Goal: Information Seeking & Learning: Learn about a topic

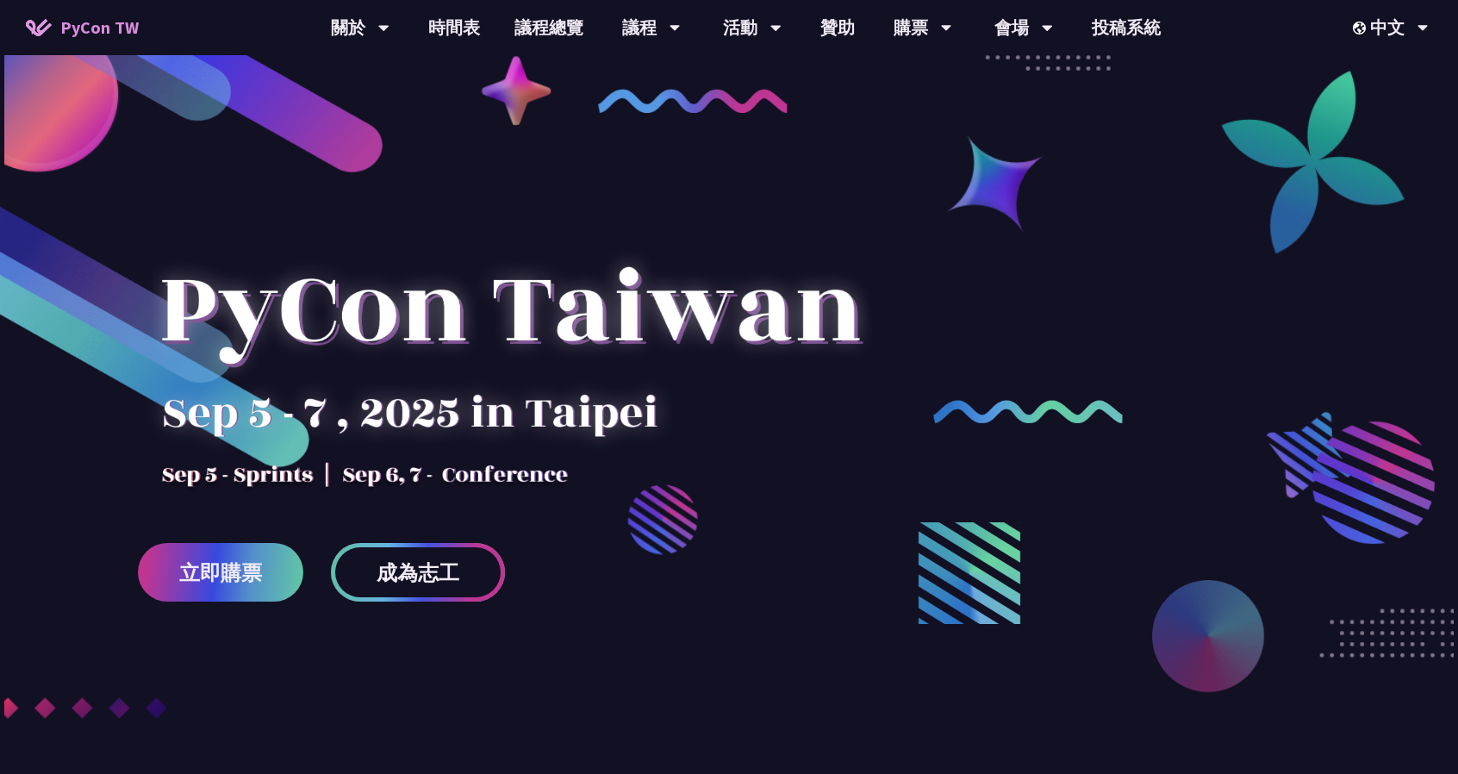
click at [382, 575] on span "成為志工" at bounding box center [418, 573] width 83 height 22
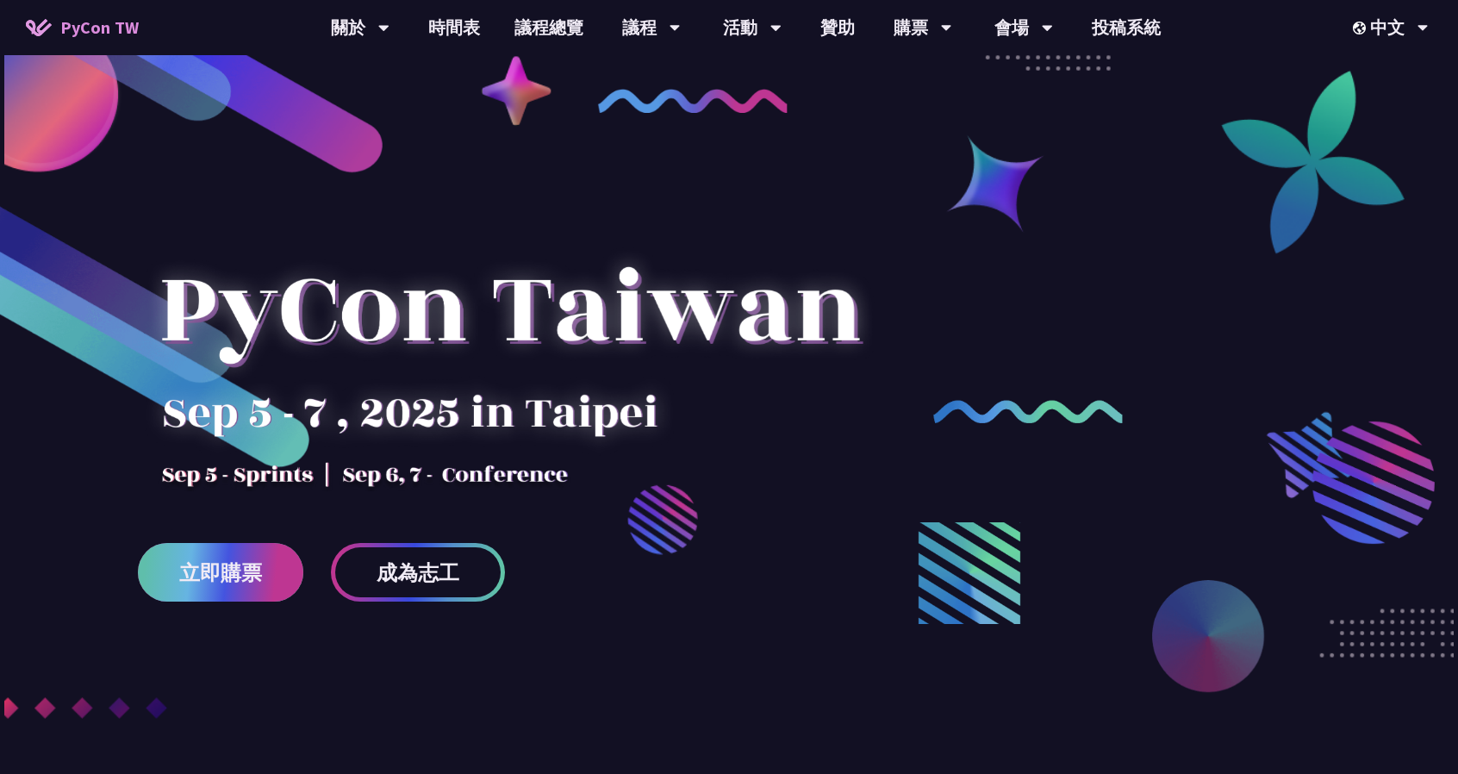
click at [239, 594] on link "立即購票" at bounding box center [220, 572] width 165 height 59
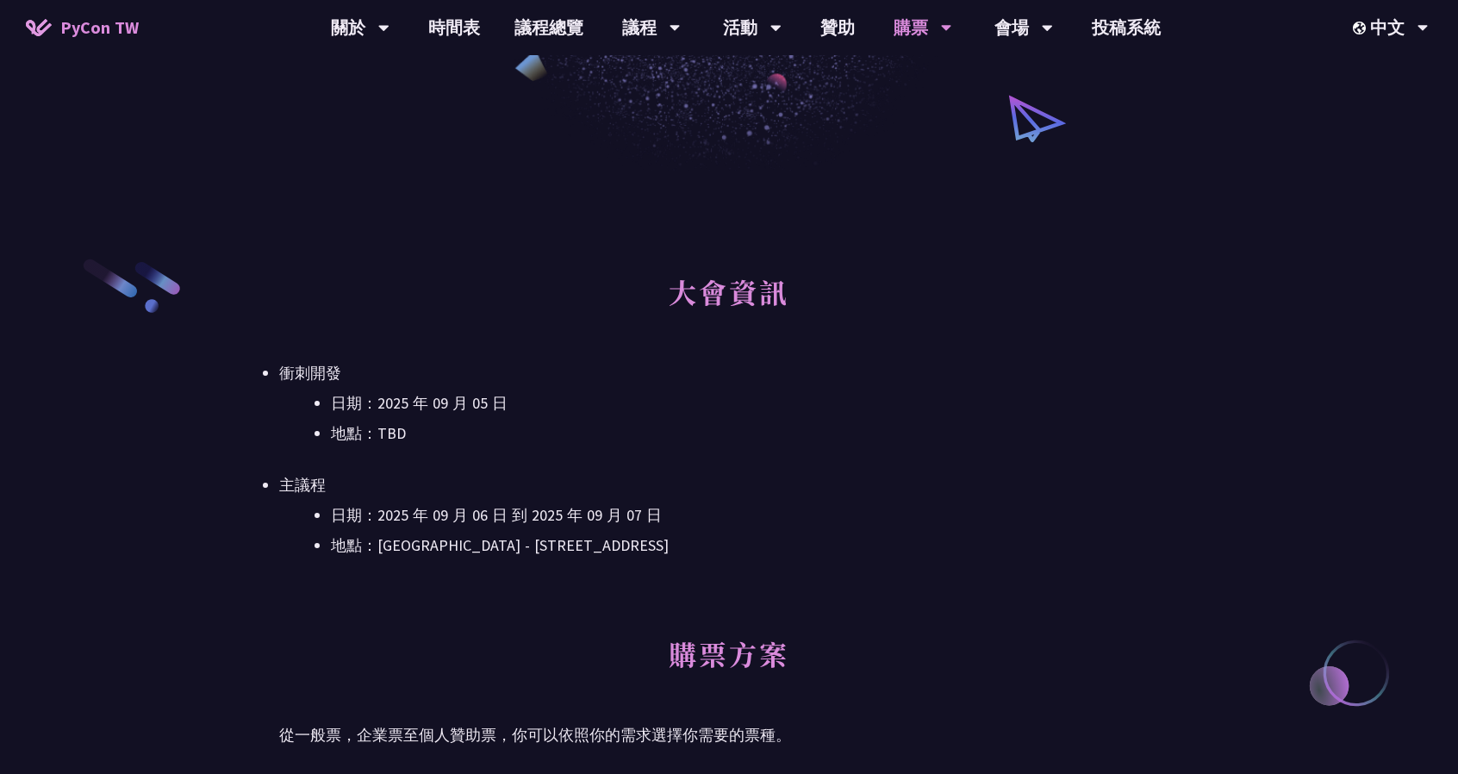
scroll to position [345, 0]
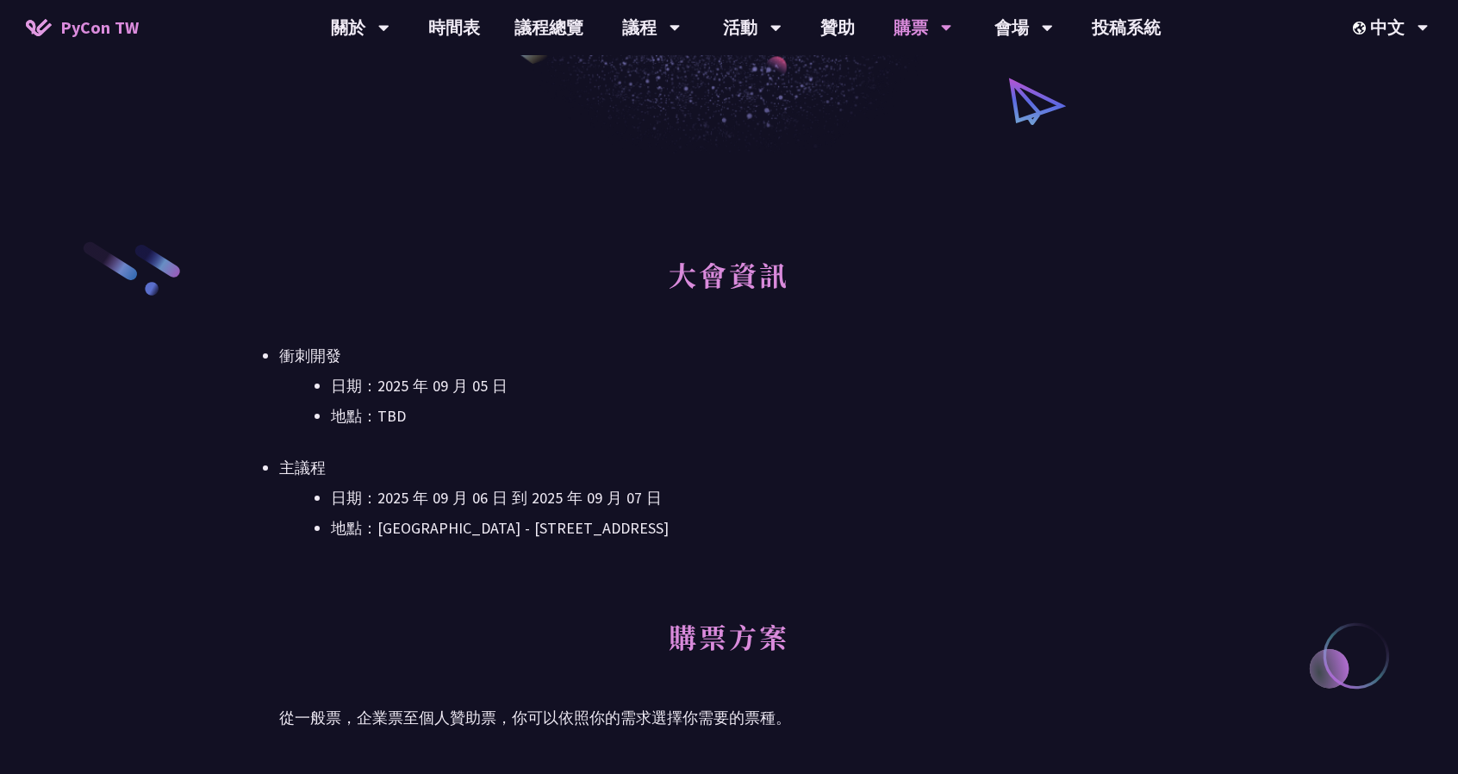
drag, startPoint x: 560, startPoint y: 453, endPoint x: 514, endPoint y: 349, distance: 114.2
click at [514, 349] on ul "衝刺開發 日期：[DATE] 地點：TBD 主議程 日期：[DATE] 到 [DATE] 地點：[GEOGRAPHIC_DATA] - ​[STREET_AD…" at bounding box center [729, 442] width 900 height 198
click at [514, 349] on li "衝刺開發 日期：[DATE] 地點：TBD" at bounding box center [729, 386] width 900 height 86
drag, startPoint x: 432, startPoint y: 377, endPoint x: 558, endPoint y: 413, distance: 131.5
click at [558, 413] on ul "日期：[DATE] 地點：TBD" at bounding box center [729, 401] width 900 height 56
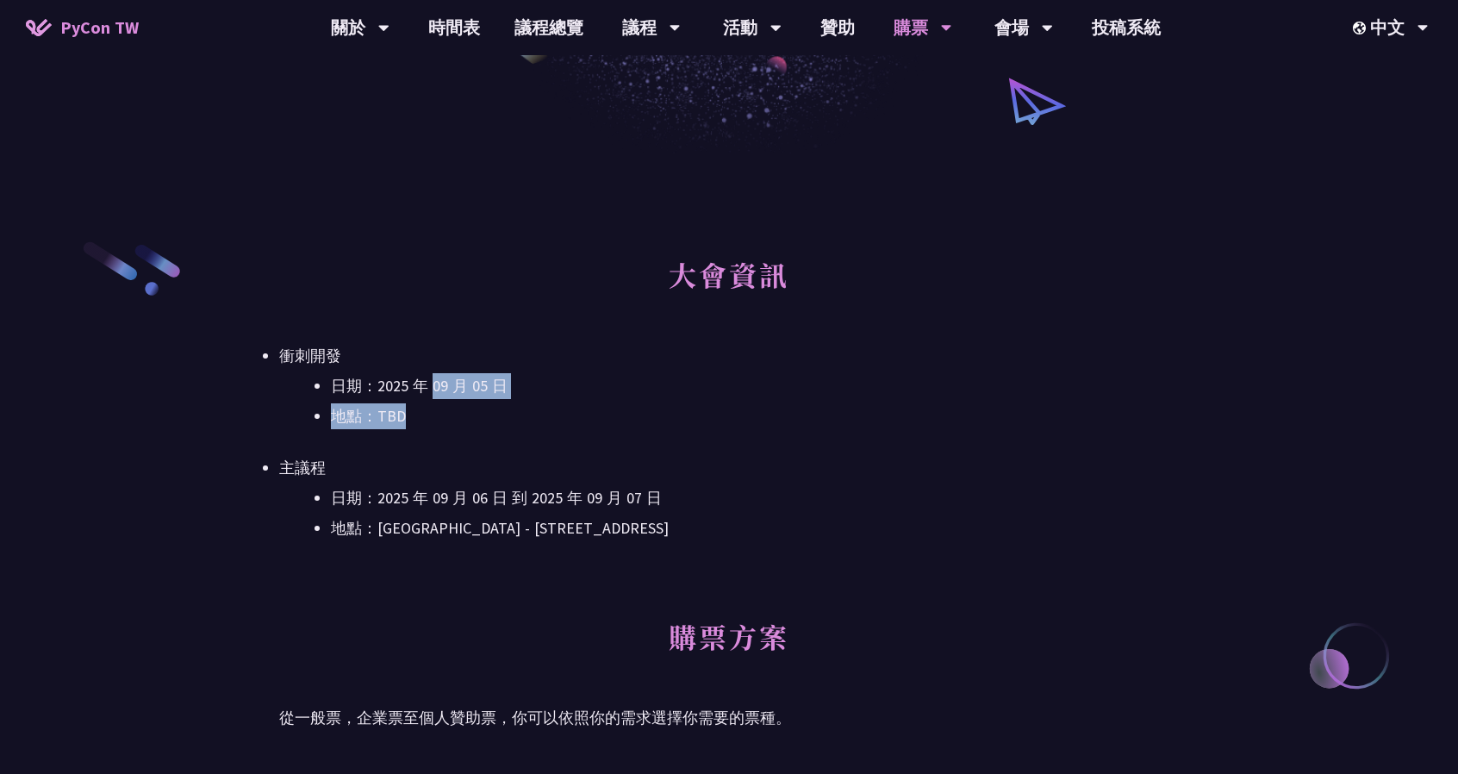
click at [562, 413] on li "地點：TBD" at bounding box center [755, 416] width 848 height 26
drag, startPoint x: 494, startPoint y: 421, endPoint x: 319, endPoint y: 390, distance: 177.8
click at [319, 390] on ul "日期：[DATE] 地點：TBD" at bounding box center [729, 401] width 900 height 56
click at [331, 390] on li "日期：2025 年 09 月 05 日" at bounding box center [755, 386] width 848 height 26
drag, startPoint x: 333, startPoint y: 371, endPoint x: 450, endPoint y: 438, distance: 134.7
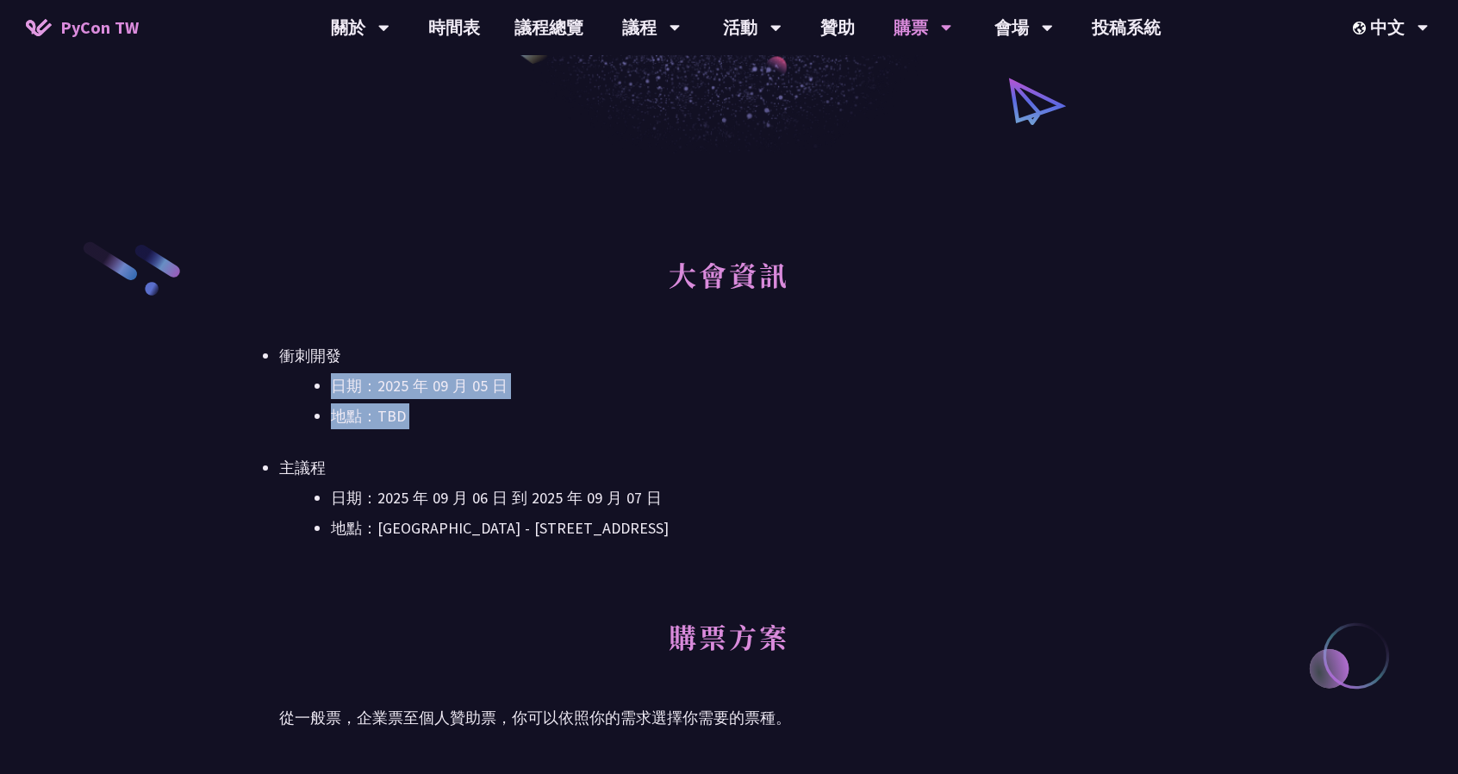
click at [450, 438] on ul "衝刺開發 日期：[DATE] 地點：TBD 主議程 日期：[DATE] 到 [DATE] 地點：[GEOGRAPHIC_DATA] - ​[STREET_AD…" at bounding box center [729, 442] width 900 height 198
drag, startPoint x: 444, startPoint y: 433, endPoint x: 317, endPoint y: 375, distance: 139.6
click at [317, 375] on ul "衝刺開發 日期：[DATE] 地點：TBD 主議程 日期：[DATE] 到 [DATE] 地點：[GEOGRAPHIC_DATA] - ​[STREET_AD…" at bounding box center [729, 442] width 900 height 198
click at [331, 375] on li "日期：2025 年 09 月 05 日" at bounding box center [755, 386] width 848 height 26
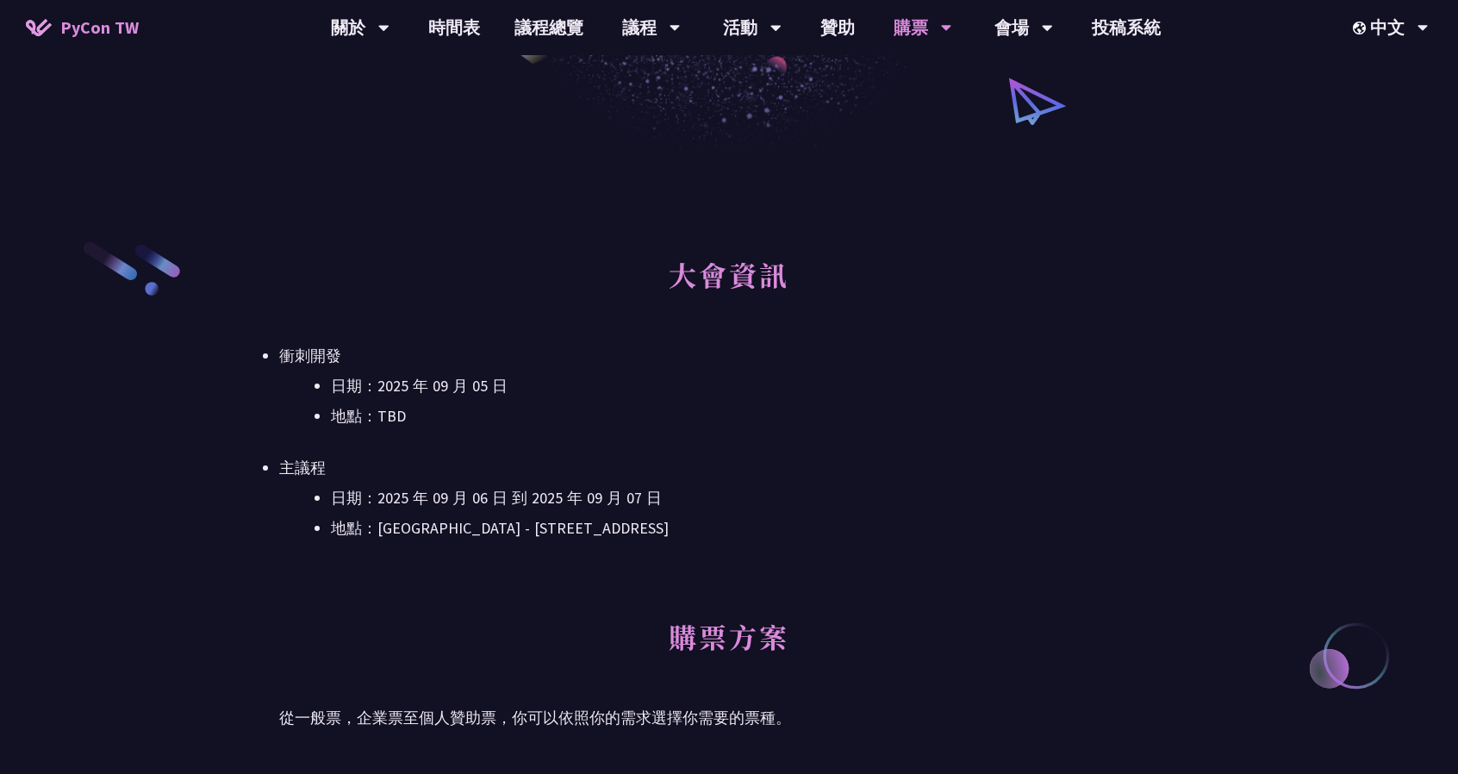
drag, startPoint x: 402, startPoint y: 404, endPoint x: 569, endPoint y: 455, distance: 174.7
click at [569, 455] on ul "衝刺開發 日期：[DATE] 地點：TBD 主議程 日期：[DATE] 到 [DATE] 地點：[GEOGRAPHIC_DATA] - ​[STREET_AD…" at bounding box center [729, 442] width 900 height 198
click at [569, 455] on li "主議程 日期：[DATE] 到 [DATE] 地點：[GEOGRAPHIC_DATA] - ​[GEOGRAPHIC_DATA][GEOGRAPHIC_DAT…" at bounding box center [729, 498] width 900 height 86
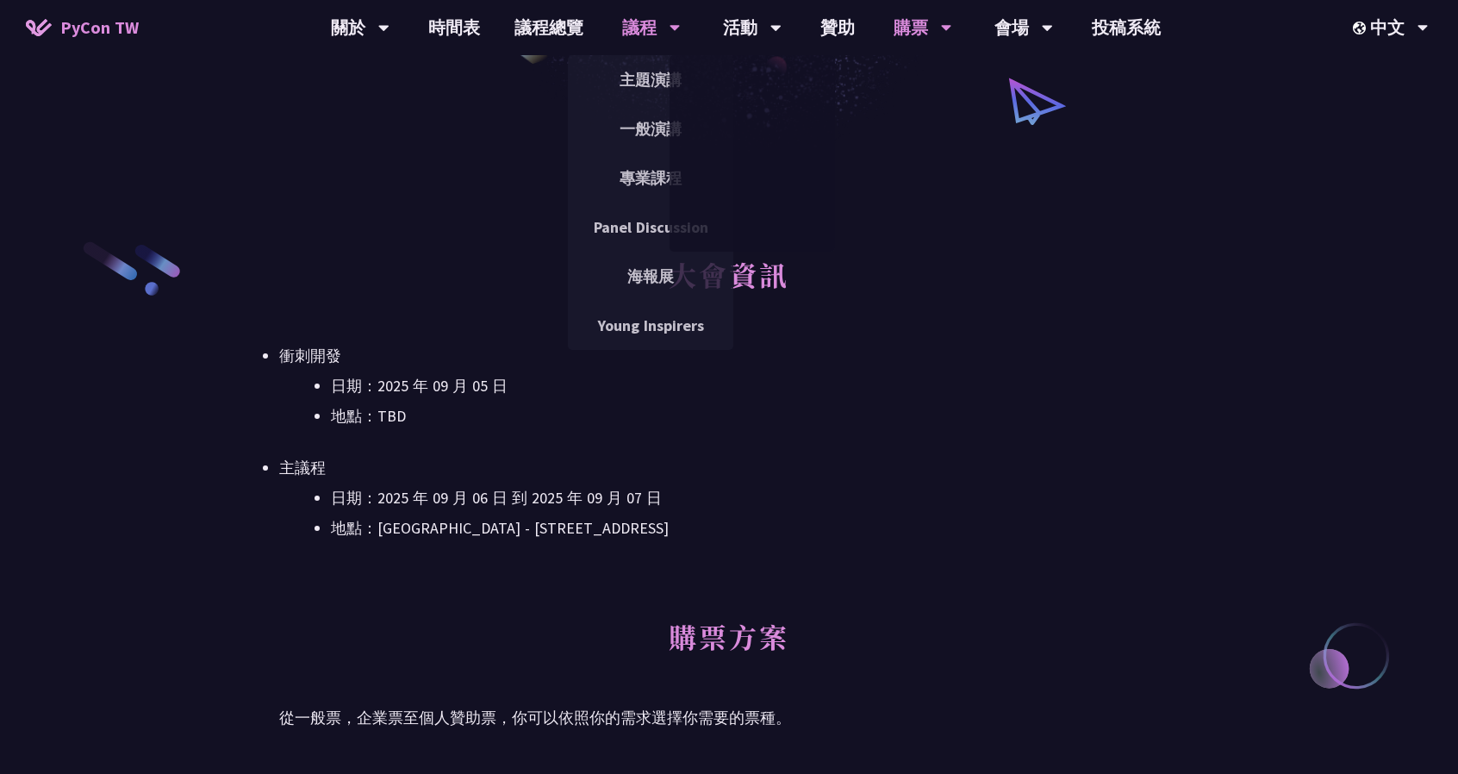
click at [390, 45] on div "議程" at bounding box center [360, 27] width 59 height 55
click at [646, 84] on link "主題演講" at bounding box center [650, 79] width 165 height 41
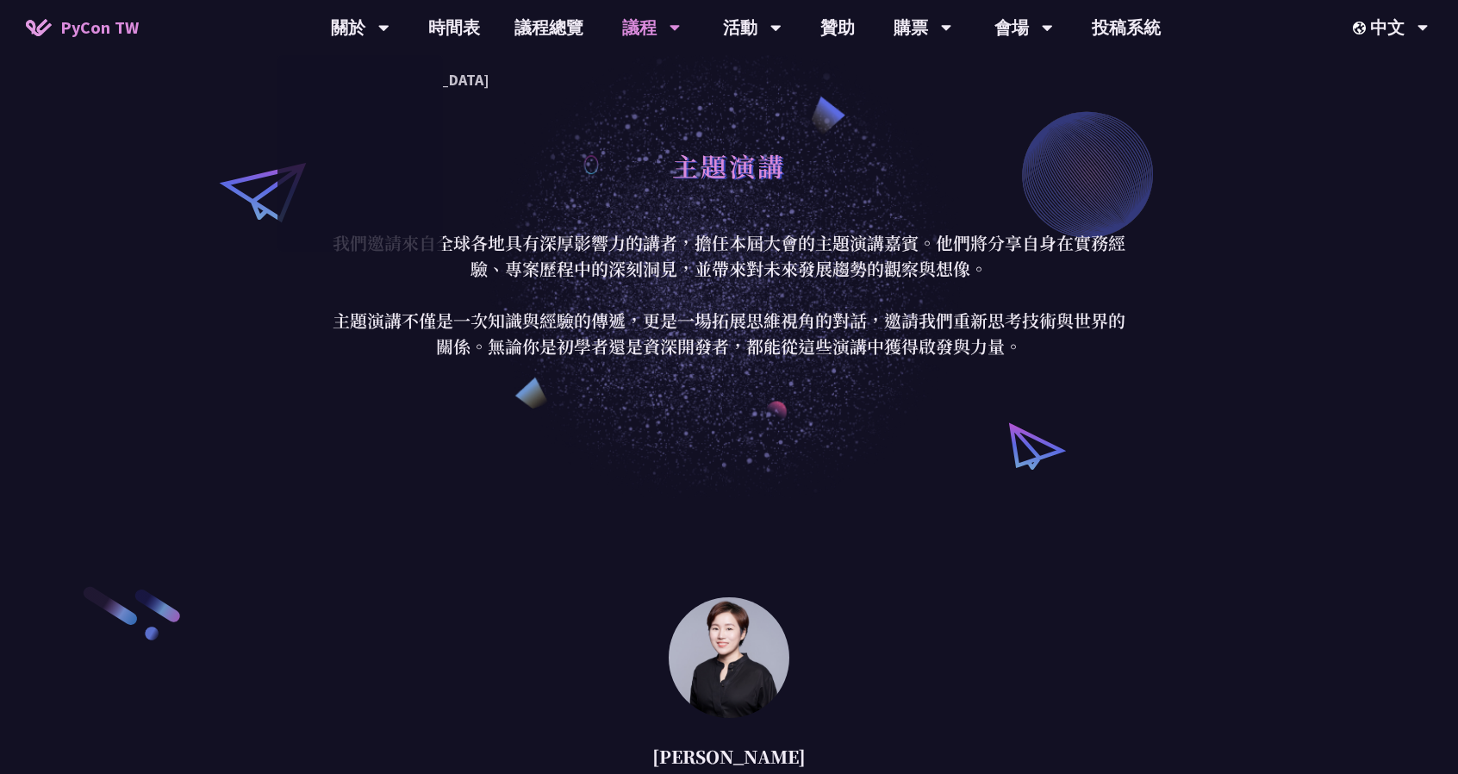
click at [701, 332] on p "我們邀請來自全球各地具有深厚影響力的講者，擔任本屆大會的主題演講嘉賓。他們將分享自身在實務經驗、專案歷程中的深刻洞見，並帶來對未來發展趨勢的觀察與想像。 主題…" at bounding box center [728, 294] width 801 height 129
click at [686, 242] on p "我們邀請來自全球各地具有深厚影響力的講者，擔任本屆大會的主題演講嘉賓。他們將分享自身在實務經驗、專案歷程中的深刻洞見，並帶來對未來發展趨勢的觀察與想像。 主題…" at bounding box center [728, 294] width 801 height 129
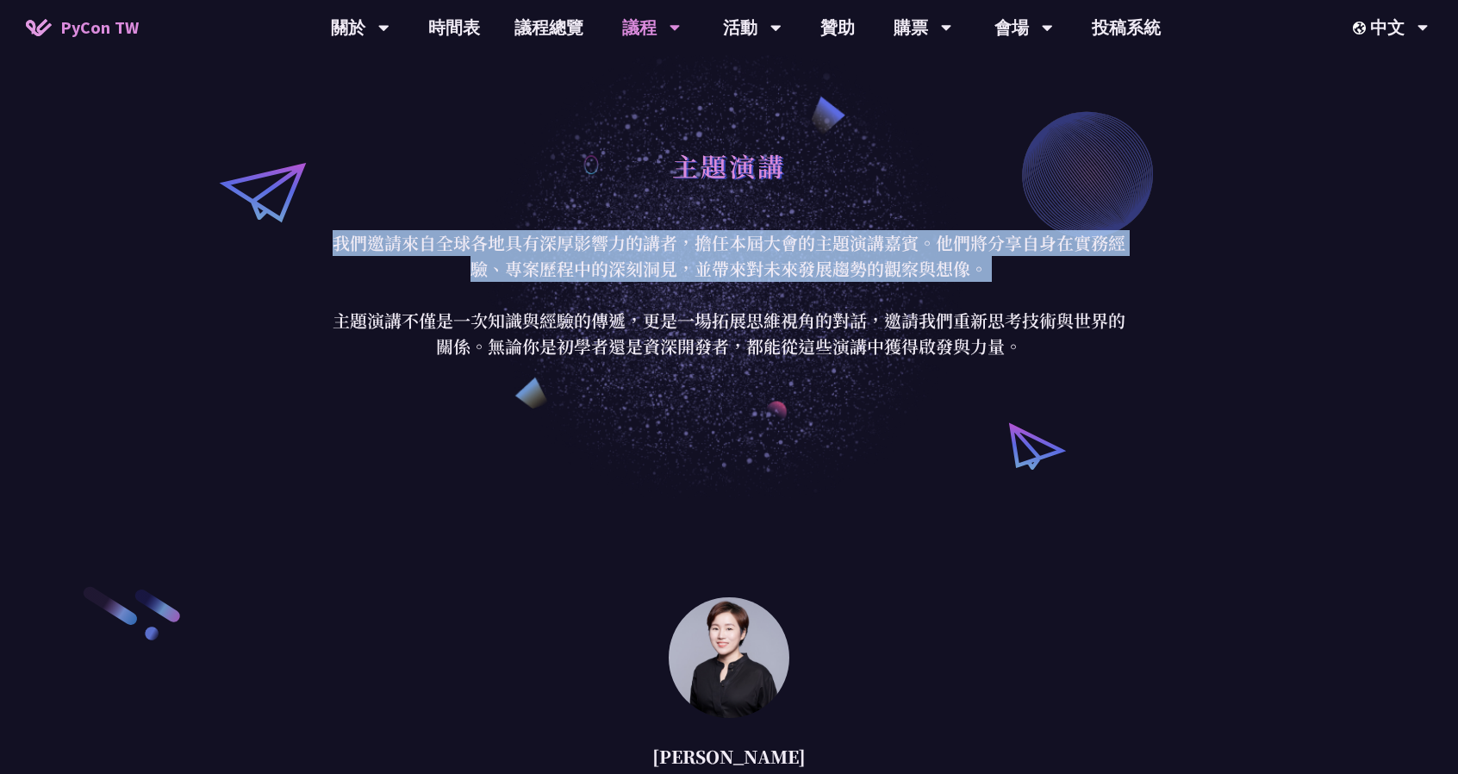
click at [686, 242] on p "我們邀請來自全球各地具有深厚影響力的講者，擔任本屆大會的主題演講嘉賓。他們將分享自身在實務經驗、專案歷程中的深刻洞見，並帶來對未來發展趨勢的觀察與想像。 主題…" at bounding box center [728, 294] width 801 height 129
click at [646, 240] on p "我們邀請來自全球各地具有深厚影響力的講者，擔任本屆大會的主題演講嘉賓。他們將分享自身在實務經驗、專案歷程中的深刻洞見，並帶來對未來發展趨勢的觀察與想像。 主題…" at bounding box center [728, 294] width 801 height 129
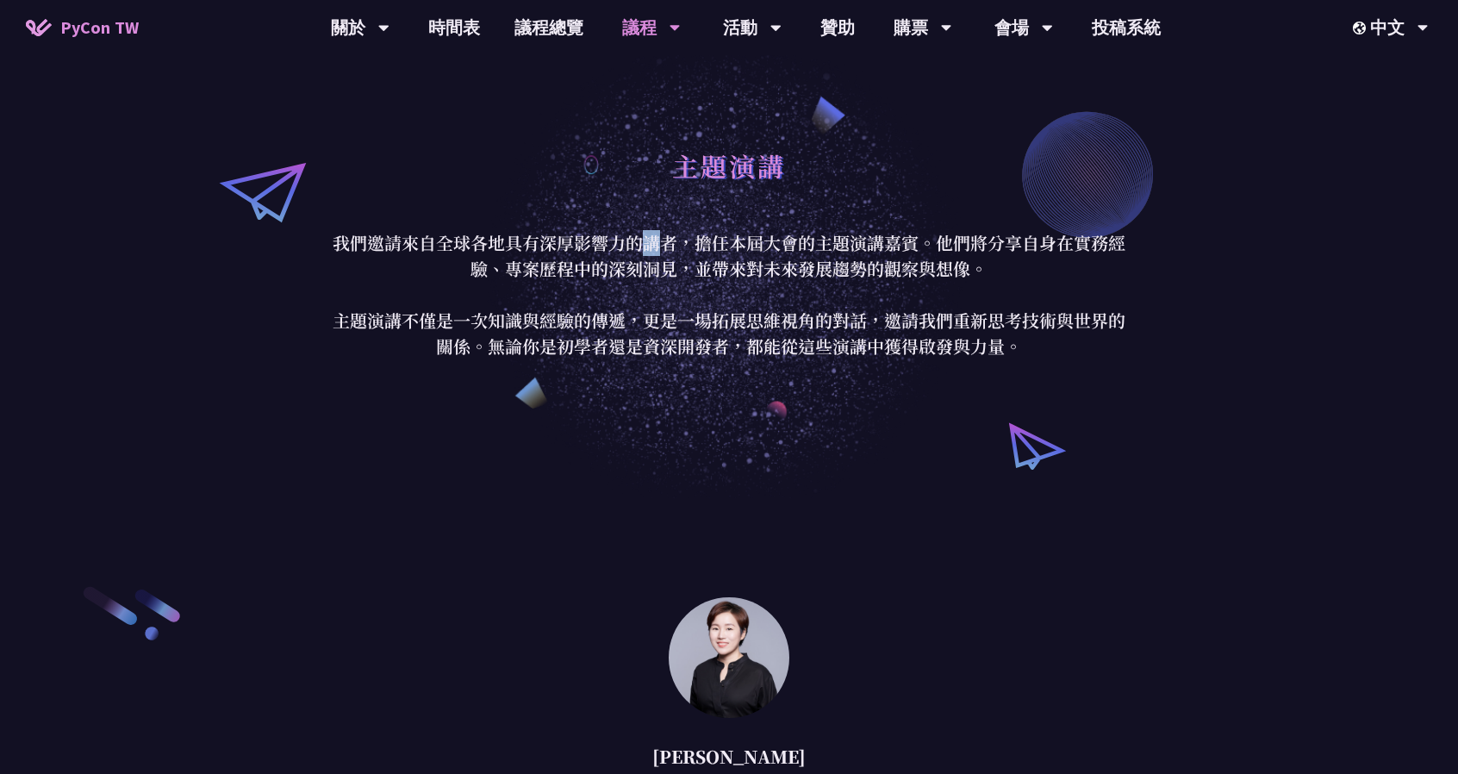
click at [645, 240] on p "我們邀請來自全球各地具有深厚影響力的講者，擔任本屆大會的主題演講嘉賓。他們將分享自身在實務經驗、專案歷程中的深刻洞見，並帶來對未來發展趨勢的觀察與想像。 主題…" at bounding box center [728, 294] width 801 height 129
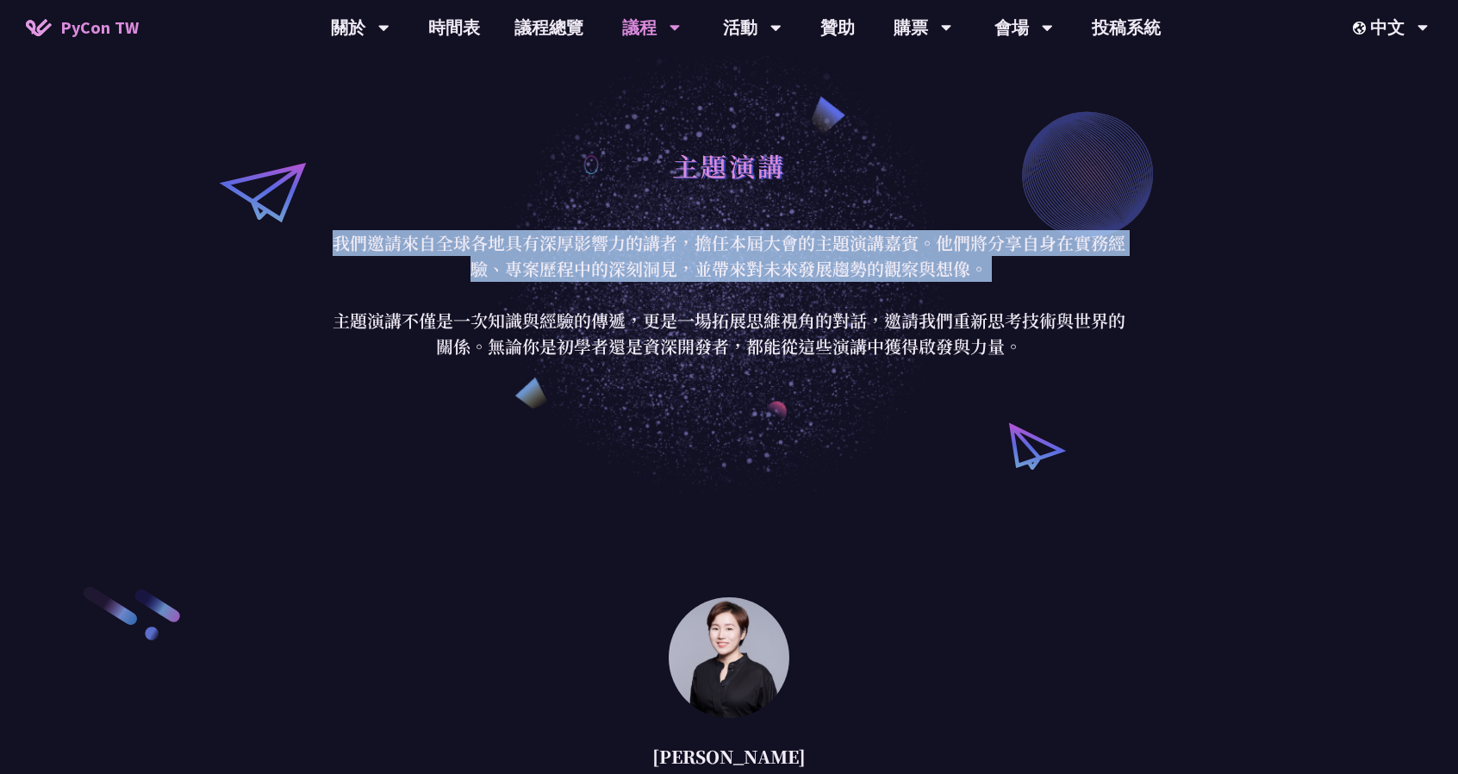
click at [645, 240] on p "我們邀請來自全球各地具有深厚影響力的講者，擔任本屆大會的主題演講嘉賓。他們將分享自身在實務經驗、專案歷程中的深刻洞見，並帶來對未來發展趨勢的觀察與想像。 主題…" at bounding box center [728, 294] width 801 height 129
click at [596, 233] on p "我們邀請來自全球各地具有深厚影響力的講者，擔任本屆大會的主題演講嘉賓。他們將分享自身在實務經驗、專案歷程中的深刻洞見，並帶來對未來發展趨勢的觀察與想像。 主題…" at bounding box center [728, 294] width 801 height 129
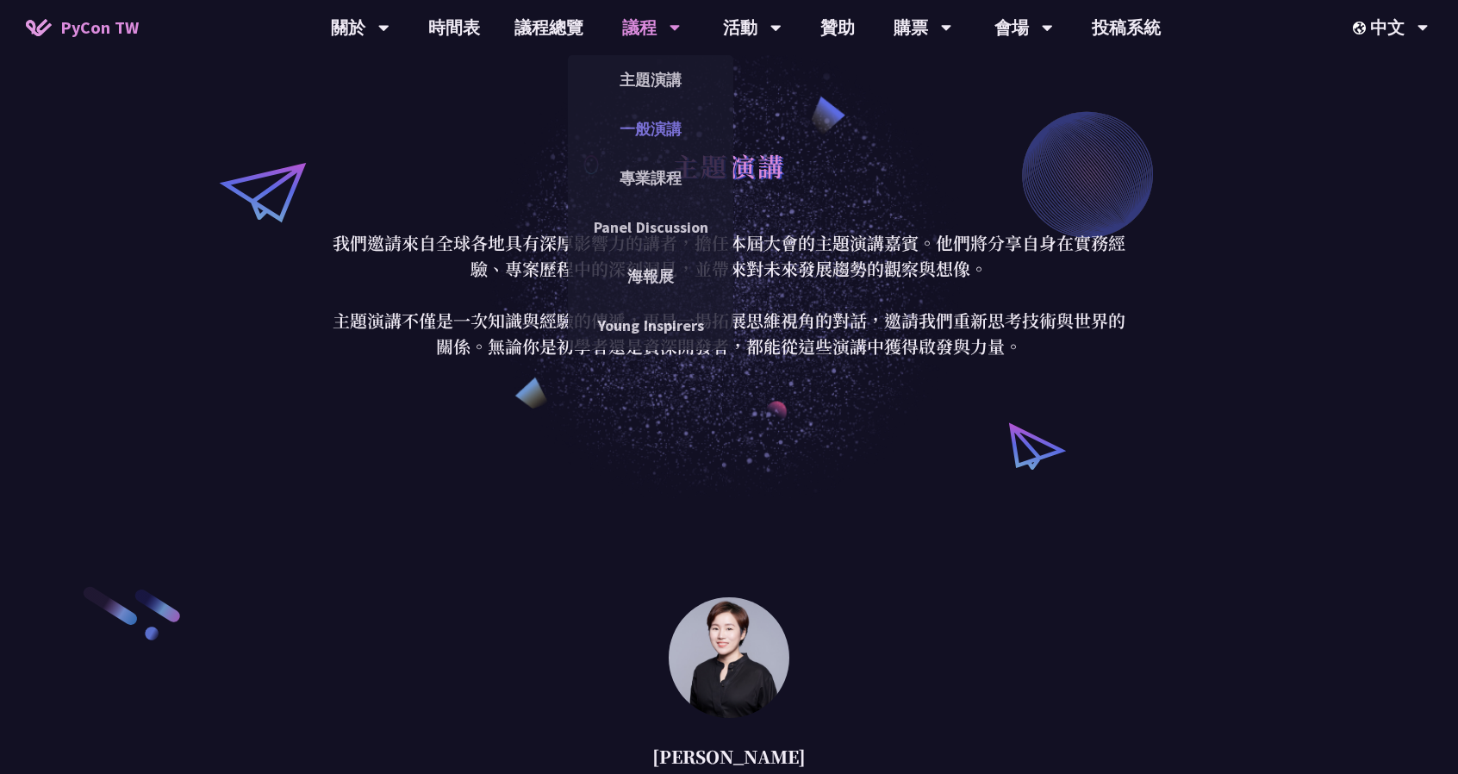
click at [645, 118] on link "一般演講" at bounding box center [650, 129] width 165 height 41
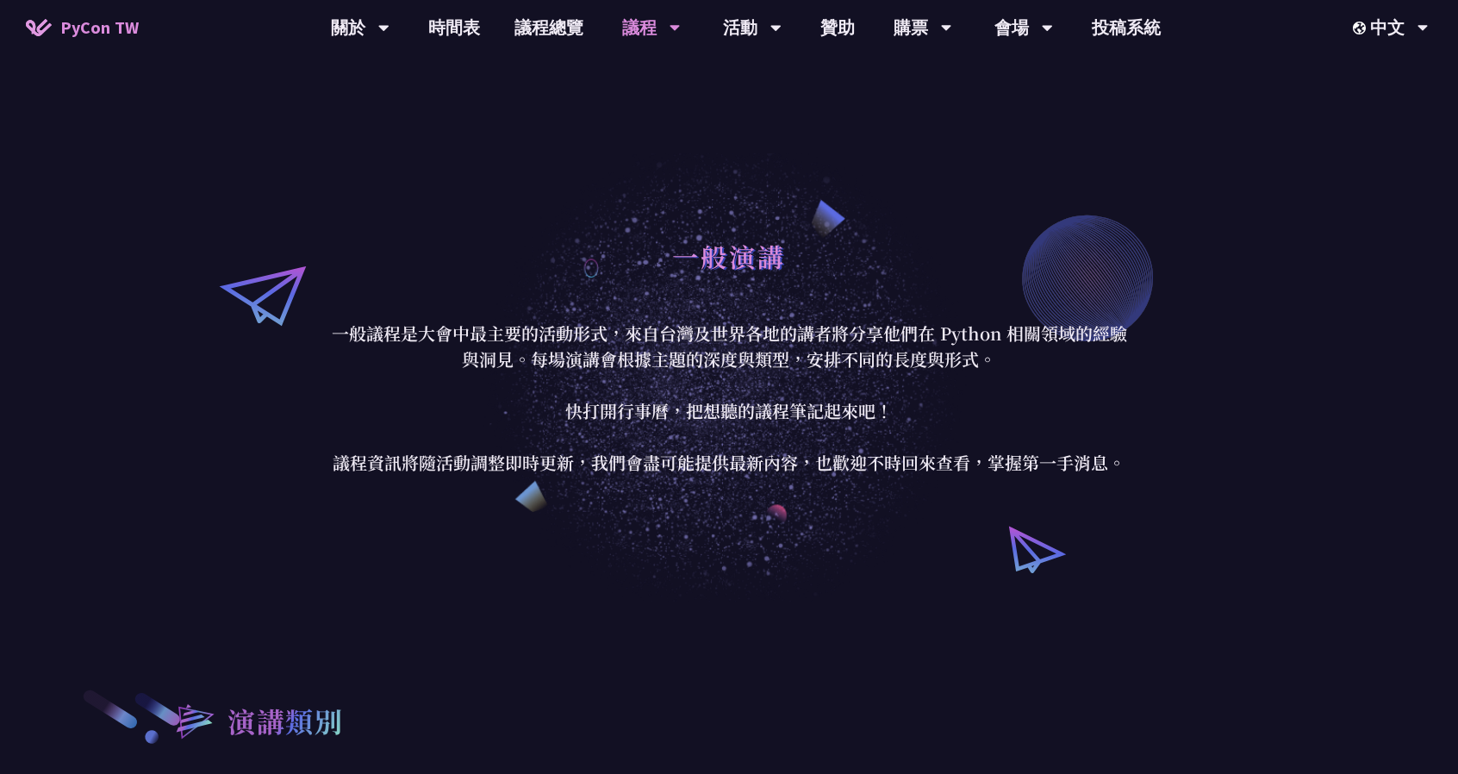
click at [690, 356] on p "一般議程是大會中最主要的活動形式，來自台灣及世界各地的講者將分享他們在 Python 相關領域的經驗與洞見。每場演講會根據主題的深度與類型，安排不同的長度與形…" at bounding box center [728, 398] width 801 height 155
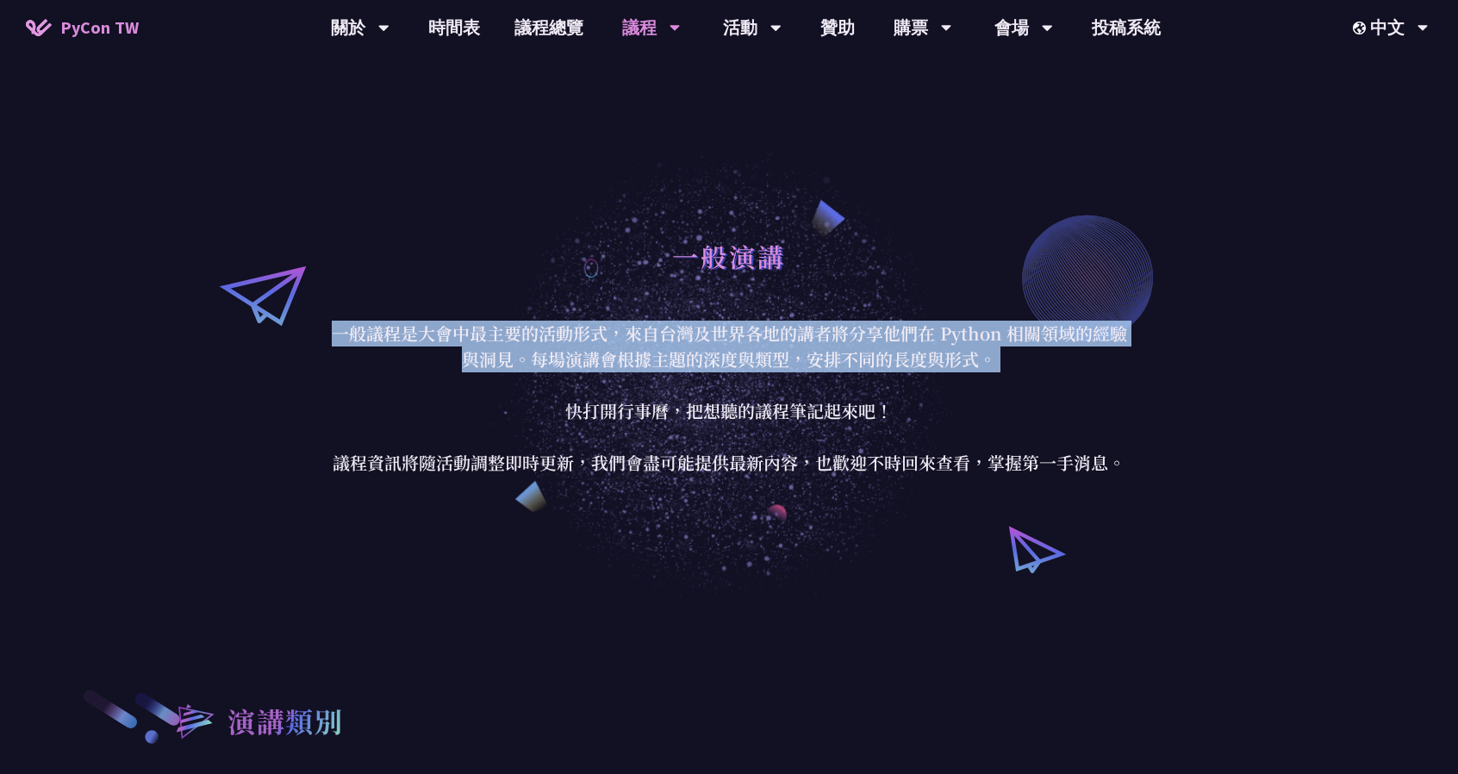
click at [690, 356] on p "一般議程是大會中最主要的活動形式，來自台灣及世界各地的講者將分享他們在 Python 相關領域的經驗與洞見。每場演講會根據主題的深度與類型，安排不同的長度與形…" at bounding box center [728, 398] width 801 height 155
click at [582, 348] on p "一般議程是大會中最主要的活動形式，來自台灣及世界各地的講者將分享他們在 Python 相關領域的經驗與洞見。每場演講會根據主題的深度與類型，安排不同的長度與形…" at bounding box center [728, 398] width 801 height 155
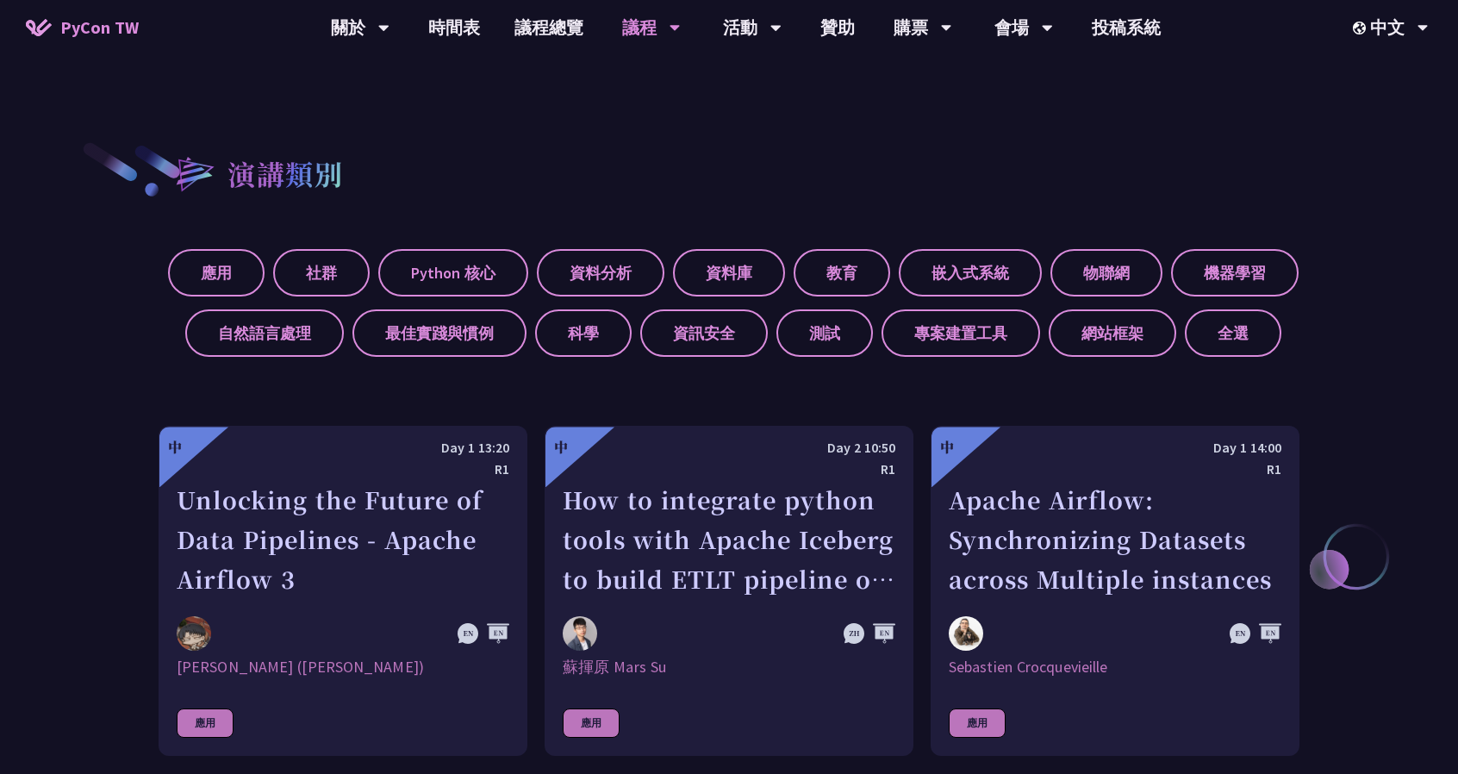
scroll to position [603, 0]
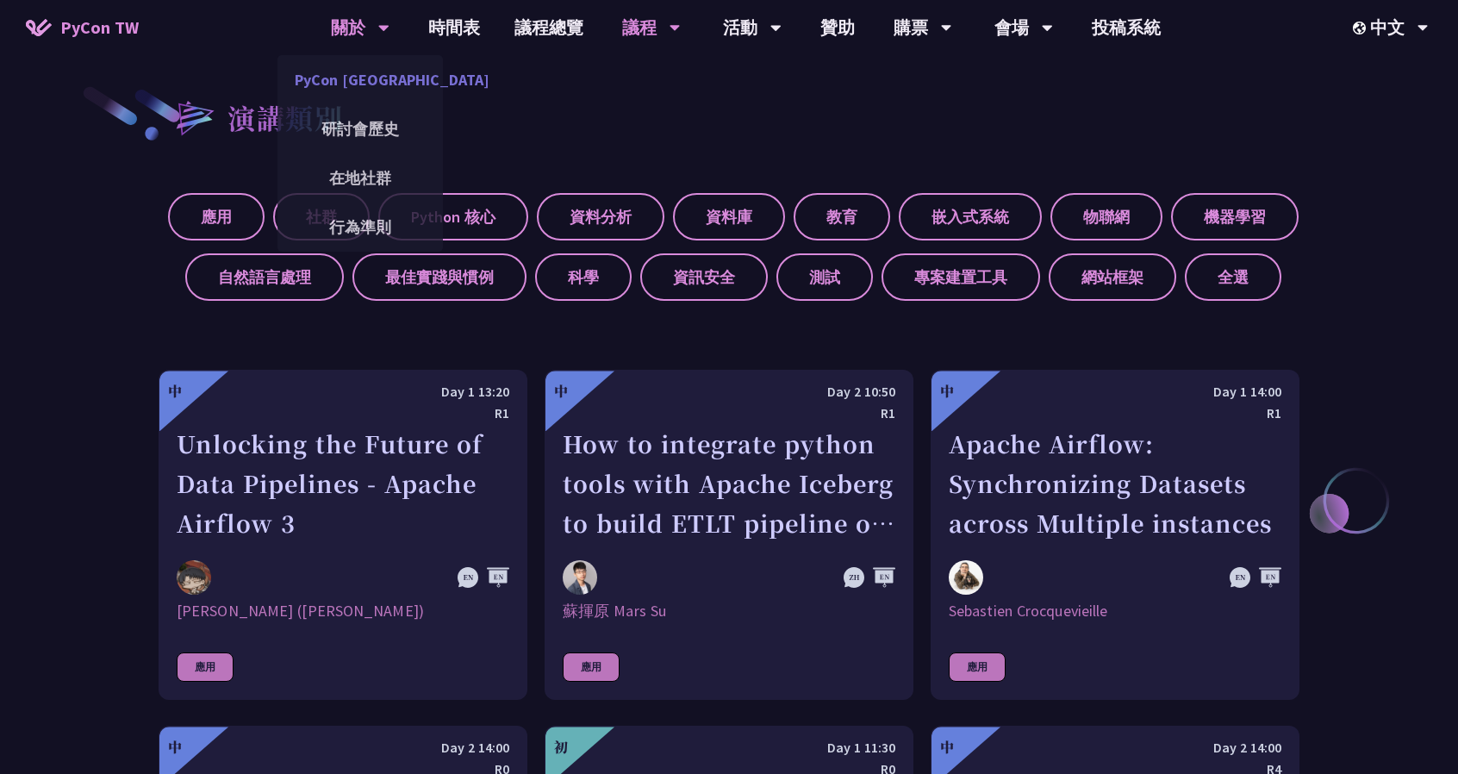
click at [377, 72] on link "PyCon [GEOGRAPHIC_DATA]" at bounding box center [359, 79] width 165 height 41
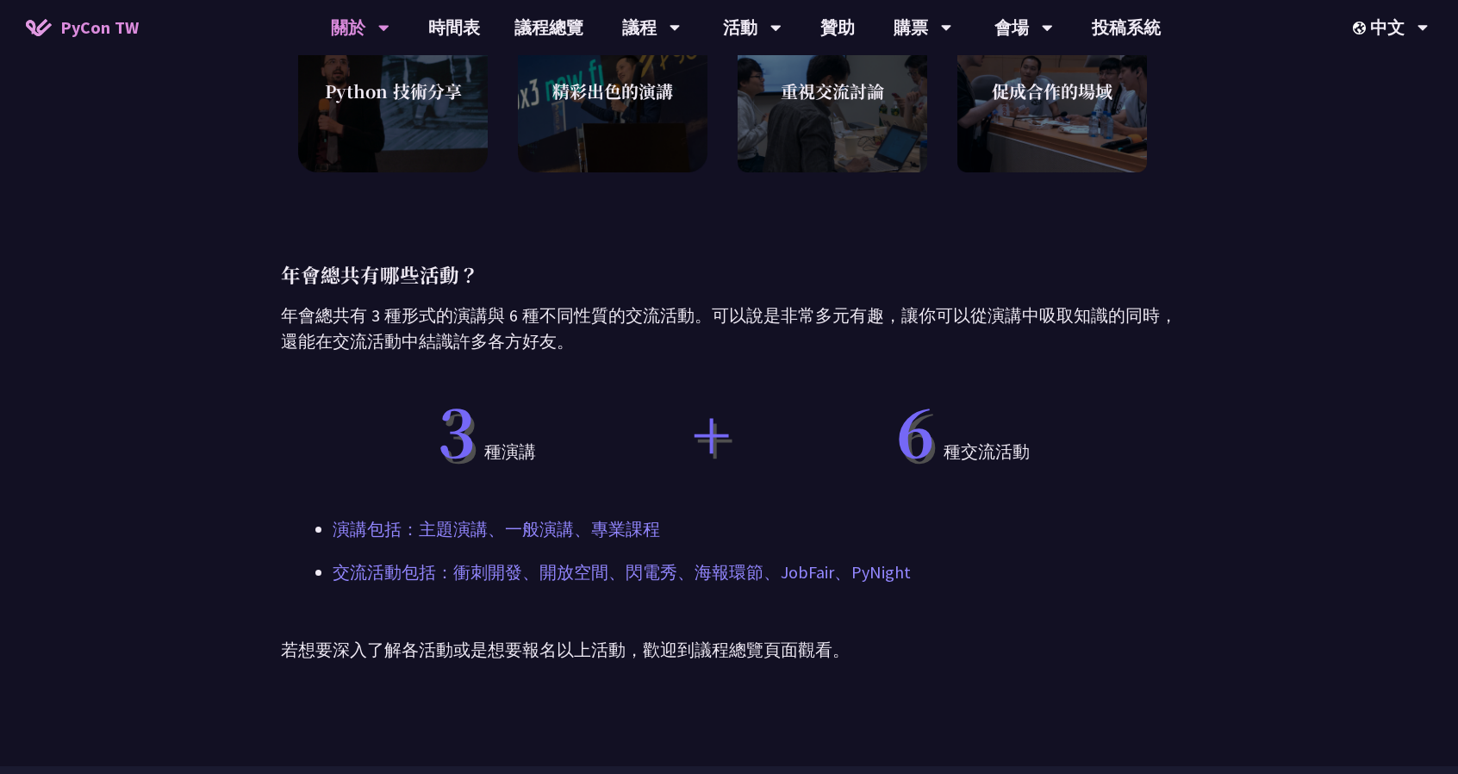
scroll to position [776, 0]
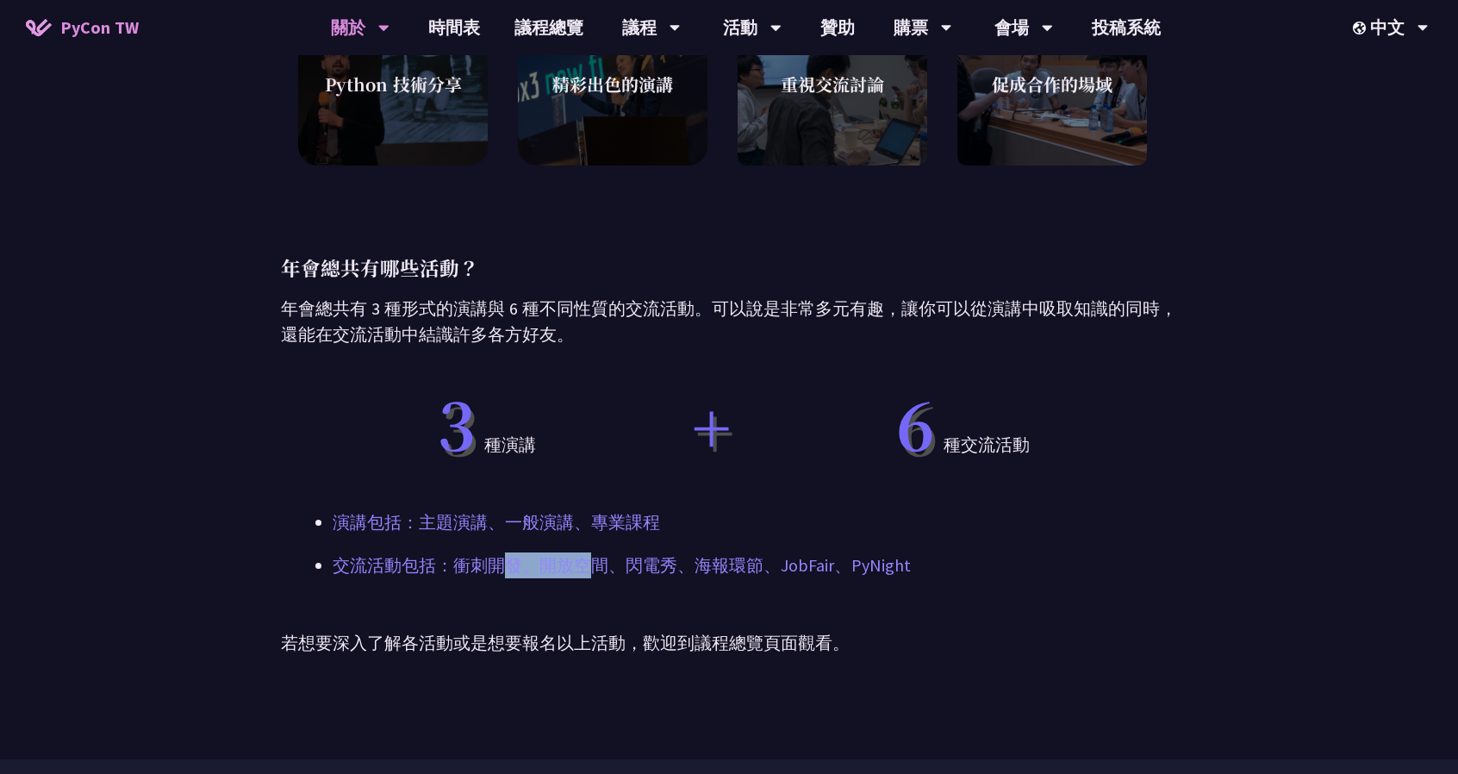
drag, startPoint x: 579, startPoint y: 568, endPoint x: 509, endPoint y: 564, distance: 69.9
click at [509, 564] on p "交流活動包括：衝刺開發、開放空間、閃電秀、海報環節、JobFair、PyNight" at bounding box center [729, 565] width 793 height 26
click at [499, 558] on p "交流活動包括：衝刺開發、開放空間、閃電秀、海報環節、JobFair、PyNight" at bounding box center [729, 565] width 793 height 26
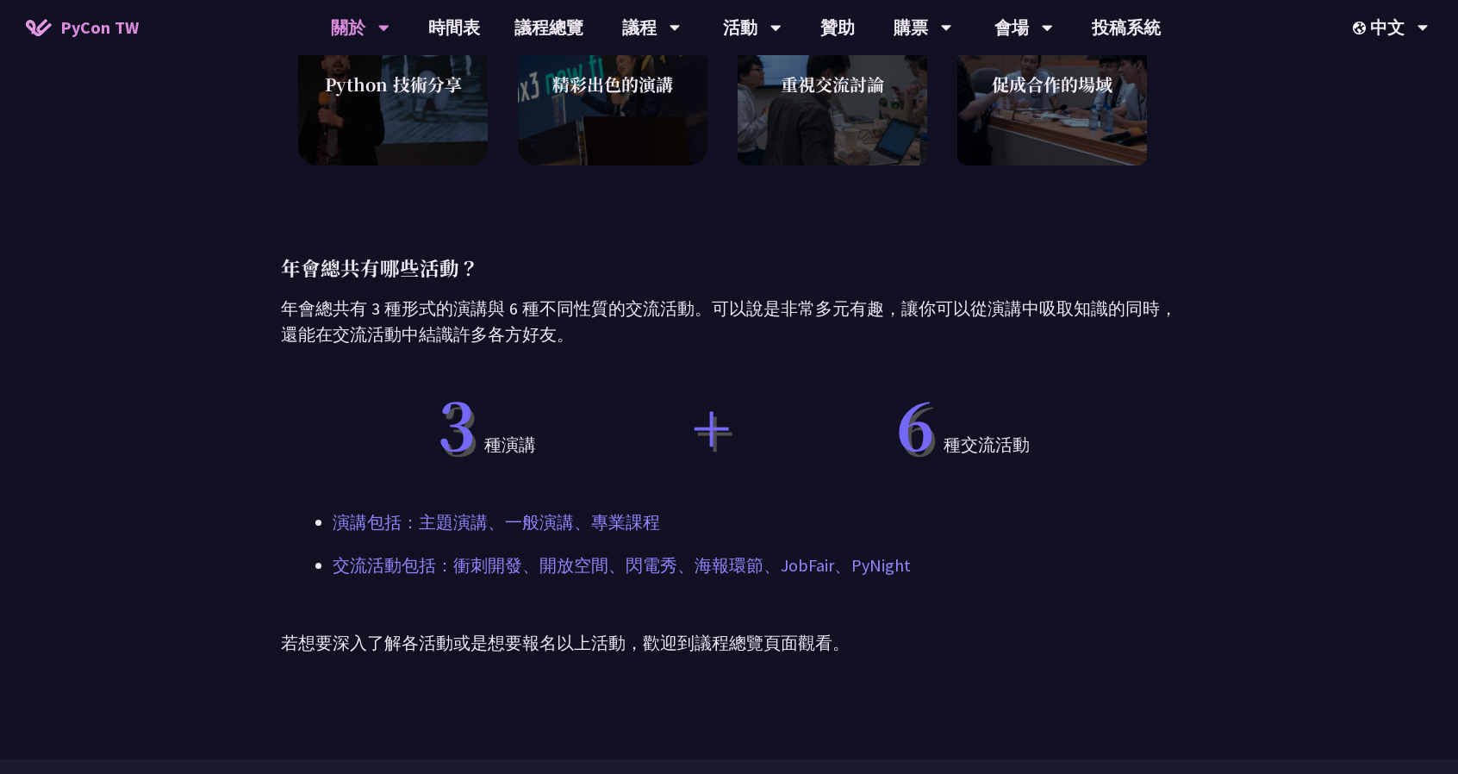
click at [553, 564] on p "交流活動包括：衝刺開發、開放空間、閃電秀、海報環節、JobFair、PyNight" at bounding box center [729, 565] width 793 height 26
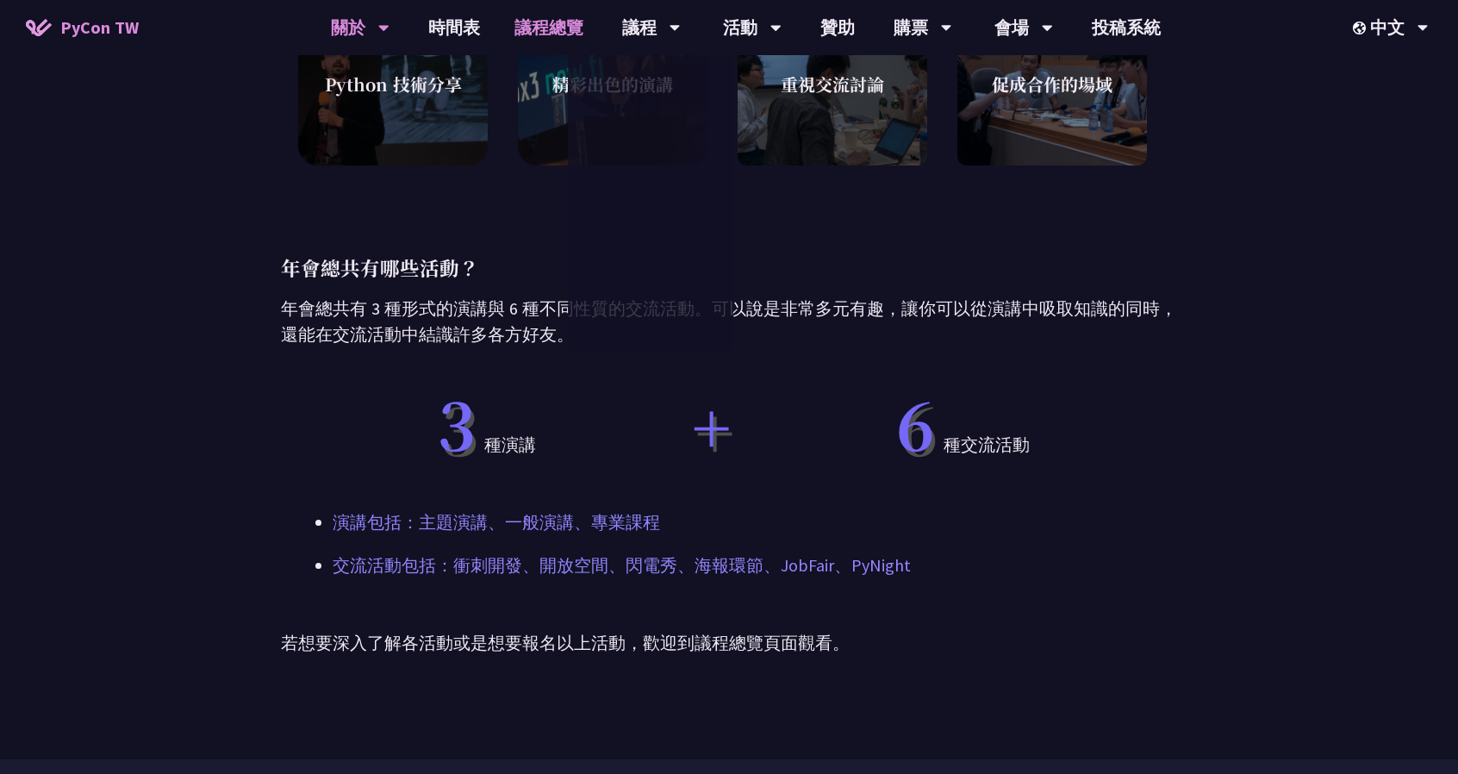
click at [539, 18] on link "議程總覽" at bounding box center [548, 27] width 103 height 55
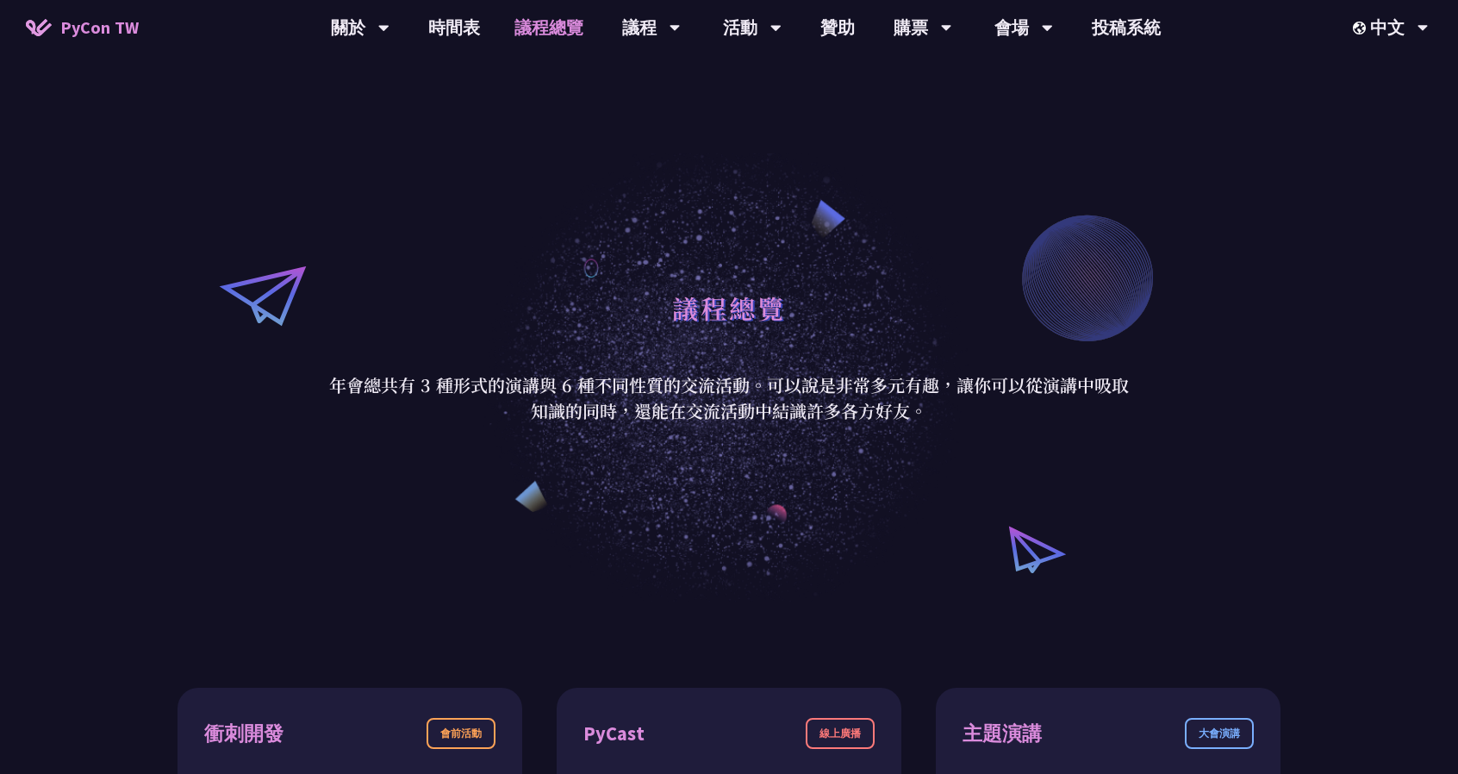
click at [553, 396] on p "年會總共有 3 種形式的演講與 6 種不同性質的交流活動。可以說是非常多元有趣，讓你可以從演講中吸取知識的同時，還能在交流活動中結識許多各方好友。" at bounding box center [728, 398] width 801 height 52
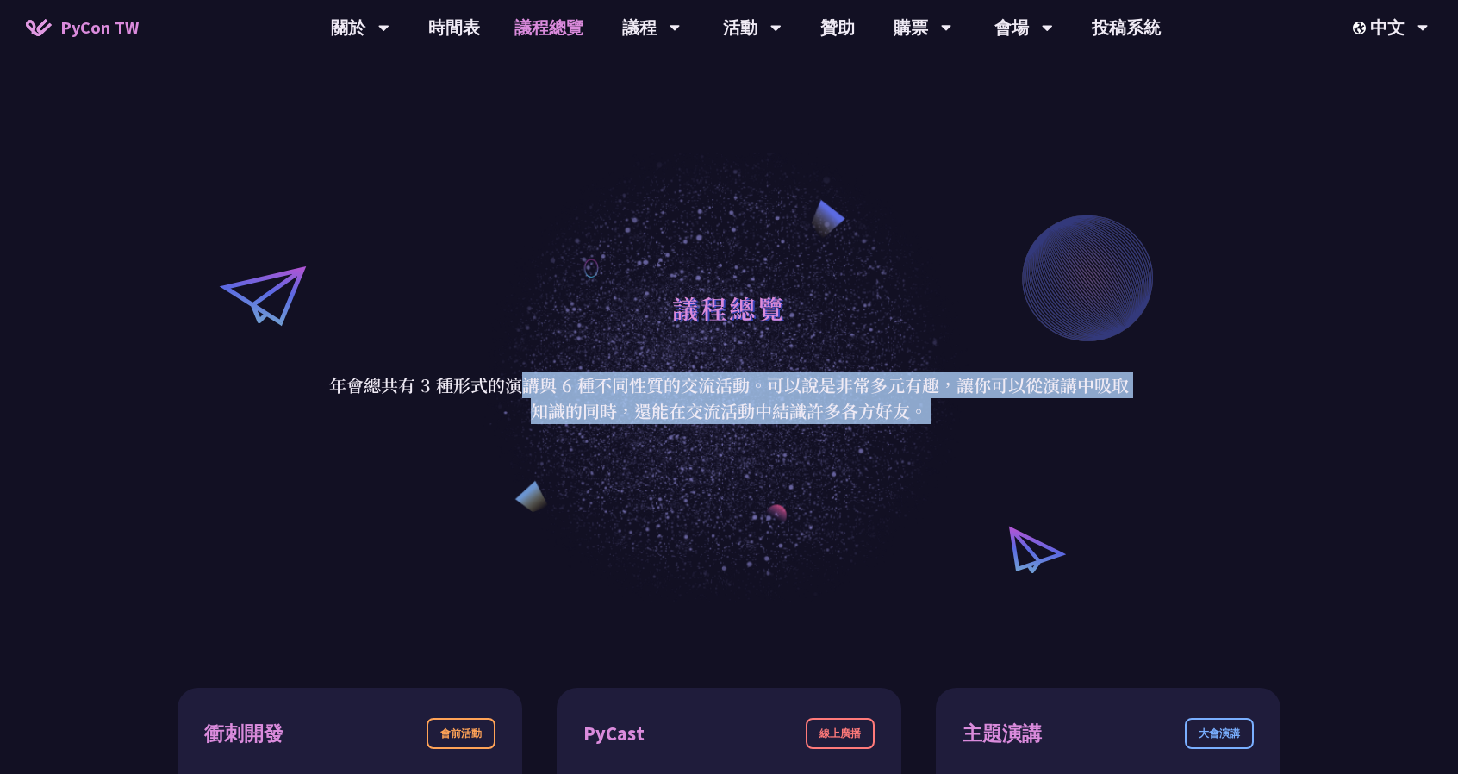
click at [553, 396] on p "年會總共有 3 種形式的演講與 6 種不同性質的交流活動。可以說是非常多元有趣，讓你可以從演講中吸取知識的同時，還能在交流活動中結識許多各方好友。" at bounding box center [728, 398] width 801 height 52
click at [527, 385] on p "年會總共有 3 種形式的演講與 6 種不同性質的交流活動。可以說是非常多元有趣，讓你可以從演講中吸取知識的同時，還能在交流活動中結識許多各方好友。" at bounding box center [728, 398] width 801 height 52
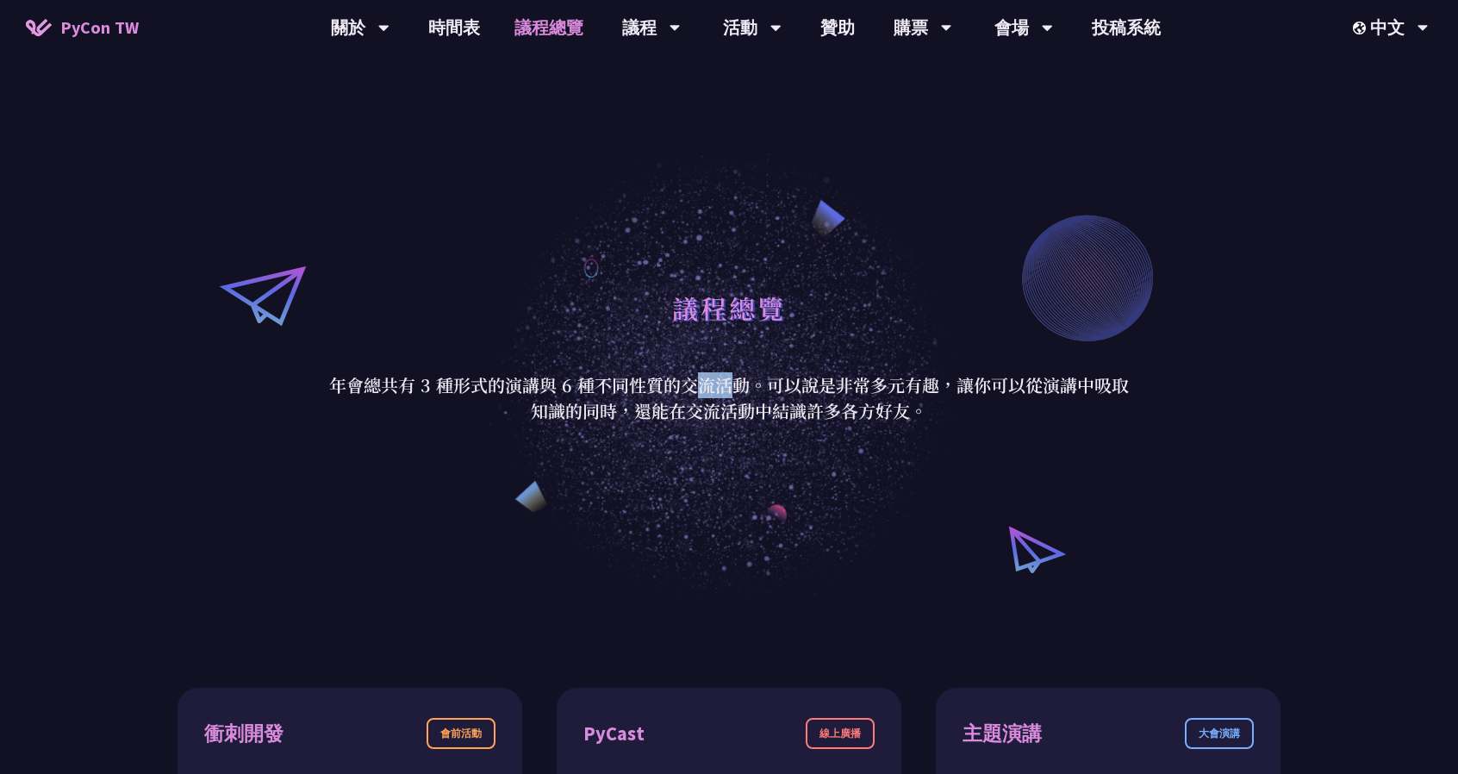
click at [527, 385] on p "年會總共有 3 種形式的演講與 6 種不同性質的交流活動。可以說是非常多元有趣，讓你可以從演講中吸取知識的同時，還能在交流活動中結識許多各方好友。" at bounding box center [728, 398] width 801 height 52
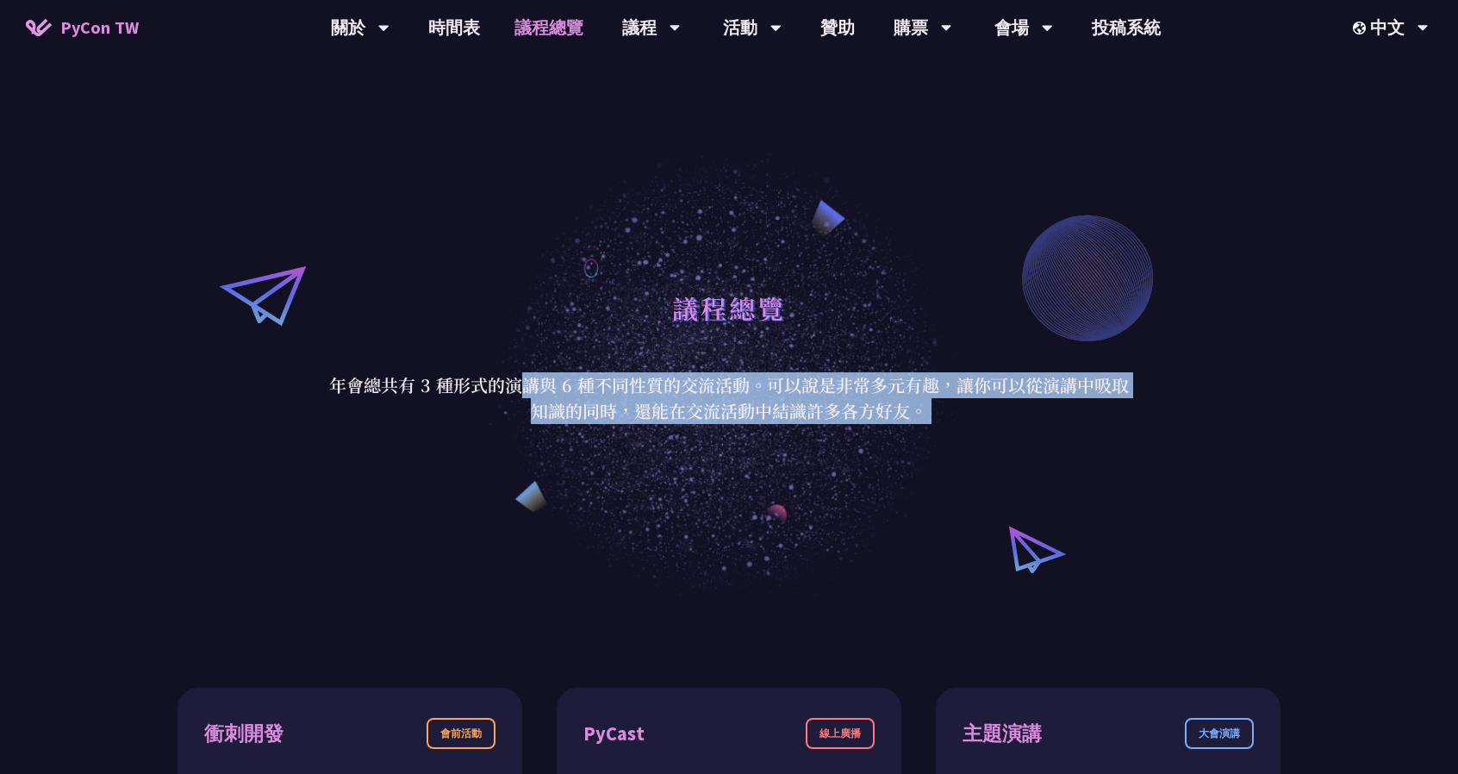
click at [527, 385] on p "年會總共有 3 種形式的演講與 6 種不同性質的交流活動。可以說是非常多元有趣，讓你可以從演講中吸取知識的同時，還能在交流活動中結識許多各方好友。" at bounding box center [728, 398] width 801 height 52
click at [620, 396] on p "年會總共有 3 種形式的演講與 6 種不同性質的交流活動。可以說是非常多元有趣，讓你可以從演講中吸取知識的同時，還能在交流活動中結識許多各方好友。" at bounding box center [728, 398] width 801 height 52
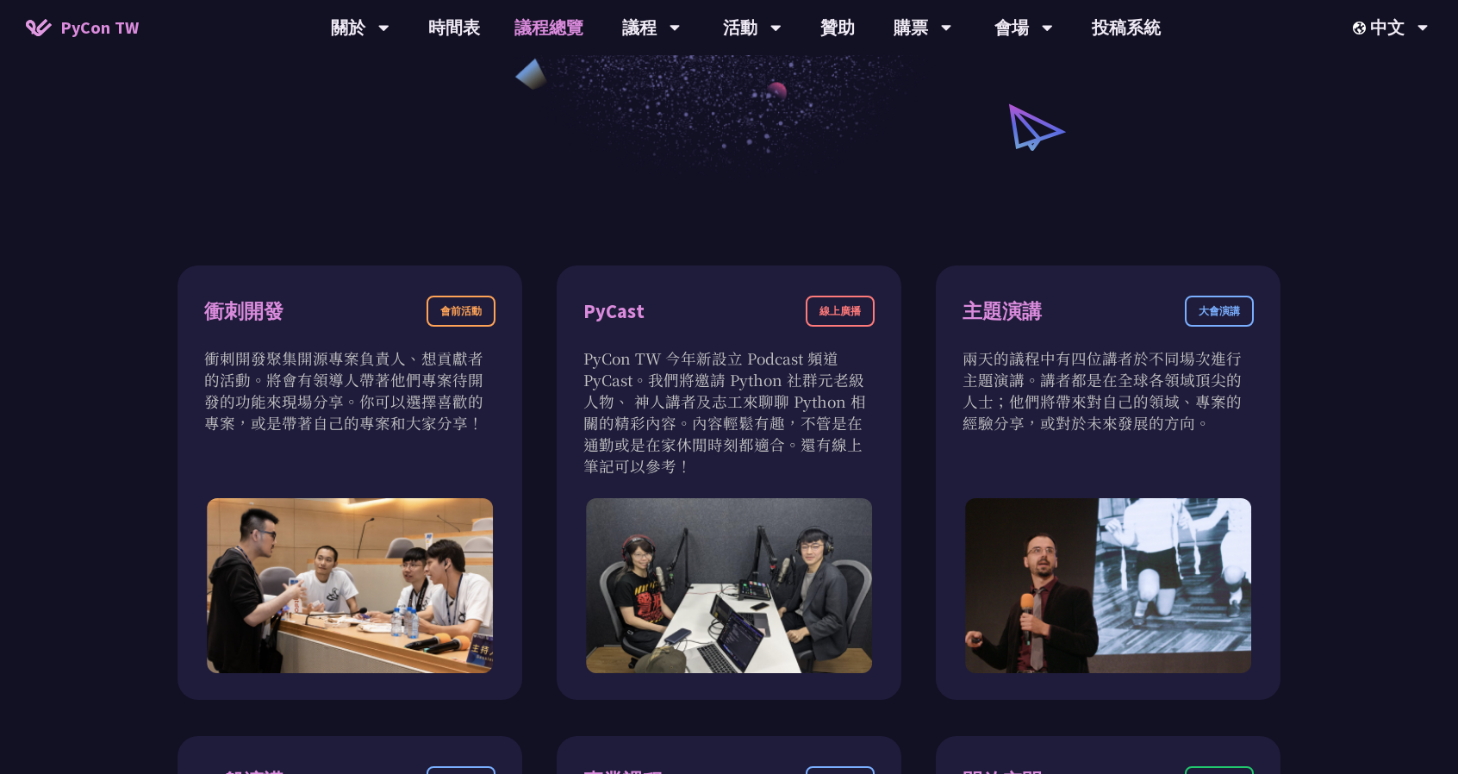
scroll to position [431, 0]
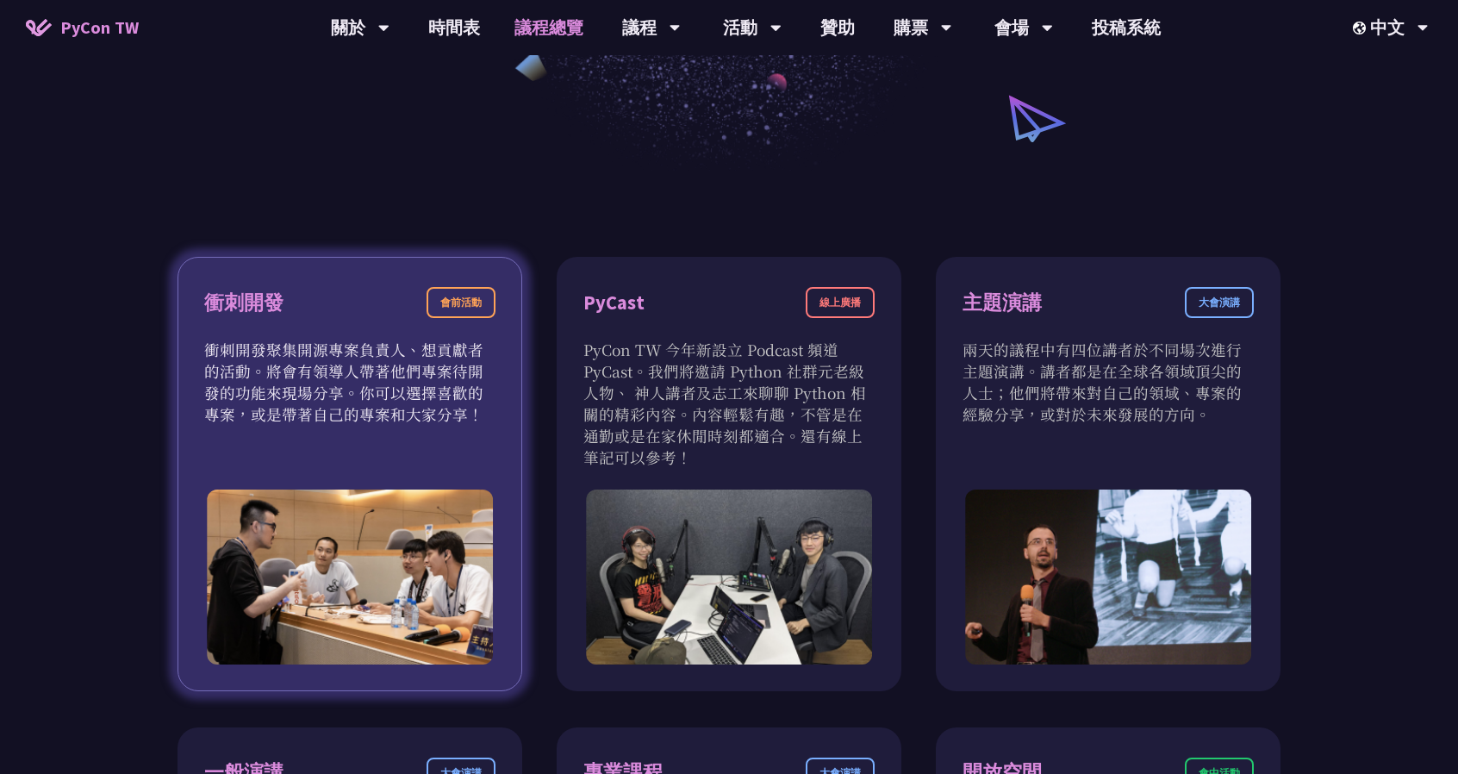
click at [421, 371] on p "衝刺開發聚集開源專案負責人、想貢獻者的活動。將會有領導人帶著他們專案待開發的功能來現場分享。你可以選擇喜歡的專案，或是帶著自己的專案和大家分享！" at bounding box center [349, 382] width 291 height 86
click at [372, 358] on p "衝刺開發聚集開源專案負責人、想貢獻者的活動。將會有領導人帶著他們專案待開發的功能來現場分享。你可以選擇喜歡的專案，或是帶著自己的專案和大家分享！" at bounding box center [349, 382] width 291 height 86
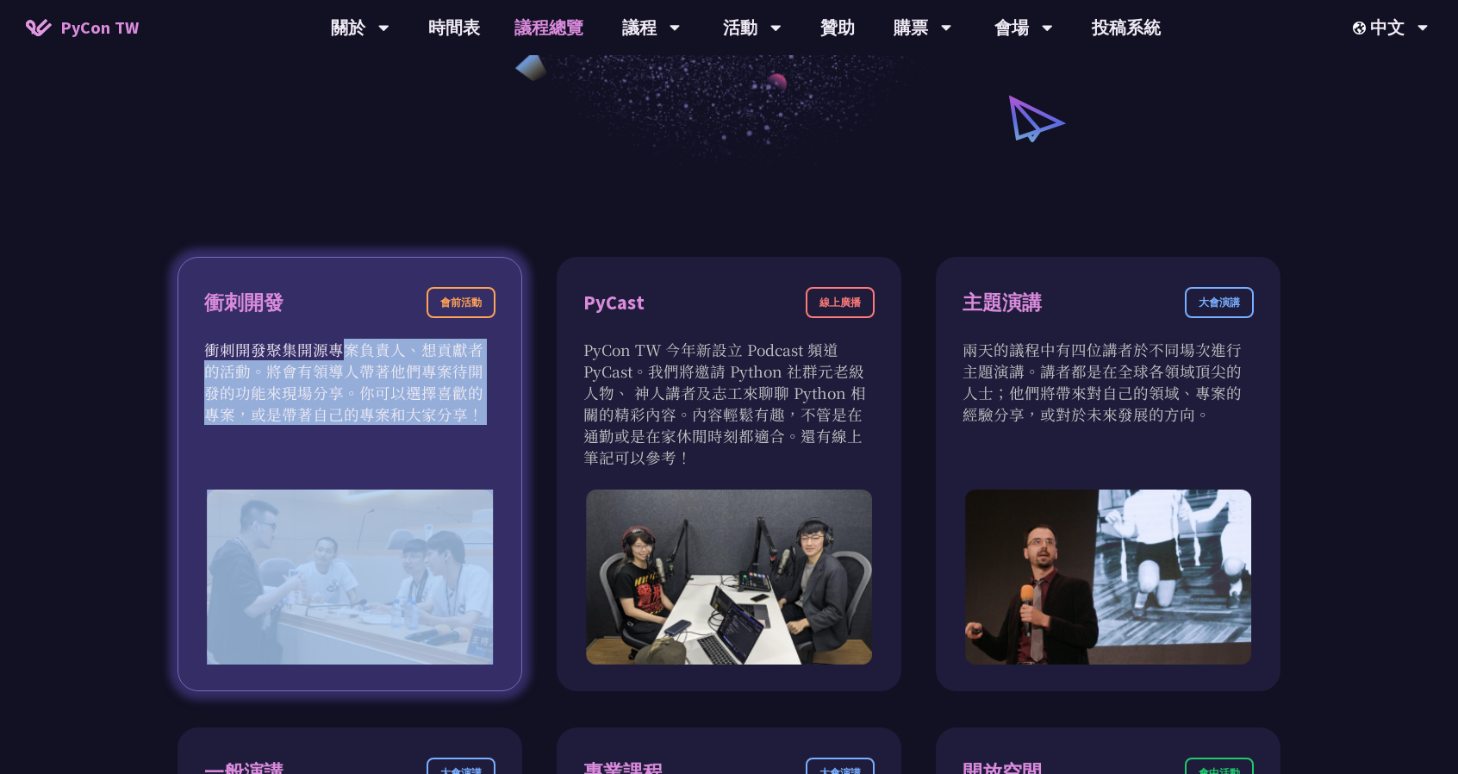
click at [372, 358] on p "衝刺開發聚集開源專案負責人、想貢獻者的活動。將會有領導人帶著他們專案待開發的功能來現場分享。你可以選擇喜歡的專案，或是帶著自己的專案和大家分享！" at bounding box center [349, 382] width 291 height 86
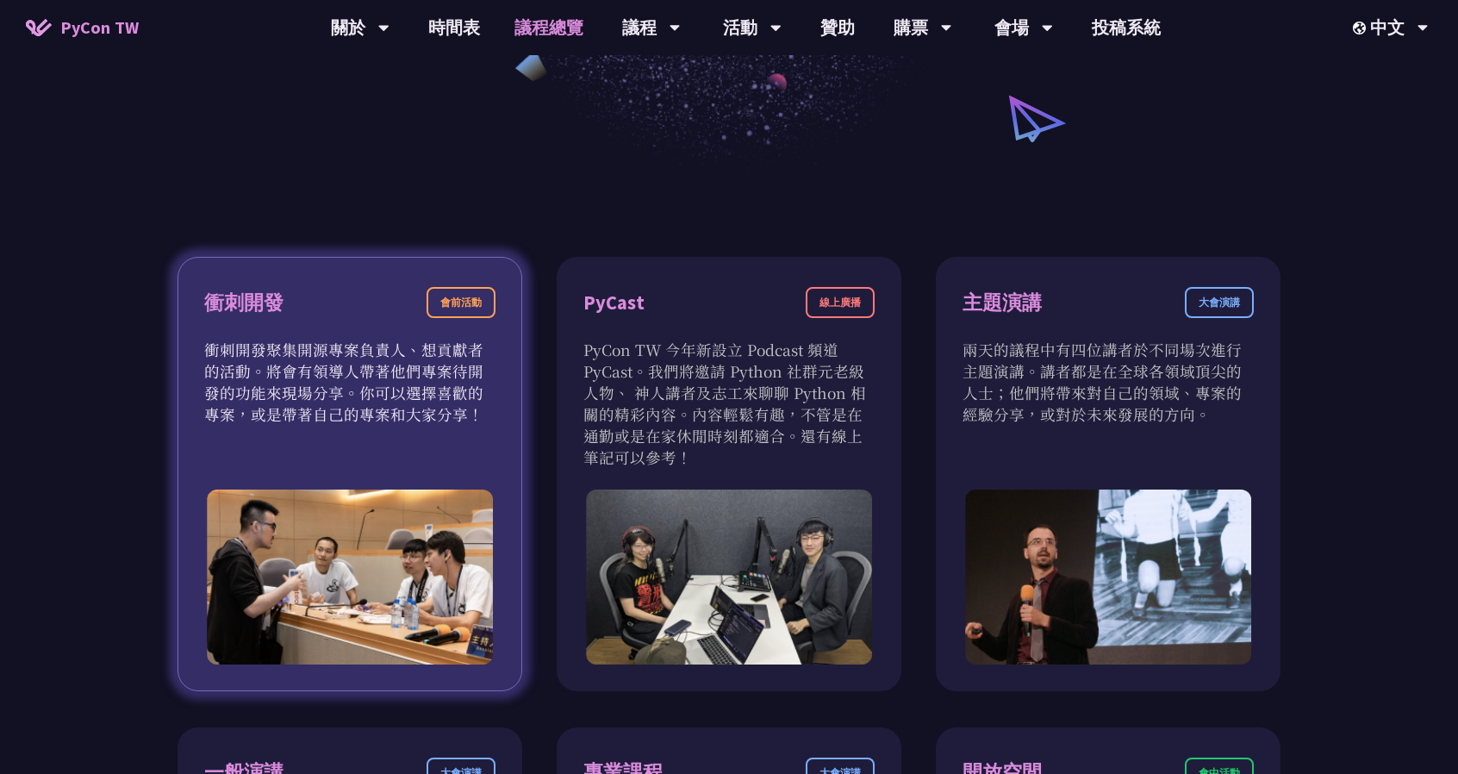
click at [478, 292] on div "會前活動" at bounding box center [461, 302] width 69 height 31
click at [341, 381] on p "衝刺開發聚集開源專案負責人、想貢獻者的活動。將會有領導人帶著他們專案待開發的功能來現場分享。你可以選擇喜歡的專案，或是帶著自己的專案和大家分享！" at bounding box center [349, 382] width 291 height 86
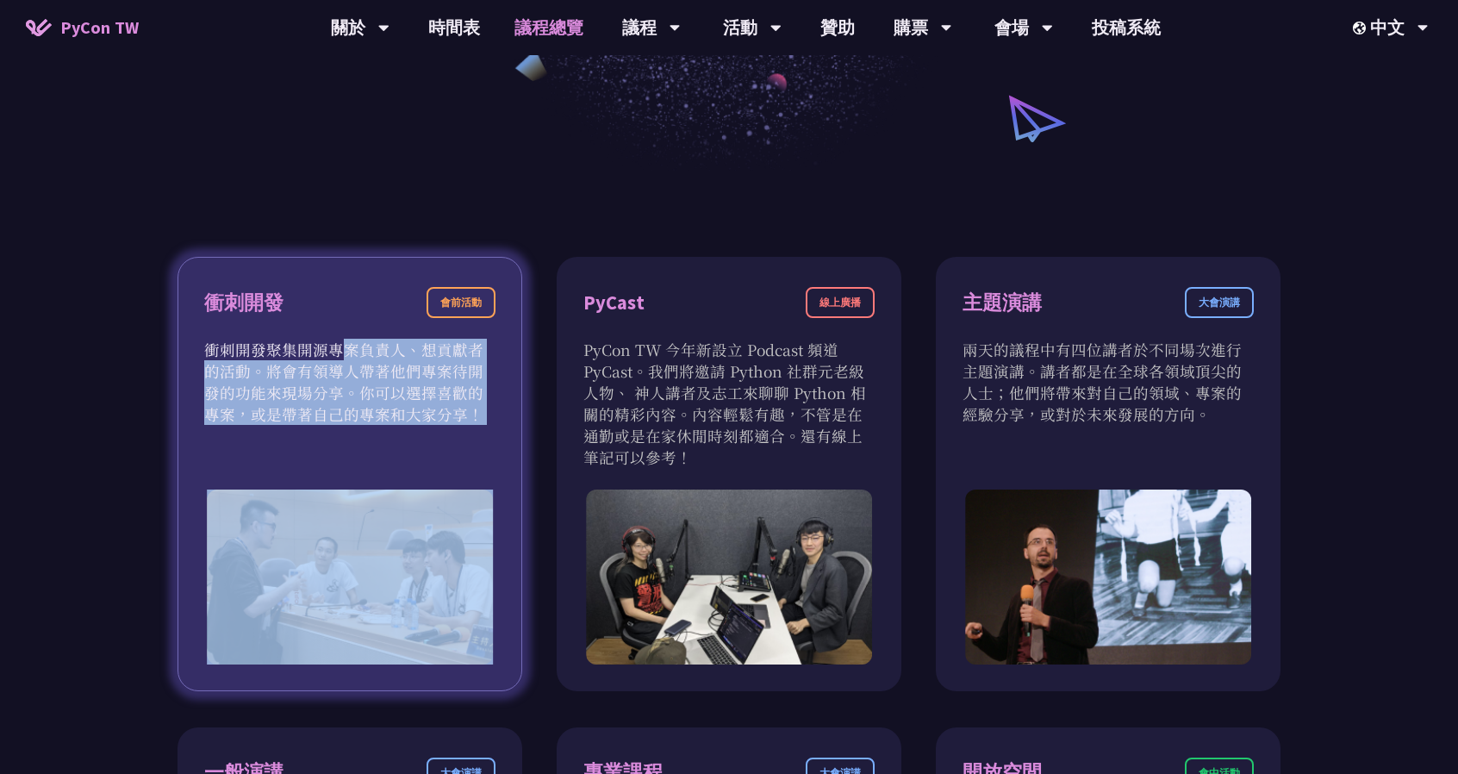
drag, startPoint x: 341, startPoint y: 381, endPoint x: 314, endPoint y: 388, distance: 28.4
click at [337, 383] on p "衝刺開發聚集開源專案負責人、想貢獻者的活動。將會有領導人帶著他們專案待開發的功能來現場分享。你可以選擇喜歡的專案，或是帶著自己的專案和大家分享！" at bounding box center [349, 382] width 291 height 86
click at [302, 389] on p "衝刺開發聚集開源專案負責人、想貢獻者的活動。將會有領導人帶著他們專案待開發的功能來現場分享。你可以選擇喜歡的專案，或是帶著自己的專案和大家分享！" at bounding box center [349, 382] width 291 height 86
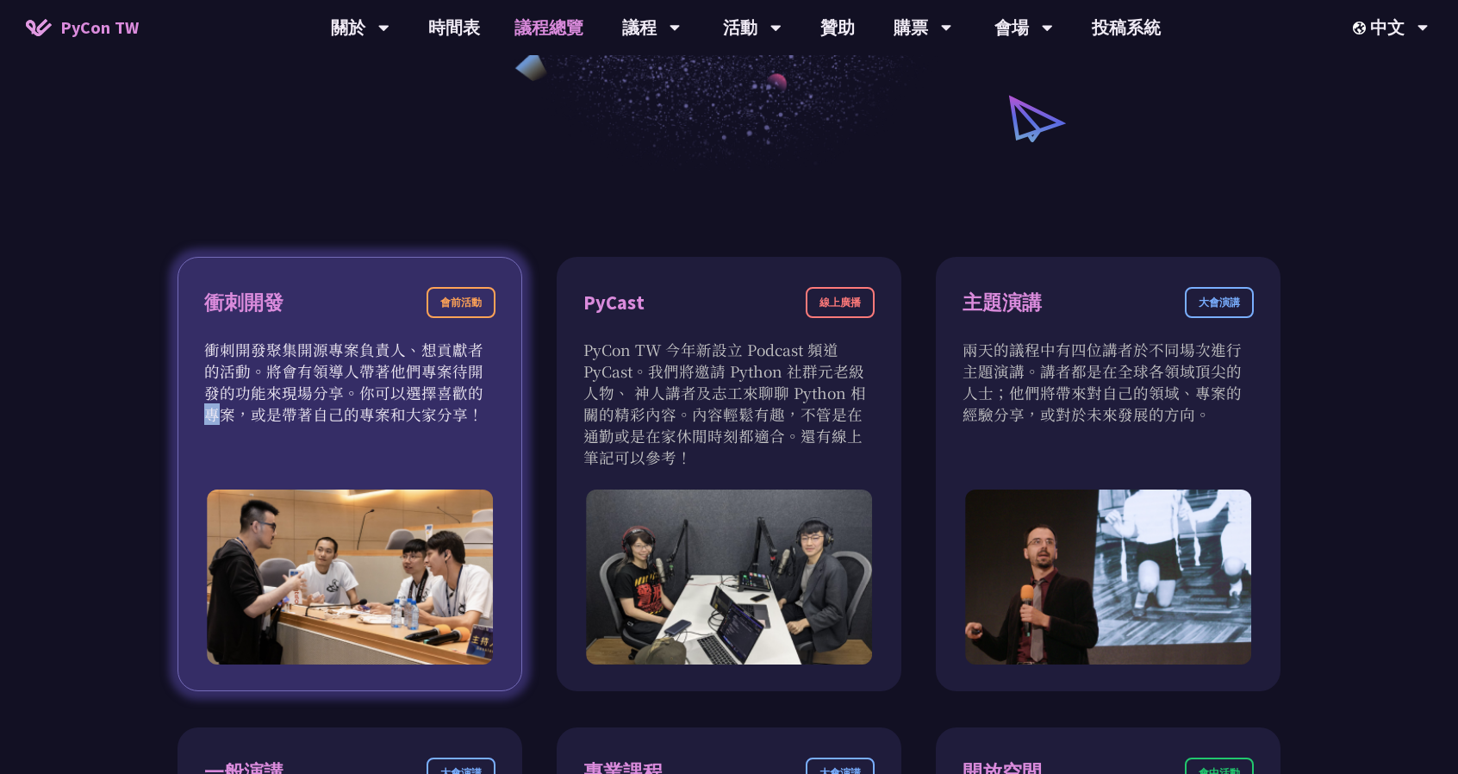
click at [302, 389] on p "衝刺開發聚集開源專案負責人、想貢獻者的活動。將會有領導人帶著他們專案待開發的功能來現場分享。你可以選擇喜歡的專案，或是帶著自己的專案和大家分享！" at bounding box center [349, 382] width 291 height 86
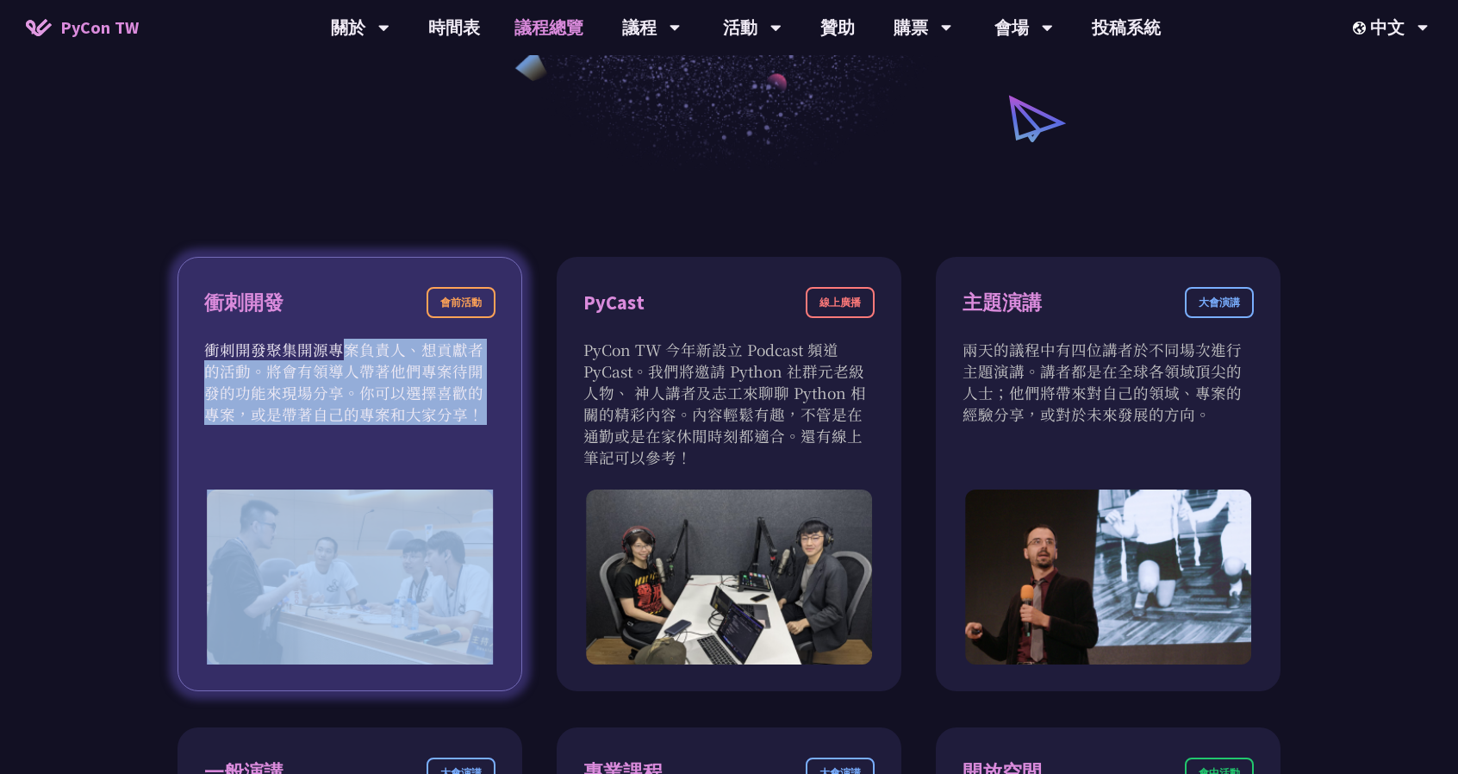
click at [302, 389] on p "衝刺開發聚集開源專案負責人、想貢獻者的活動。將會有領導人帶著他們專案待開發的功能來現場分享。你可以選擇喜歡的專案，或是帶著自己的專案和大家分享！" at bounding box center [349, 382] width 291 height 86
click at [265, 391] on p "衝刺開發聚集開源專案負責人、想貢獻者的活動。將會有領導人帶著他們專案待開發的功能來現場分享。你可以選擇喜歡的專案，或是帶著自己的專案和大家分享！" at bounding box center [349, 382] width 291 height 86
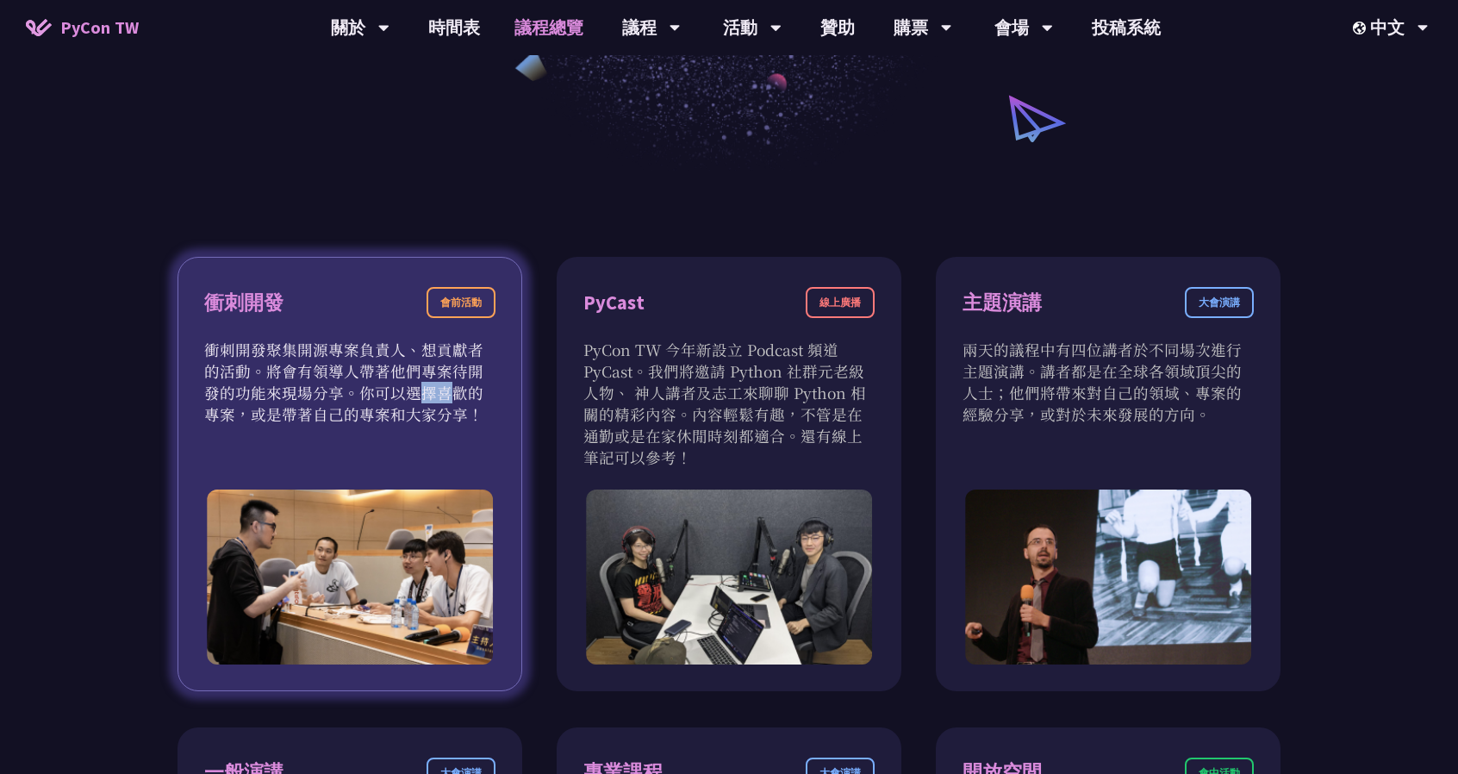
click at [265, 391] on p "衝刺開發聚集開源專案負責人、想貢獻者的活動。將會有領導人帶著他們專案待開發的功能來現場分享。你可以選擇喜歡的專案，或是帶著自己的專案和大家分享！" at bounding box center [349, 382] width 291 height 86
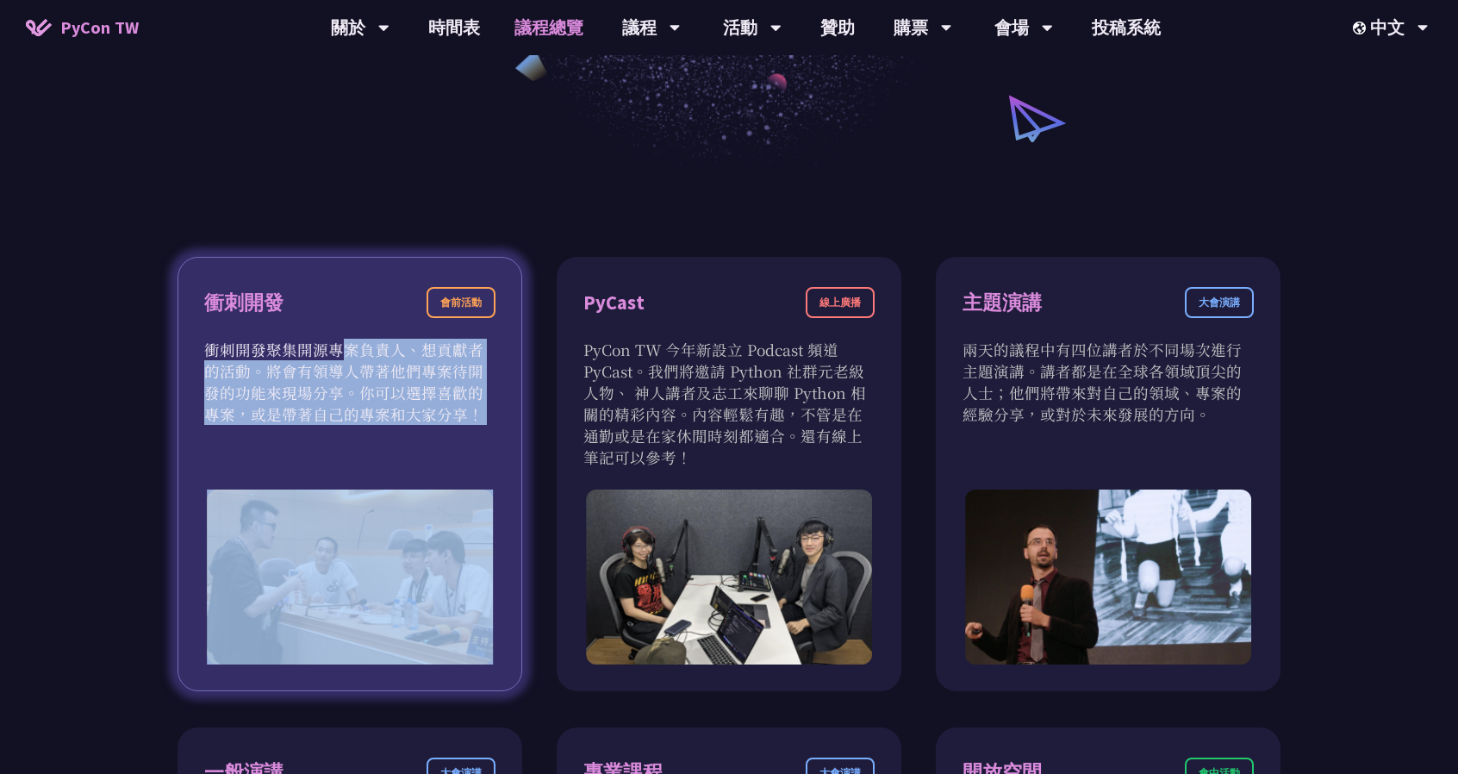
click at [265, 391] on p "衝刺開發聚集開源專案負責人、想貢獻者的活動。將會有領導人帶著他們專案待開發的功能來現場分享。你可以選擇喜歡的專案，或是帶著自己的專案和大家分享！" at bounding box center [349, 382] width 291 height 86
click at [256, 396] on p "衝刺開發聚集開源專案負責人、想貢獻者的活動。將會有領導人帶著他們專案待開發的功能來現場分享。你可以選擇喜歡的專案，或是帶著自己的專案和大家分享！" at bounding box center [349, 382] width 291 height 86
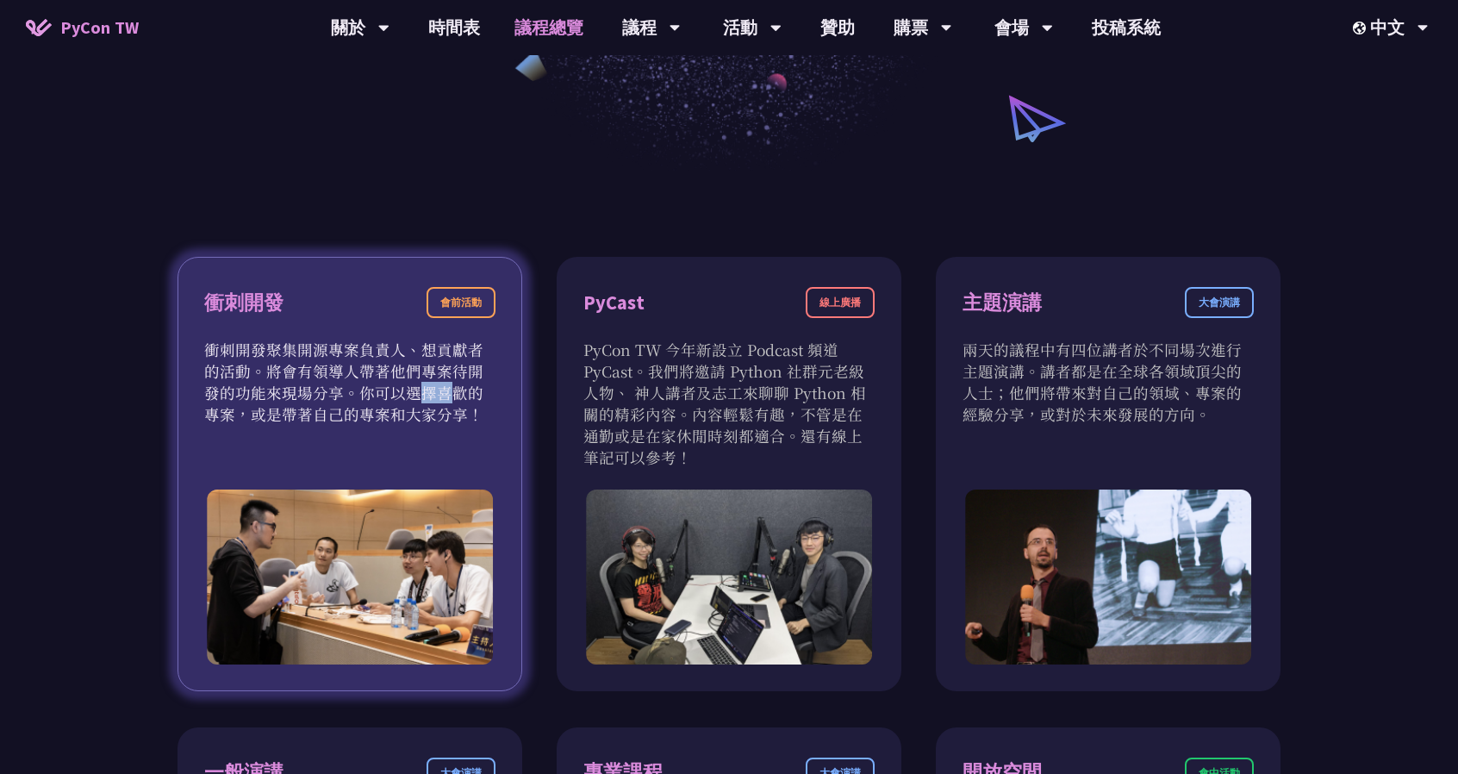
click at [256, 396] on p "衝刺開發聚集開源專案負責人、想貢獻者的活動。將會有領導人帶著他們專案待開發的功能來現場分享。你可以選擇喜歡的專案，或是帶著自己的專案和大家分享！" at bounding box center [349, 382] width 291 height 86
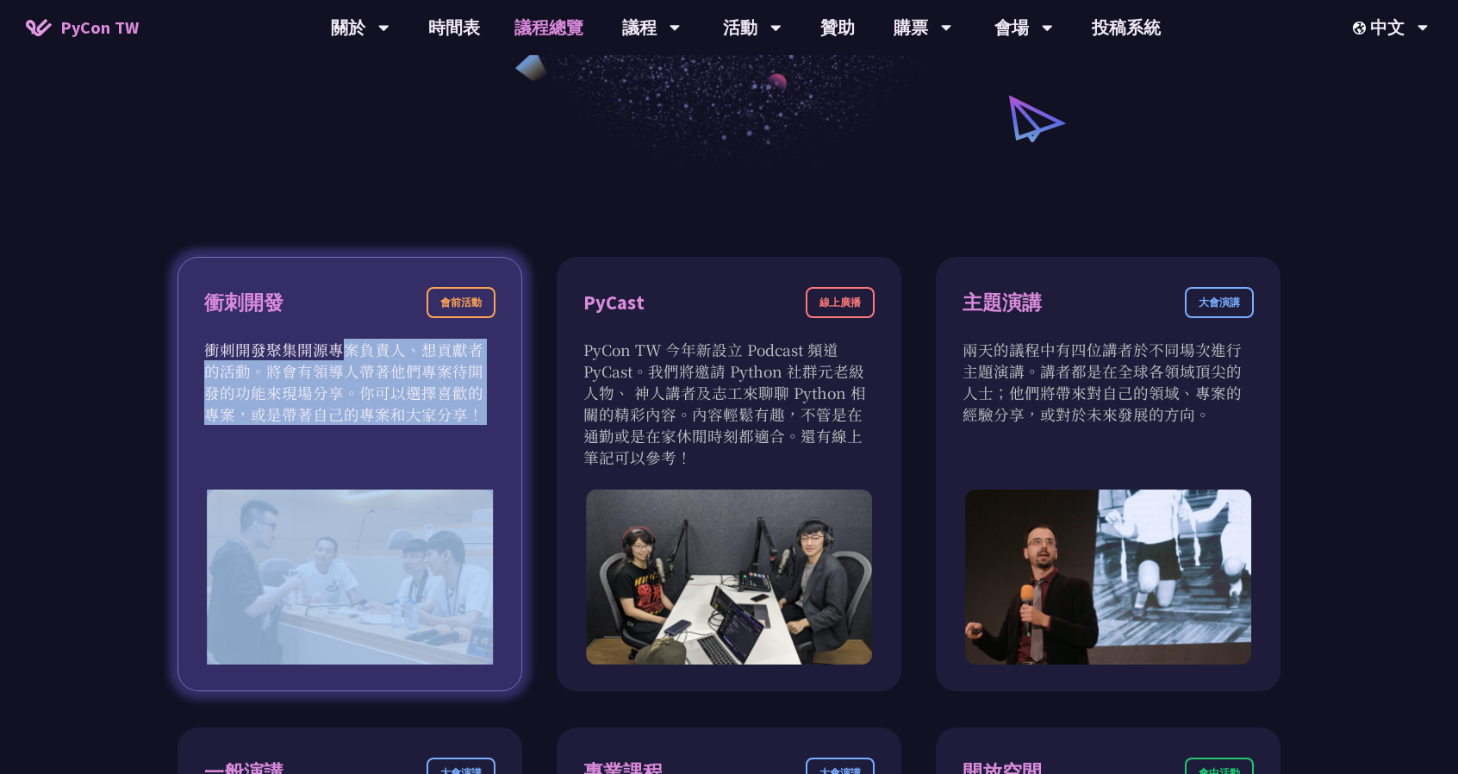
click at [256, 396] on p "衝刺開發聚集開源專案負責人、想貢獻者的活動。將會有領導人帶著他們專案待開發的功能來現場分享。你可以選擇喜歡的專案，或是帶著自己的專案和大家分享！" at bounding box center [349, 382] width 291 height 86
click at [285, 368] on p "衝刺開發聚集開源專案負責人、想貢獻者的活動。將會有領導人帶著他們專案待開發的功能來現場分享。你可以選擇喜歡的專案，或是帶著自己的專案和大家分享！" at bounding box center [349, 382] width 291 height 86
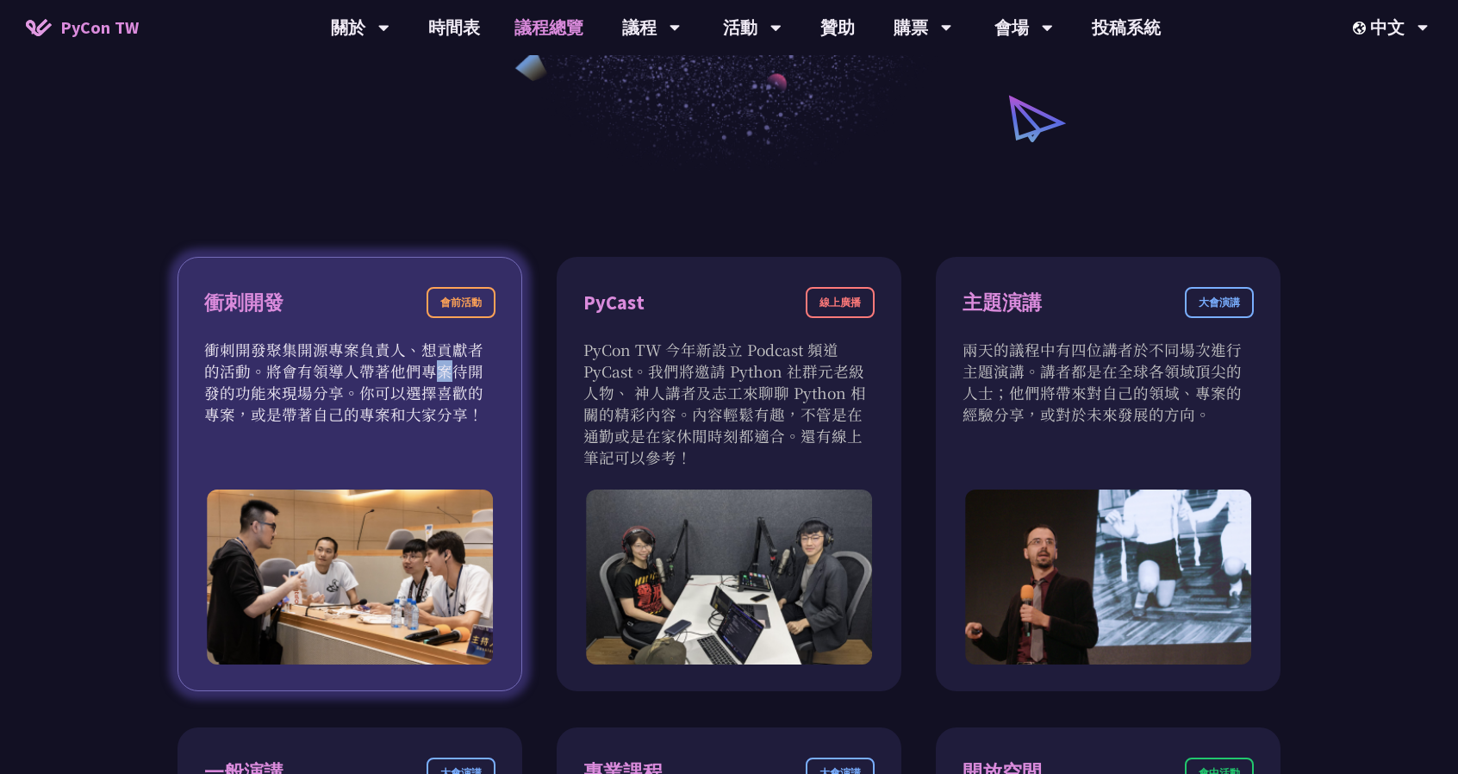
click at [285, 368] on p "衝刺開發聚集開源專案負責人、想貢獻者的活動。將會有領導人帶著他們專案待開發的功能來現場分享。你可以選擇喜歡的專案，或是帶著自己的專案和大家分享！" at bounding box center [349, 382] width 291 height 86
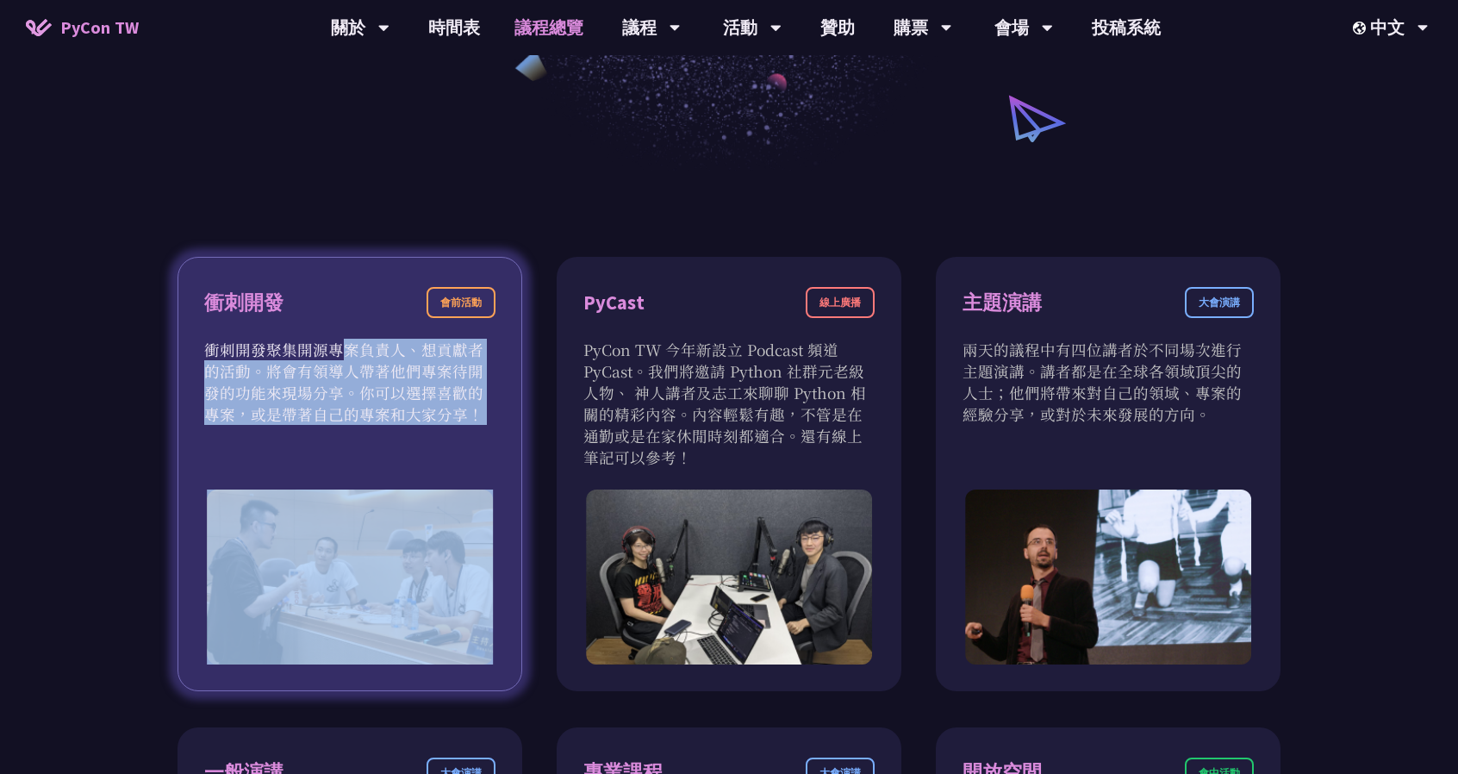
click at [285, 368] on p "衝刺開發聚集開源專案負責人、想貢獻者的活動。將會有領導人帶著他們專案待開發的功能來現場分享。你可以選擇喜歡的專案，或是帶著自己的專案和大家分享！" at bounding box center [349, 382] width 291 height 86
click at [298, 347] on p "衝刺開發聚集開源專案負責人、想貢獻者的活動。將會有領導人帶著他們專案待開發的功能來現場分享。你可以選擇喜歡的專案，或是帶著自己的專案和大家分享！" at bounding box center [349, 382] width 291 height 86
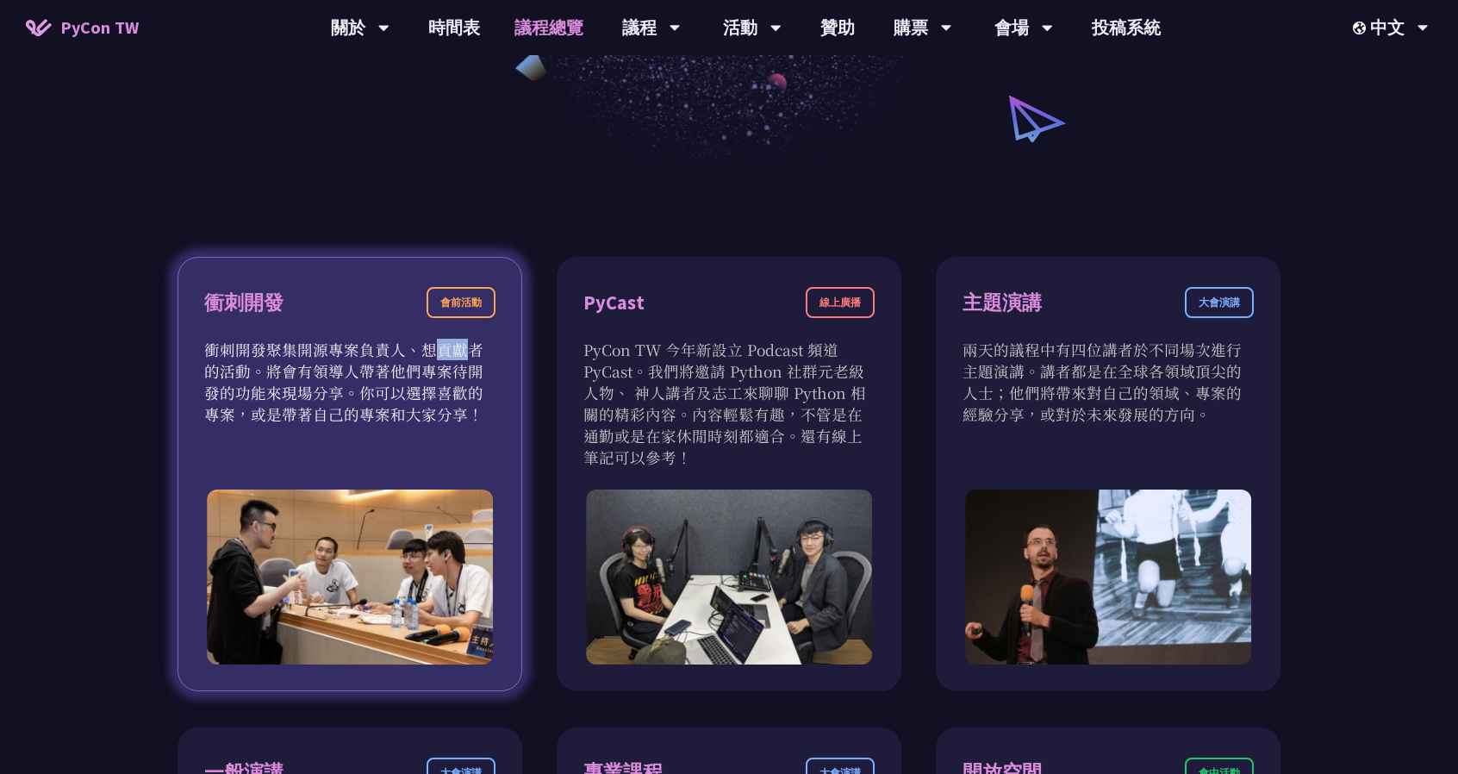
click at [298, 347] on p "衝刺開發聚集開源專案負責人、想貢獻者的活動。將會有領導人帶著他們專案待開發的功能來現場分享。你可以選擇喜歡的專案，或是帶著自己的專案和大家分享！" at bounding box center [349, 382] width 291 height 86
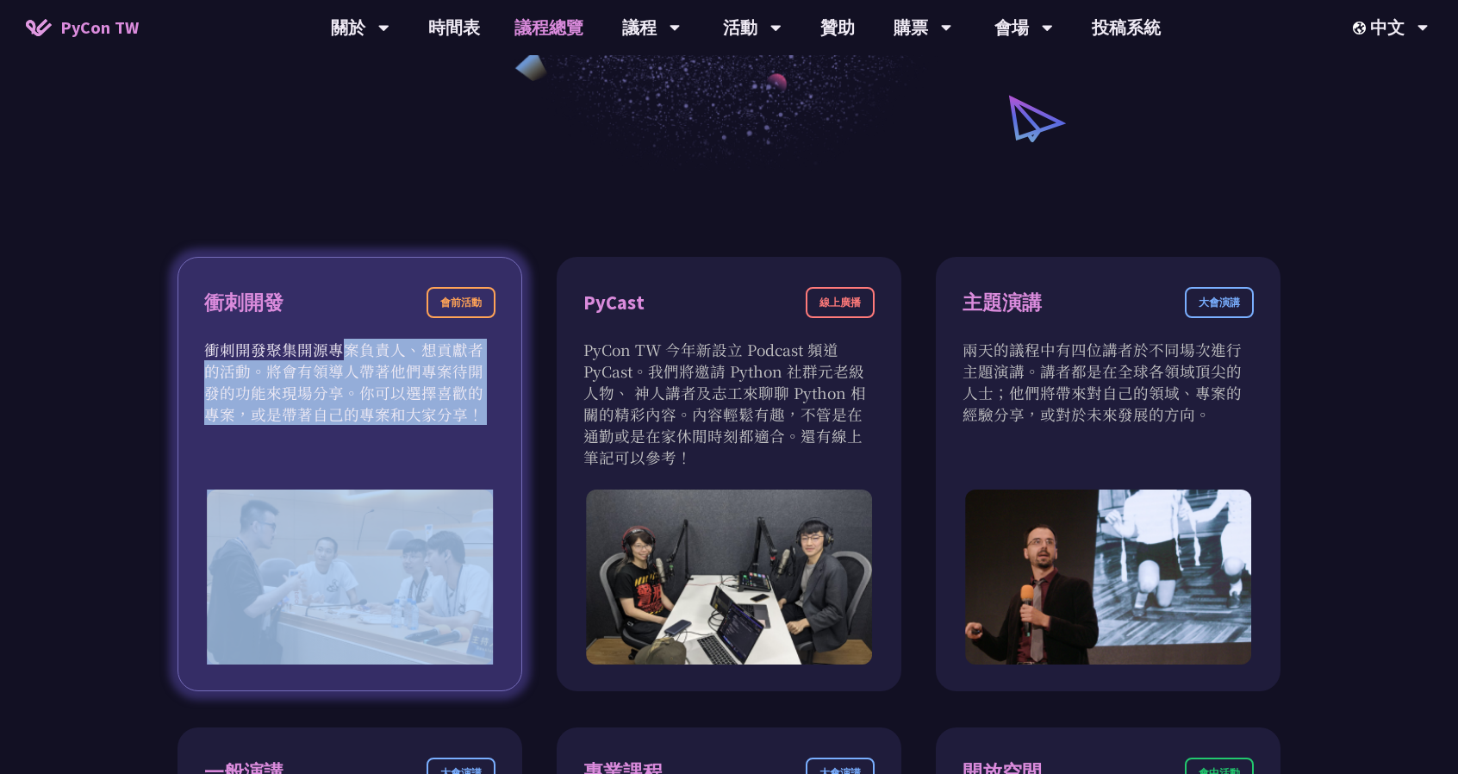
click at [298, 347] on p "衝刺開發聚集開源專案負責人、想貢獻者的活動。將會有領導人帶著他們專案待開發的功能來現場分享。你可以選擇喜歡的專案，或是帶著自己的專案和大家分享！" at bounding box center [349, 382] width 291 height 86
click at [309, 342] on p "衝刺開發聚集開源專案負責人、想貢獻者的活動。將會有領導人帶著他們專案待開發的功能來現場分享。你可以選擇喜歡的專案，或是帶著自己的專案和大家分享！" at bounding box center [349, 382] width 291 height 86
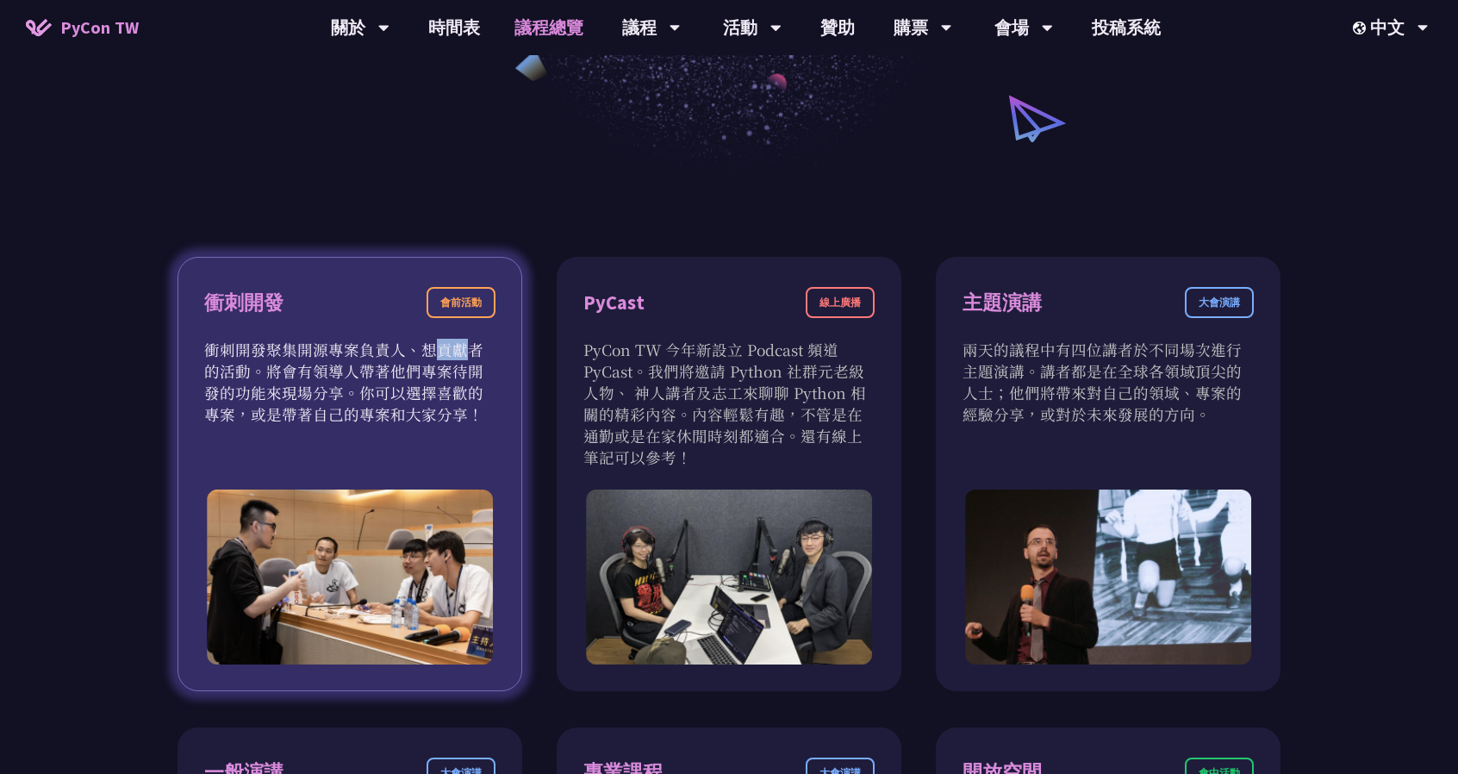
click at [309, 342] on p "衝刺開發聚集開源專案負責人、想貢獻者的活動。將會有領導人帶著他們專案待開發的功能來現場分享。你可以選擇喜歡的專案，或是帶著自己的專案和大家分享！" at bounding box center [349, 382] width 291 height 86
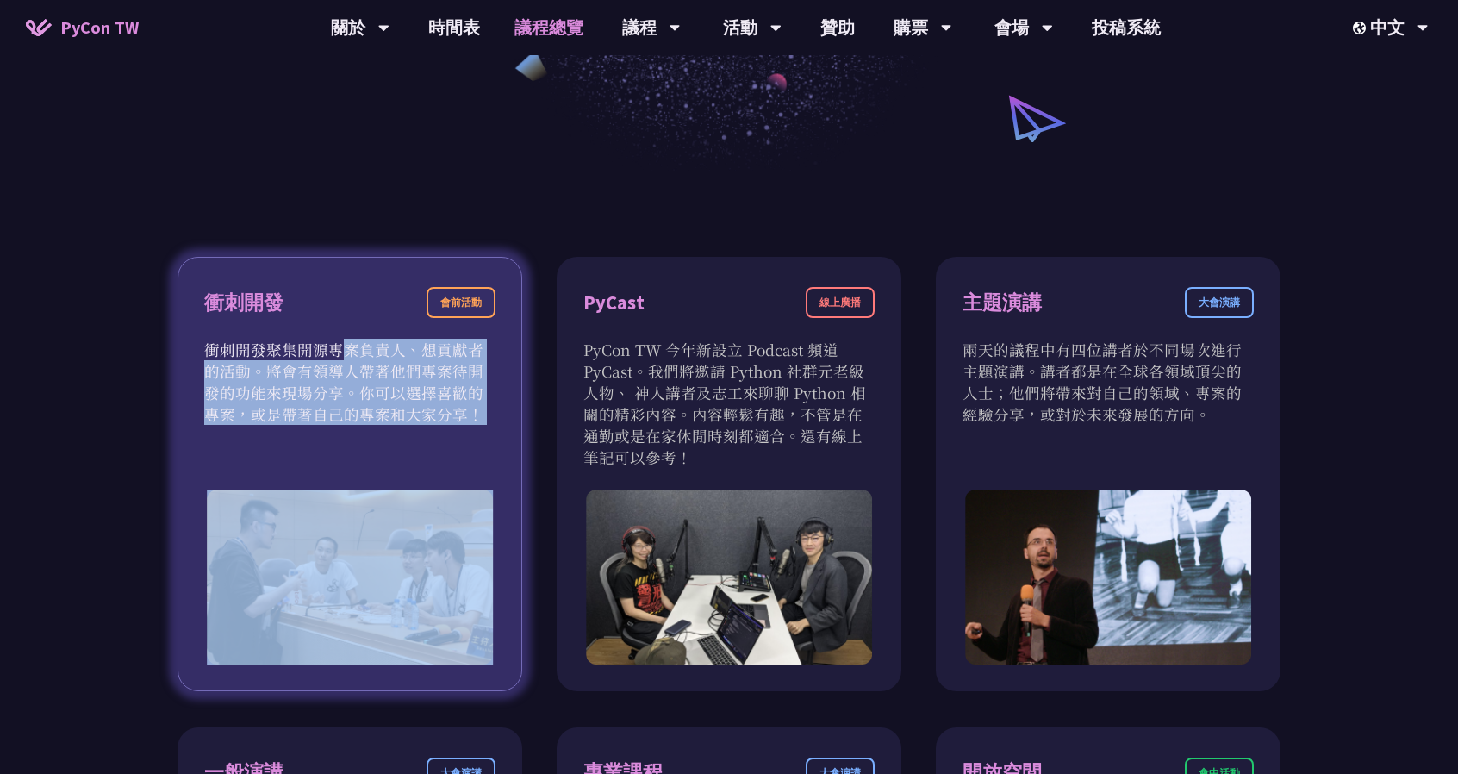
click at [309, 342] on p "衝刺開發聚集開源專案負責人、想貢獻者的活動。將會有領導人帶著他們專案待開發的功能來現場分享。你可以選擇喜歡的專案，或是帶著自己的專案和大家分享！" at bounding box center [349, 382] width 291 height 86
click at [296, 357] on p "衝刺開發聚集開源專案負責人、想貢獻者的活動。將會有領導人帶著他們專案待開發的功能來現場分享。你可以選擇喜歡的專案，或是帶著自己的專案和大家分享！" at bounding box center [349, 382] width 291 height 86
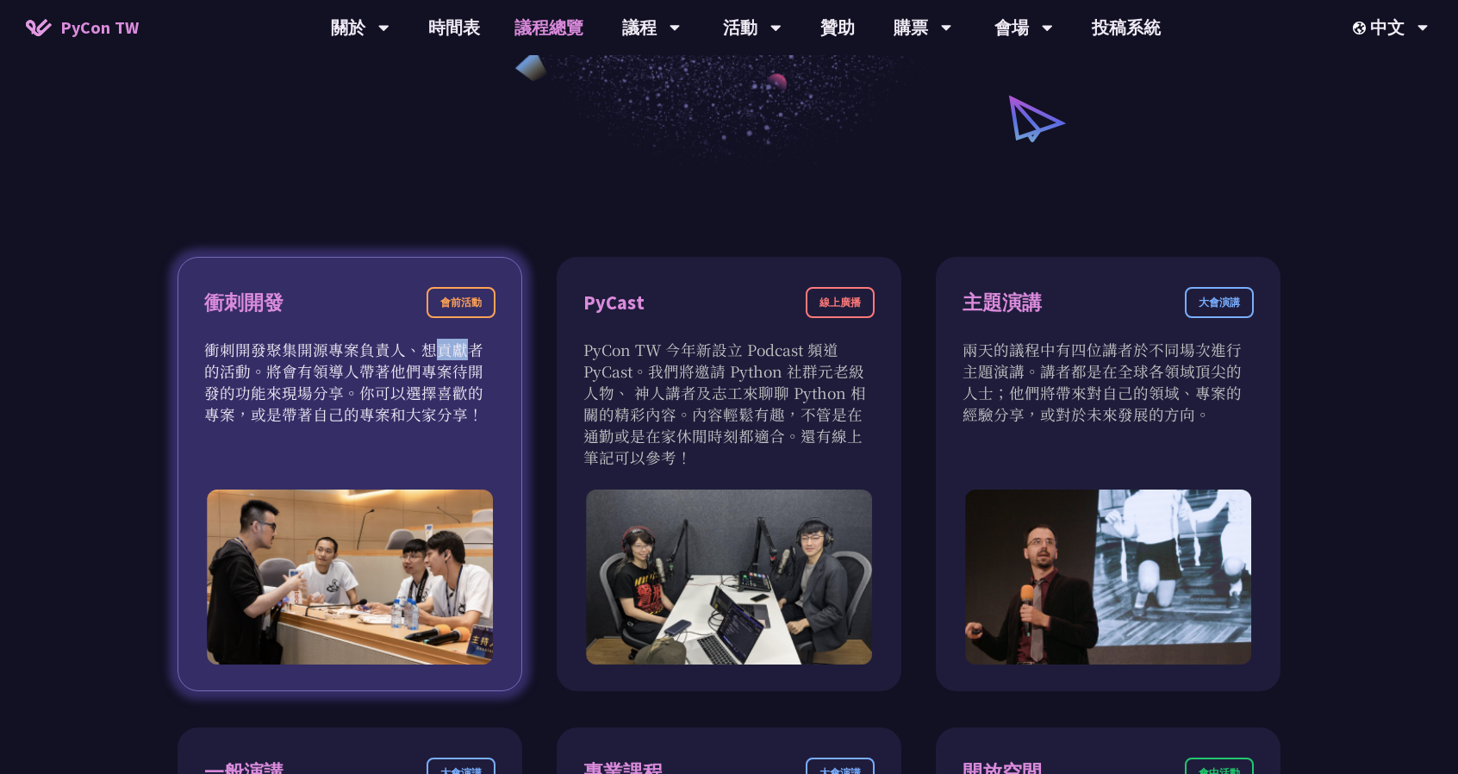
click at [296, 357] on p "衝刺開發聚集開源專案負責人、想貢獻者的活動。將會有領導人帶著他們專案待開發的功能來現場分享。你可以選擇喜歡的專案，或是帶著自己的專案和大家分享！" at bounding box center [349, 382] width 291 height 86
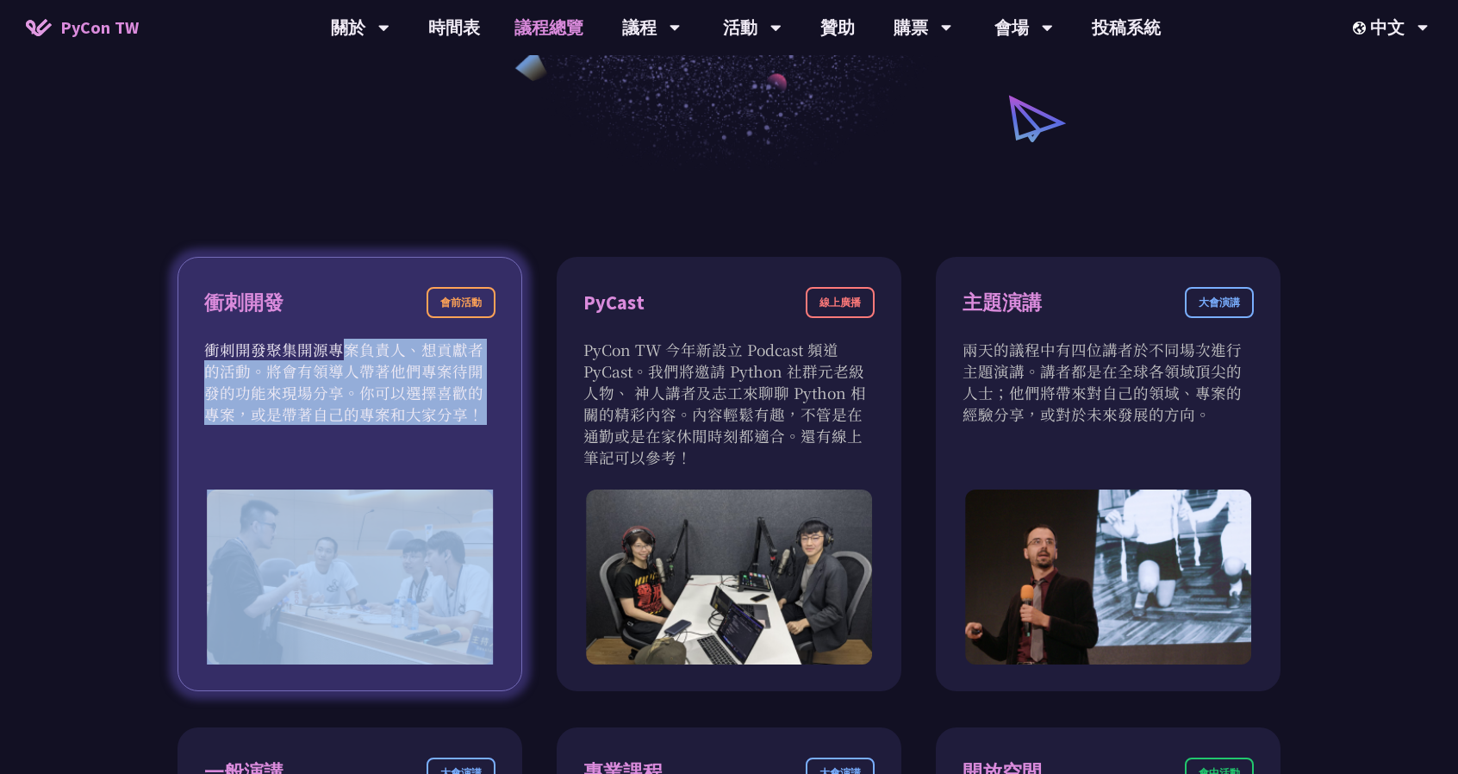
click at [296, 357] on p "衝刺開發聚集開源專案負責人、想貢獻者的活動。將會有領導人帶著他們專案待開發的功能來現場分享。你可以選擇喜歡的專案，或是帶著自己的專案和大家分享！" at bounding box center [349, 382] width 291 height 86
click at [309, 351] on p "衝刺開發聚集開源專案負責人、想貢獻者的活動。將會有領導人帶著他們專案待開發的功能來現場分享。你可以選擇喜歡的專案，或是帶著自己的專案和大家分享！" at bounding box center [349, 382] width 291 height 86
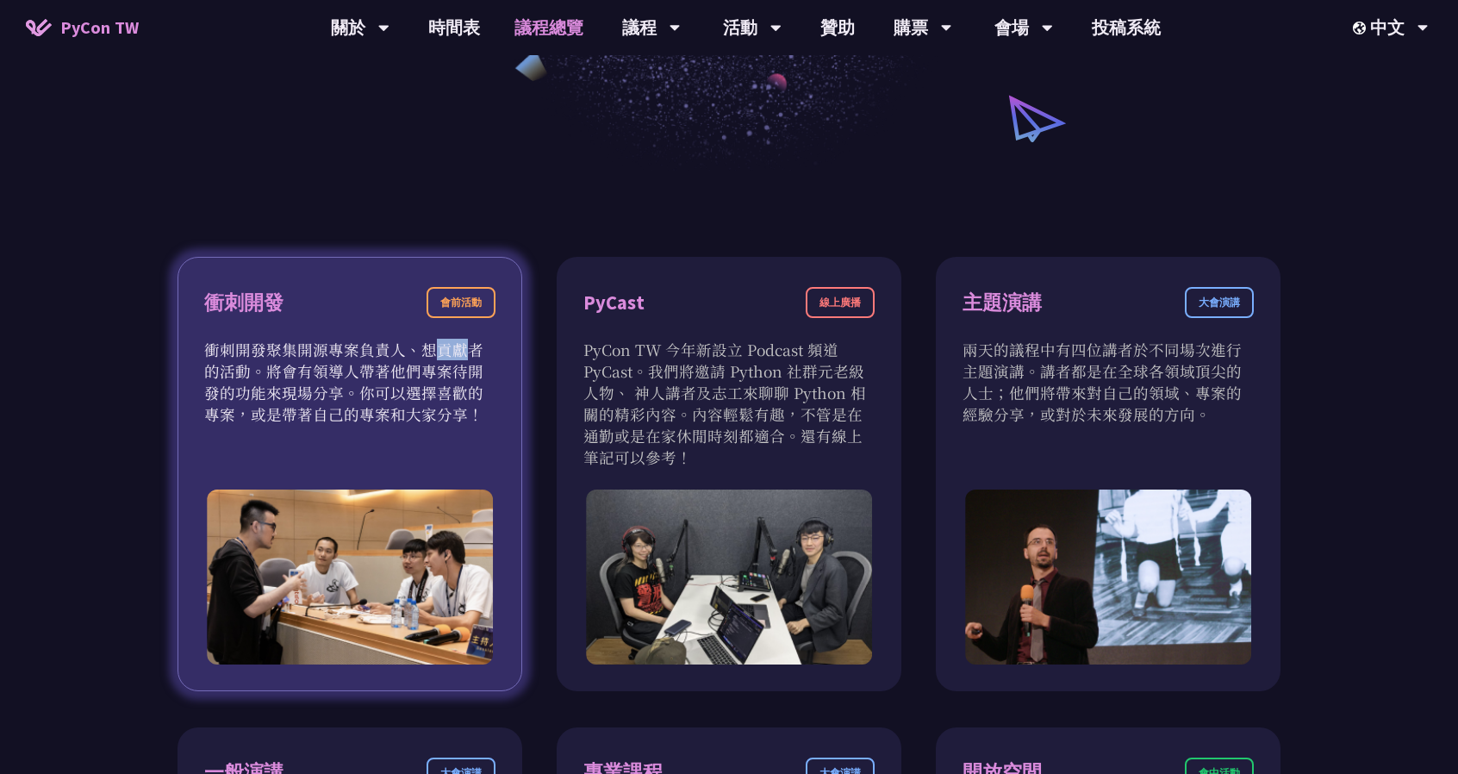
click at [309, 351] on p "衝刺開發聚集開源專案負責人、想貢獻者的活動。將會有領導人帶著他們專案待開發的功能來現場分享。你可以選擇喜歡的專案，或是帶著自己的專案和大家分享！" at bounding box center [349, 382] width 291 height 86
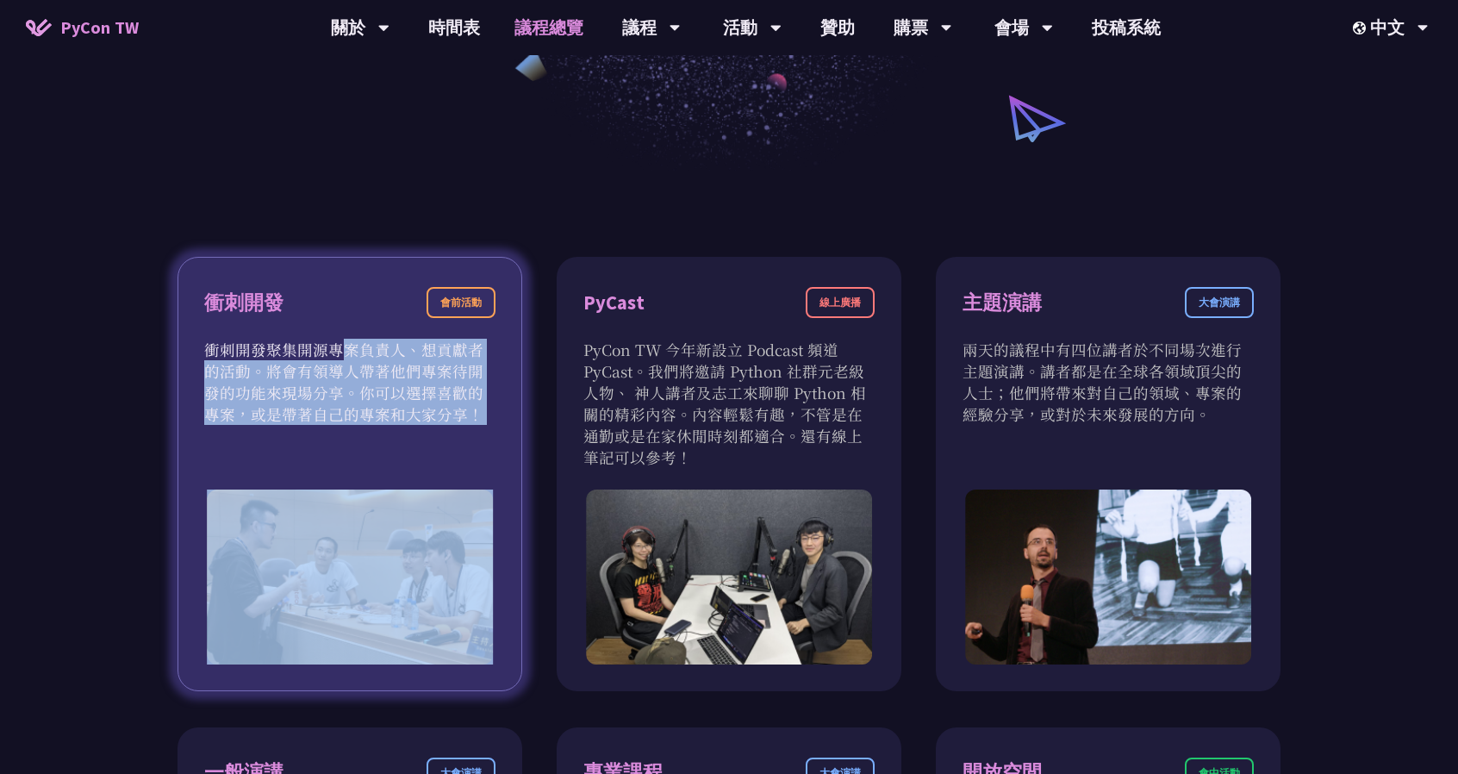
click at [309, 351] on p "衝刺開發聚集開源專案負責人、想貢獻者的活動。將會有領導人帶著他們專案待開發的功能來現場分享。你可以選擇喜歡的專案，或是帶著自己的專案和大家分享！" at bounding box center [349, 382] width 291 height 86
click at [365, 357] on p "衝刺開發聚集開源專案負責人、想貢獻者的活動。將會有領導人帶著他們專案待開發的功能來現場分享。你可以選擇喜歡的專案，或是帶著自己的專案和大家分享！" at bounding box center [349, 382] width 291 height 86
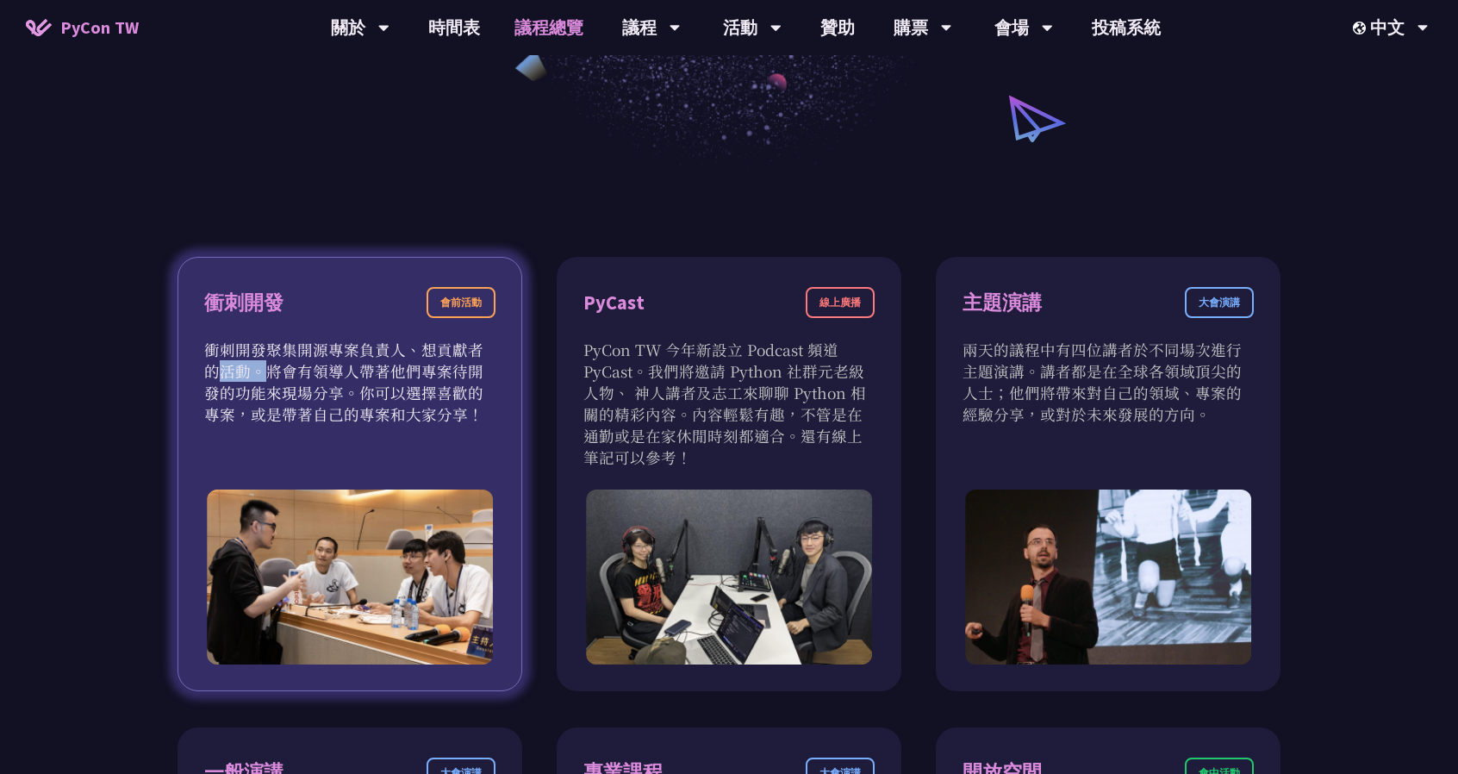
click at [365, 357] on p "衝刺開發聚集開源專案負責人、想貢獻者的活動。將會有領導人帶著他們專案待開發的功能來現場分享。你可以選擇喜歡的專案，或是帶著自己的專案和大家分享！" at bounding box center [349, 382] width 291 height 86
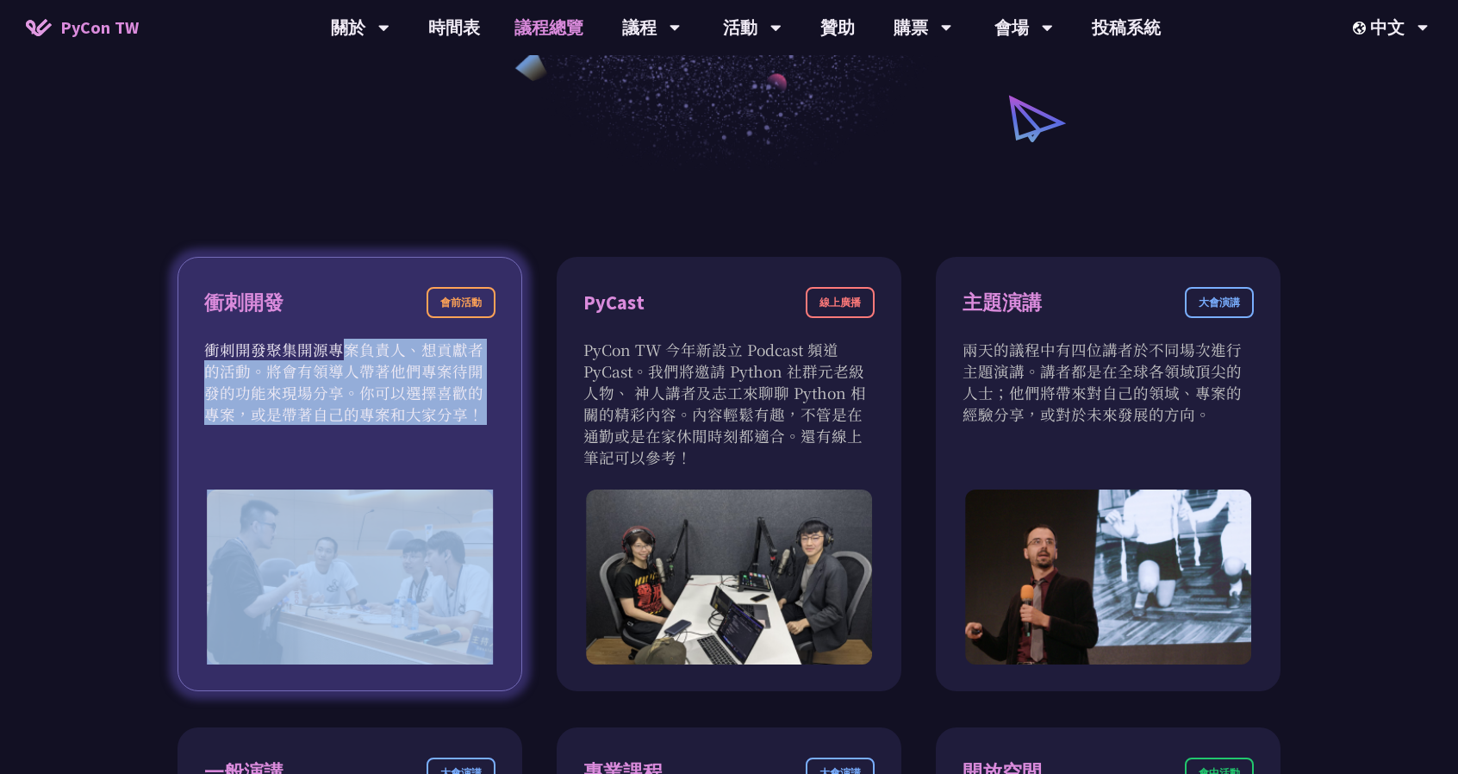
click at [365, 357] on p "衝刺開發聚集開源專案負責人、想貢獻者的活動。將會有領導人帶著他們專案待開發的功能來現場分享。你可以選擇喜歡的專案，或是帶著自己的專案和大家分享！" at bounding box center [349, 382] width 291 height 86
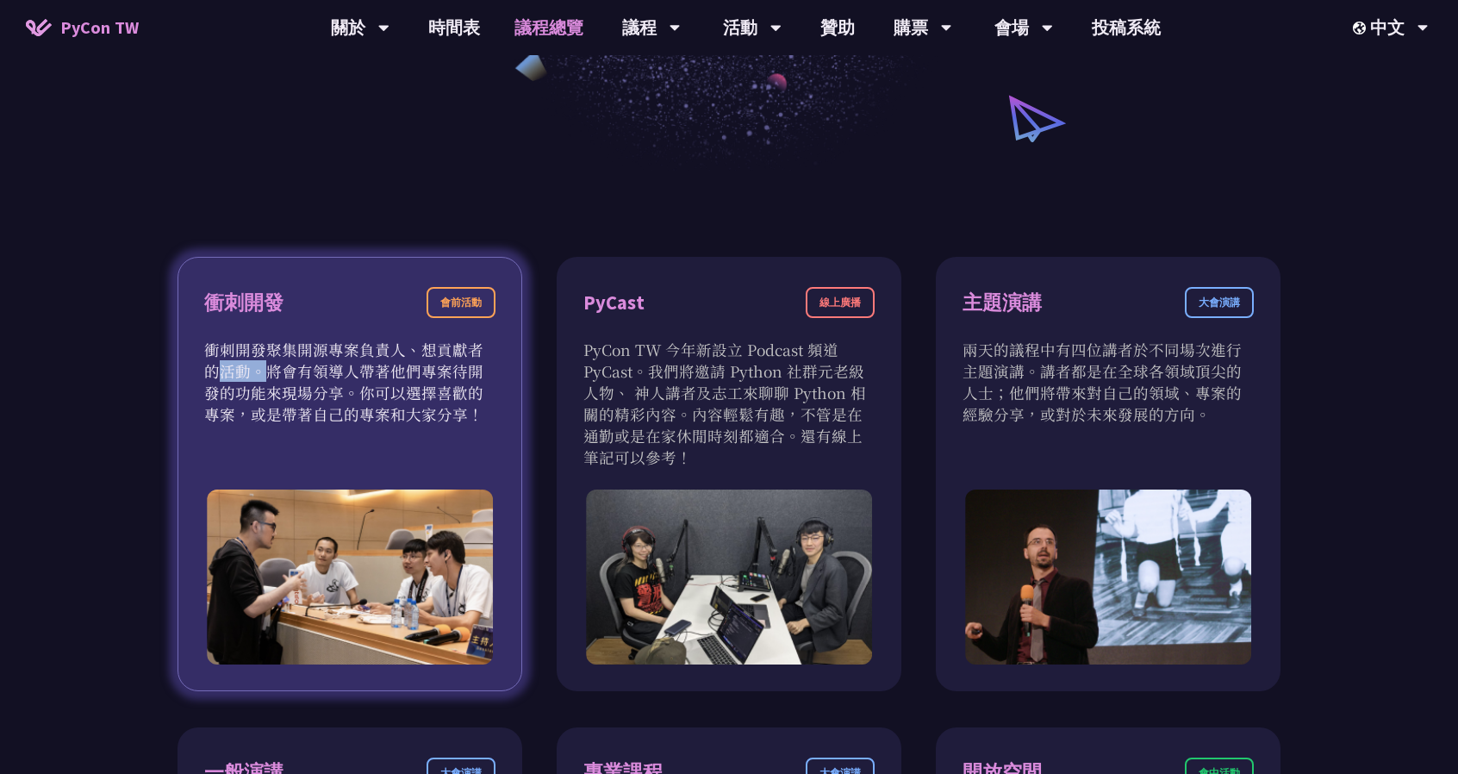
click at [365, 357] on p "衝刺開發聚集開源專案負責人、想貢獻者的活動。將會有領導人帶著他們專案待開發的功能來現場分享。你可以選擇喜歡的專案，或是帶著自己的專案和大家分享！" at bounding box center [349, 382] width 291 height 86
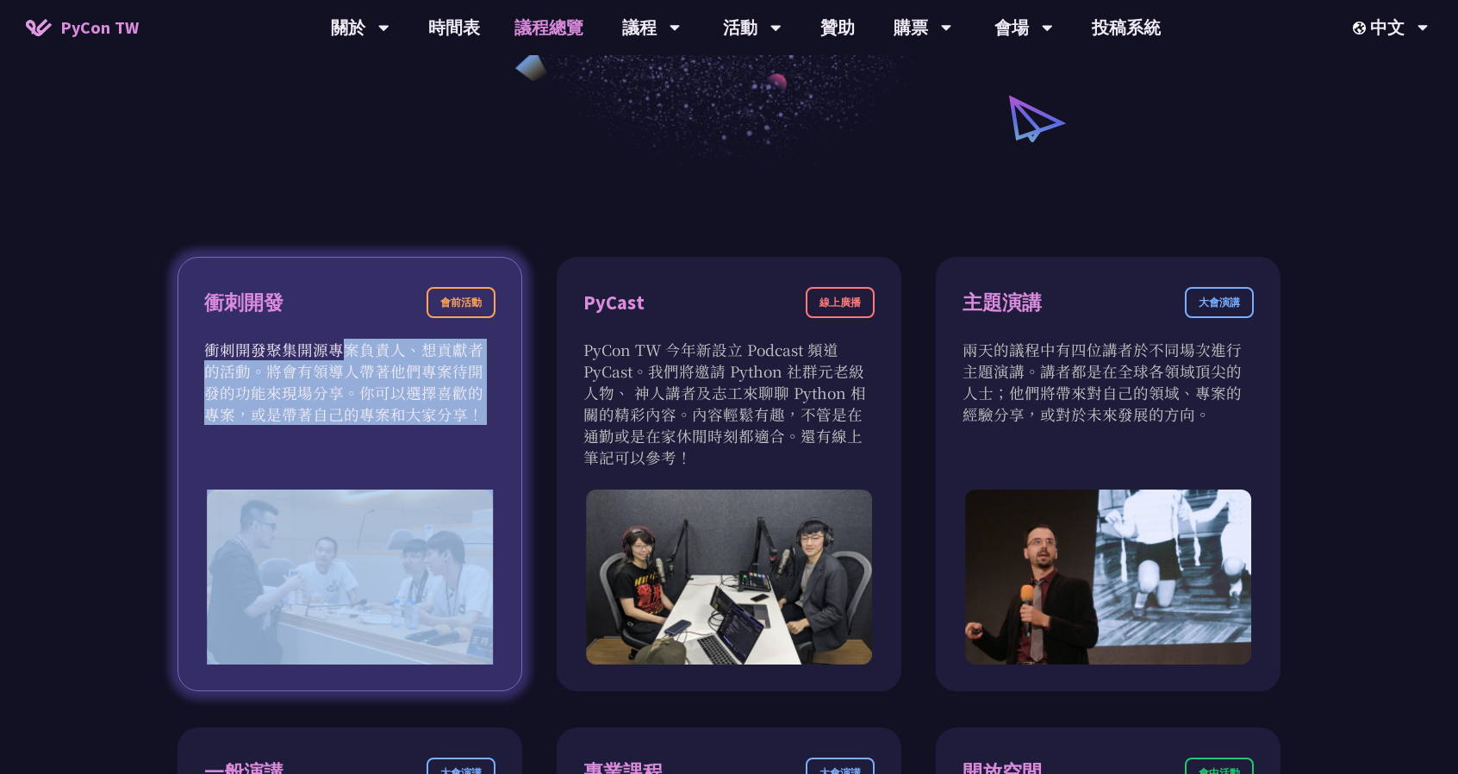
click at [365, 357] on p "衝刺開發聚集開源專案負責人、想貢獻者的活動。將會有領導人帶著他們專案待開發的功能來現場分享。你可以選擇喜歡的專案，或是帶著自己的專案和大家分享！" at bounding box center [349, 382] width 291 height 86
click at [342, 365] on p "衝刺開發聚集開源專案負責人、想貢獻者的活動。將會有領導人帶著他們專案待開發的功能來現場分享。你可以選擇喜歡的專案，或是帶著自己的專案和大家分享！" at bounding box center [349, 382] width 291 height 86
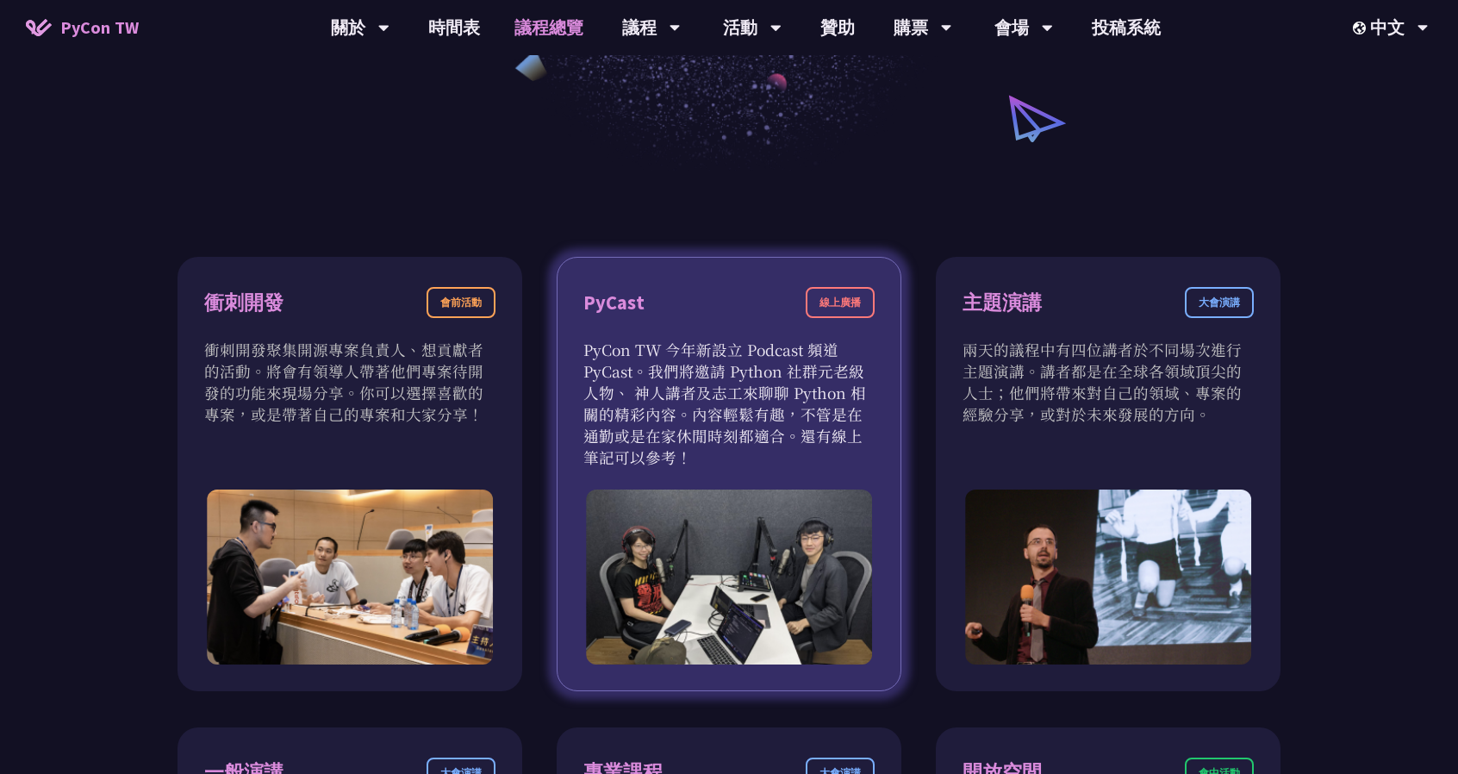
click at [654, 372] on p "PyCon TW 今年新設立 Podcast 頻道 PyCast。我們將邀請 Python 社群元老級人物、 神人講者及志工來聊聊 Python 相關的精彩內…" at bounding box center [728, 403] width 291 height 129
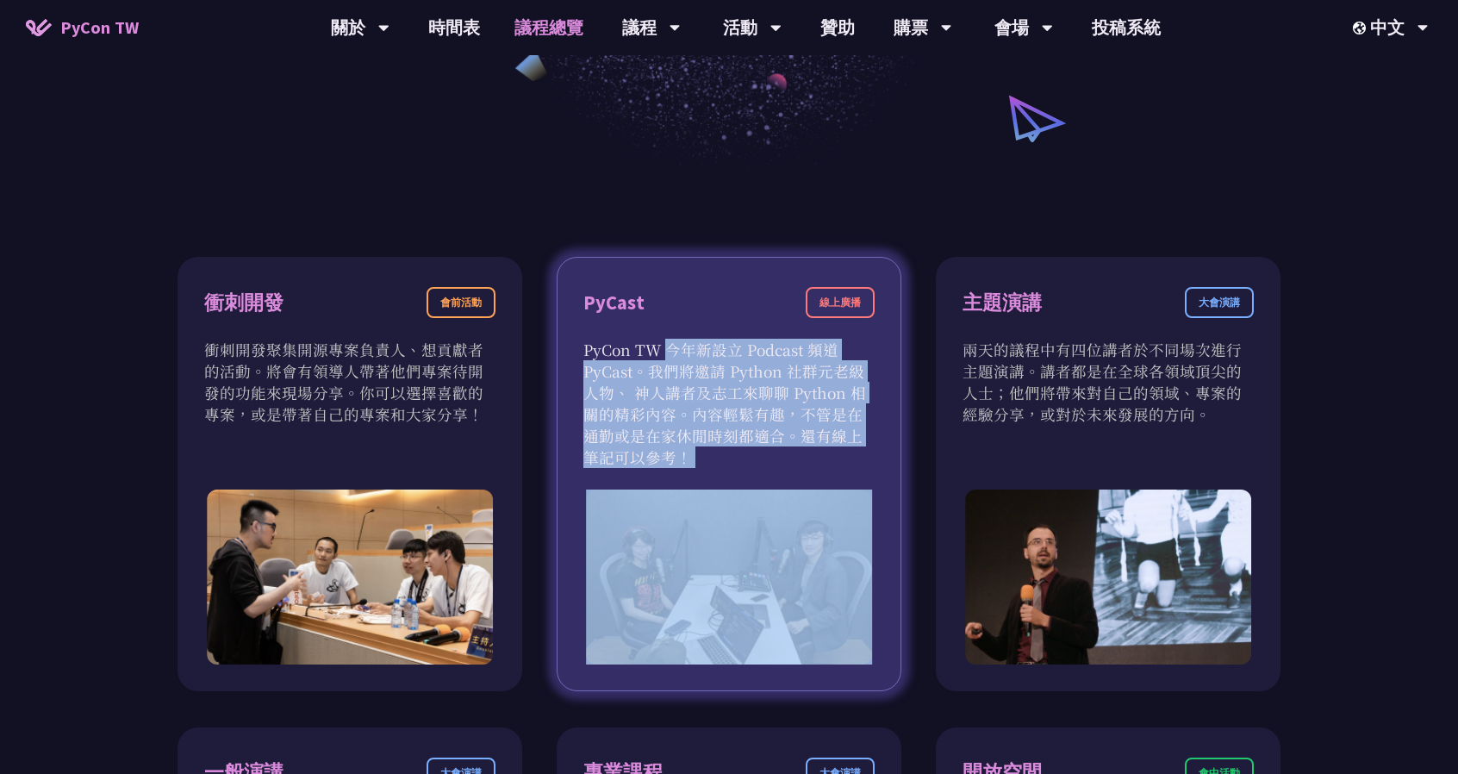
click at [654, 372] on p "PyCon TW 今年新設立 Podcast 頻道 PyCast。我們將邀請 Python 社群元老級人物、 神人講者及志工來聊聊 Python 相關的精彩內…" at bounding box center [728, 403] width 291 height 129
click at [654, 366] on p "PyCon TW 今年新設立 Podcast 頻道 PyCast。我們將邀請 Python 社群元老級人物、 神人講者及志工來聊聊 Python 相關的精彩內…" at bounding box center [728, 403] width 291 height 129
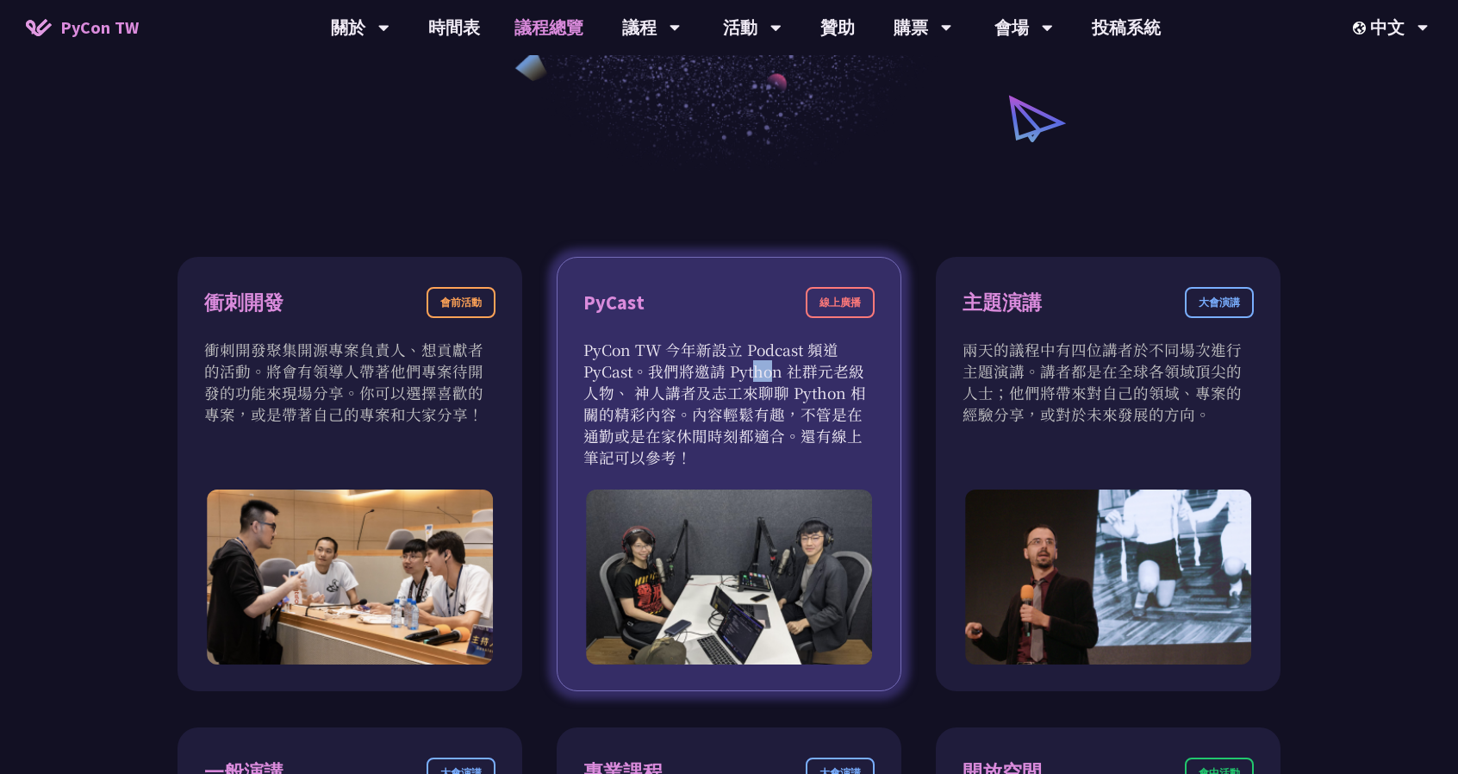
click at [654, 366] on p "PyCon TW 今年新設立 Podcast 頻道 PyCast。我們將邀請 Python 社群元老級人物、 神人講者及志工來聊聊 Python 相關的精彩內…" at bounding box center [728, 403] width 291 height 129
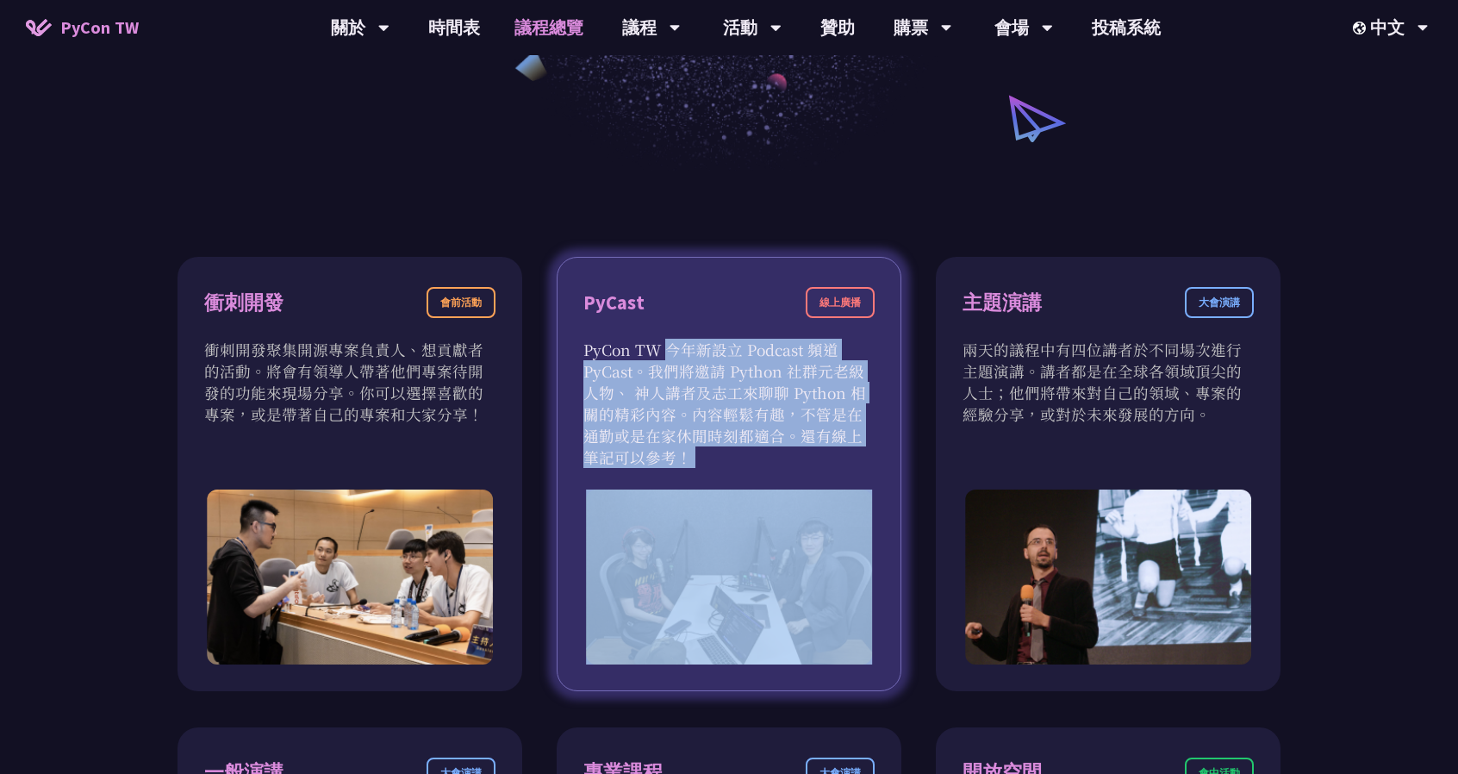
click at [654, 366] on p "PyCon TW 今年新設立 Podcast 頻道 PyCast。我們將邀請 Python 社群元老級人物、 神人講者及志工來聊聊 Python 相關的精彩內…" at bounding box center [728, 403] width 291 height 129
click at [635, 363] on p "PyCon TW 今年新設立 Podcast 頻道 PyCast。我們將邀請 Python 社群元老級人物、 神人講者及志工來聊聊 Python 相關的精彩內…" at bounding box center [728, 403] width 291 height 129
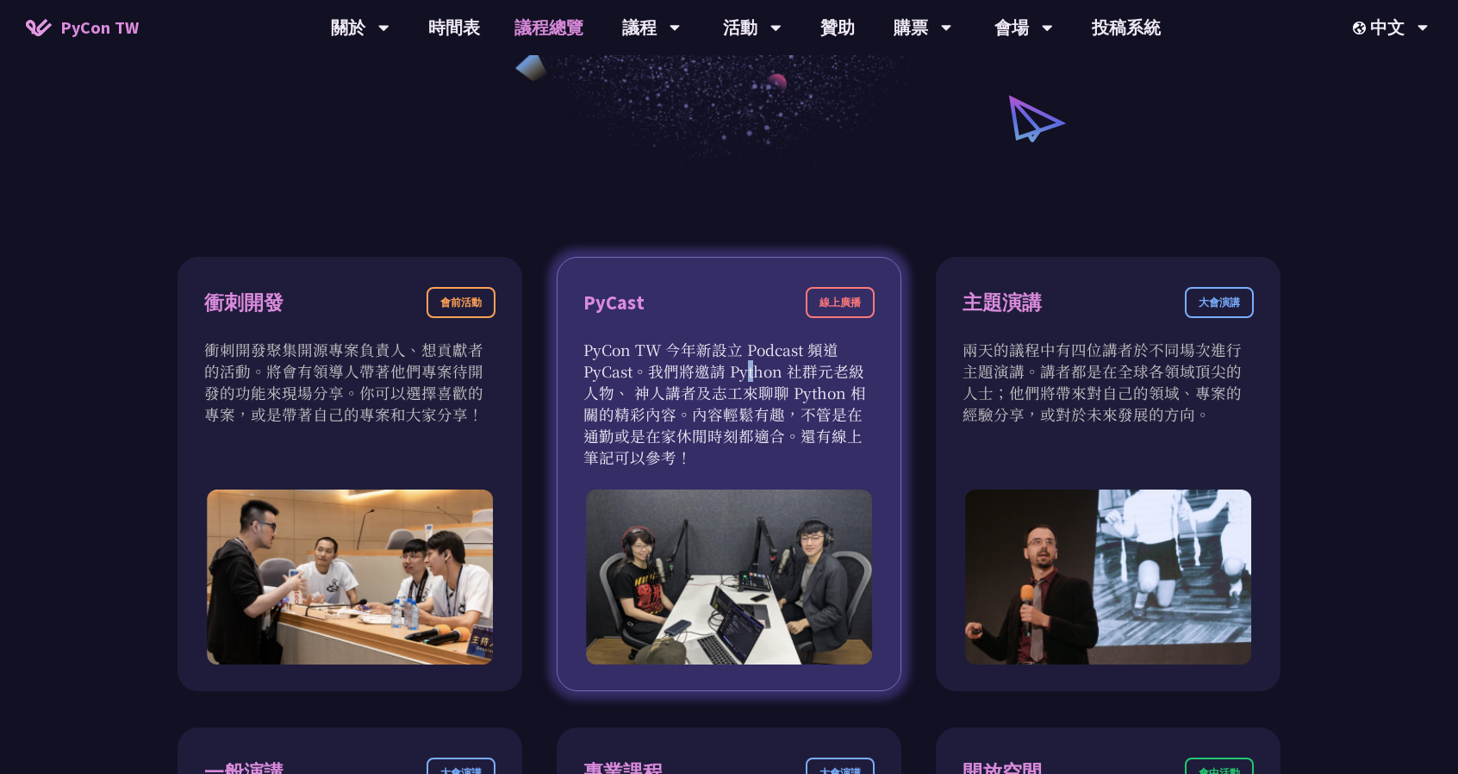
click at [635, 363] on p "PyCon TW 今年新設立 Podcast 頻道 PyCast。我們將邀請 Python 社群元老級人物、 神人講者及志工來聊聊 Python 相關的精彩內…" at bounding box center [728, 403] width 291 height 129
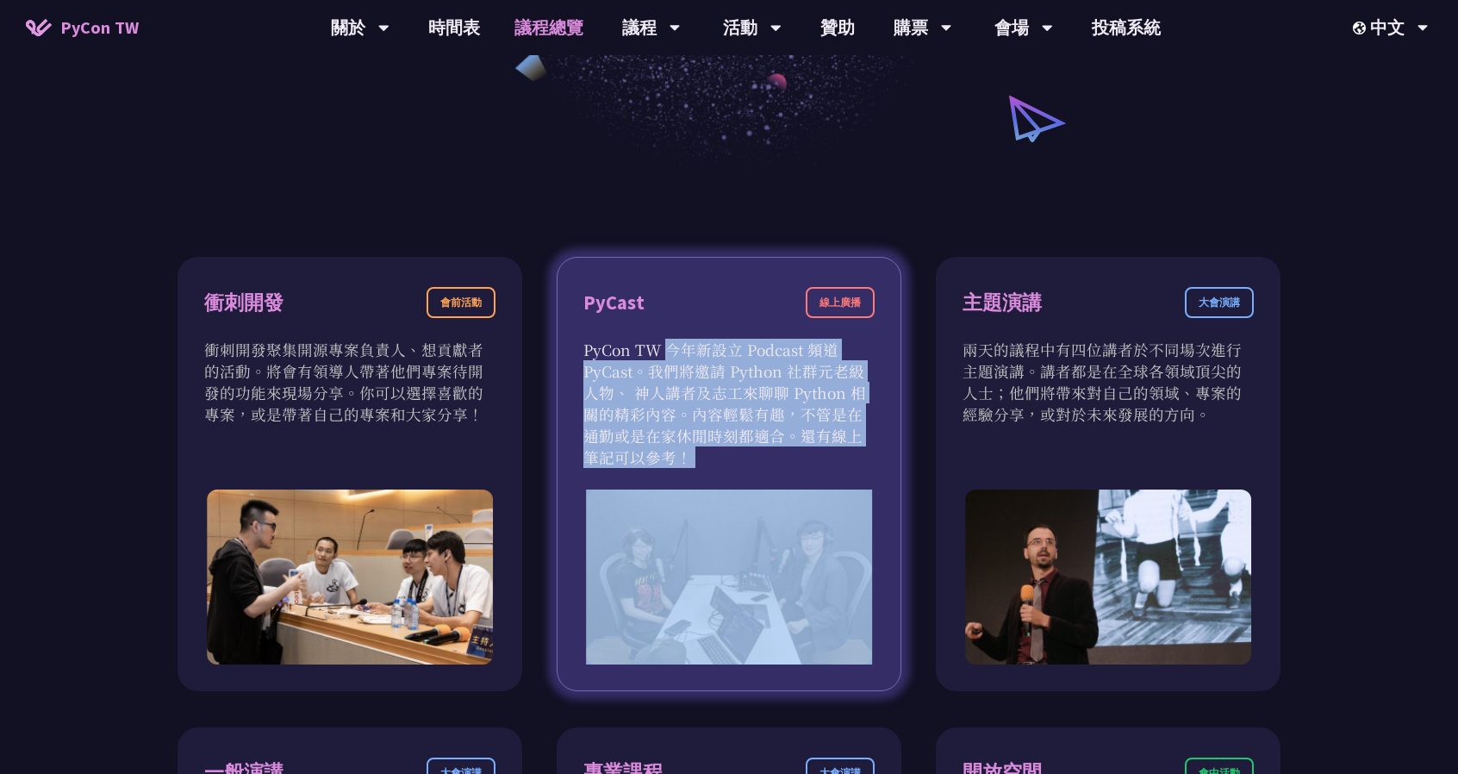
click at [635, 363] on p "PyCon TW 今年新設立 Podcast 頻道 PyCast。我們將邀請 Python 社群元老級人物、 神人講者及志工來聊聊 Python 相關的精彩內…" at bounding box center [728, 403] width 291 height 129
click at [635, 354] on p "PyCon TW 今年新設立 Podcast 頻道 PyCast。我們將邀請 Python 社群元老級人物、 神人講者及志工來聊聊 Python 相關的精彩內…" at bounding box center [728, 403] width 291 height 129
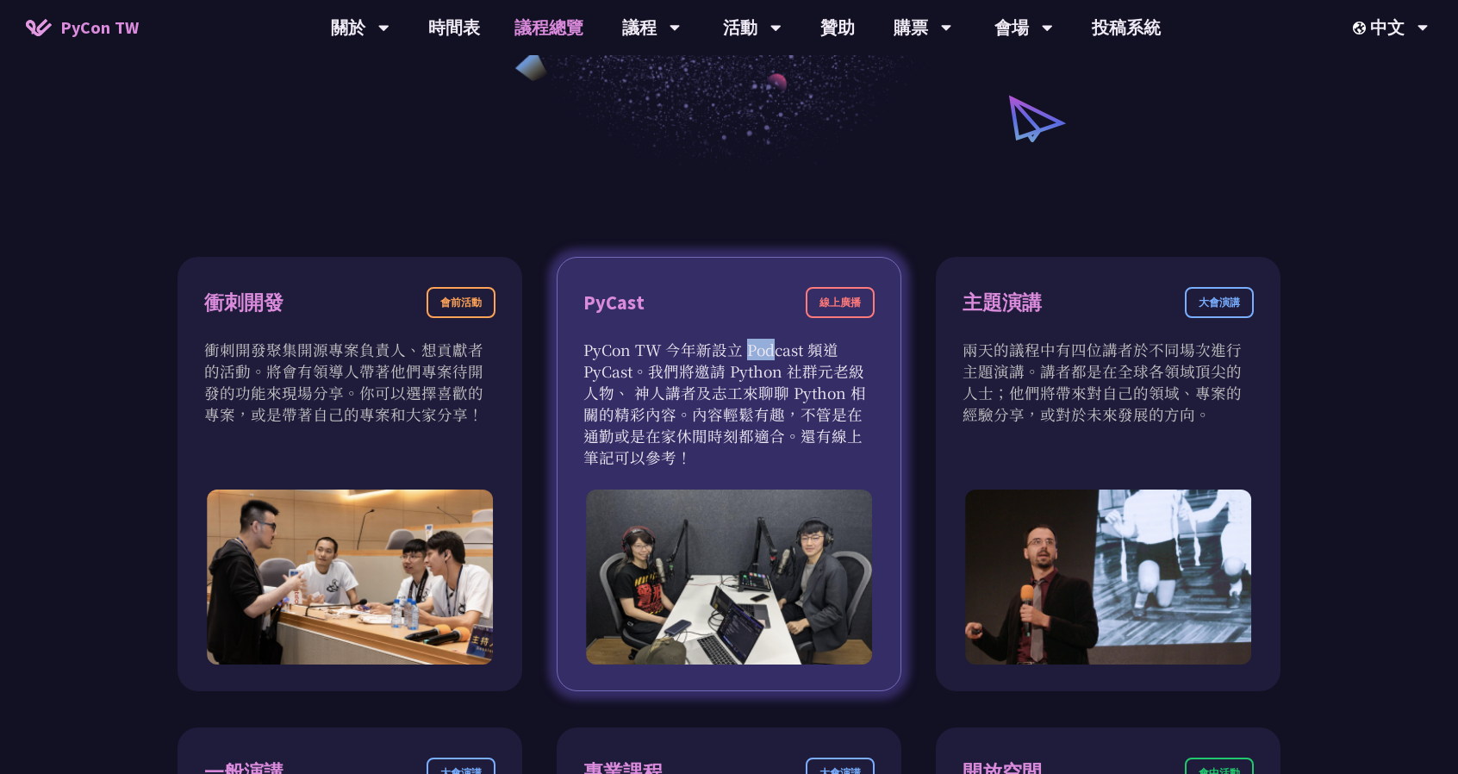
click at [635, 354] on p "PyCon TW 今年新設立 Podcast 頻道 PyCast。我們將邀請 Python 社群元老級人物、 神人講者及志工來聊聊 Python 相關的精彩內…" at bounding box center [728, 403] width 291 height 129
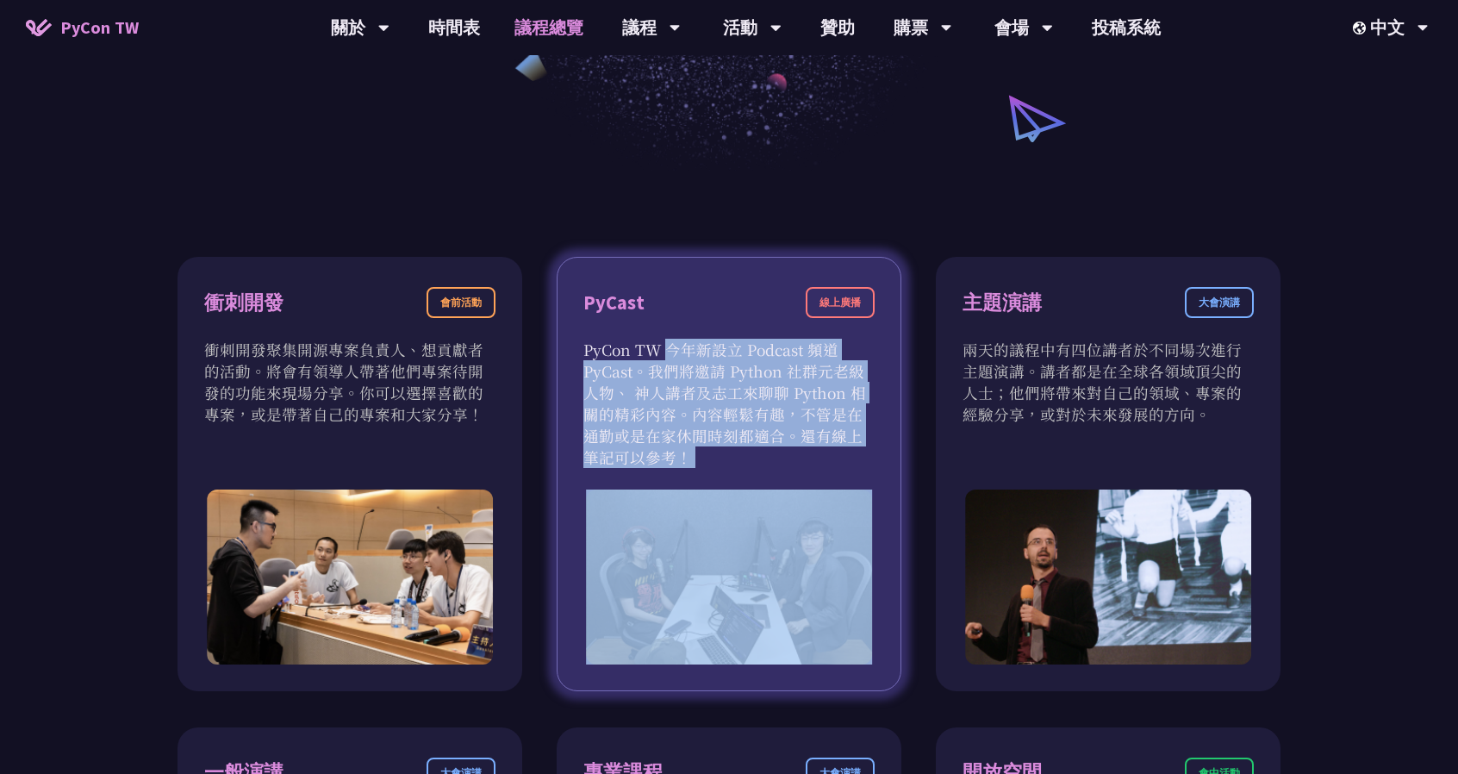
click at [635, 354] on p "PyCon TW 今年新設立 Podcast 頻道 PyCast。我們將邀請 Python 社群元老級人物、 神人講者及志工來聊聊 Python 相關的精彩內…" at bounding box center [728, 403] width 291 height 129
click at [691, 351] on p "PyCon TW 今年新設立 Podcast 頻道 PyCast。我們將邀請 Python 社群元老級人物、 神人講者及志工來聊聊 Python 相關的精彩內…" at bounding box center [728, 403] width 291 height 129
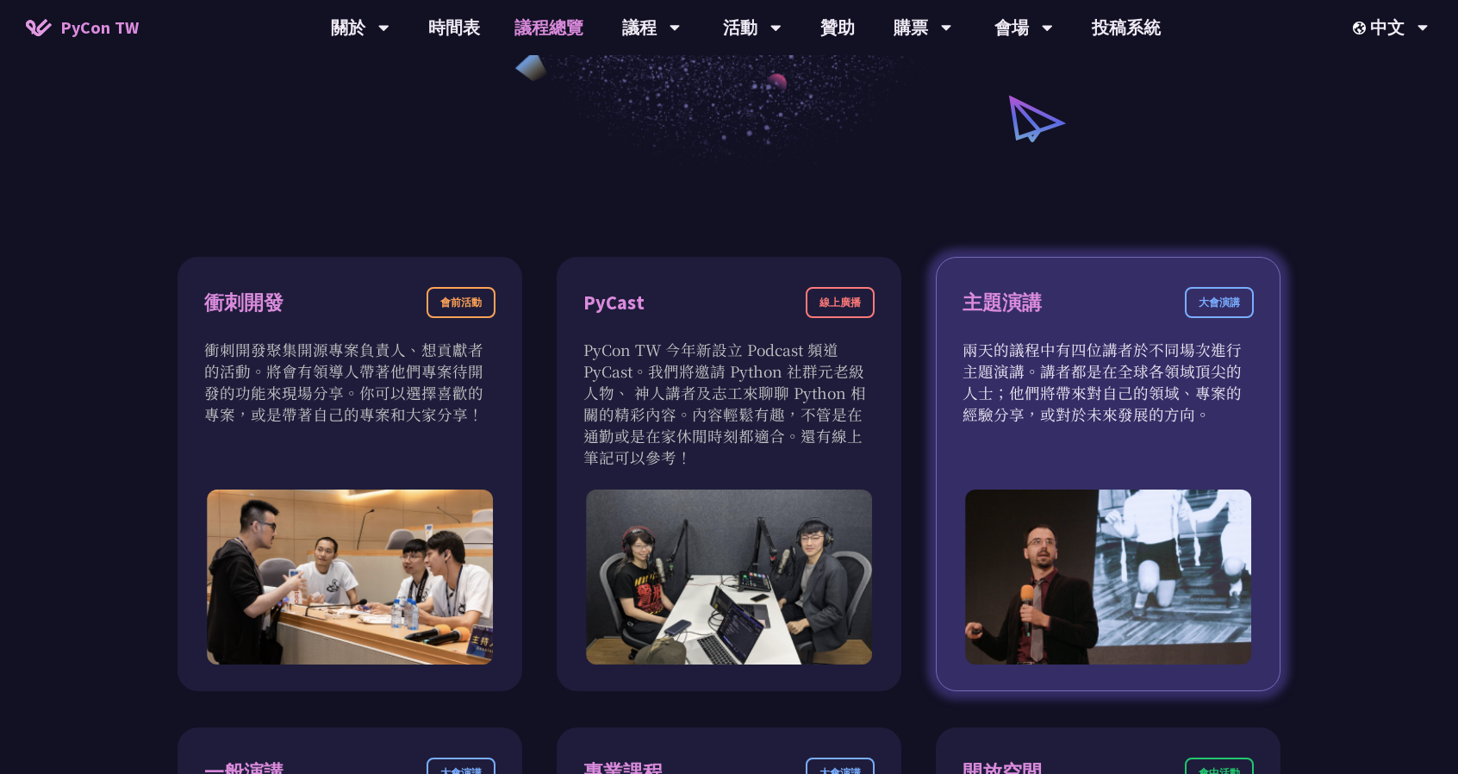
click at [1031, 391] on p "兩天的議程中有四位講者於不同場次進行主題演講。講者都是在全球各領域頂尖的人士；他們將帶來對自己的領域、專案的經驗分享，或對於未來發展的方向。" at bounding box center [1108, 382] width 291 height 86
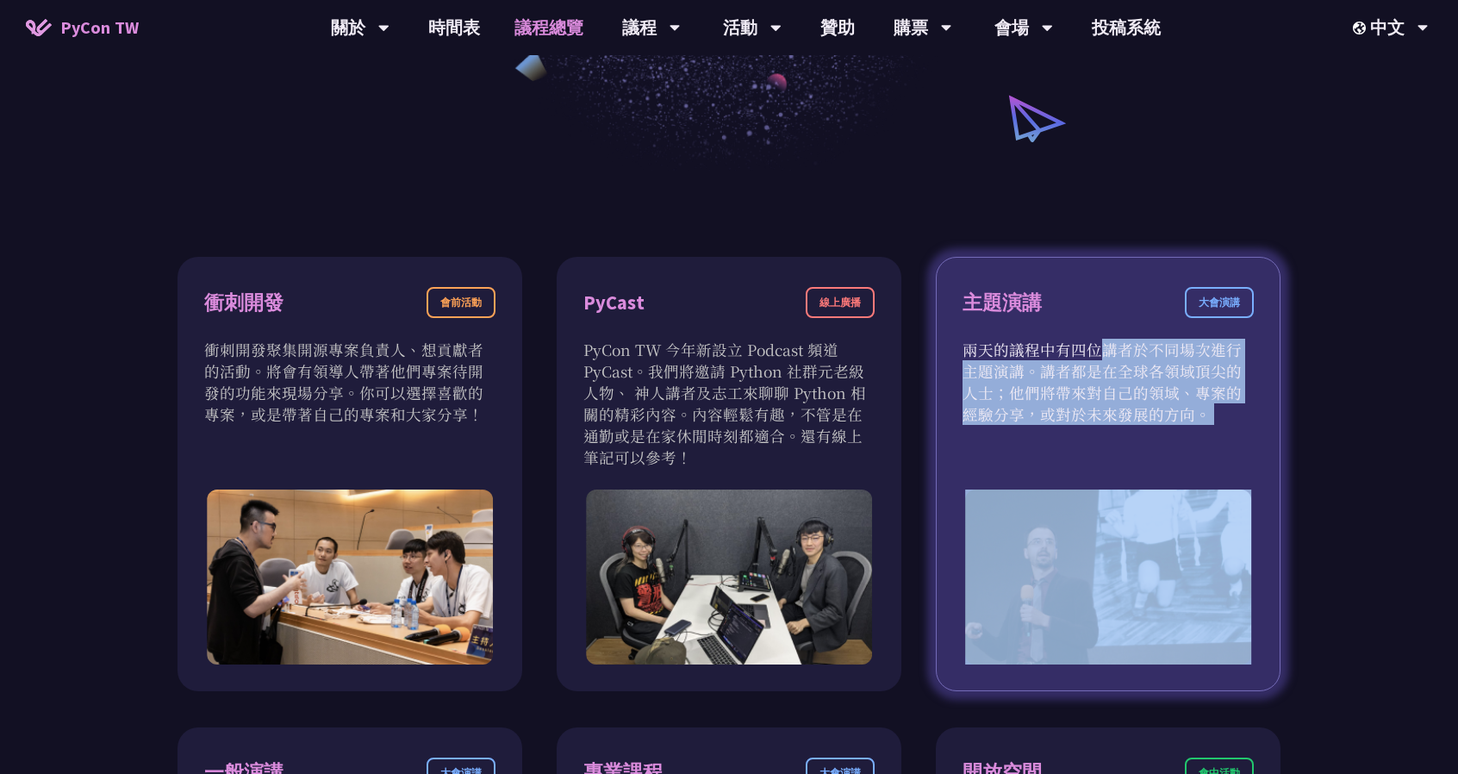
click at [1031, 391] on p "兩天的議程中有四位講者於不同場次進行主題演講。講者都是在全球各領域頂尖的人士；他們將帶來對自己的領域、專案的經驗分享，或對於未來發展的方向。" at bounding box center [1108, 382] width 291 height 86
click at [1002, 371] on p "兩天的議程中有四位講者於不同場次進行主題演講。講者都是在全球各領域頂尖的人士；他們將帶來對自己的領域、專案的經驗分享，或對於未來發展的方向。" at bounding box center [1108, 382] width 291 height 86
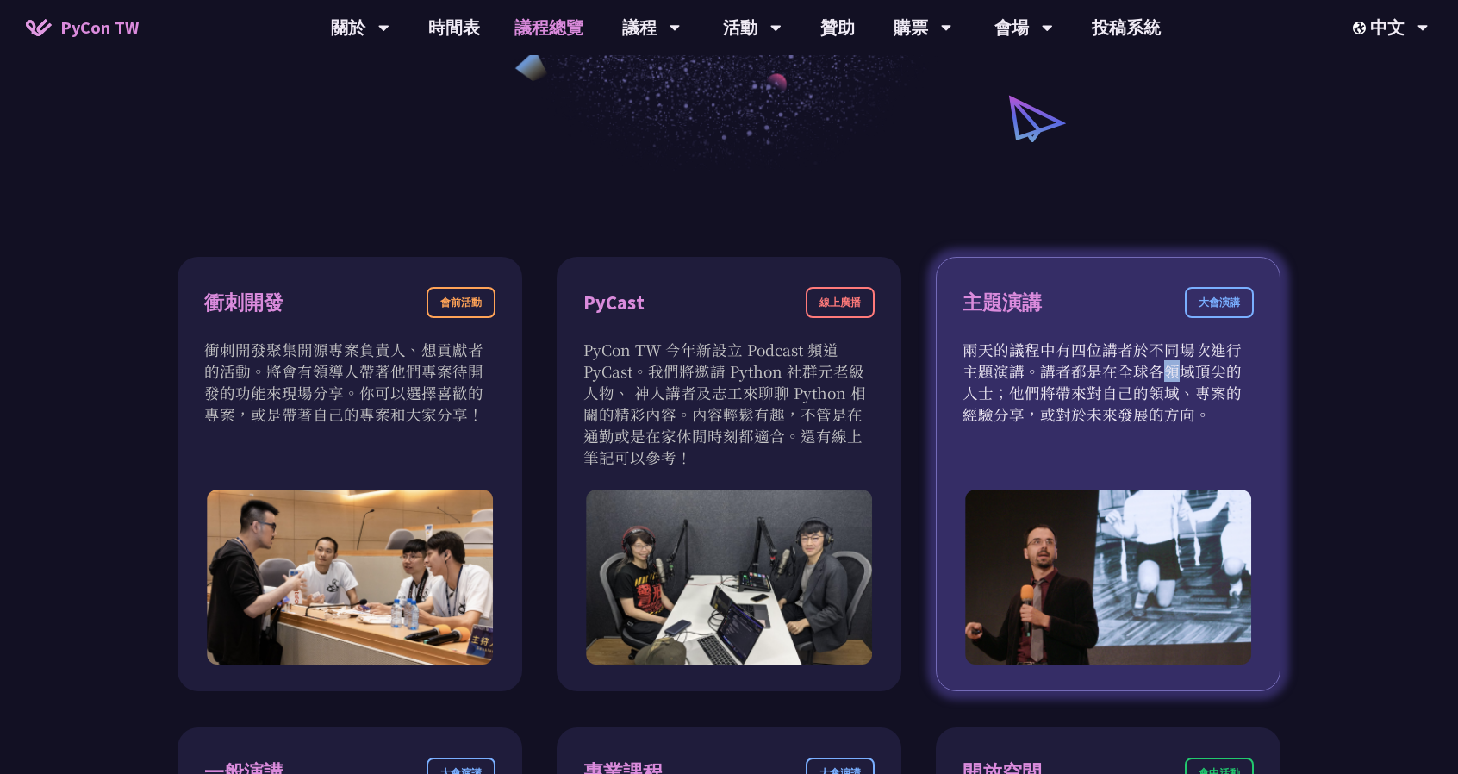
click at [1002, 371] on p "兩天的議程中有四位講者於不同場次進行主題演講。講者都是在全球各領域頂尖的人士；他們將帶來對自己的領域、專案的經驗分享，或對於未來發展的方向。" at bounding box center [1108, 382] width 291 height 86
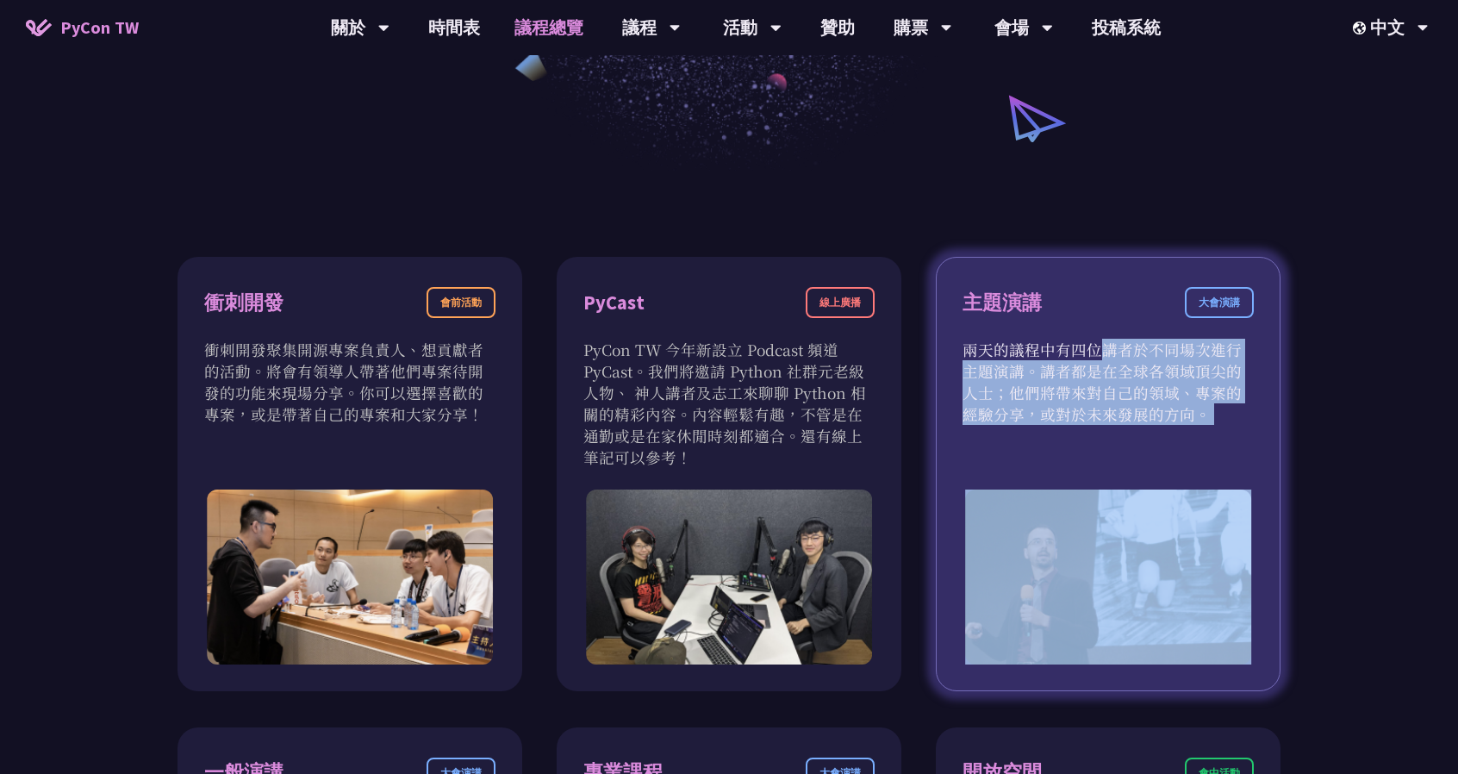
click at [1002, 371] on p "兩天的議程中有四位講者於不同場次進行主題演講。講者都是在全球各領域頂尖的人士；他們將帶來對自己的領域、專案的經驗分享，或對於未來發展的方向。" at bounding box center [1108, 382] width 291 height 86
click at [1003, 359] on p "兩天的議程中有四位講者於不同場次進行主題演講。講者都是在全球各領域頂尖的人士；他們將帶來對自己的領域、專案的經驗分享，或對於未來發展的方向。" at bounding box center [1108, 382] width 291 height 86
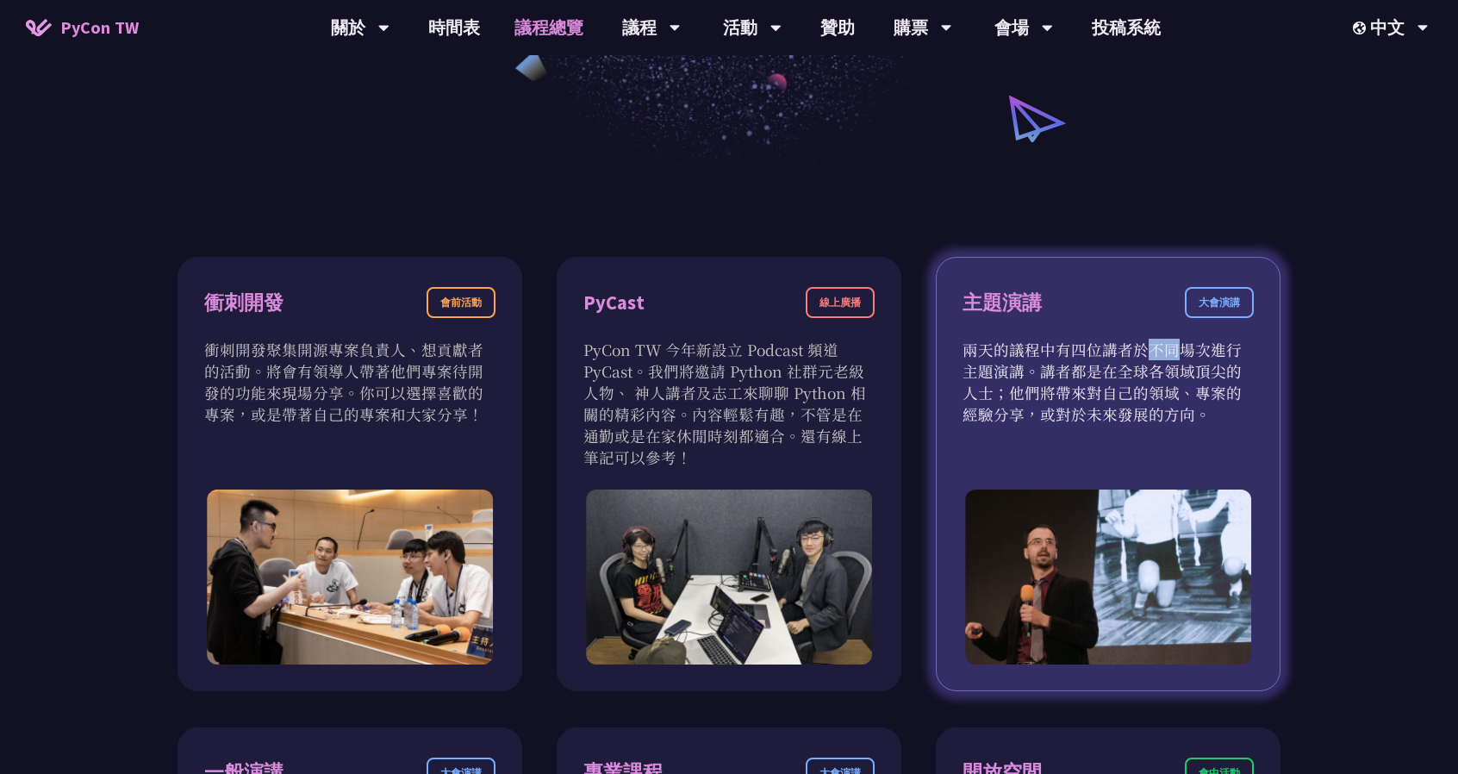
click at [1003, 359] on p "兩天的議程中有四位講者於不同場次進行主題演講。講者都是在全球各領域頂尖的人士；他們將帶來對自己的領域、專案的經驗分享，或對於未來發展的方向。" at bounding box center [1108, 382] width 291 height 86
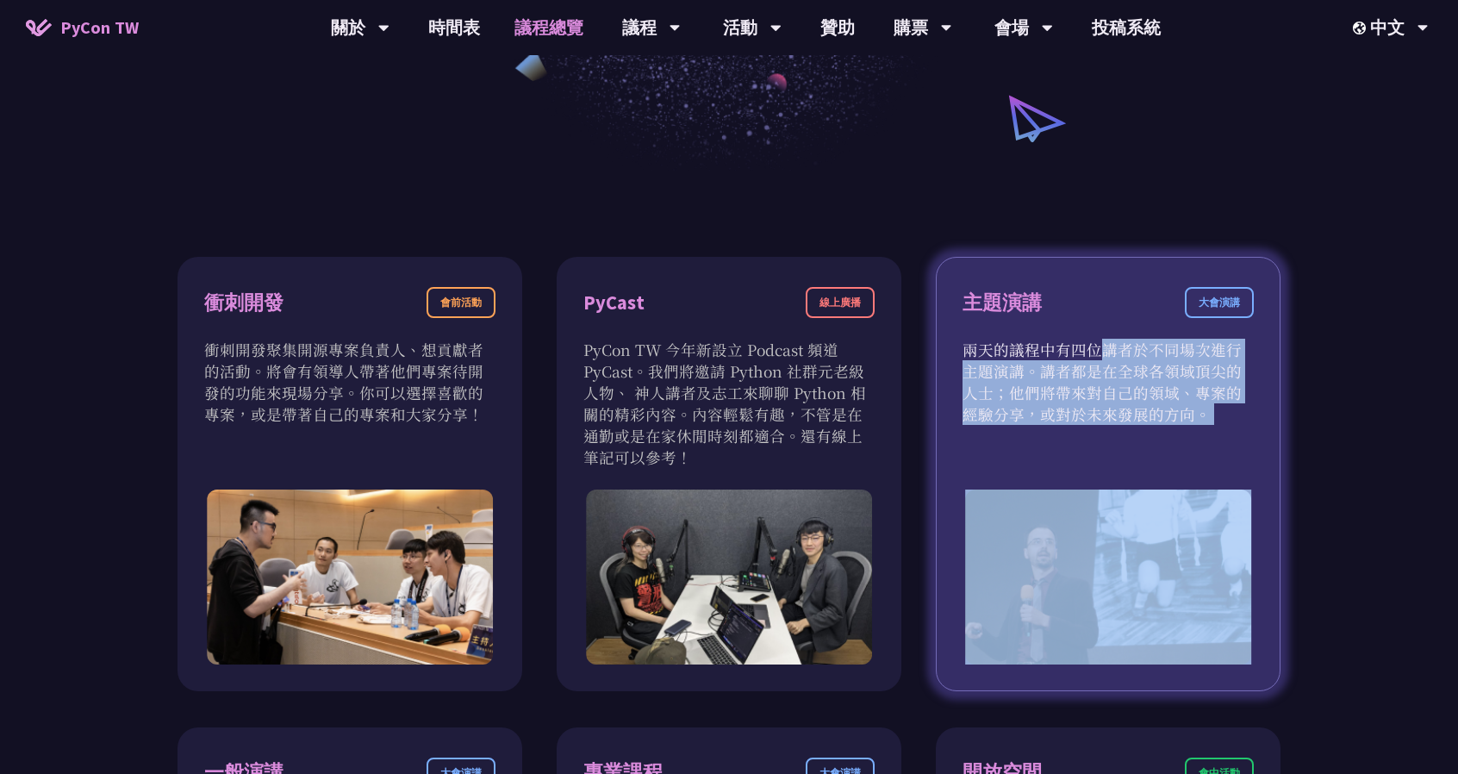
click at [1003, 359] on p "兩天的議程中有四位講者於不同場次進行主題演講。講者都是在全球各領域頂尖的人士；他們將帶來對自己的領域、專案的經驗分享，或對於未來發展的方向。" at bounding box center [1108, 382] width 291 height 86
click at [973, 339] on p "兩天的議程中有四位講者於不同場次進行主題演講。講者都是在全球各領域頂尖的人士；他們將帶來對自己的領域、專案的經驗分享，或對於未來發展的方向。" at bounding box center [1108, 382] width 291 height 86
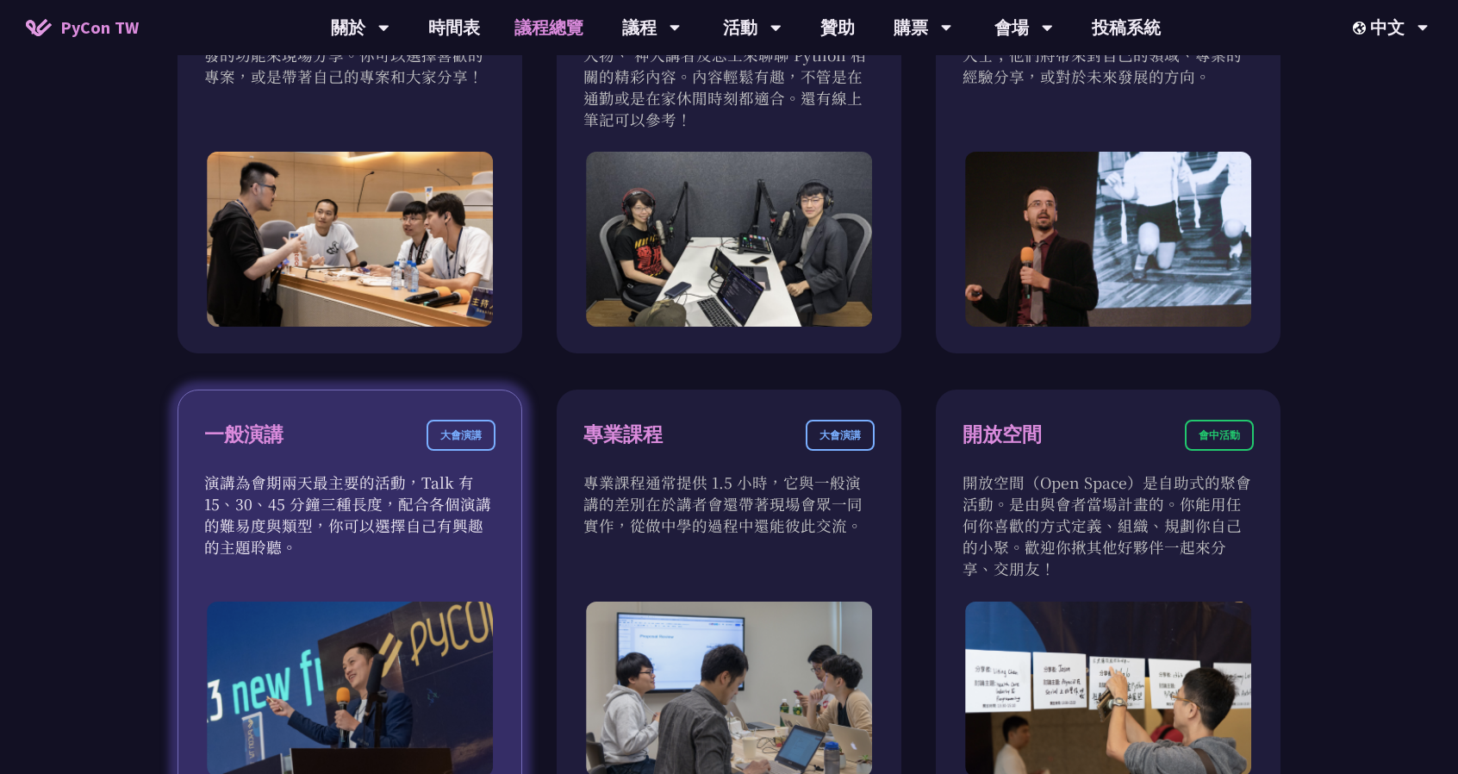
scroll to position [776, 0]
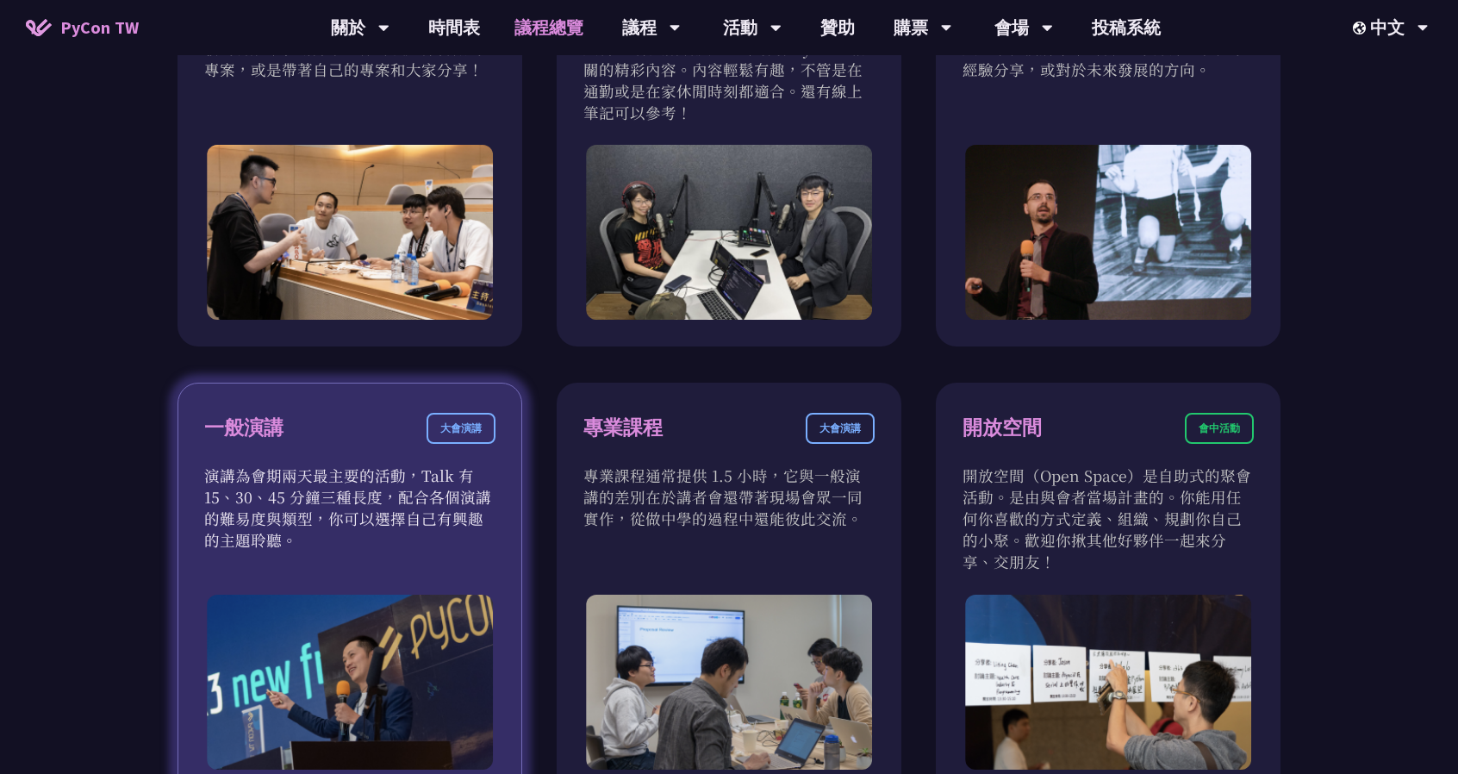
click at [392, 497] on p "演講為會期兩天最主要的活動，Talk 有 15、30、45 分鐘三種長度，配合各個演講的難易度與類型，你可以選擇自己有興趣的主題聆聽。" at bounding box center [349, 507] width 291 height 86
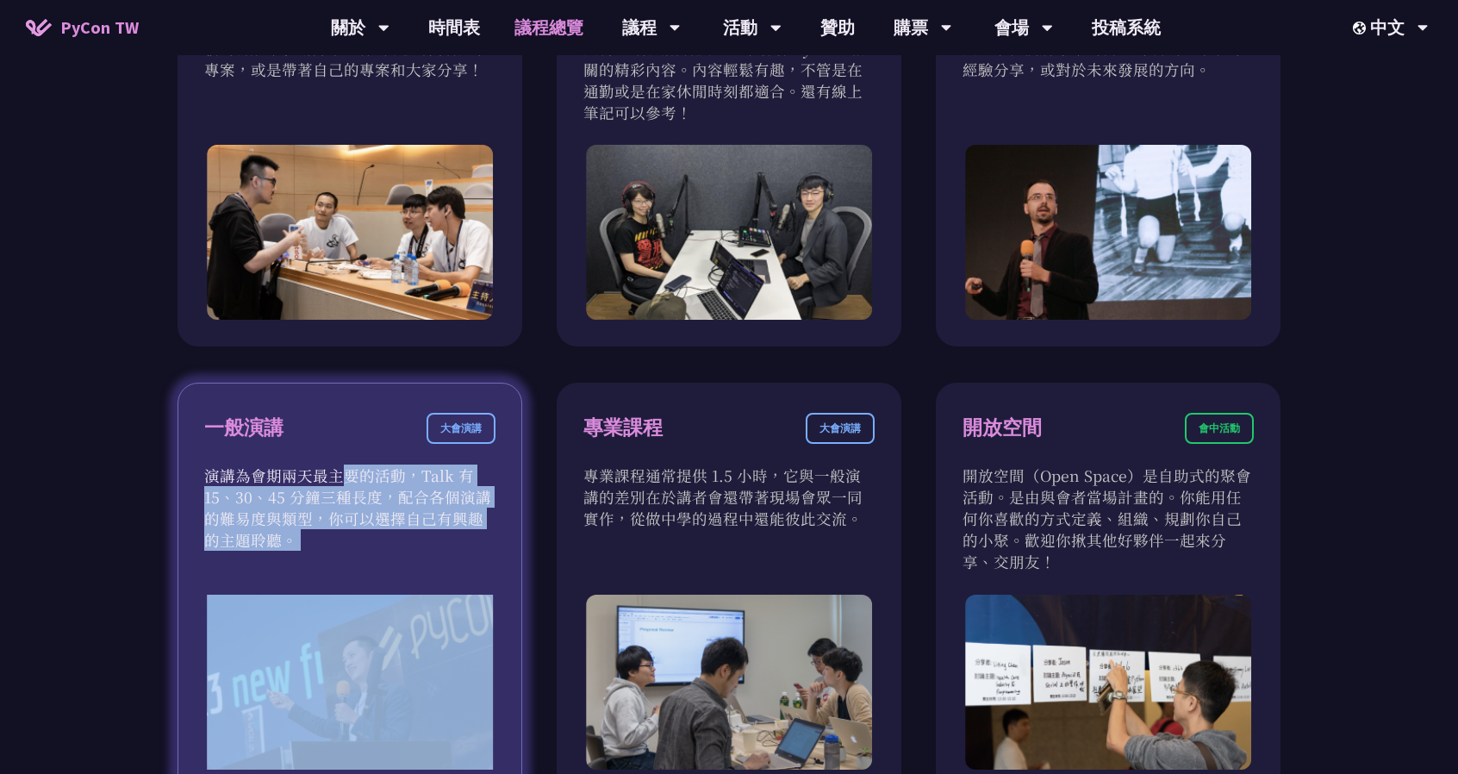
click at [392, 497] on p "演講為會期兩天最主要的活動，Talk 有 15、30、45 分鐘三種長度，配合各個演講的難易度與類型，你可以選擇自己有興趣的主題聆聽。" at bounding box center [349, 507] width 291 height 86
click at [368, 511] on p "演講為會期兩天最主要的活動，Talk 有 15、30、45 分鐘三種長度，配合各個演講的難易度與類型，你可以選擇自己有興趣的主題聆聽。" at bounding box center [349, 507] width 291 height 86
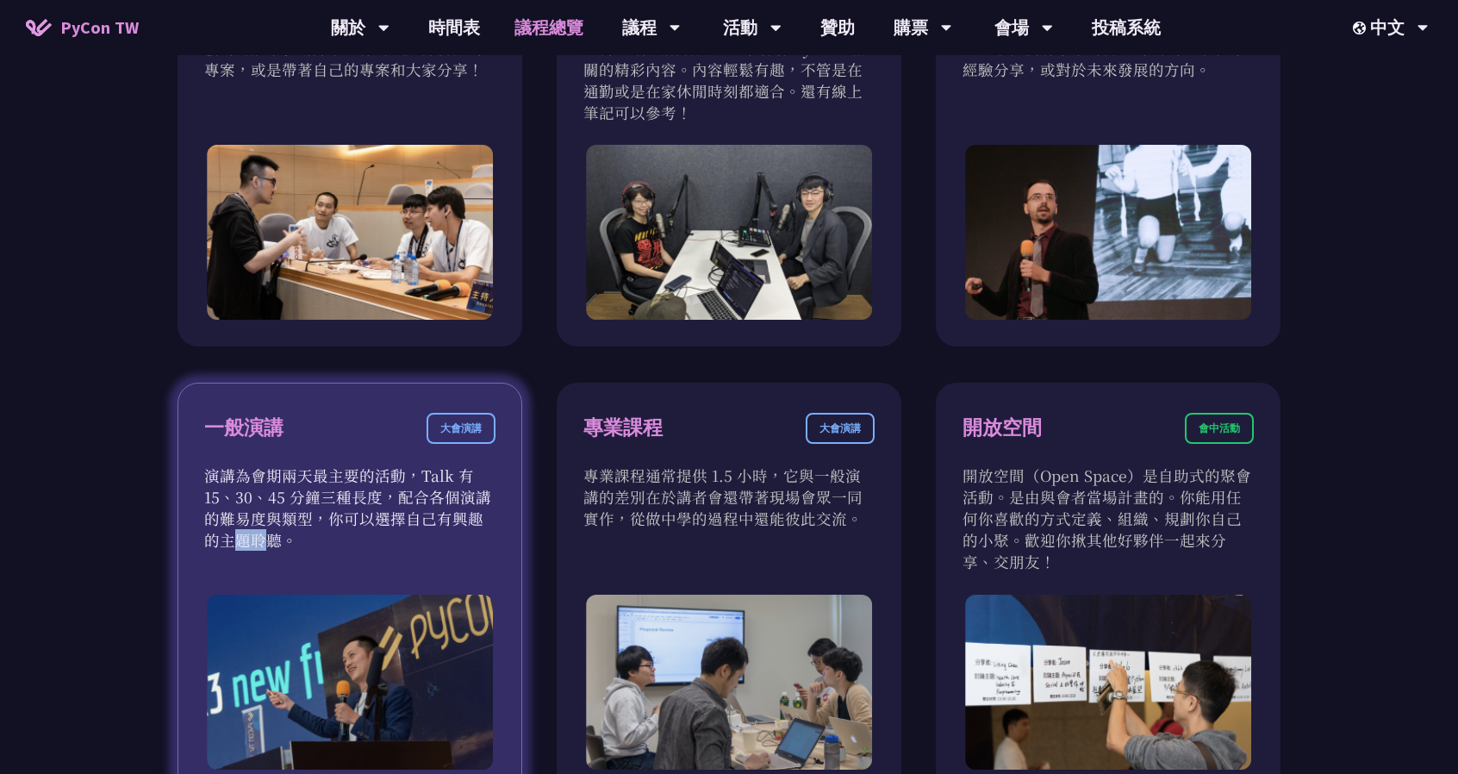
click at [368, 511] on p "演講為會期兩天最主要的活動，Talk 有 15、30、45 分鐘三種長度，配合各個演講的難易度與類型，你可以選擇自己有興趣的主題聆聽。" at bounding box center [349, 507] width 291 height 86
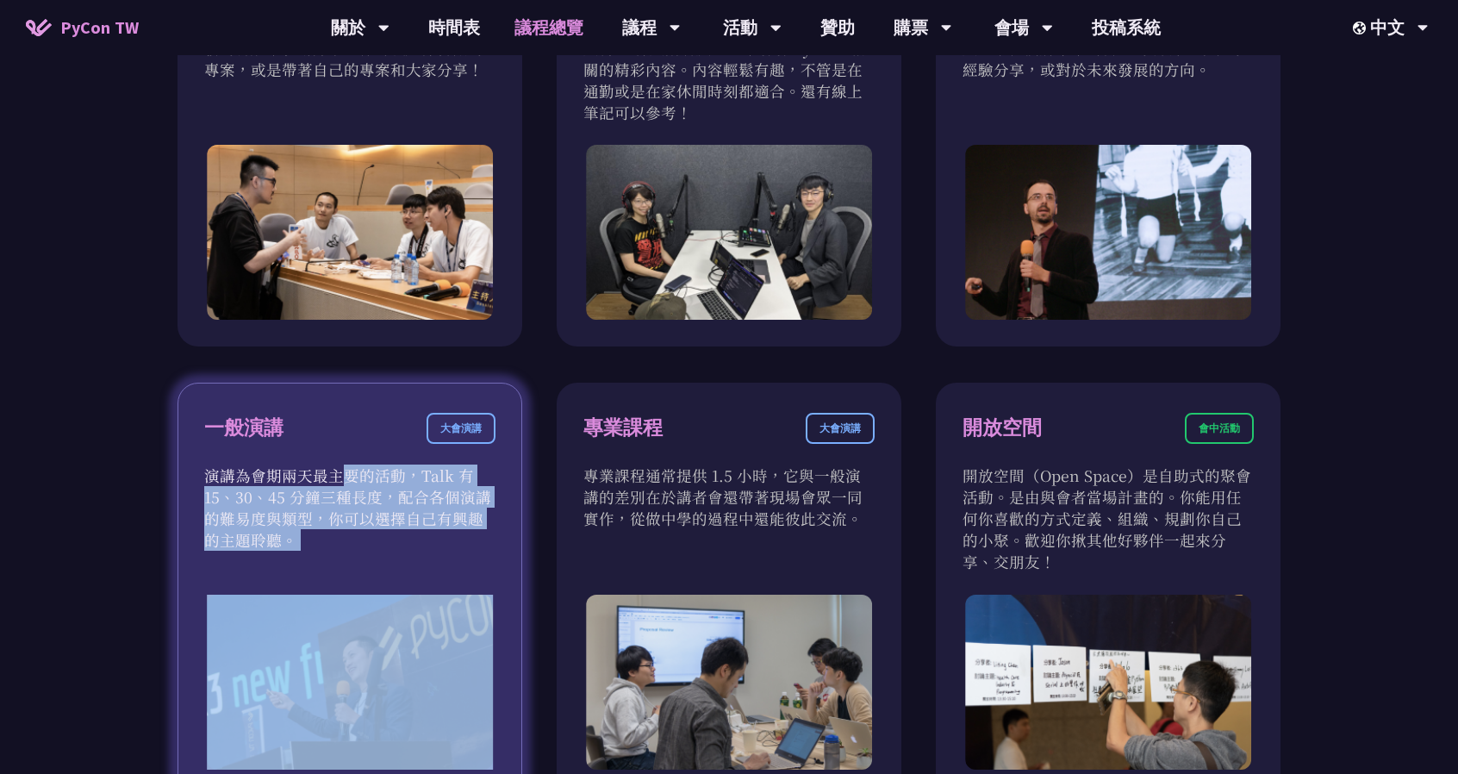
click at [368, 511] on p "演講為會期兩天最主要的活動，Talk 有 15、30、45 分鐘三種長度，配合各個演講的難易度與類型，你可以選擇自己有興趣的主題聆聽。" at bounding box center [349, 507] width 291 height 86
click at [339, 513] on p "演講為會期兩天最主要的活動，Talk 有 15、30、45 分鐘三種長度，配合各個演講的難易度與類型，你可以選擇自己有興趣的主題聆聽。" at bounding box center [349, 507] width 291 height 86
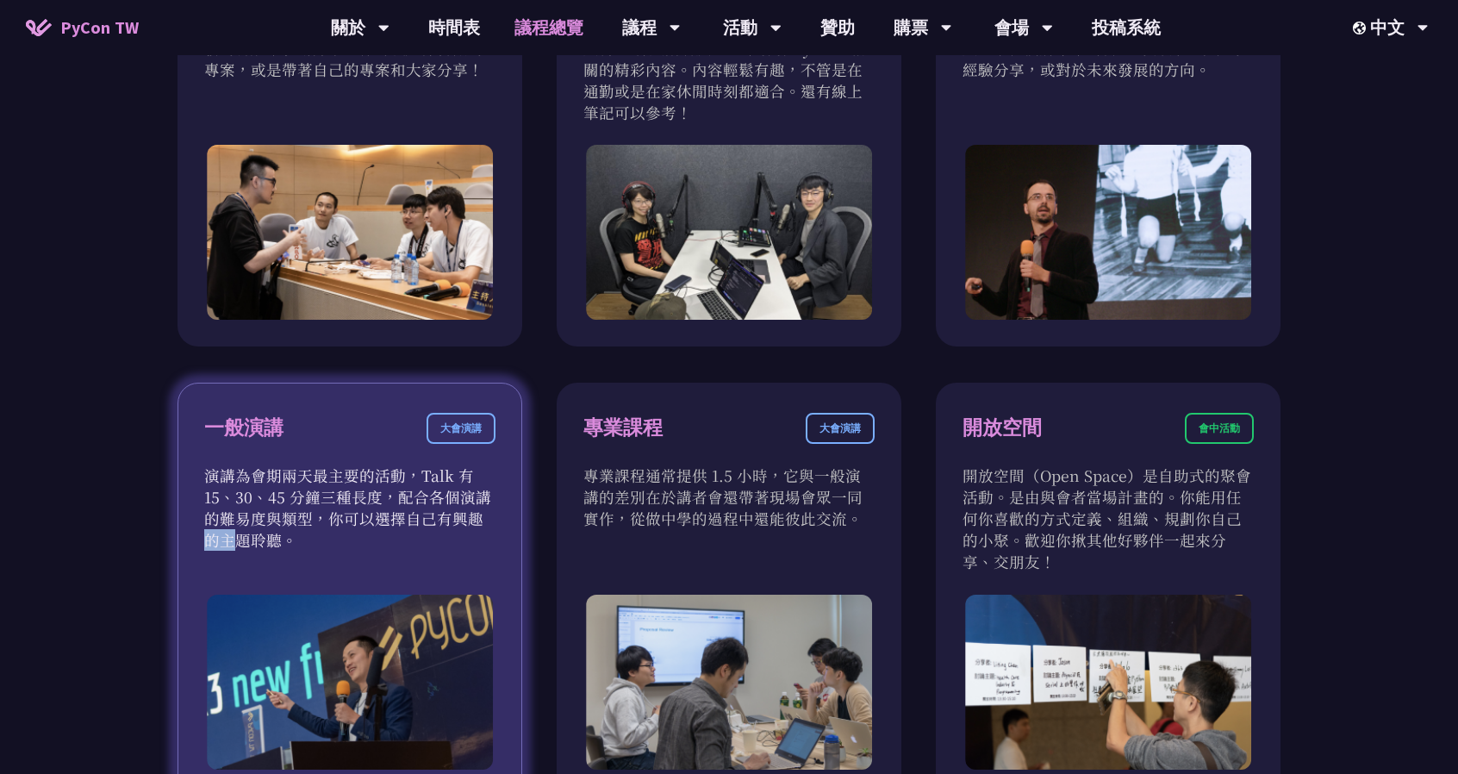
click at [339, 513] on p "演講為會期兩天最主要的活動，Talk 有 15、30、45 分鐘三種長度，配合各個演講的難易度與類型，你可以選擇自己有興趣的主題聆聽。" at bounding box center [349, 507] width 291 height 86
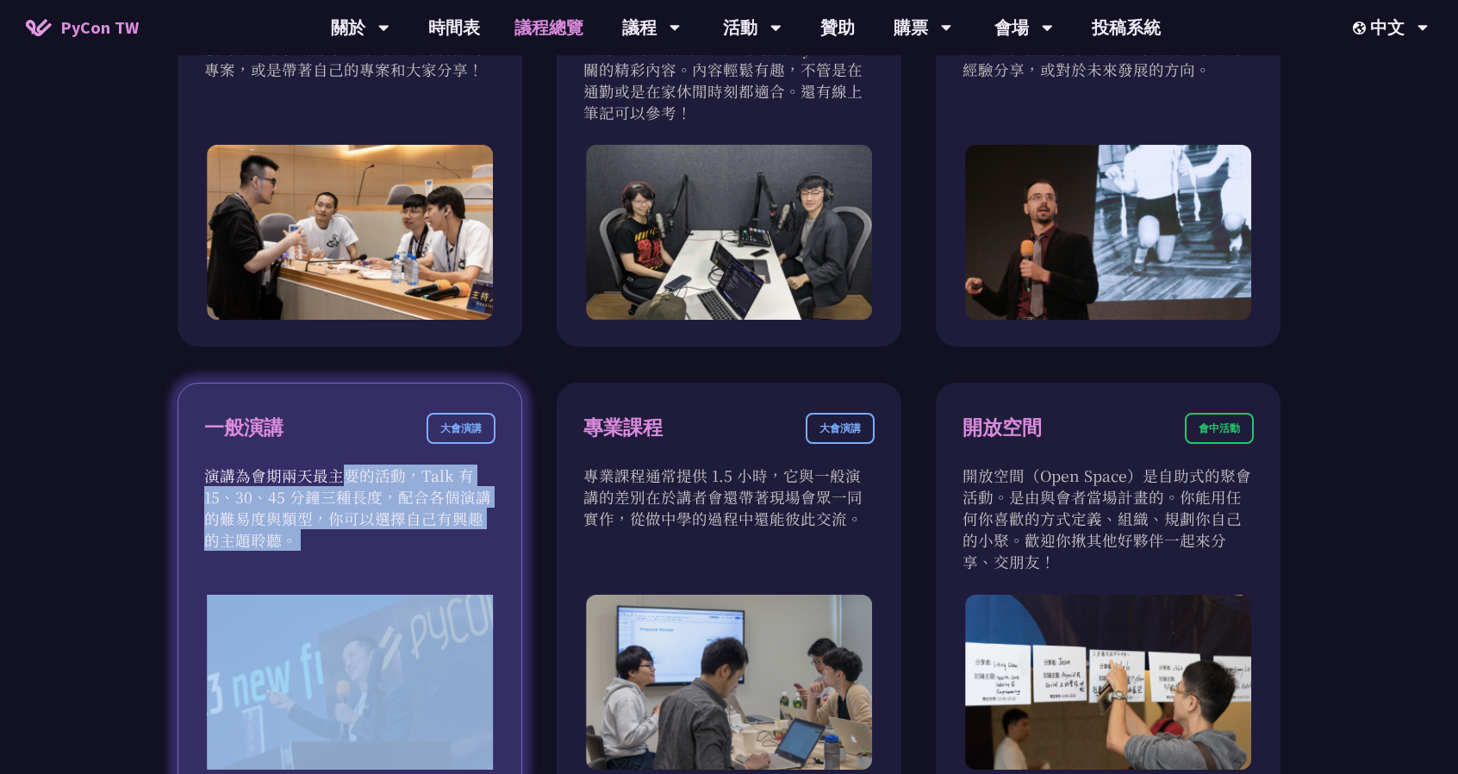
click at [339, 513] on p "演講為會期兩天最主要的活動，Talk 有 15、30、45 分鐘三種長度，配合各個演講的難易度與類型，你可以選擇自己有興趣的主題聆聽。" at bounding box center [349, 507] width 291 height 86
click at [247, 480] on p "演講為會期兩天最主要的活動，Talk 有 15、30、45 分鐘三種長度，配合各個演講的難易度與類型，你可以選擇自己有興趣的主題聆聽。" at bounding box center [349, 507] width 291 height 86
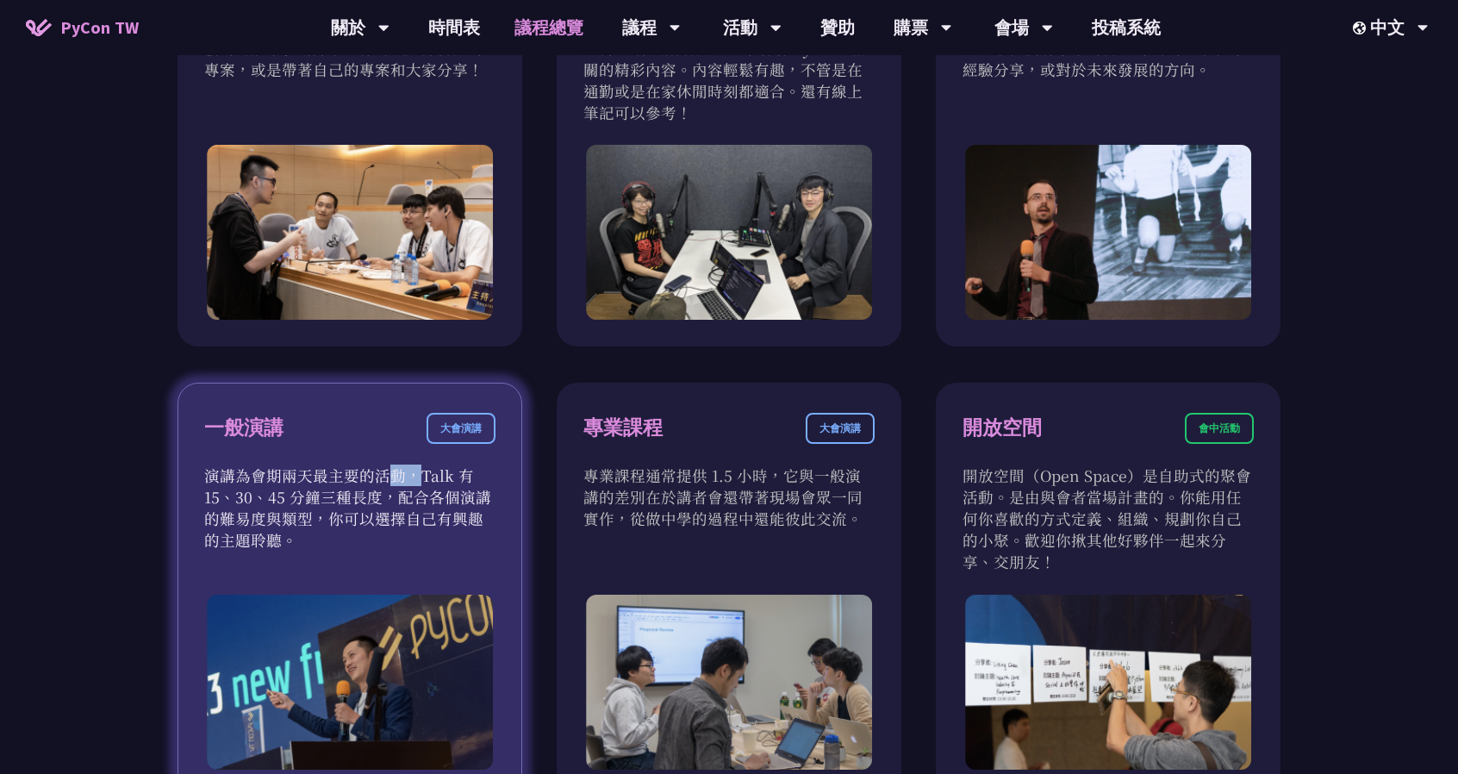
click at [247, 480] on p "演講為會期兩天最主要的活動，Talk 有 15、30、45 分鐘三種長度，配合各個演講的難易度與類型，你可以選擇自己有興趣的主題聆聽。" at bounding box center [349, 507] width 291 height 86
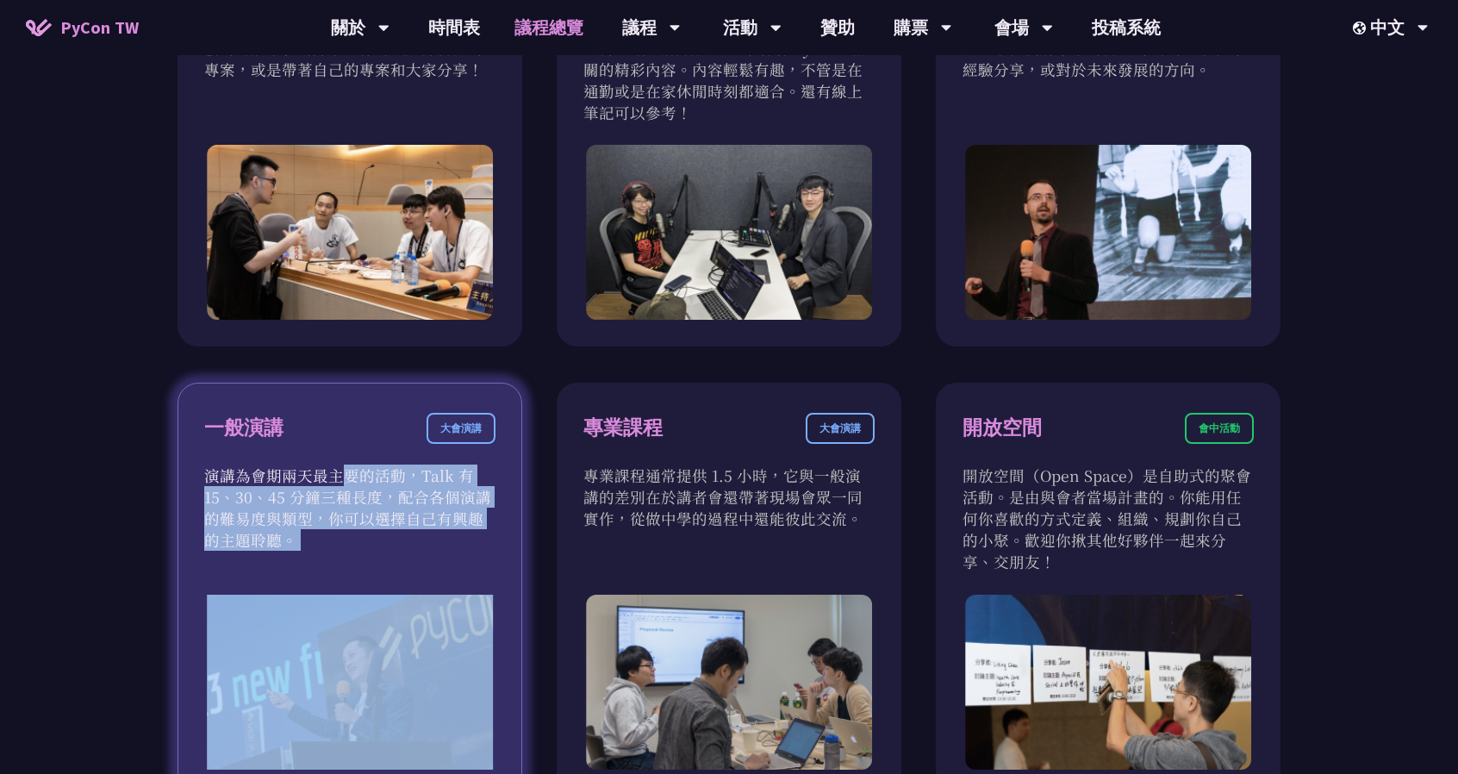
click at [247, 480] on p "演講為會期兩天最主要的活動，Talk 有 15、30、45 分鐘三種長度，配合各個演講的難易度與類型，你可以選擇自己有興趣的主題聆聽。" at bounding box center [349, 507] width 291 height 86
click at [232, 490] on p "演講為會期兩天最主要的活動，Talk 有 15、30、45 分鐘三種長度，配合各個演講的難易度與類型，你可以選擇自己有興趣的主題聆聽。" at bounding box center [349, 507] width 291 height 86
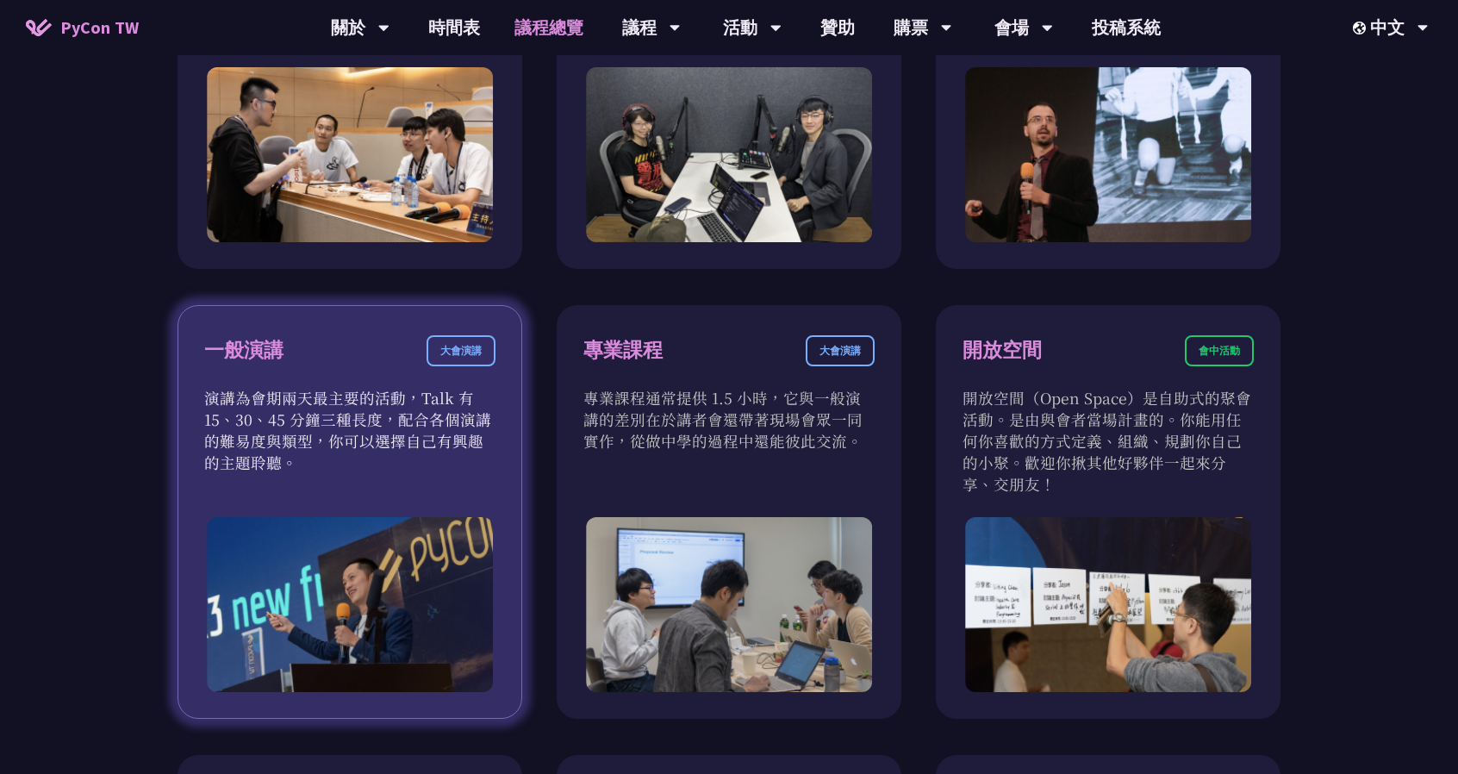
scroll to position [862, 0]
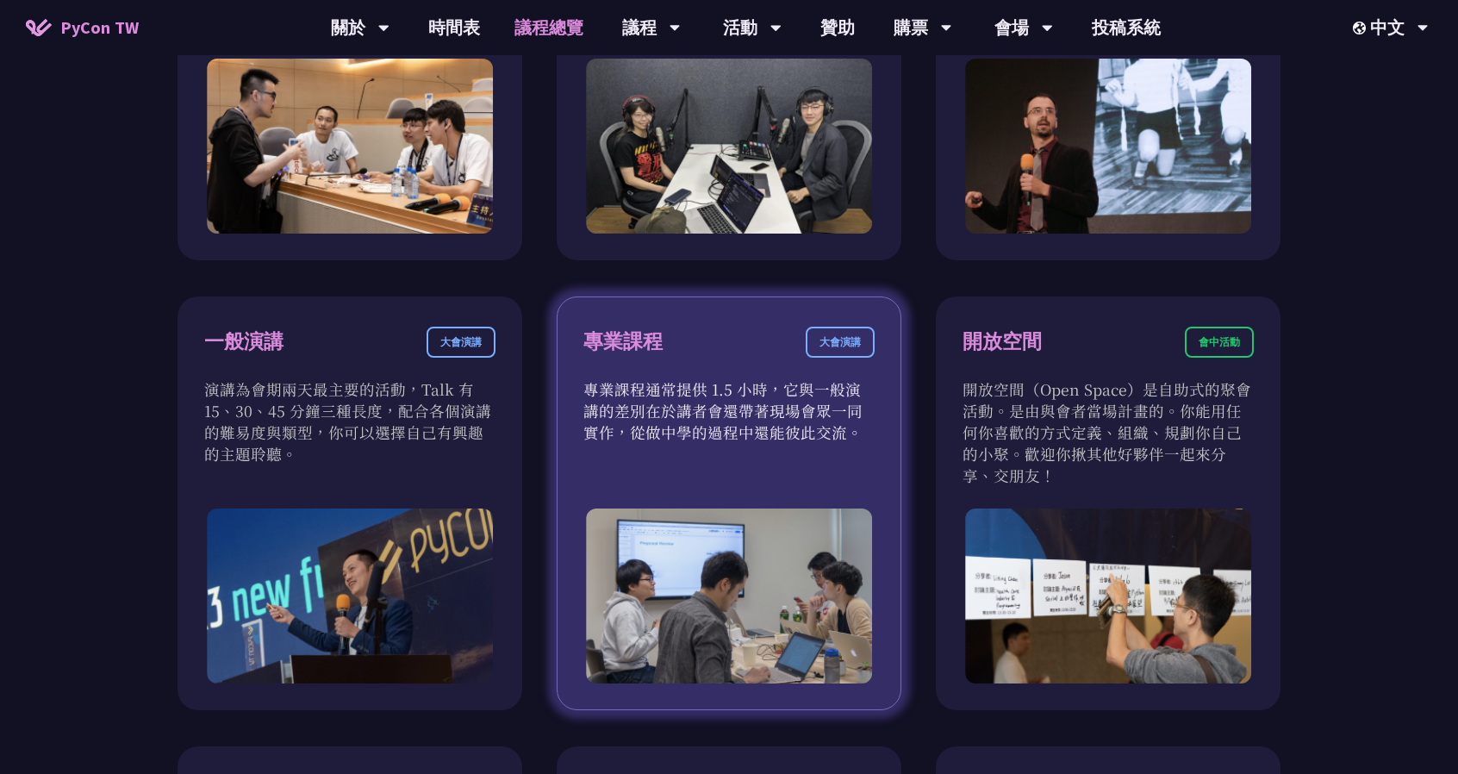
click at [618, 399] on p "專業課程通常提供 1.5 小時，它與一般演講的差別在於講者會還帶著現場會眾一同實作，從做中學的過程中還能彼此交流。" at bounding box center [728, 410] width 291 height 65
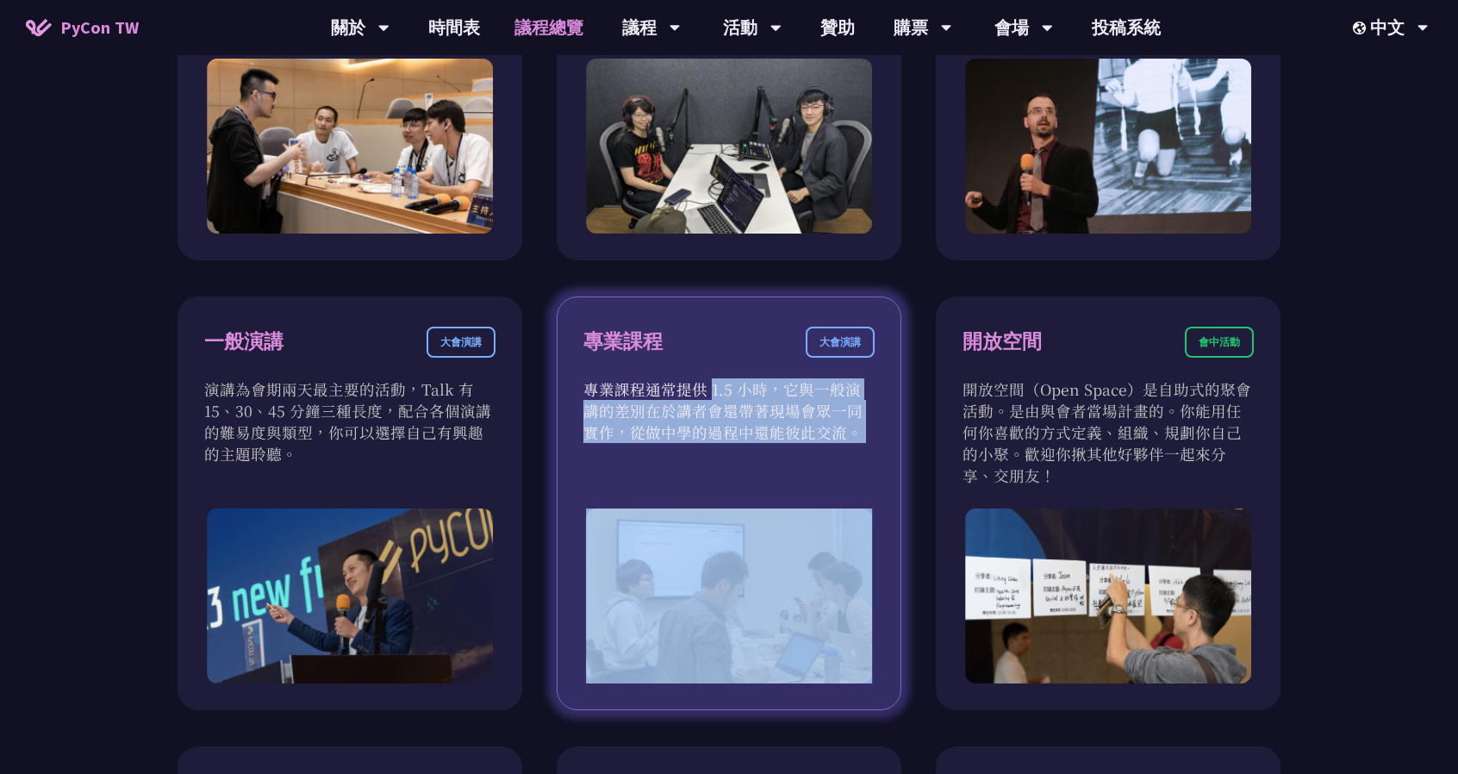
click at [618, 399] on p "專業課程通常提供 1.5 小時，它與一般演講的差別在於講者會還帶著現場會眾一同實作，從做中學的過程中還能彼此交流。" at bounding box center [728, 410] width 291 height 65
click at [577, 402] on div "專業課程 大會演講 專業課程通常提供 1.5 小時，它與一般演講的差別在於講者會還帶著現場會眾一同實作，從做中學的過程中還能彼此交流。" at bounding box center [729, 503] width 345 height 414
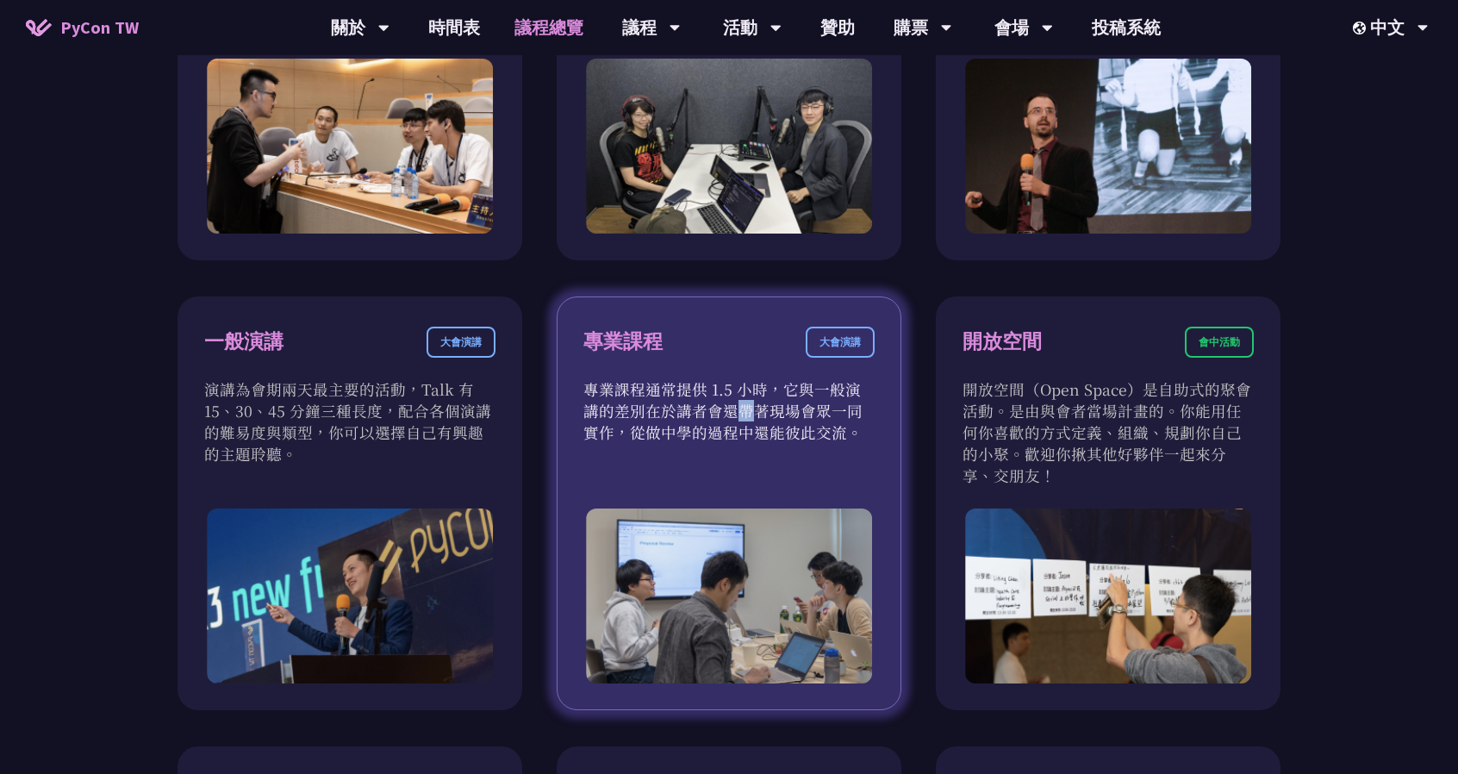
click at [577, 402] on div "專業課程 大會演講 專業課程通常提供 1.5 小時，它與一般演講的差別在於講者會還帶著現場會眾一同實作，從做中學的過程中還能彼此交流。" at bounding box center [729, 503] width 345 height 414
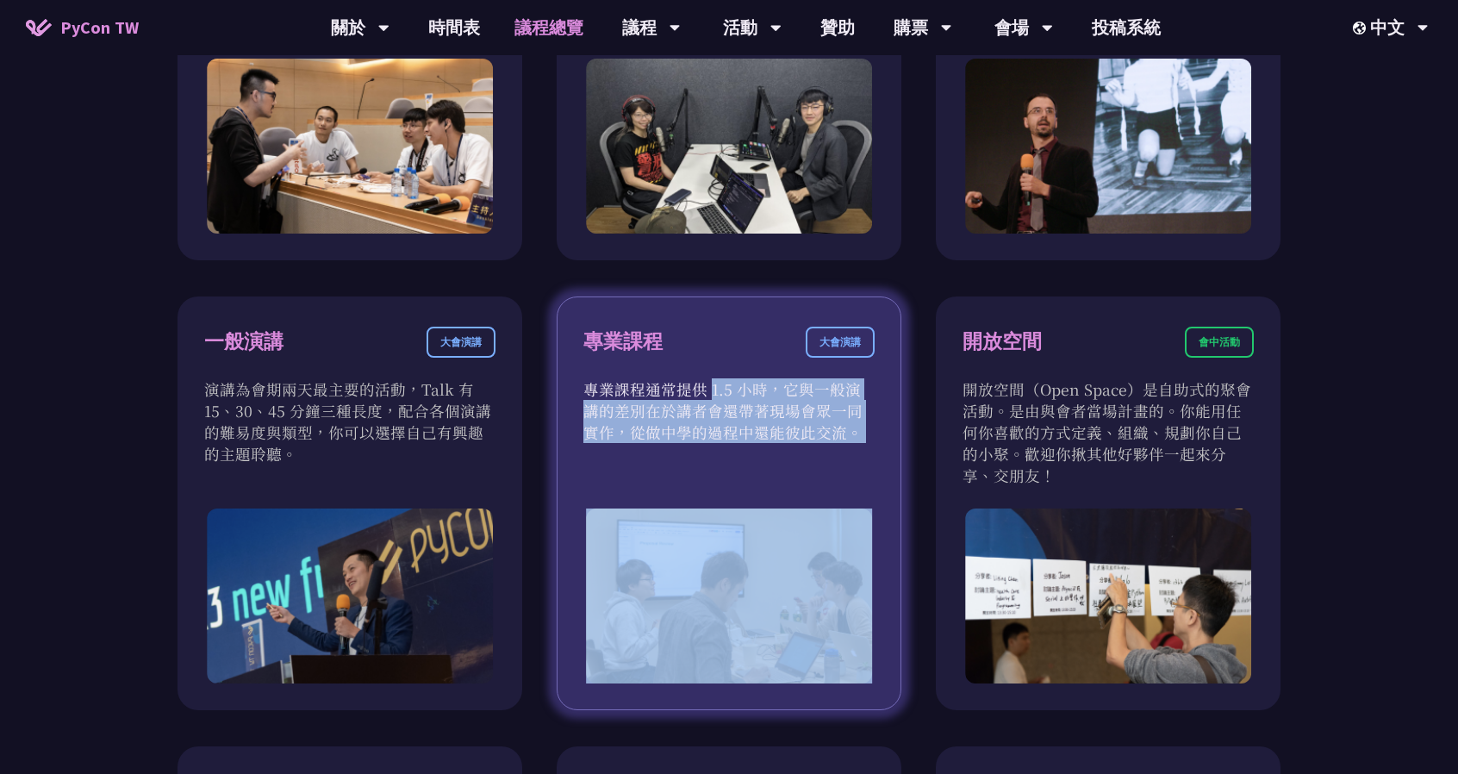
click at [577, 402] on div "專業課程 大會演講 專業課程通常提供 1.5 小時，它與一般演講的差別在於講者會還帶著現場會眾一同實作，從做中學的過程中還能彼此交流。" at bounding box center [729, 503] width 345 height 414
click at [579, 385] on div "專業課程 大會演講 專業課程通常提供 1.5 小時，它與一般演講的差別在於講者會還帶著現場會眾一同實作，從做中學的過程中還能彼此交流。" at bounding box center [729, 503] width 345 height 414
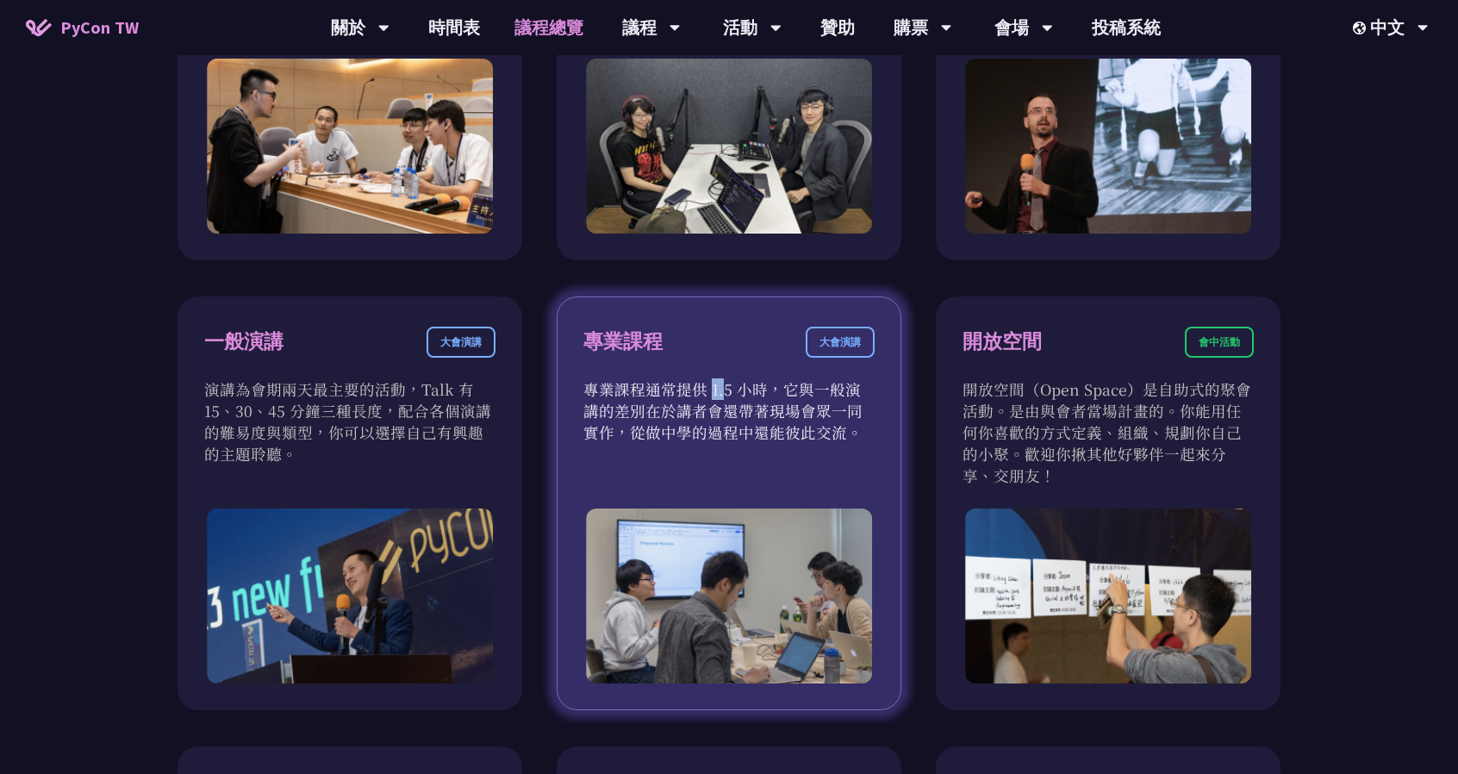
click at [579, 385] on div "專業課程 大會演講 專業課程通常提供 1.5 小時，它與一般演講的差別在於講者會還帶著現場會眾一同實作，從做中學的過程中還能彼此交流。" at bounding box center [729, 503] width 345 height 414
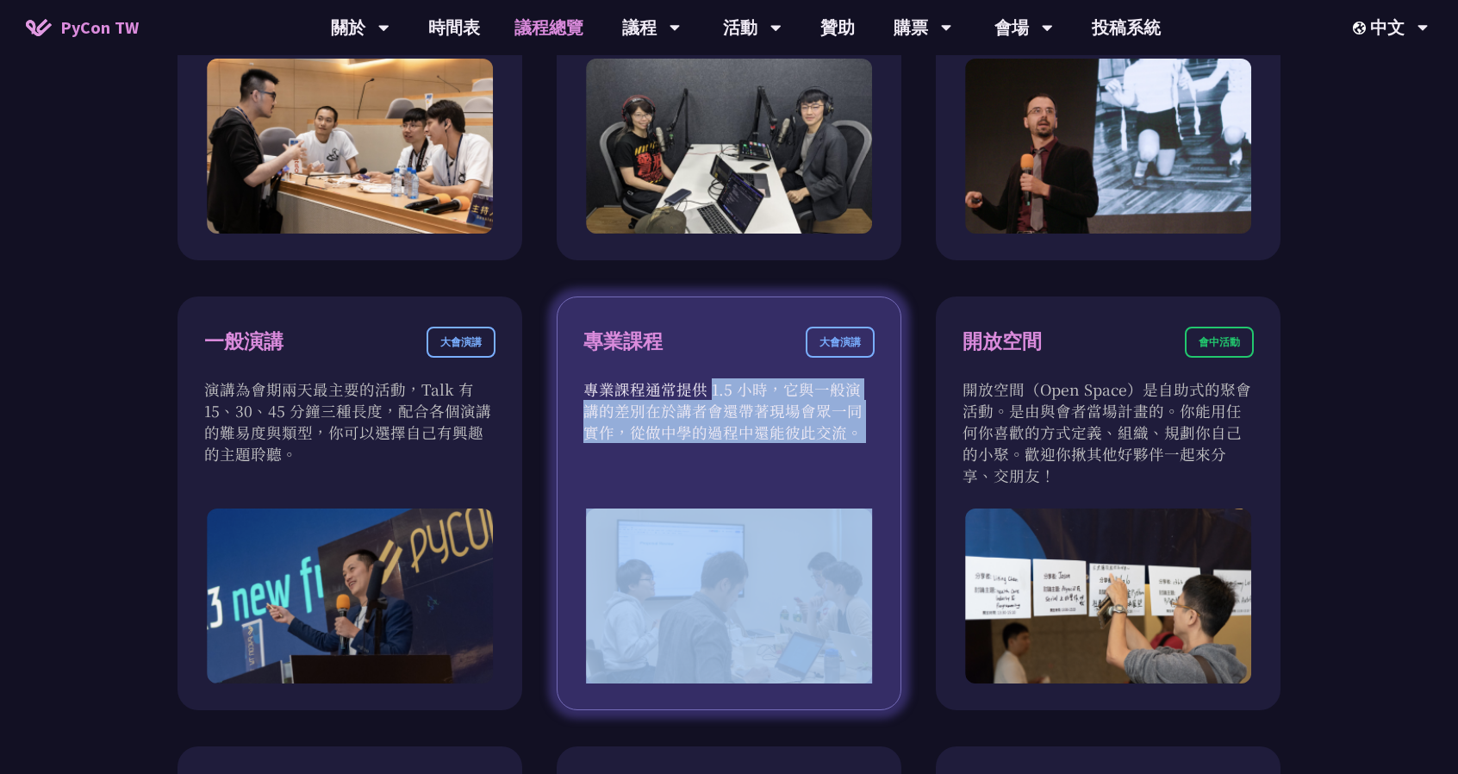
click at [579, 385] on div "專業課程 大會演講 專業課程通常提供 1.5 小時，它與一般演講的差別在於講者會還帶著現場會眾一同實作，從做中學的過程中還能彼此交流。" at bounding box center [729, 503] width 345 height 414
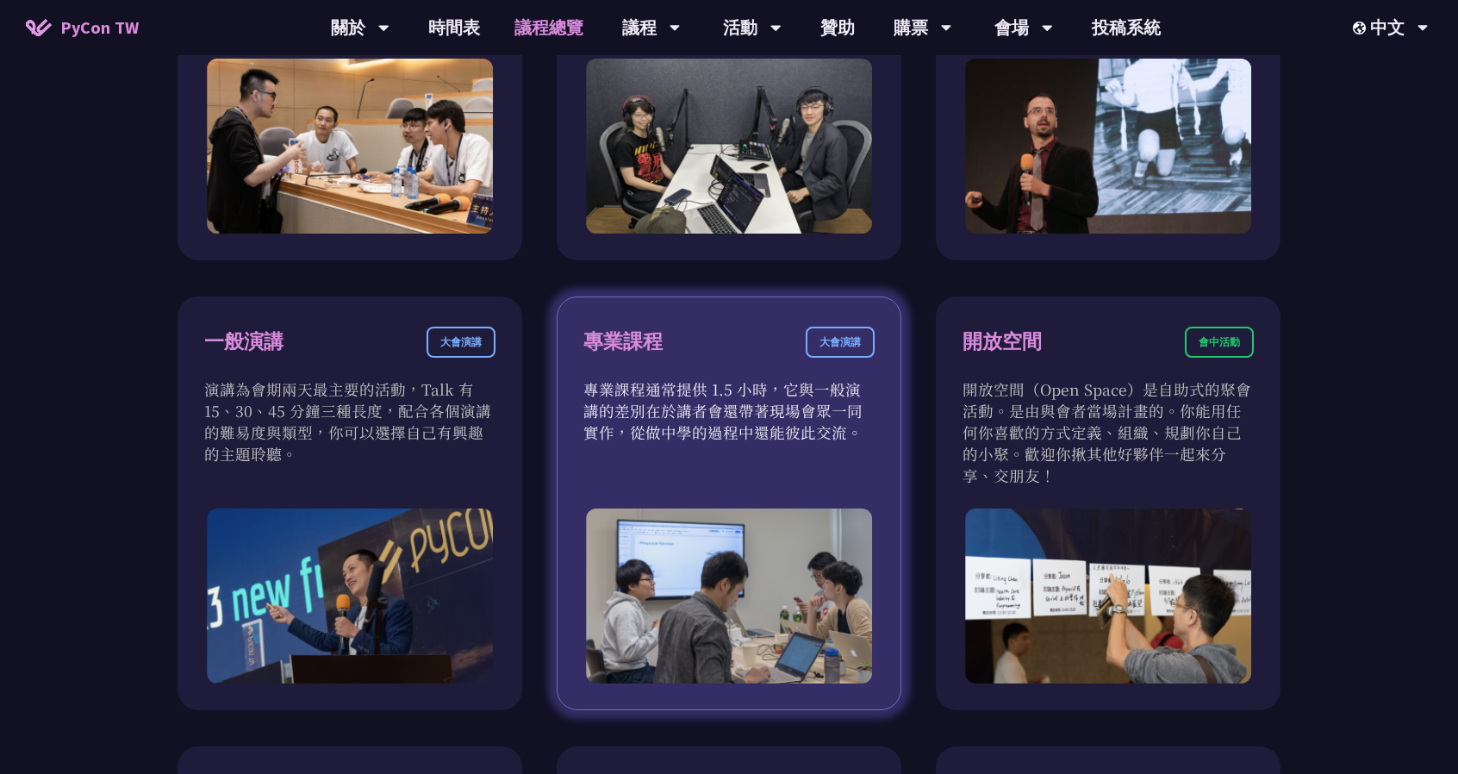
click at [614, 370] on div "專業課程 大會演講" at bounding box center [728, 353] width 291 height 52
click at [615, 389] on p "專業課程通常提供 1.5 小時，它與一般演講的差別在於講者會還帶著現場會眾一同實作，從做中學的過程中還能彼此交流。" at bounding box center [728, 410] width 291 height 65
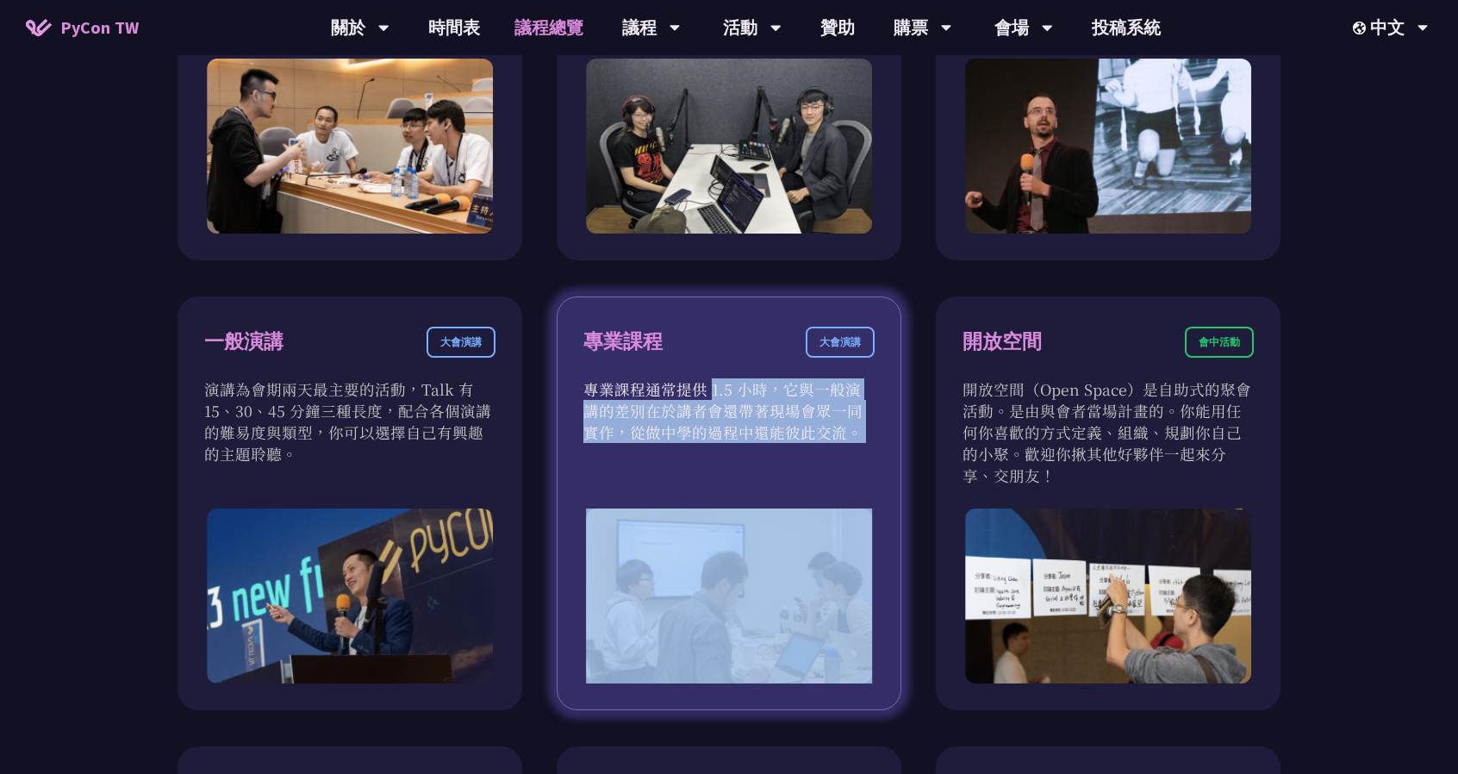
click at [615, 389] on p "專業課程通常提供 1.5 小時，它與一般演講的差別在於講者會還帶著現場會眾一同實作，從做中學的過程中還能彼此交流。" at bounding box center [728, 410] width 291 height 65
click at [577, 392] on div "專業課程 大會演講 專業課程通常提供 1.5 小時，它與一般演講的差別在於講者會還帶著現場會眾一同實作，從做中學的過程中還能彼此交流。" at bounding box center [729, 503] width 345 height 414
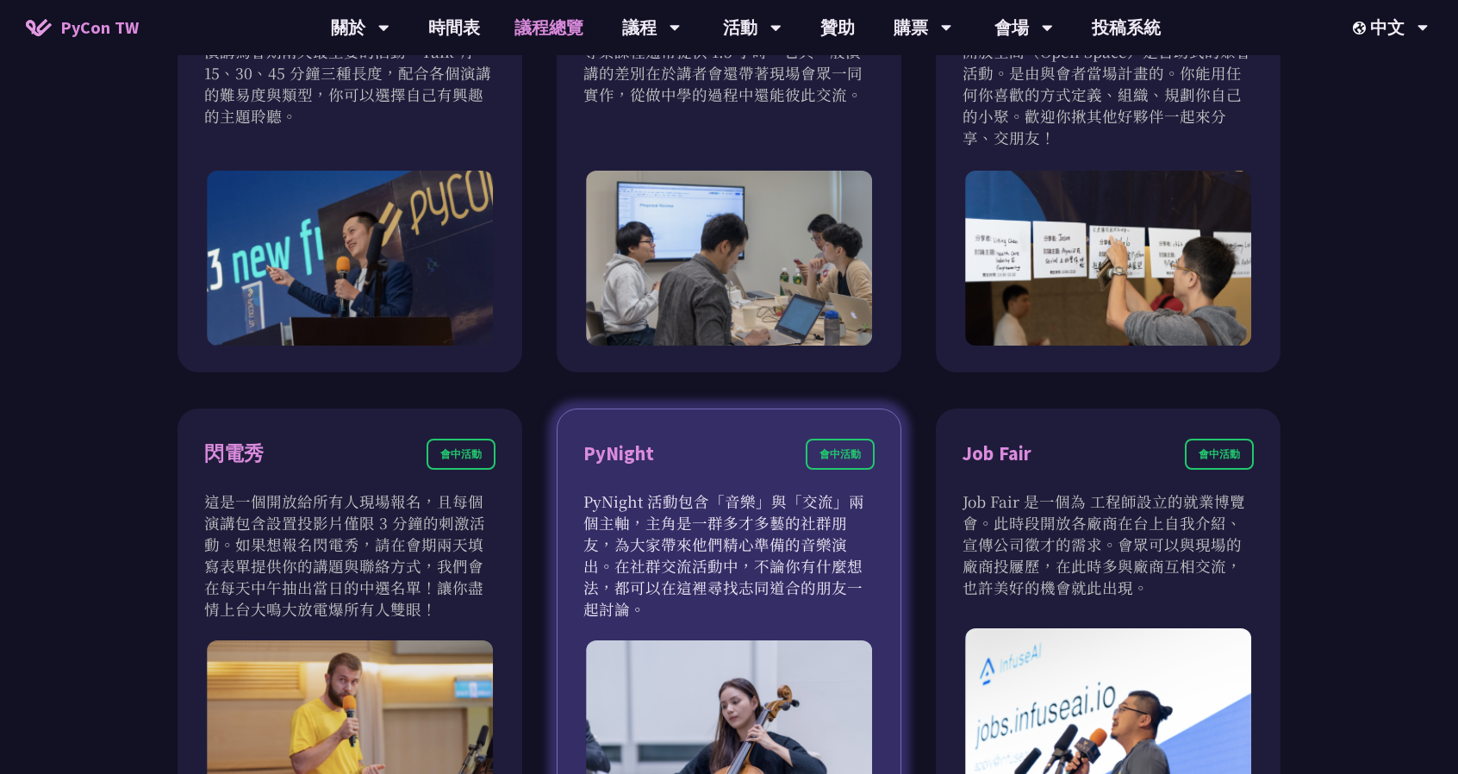
scroll to position [1206, 0]
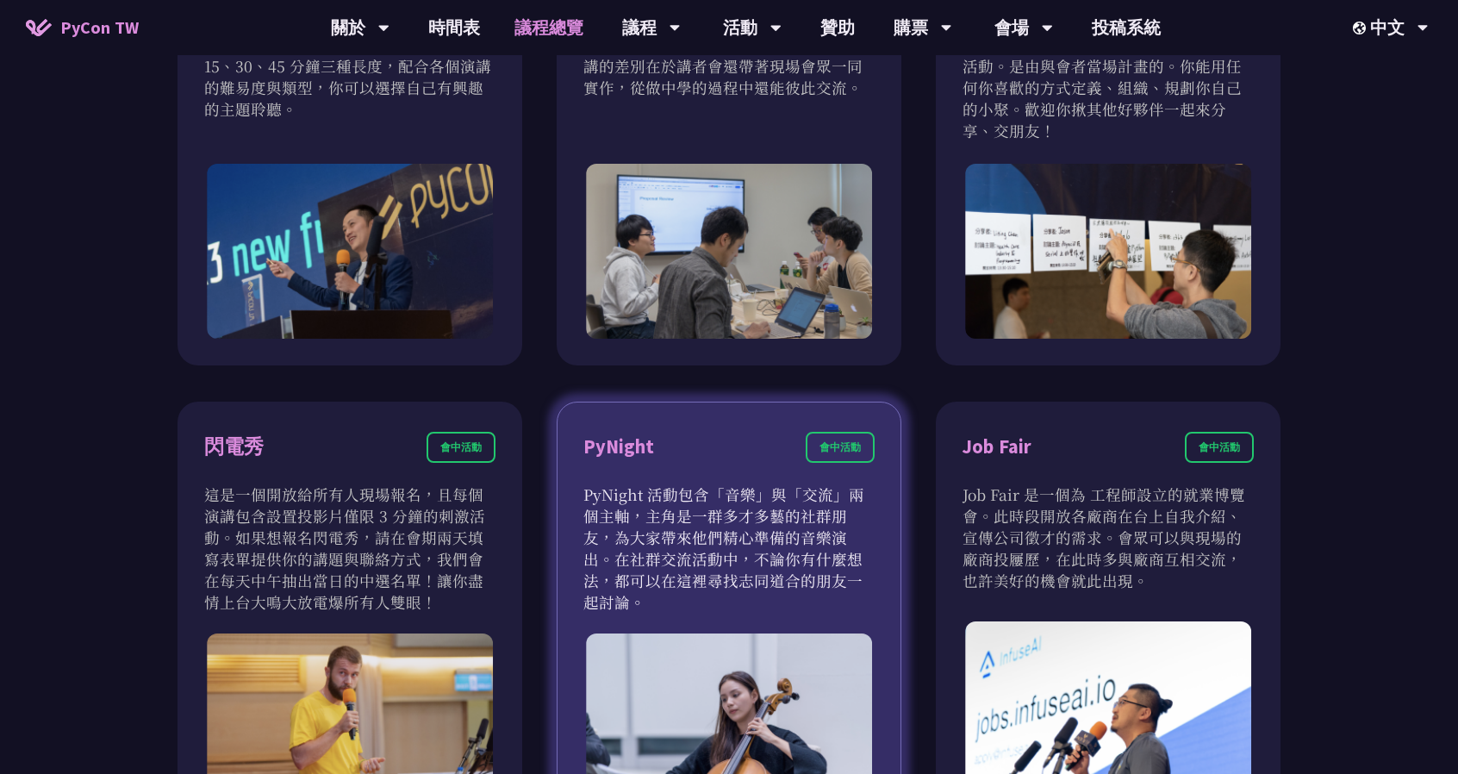
click at [636, 521] on p "PyNight 活動包含「音樂」與「交流」兩個主軸，主角是一群多才多藝的社群朋友，為大家帶來他們精心準備的音樂演出。在社群交流活動中，不論你有什麼想法，都可以…" at bounding box center [728, 547] width 291 height 129
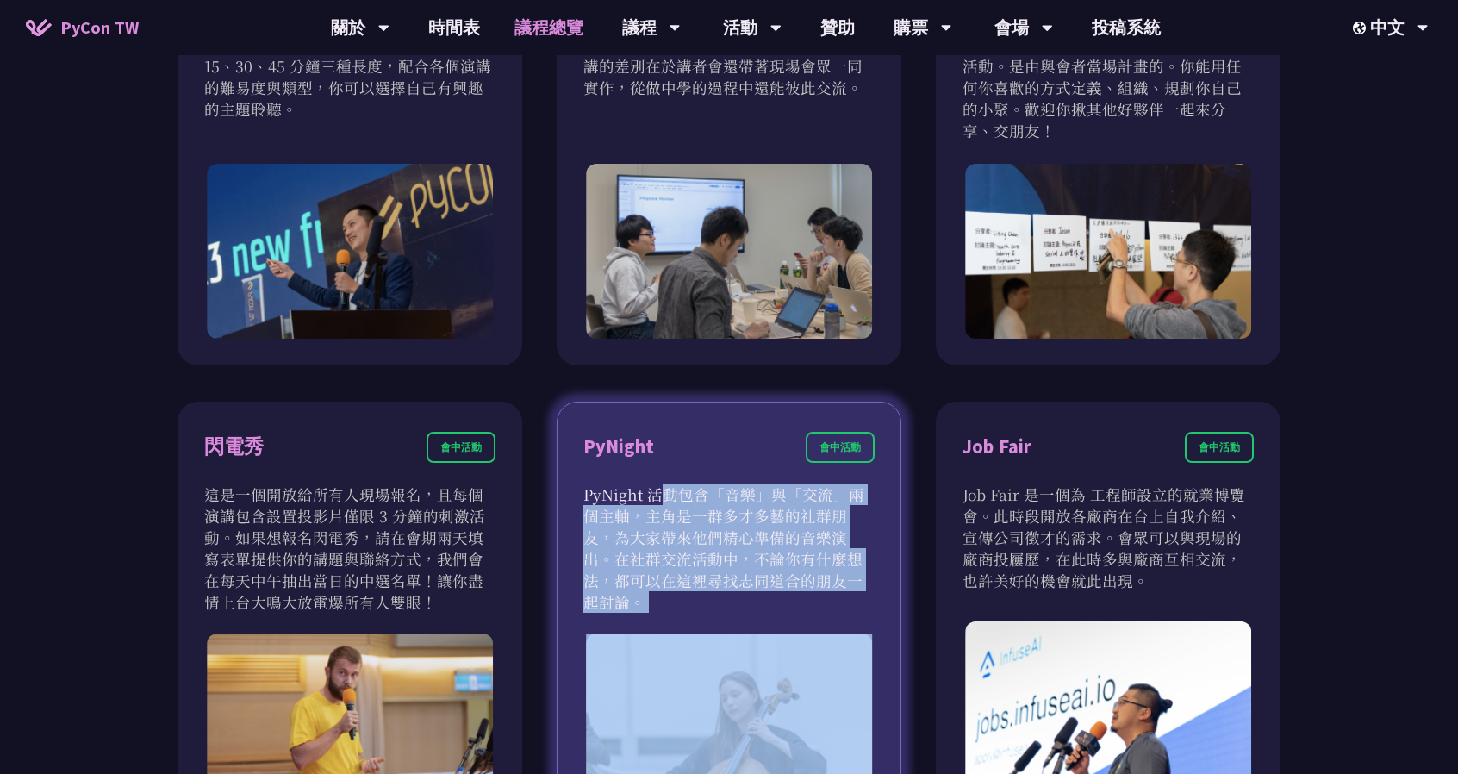
click at [636, 521] on p "PyNight 活動包含「音樂」與「交流」兩個主軸，主角是一群多才多藝的社群朋友，為大家帶來他們精心準備的音樂演出。在社群交流活動中，不論你有什麼想法，都可以…" at bounding box center [728, 547] width 291 height 129
click at [587, 527] on p "PyNight 活動包含「音樂」與「交流」兩個主軸，主角是一群多才多藝的社群朋友，為大家帶來他們精心準備的音樂演出。在社群交流活動中，不論你有什麼想法，都可以…" at bounding box center [728, 547] width 291 height 129
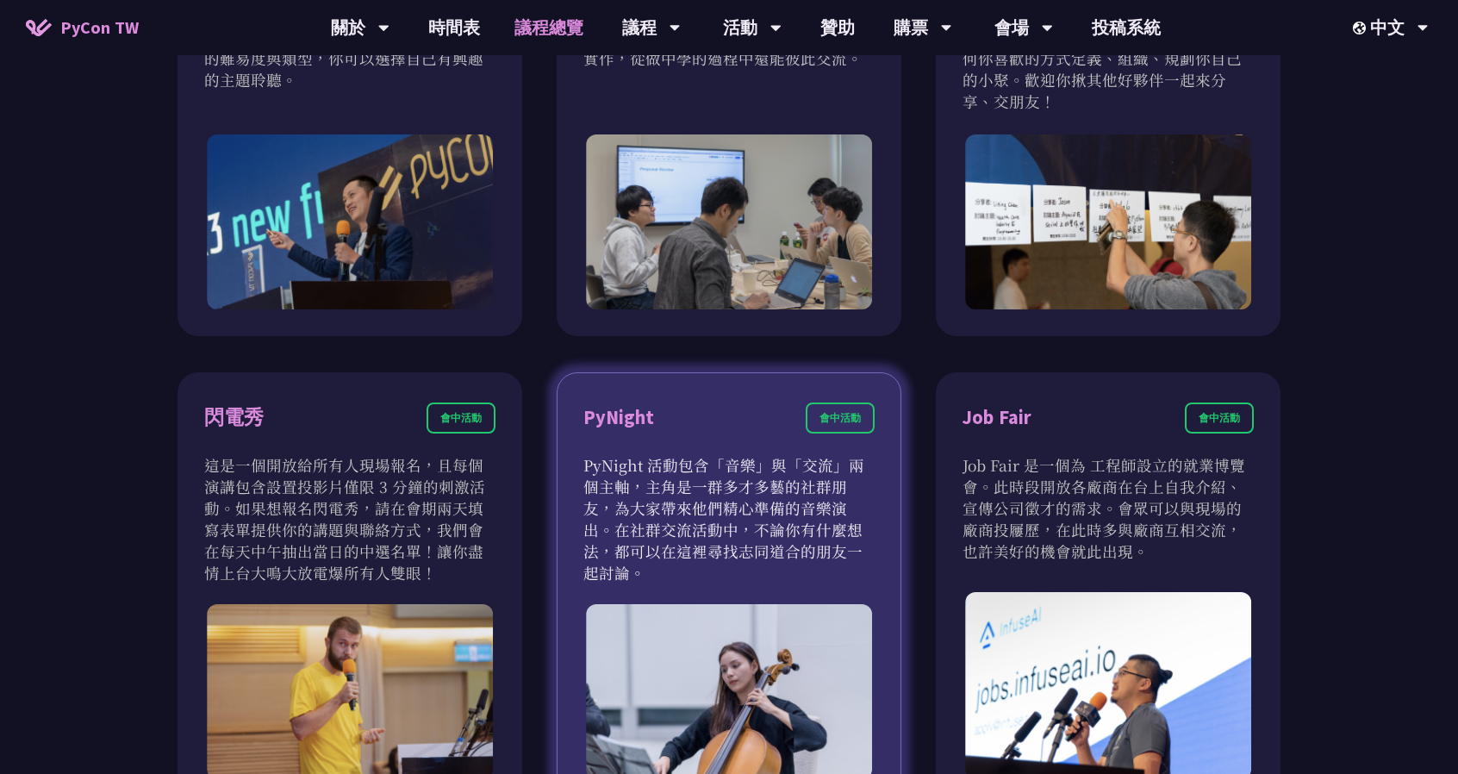
scroll to position [1293, 0]
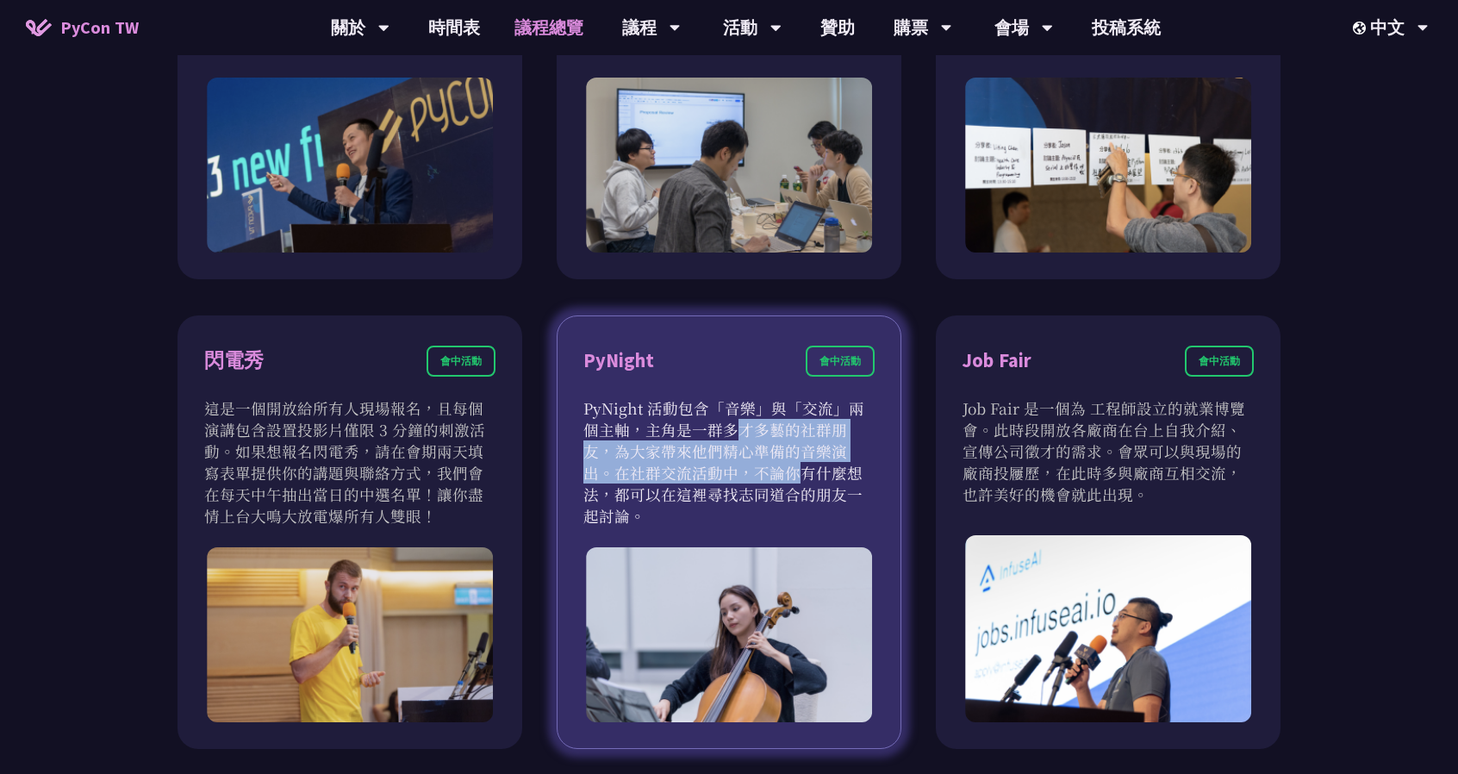
drag, startPoint x: 588, startPoint y: 423, endPoint x: 878, endPoint y: 446, distance: 291.3
click at [878, 446] on div "PyNight 會中活動 PyNight 活動包含「音樂」與「交流」兩個主軸，主角是一群多才多藝的社群朋友，為大家帶來他們精心準備的音樂演出。在社群交流活動中…" at bounding box center [729, 532] width 345 height 434
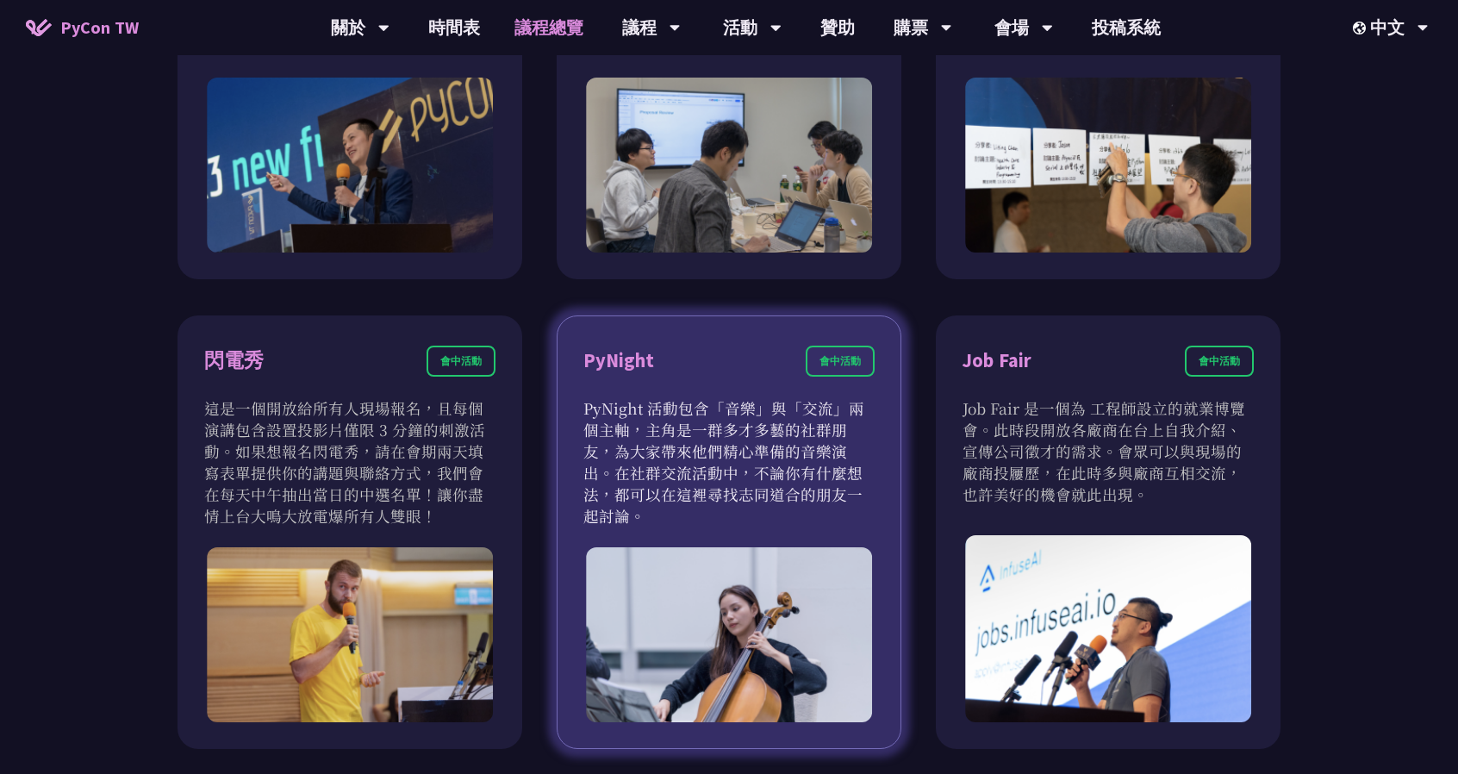
click at [846, 482] on p "PyNight 活動包含「音樂」與「交流」兩個主軸，主角是一群多才多藝的社群朋友，為大家帶來他們精心準備的音樂演出。在社群交流活動中，不論你有什麼想法，都可以…" at bounding box center [728, 461] width 291 height 129
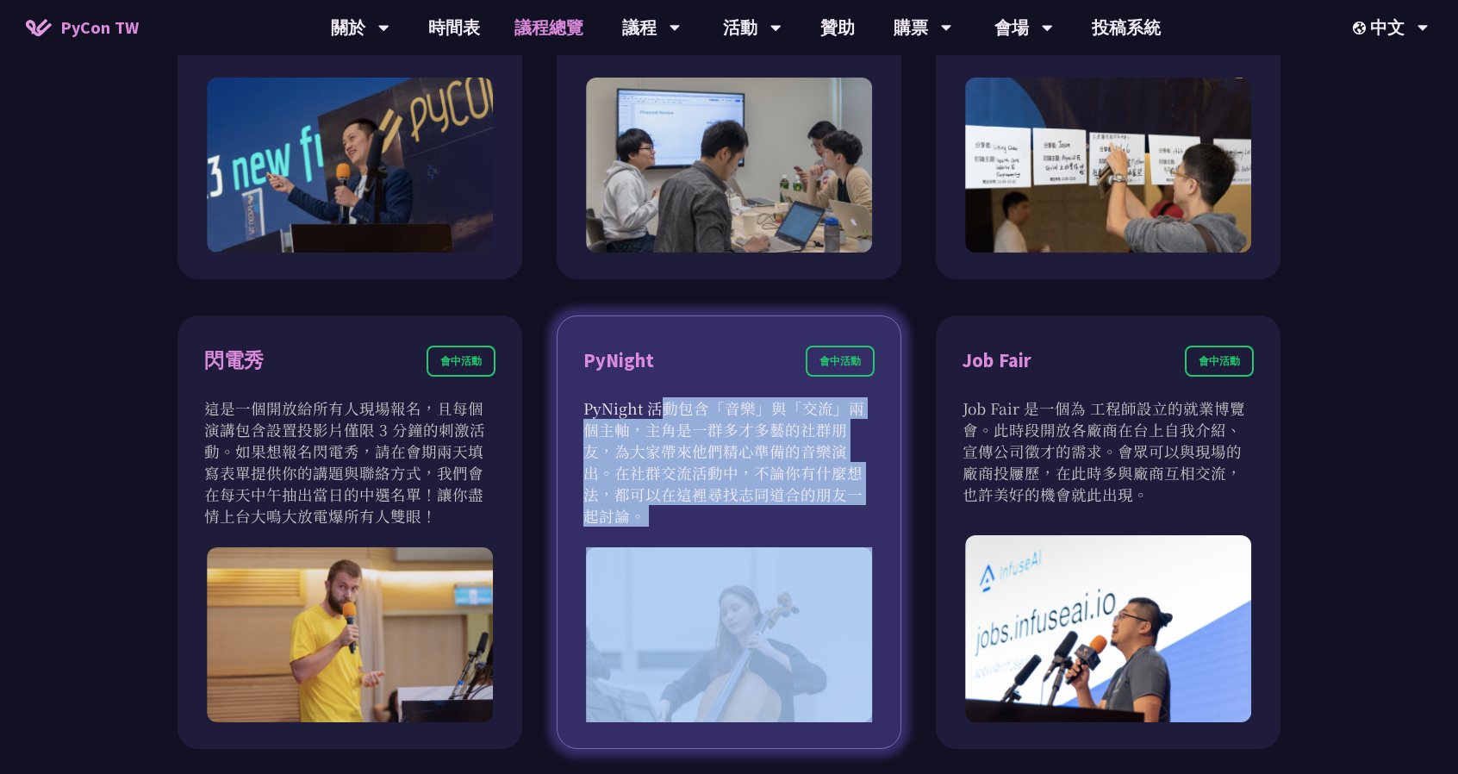
click at [846, 482] on p "PyNight 活動包含「音樂」與「交流」兩個主軸，主角是一群多才多藝的社群朋友，為大家帶來他們精心準備的音樂演出。在社群交流活動中，不論你有什麼想法，都可以…" at bounding box center [728, 461] width 291 height 129
click at [704, 425] on p "PyNight 活動包含「音樂」與「交流」兩個主軸，主角是一群多才多藝的社群朋友，為大家帶來他們精心準備的音樂演出。在社群交流活動中，不論你有什麼想法，都可以…" at bounding box center [728, 461] width 291 height 129
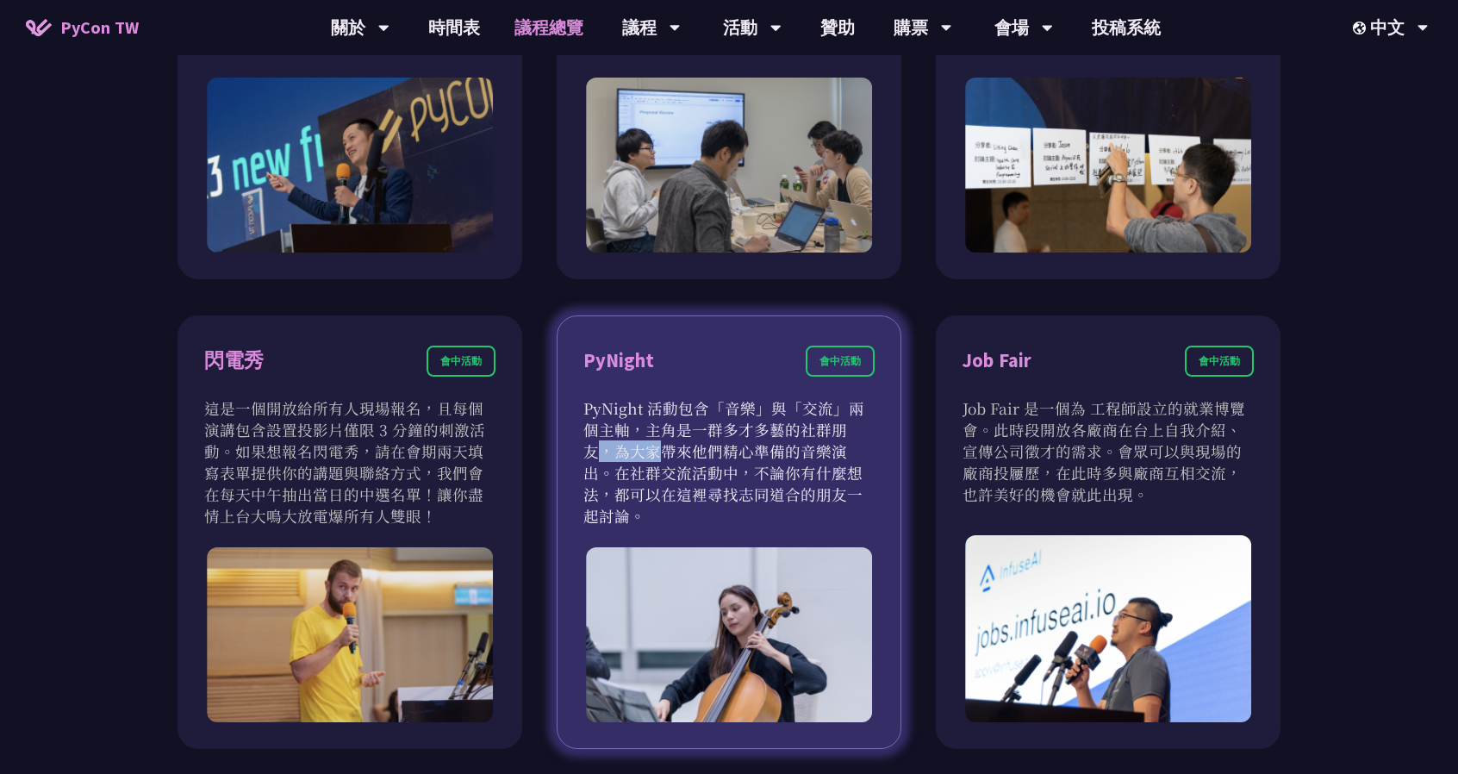
click at [704, 425] on p "PyNight 活動包含「音樂」與「交流」兩個主軸，主角是一群多才多藝的社群朋友，為大家帶來他們精心準備的音樂演出。在社群交流活動中，不論你有什麼想法，都可以…" at bounding box center [728, 461] width 291 height 129
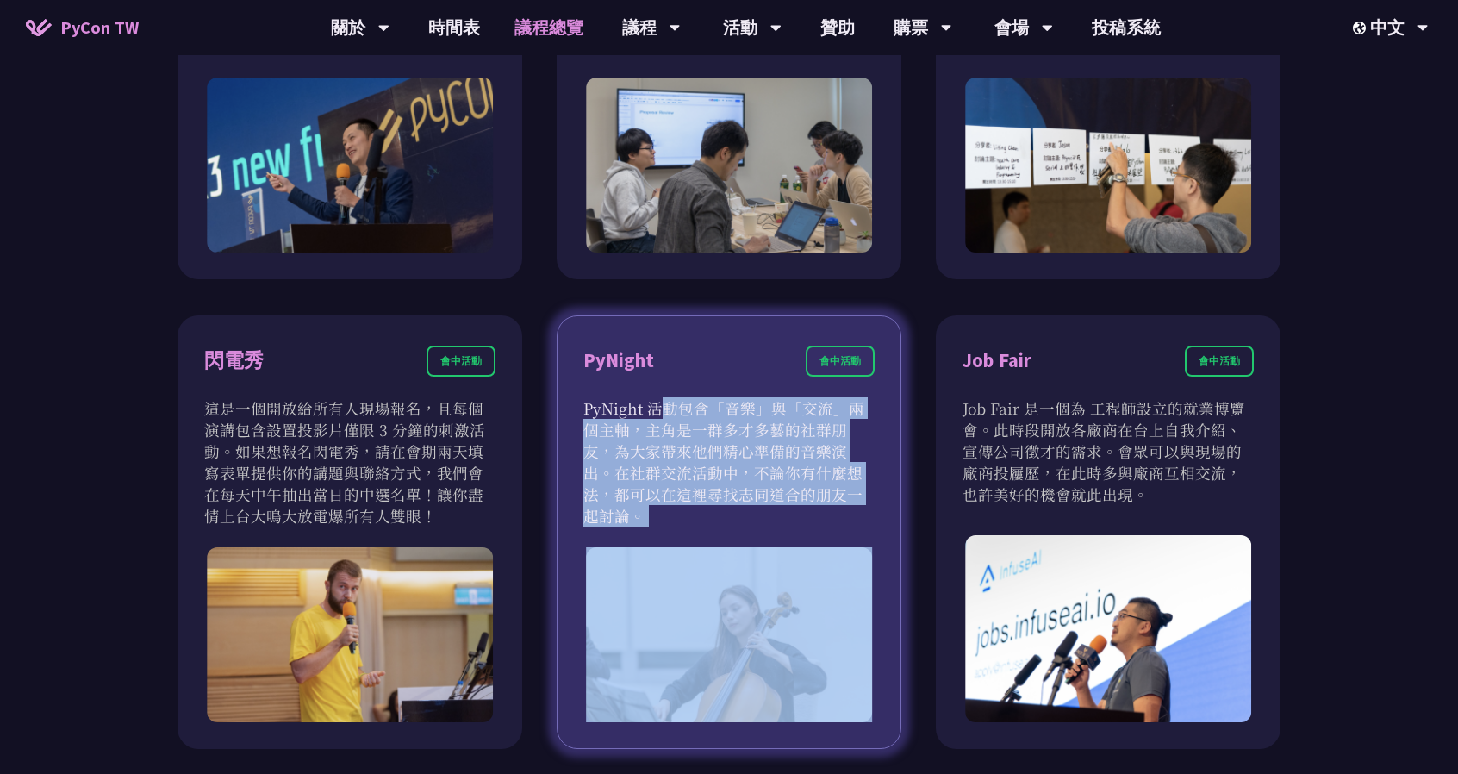
click at [704, 425] on p "PyNight 活動包含「音樂」與「交流」兩個主軸，主角是一群多才多藝的社群朋友，為大家帶來他們精心準備的音樂演出。在社群交流活動中，不論你有什麼想法，都可以…" at bounding box center [728, 461] width 291 height 129
click at [704, 413] on p "PyNight 活動包含「音樂」與「交流」兩個主軸，主角是一群多才多藝的社群朋友，為大家帶來他們精心準備的音樂演出。在社群交流活動中，不論你有什麼想法，都可以…" at bounding box center [728, 461] width 291 height 129
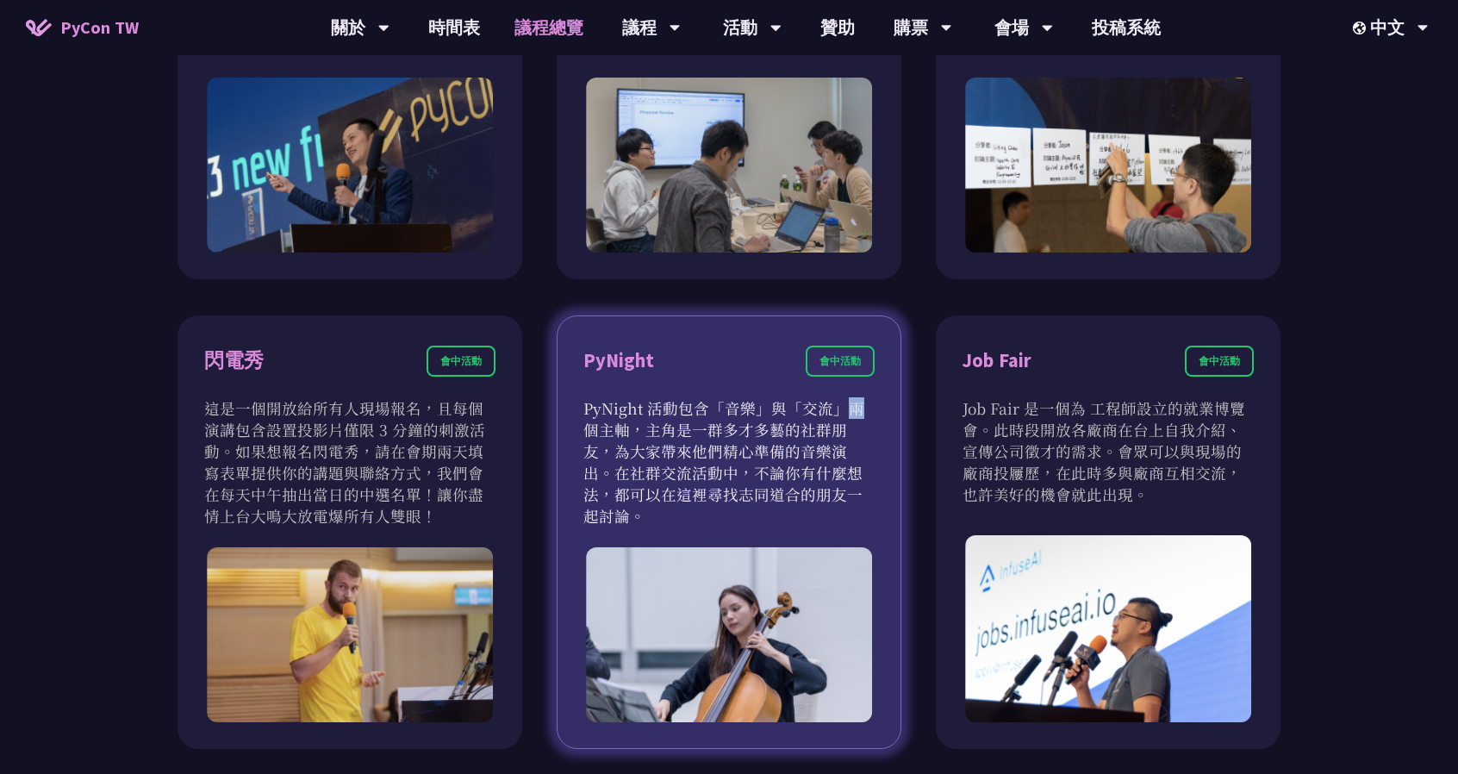
click at [704, 413] on p "PyNight 活動包含「音樂」與「交流」兩個主軸，主角是一群多才多藝的社群朋友，為大家帶來他們精心準備的音樂演出。在社群交流活動中，不論你有什麼想法，都可以…" at bounding box center [728, 461] width 291 height 129
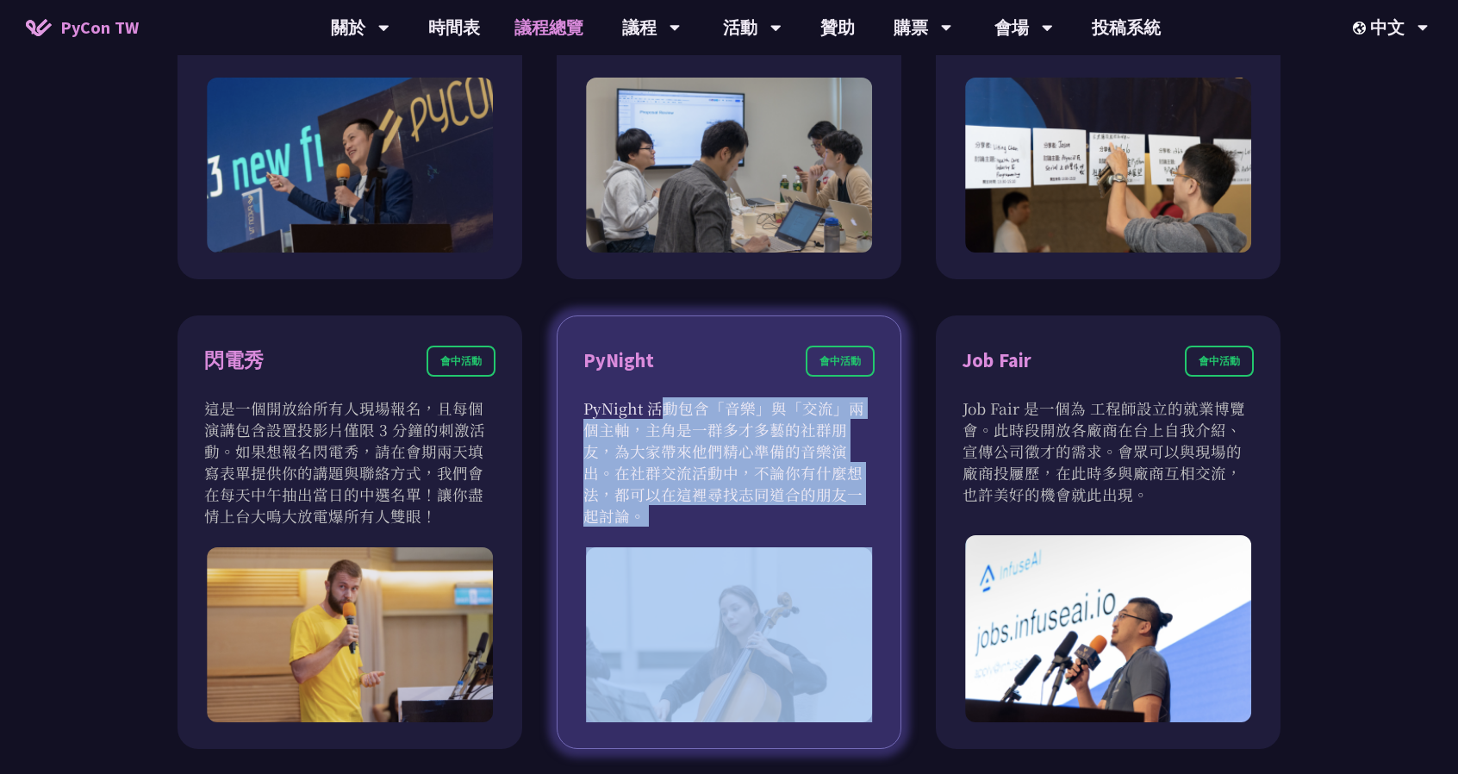
click at [704, 413] on p "PyNight 活動包含「音樂」與「交流」兩個主軸，主角是一群多才多藝的社群朋友，為大家帶來他們精心準備的音樂演出。在社群交流活動中，不論你有什麼想法，都可以…" at bounding box center [728, 461] width 291 height 129
click at [682, 421] on p "PyNight 活動包含「音樂」與「交流」兩個主軸，主角是一群多才多藝的社群朋友，為大家帶來他們精心準備的音樂演出。在社群交流活動中，不論你有什麼想法，都可以…" at bounding box center [728, 461] width 291 height 129
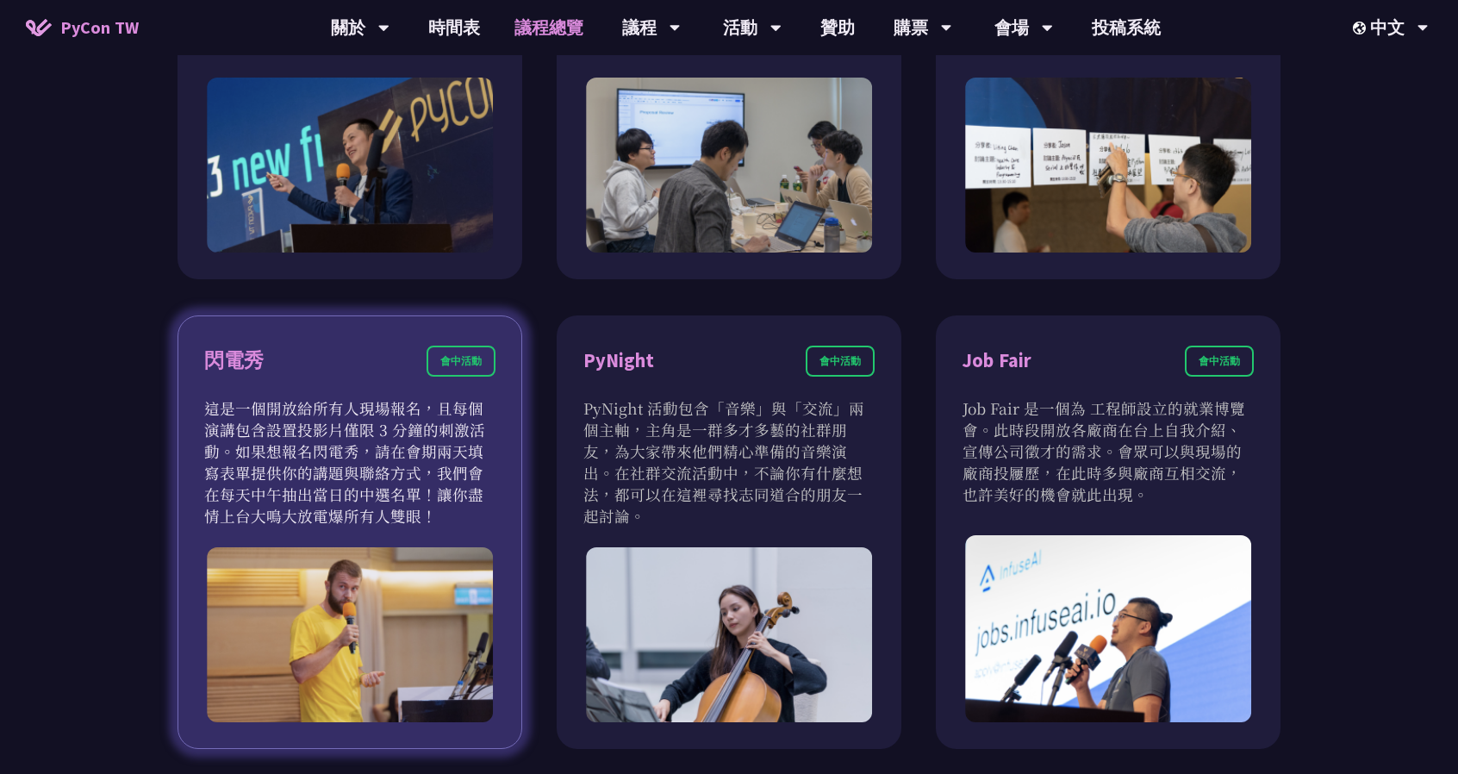
click at [396, 422] on p "這是一個開放給所有人現場報名，且每個演講包含設置投影片僅限 3 分鐘的刺激活動。如果想報名閃電秀，請在會期兩天填寫表單提供你的講題與聯絡方式，我們會在每天中午…" at bounding box center [349, 461] width 291 height 129
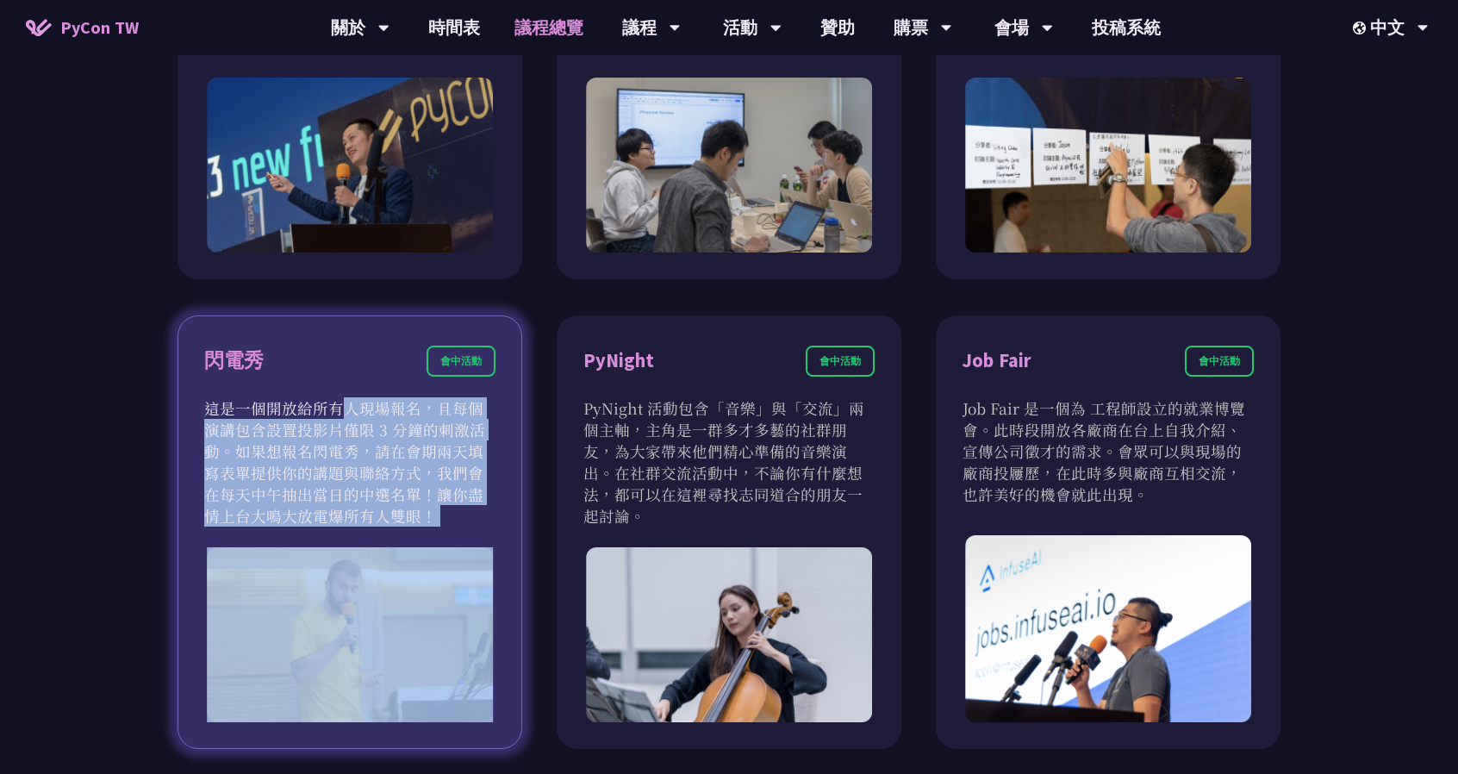
click at [396, 422] on p "這是一個開放給所有人現場報名，且每個演講包含設置投影片僅限 3 分鐘的刺激活動。如果想報名閃電秀，請在會期兩天填寫表單提供你的講題與聯絡方式，我們會在每天中午…" at bounding box center [349, 461] width 291 height 129
click at [306, 420] on p "這是一個開放給所有人現場報名，且每個演講包含設置投影片僅限 3 分鐘的刺激活動。如果想報名閃電秀，請在會期兩天填寫表單提供你的講題與聯絡方式，我們會在每天中午…" at bounding box center [349, 461] width 291 height 129
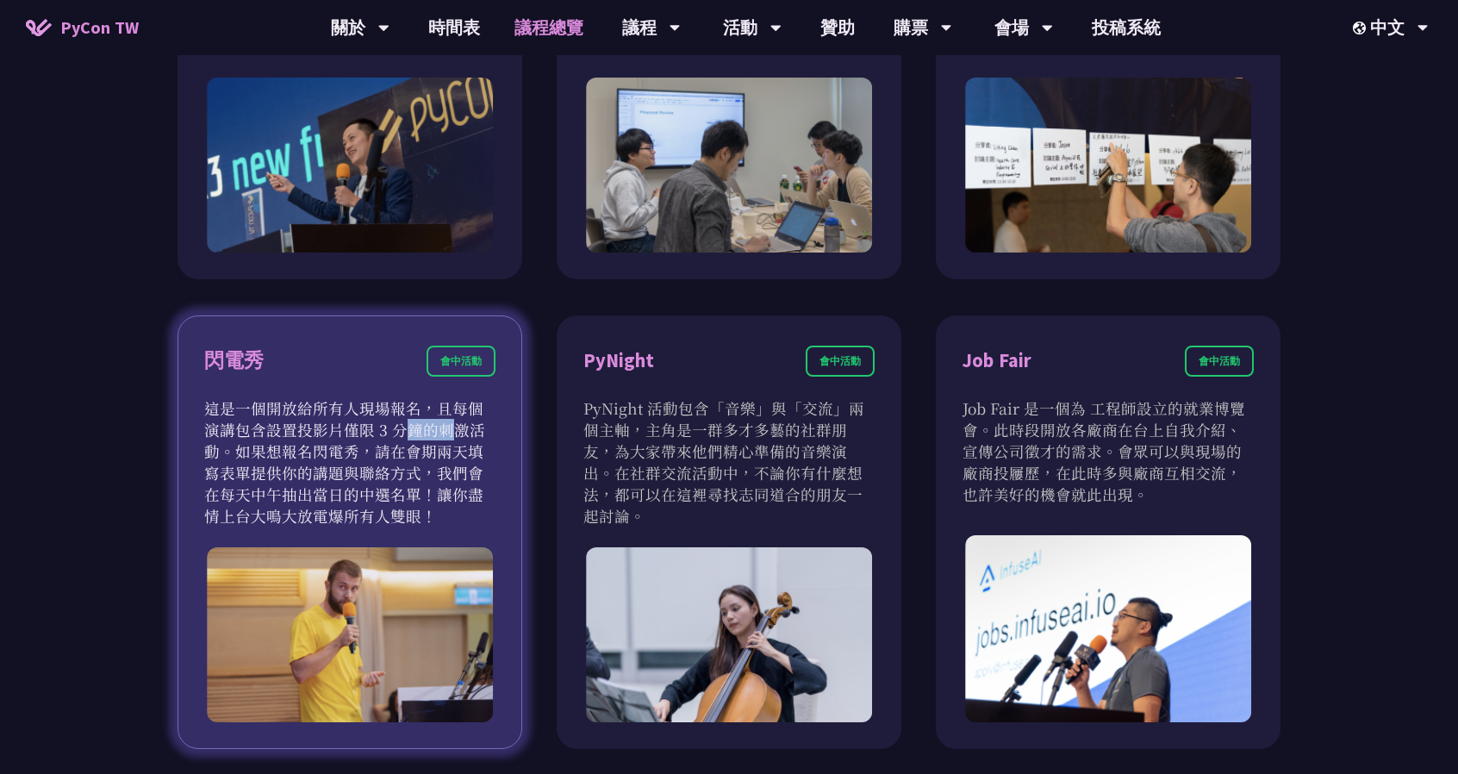
click at [306, 420] on p "這是一個開放給所有人現場報名，且每個演講包含設置投影片僅限 3 分鐘的刺激活動。如果想報名閃電秀，請在會期兩天填寫表單提供你的講題與聯絡方式，我們會在每天中午…" at bounding box center [349, 461] width 291 height 129
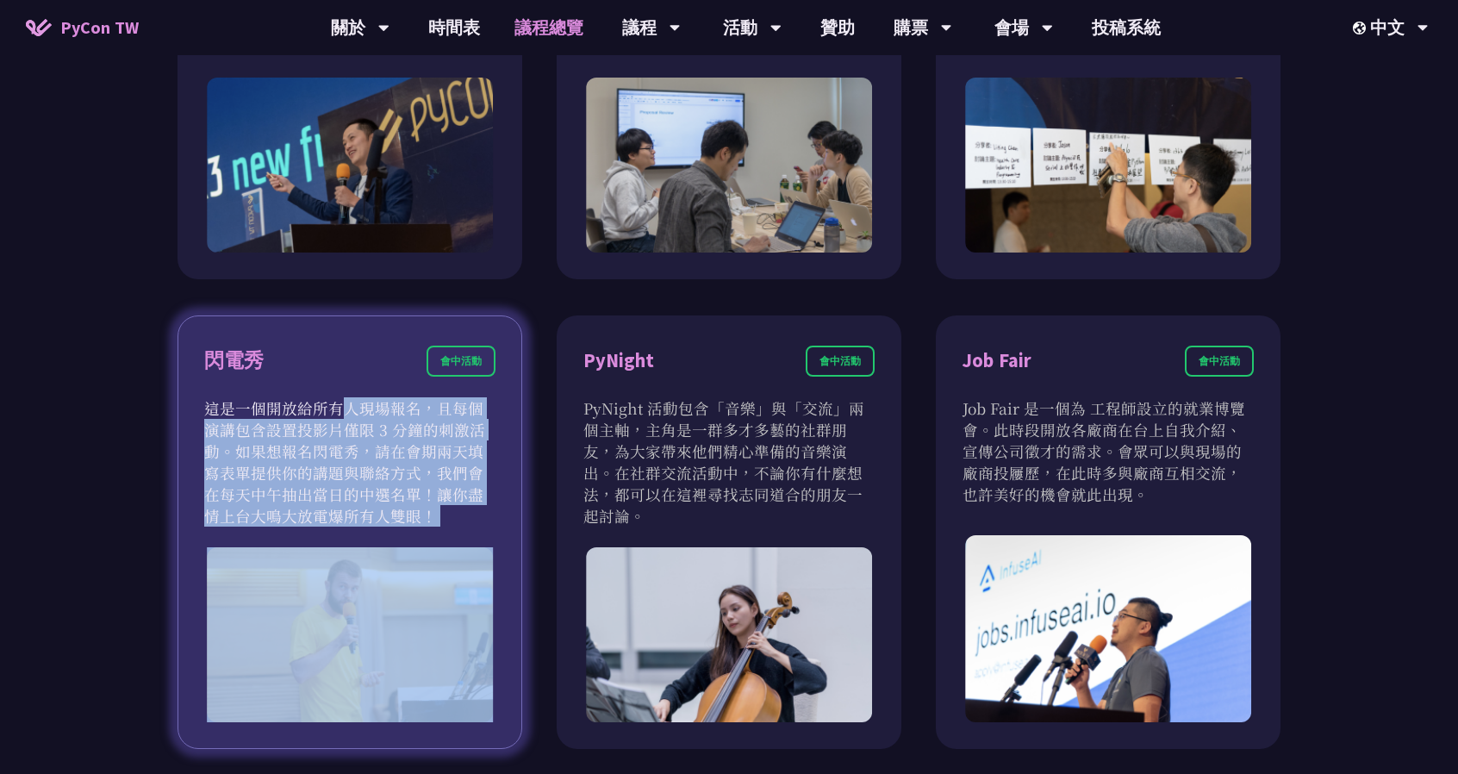
click at [306, 420] on p "這是一個開放給所有人現場報名，且每個演講包含設置投影片僅限 3 分鐘的刺激活動。如果想報名閃電秀，請在會期兩天填寫表單提供你的講題與聯絡方式，我們會在每天中午…" at bounding box center [349, 461] width 291 height 129
click at [252, 467] on p "這是一個開放給所有人現場報名，且每個演講包含設置投影片僅限 3 分鐘的刺激活動。如果想報名閃電秀，請在會期兩天填寫表單提供你的講題與聯絡方式，我們會在每天中午…" at bounding box center [349, 461] width 291 height 129
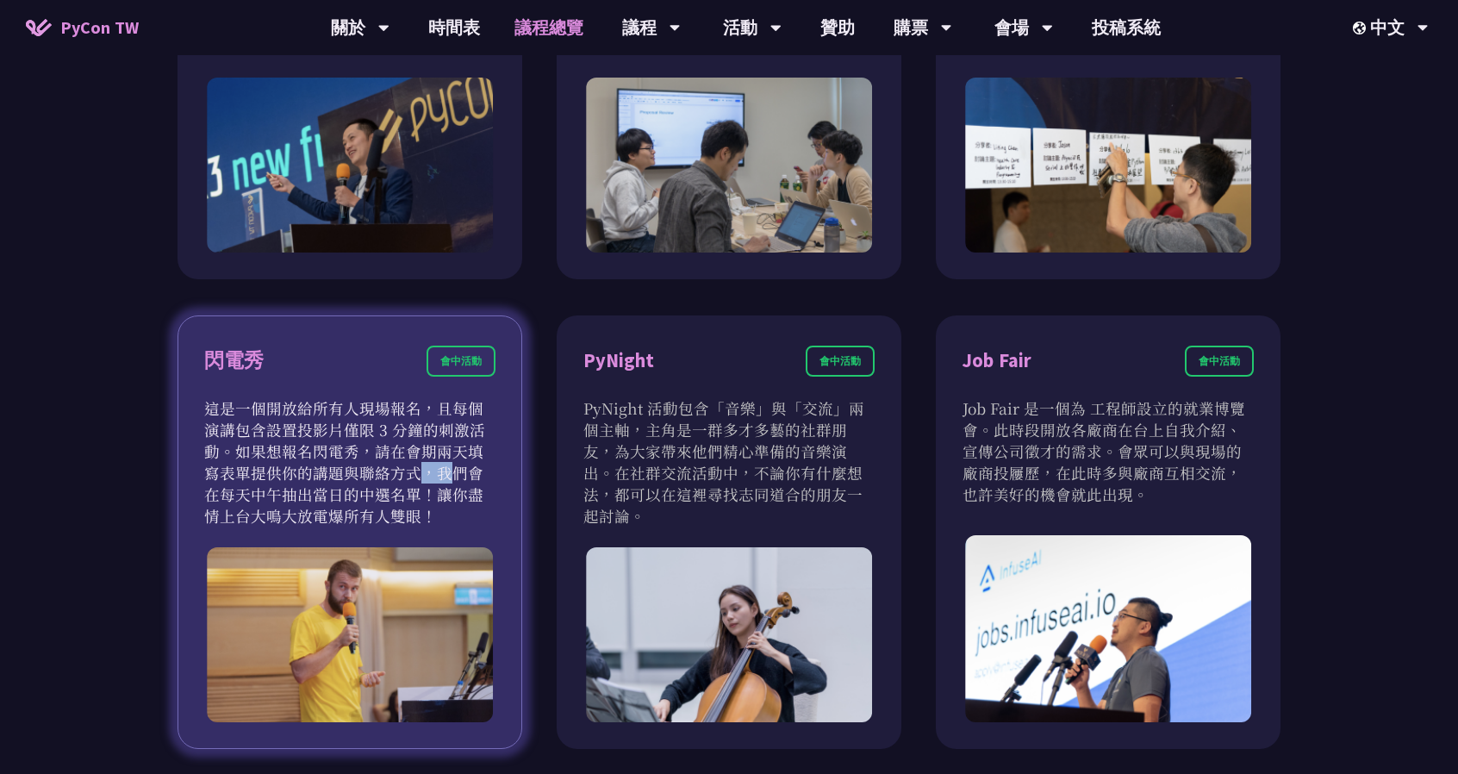
click at [252, 467] on p "這是一個開放給所有人現場報名，且每個演講包含設置投影片僅限 3 分鐘的刺激活動。如果想報名閃電秀，請在會期兩天填寫表單提供你的講題與聯絡方式，我們會在每天中午…" at bounding box center [349, 461] width 291 height 129
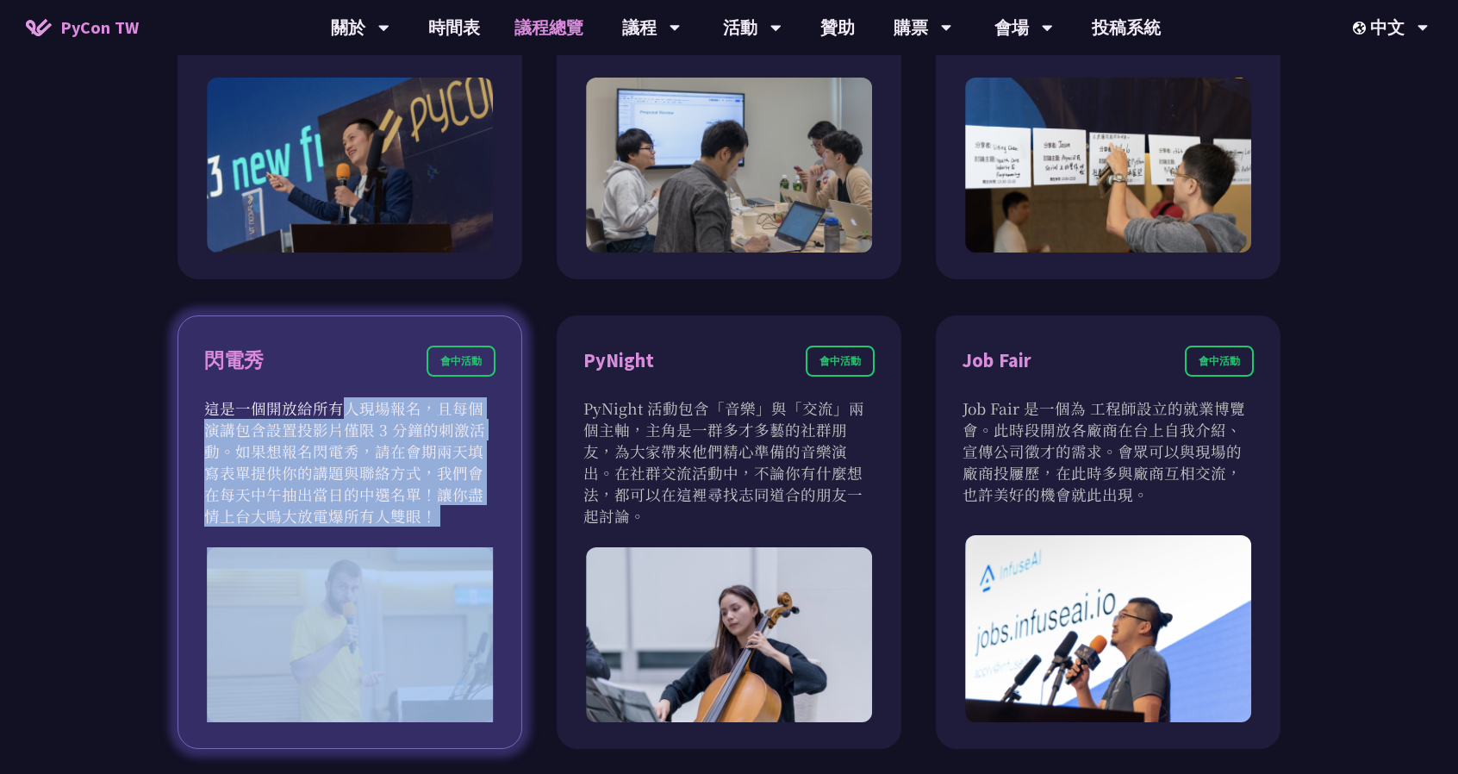
drag, startPoint x: 252, startPoint y: 467, endPoint x: 240, endPoint y: 483, distance: 20.3
click at [251, 474] on p "這是一個開放給所有人現場報名，且每個演講包含設置投影片僅限 3 分鐘的刺激活動。如果想報名閃電秀，請在會期兩天填寫表單提供你的講題與聯絡方式，我們會在每天中午…" at bounding box center [349, 461] width 291 height 129
click at [220, 495] on p "這是一個開放給所有人現場報名，且每個演講包含設置投影片僅限 3 分鐘的刺激活動。如果想報名閃電秀，請在會期兩天填寫表單提供你的講題與聯絡方式，我們會在每天中午…" at bounding box center [349, 461] width 291 height 129
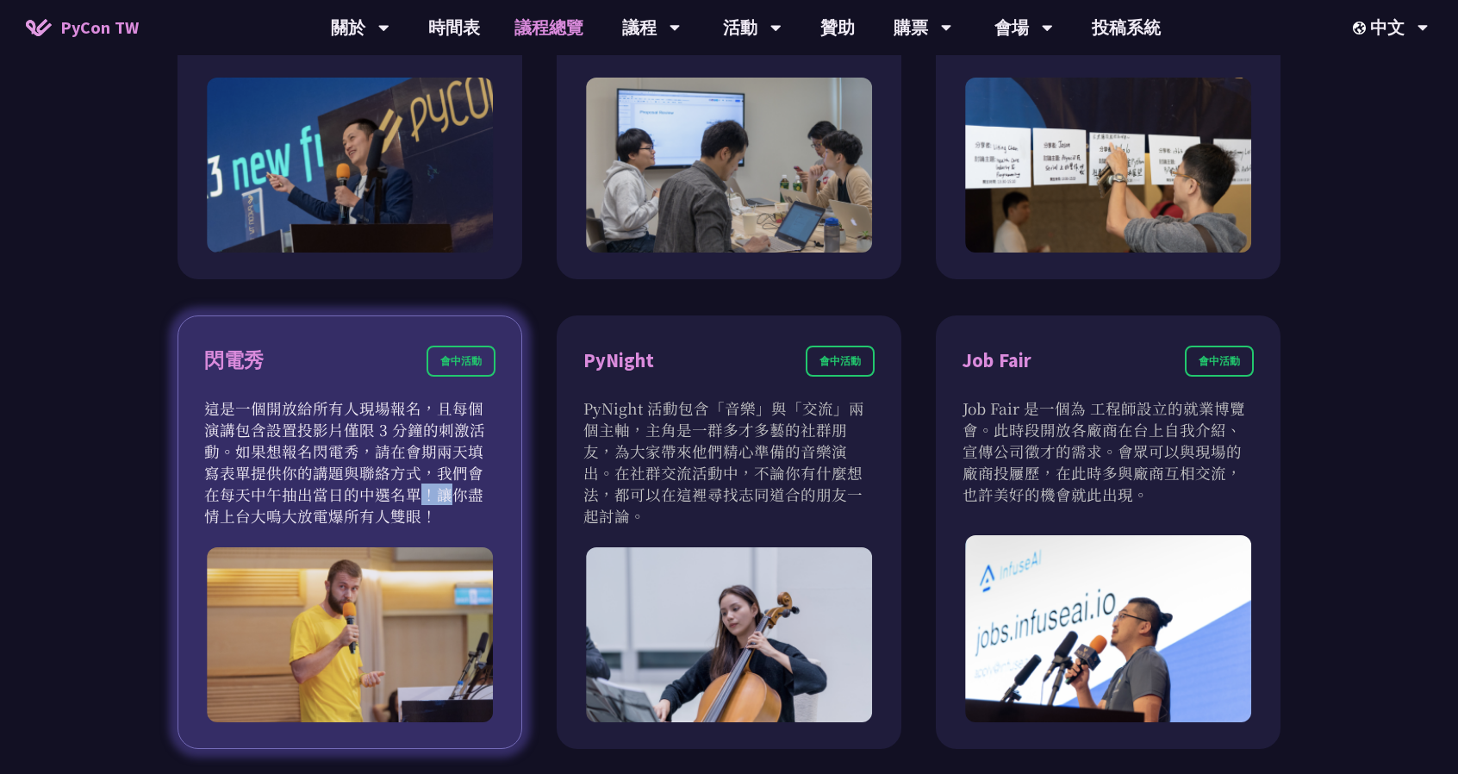
click at [220, 495] on p "這是一個開放給所有人現場報名，且每個演講包含設置投影片僅限 3 分鐘的刺激活動。如果想報名閃電秀，請在會期兩天填寫表單提供你的講題與聯絡方式，我們會在每天中午…" at bounding box center [349, 461] width 291 height 129
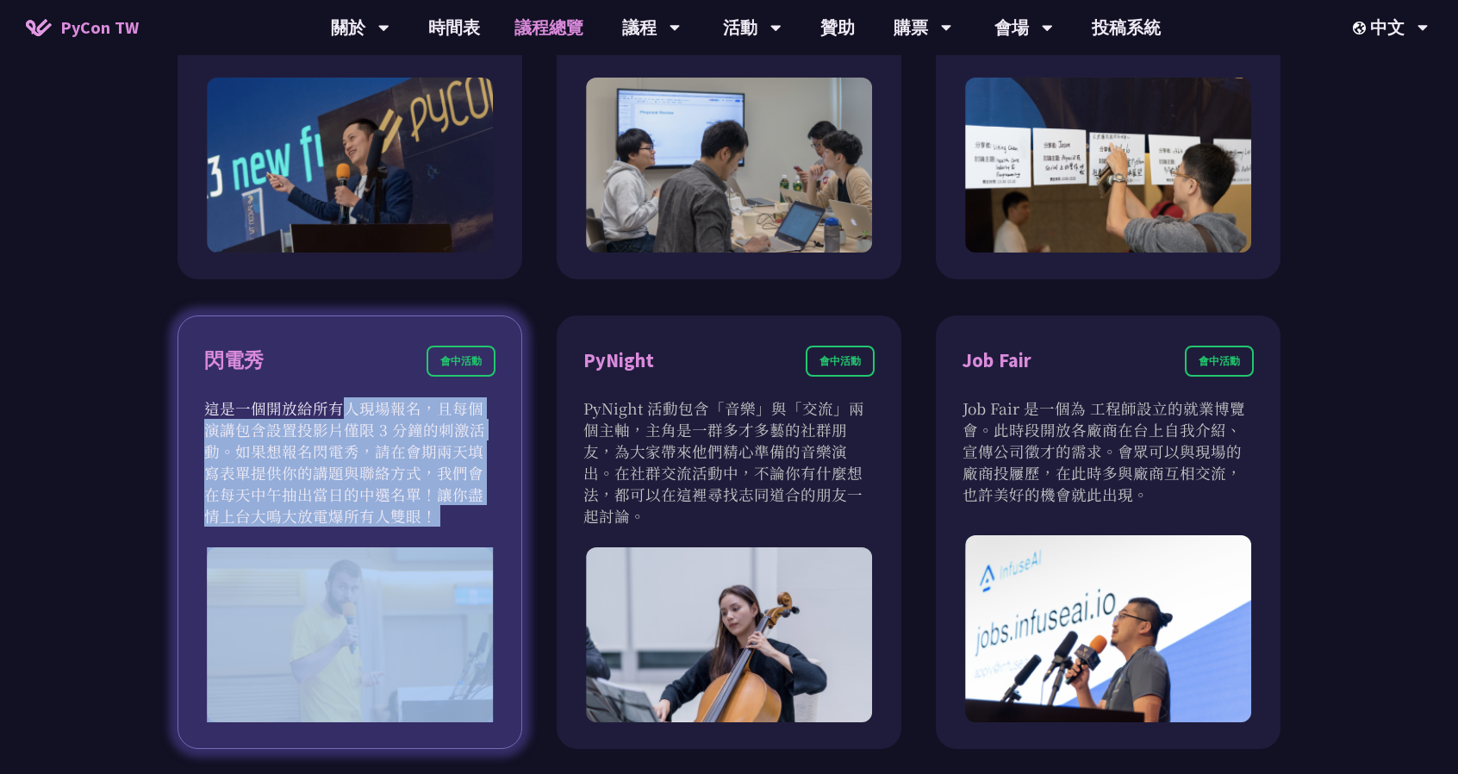
click at [220, 495] on p "這是一個開放給所有人現場報名，且每個演講包含設置投影片僅限 3 分鐘的刺激活動。如果想報名閃電秀，請在會期兩天填寫表單提供你的講題與聯絡方式，我們會在每天中午…" at bounding box center [349, 461] width 291 height 129
click at [252, 459] on p "這是一個開放給所有人現場報名，且每個演講包含設置投影片僅限 3 分鐘的刺激活動。如果想報名閃電秀，請在會期兩天填寫表單提供你的講題與聯絡方式，我們會在每天中午…" at bounding box center [349, 461] width 291 height 129
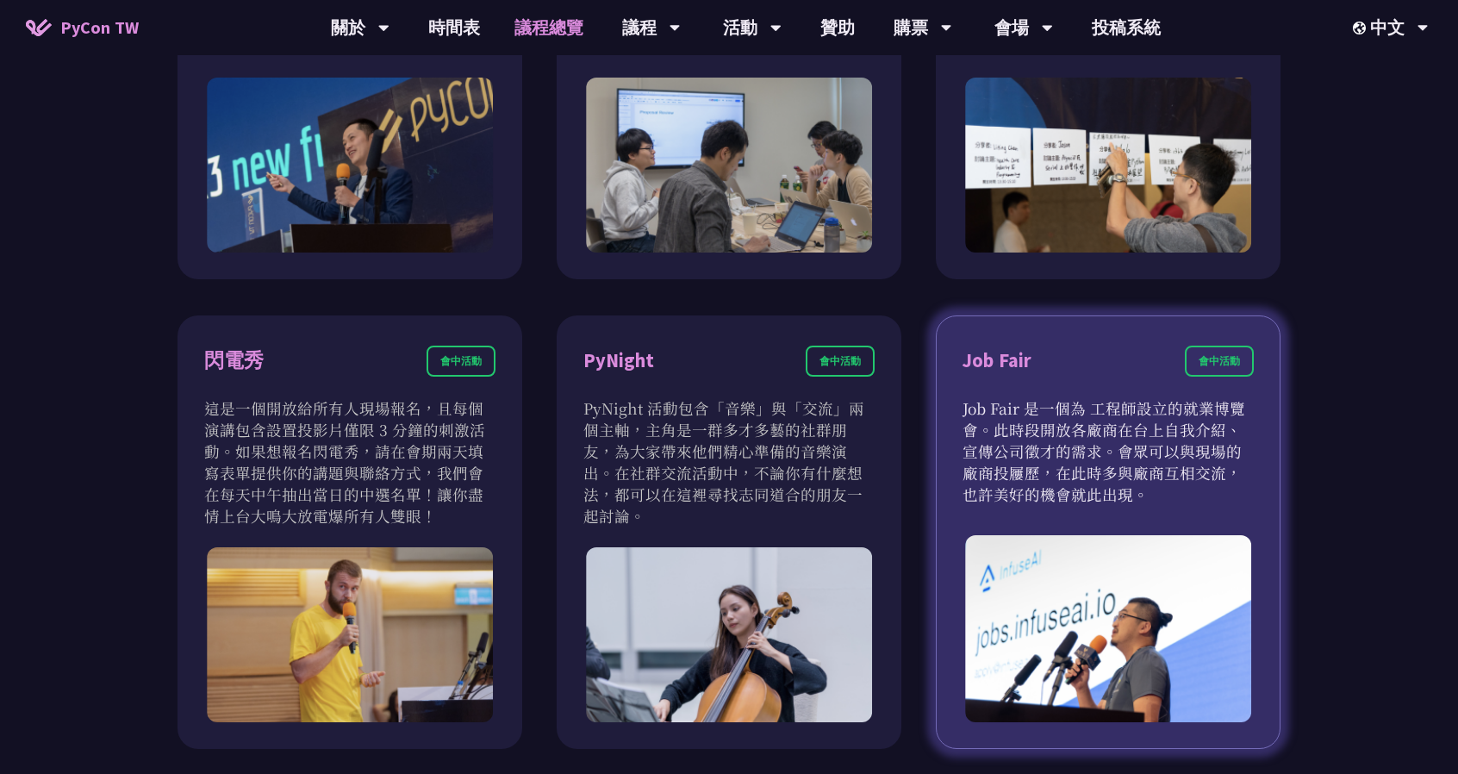
click at [1111, 392] on div "Job Fair 會中活動" at bounding box center [1108, 372] width 291 height 52
click at [1106, 410] on p "Job Fair 是一個為 工程師設立的就業博覽會。此時段開放各廠商在台上自我介紹、宣傳公司徵才的需求。會眾可以與現場的廠商投屨歷，在此時多與廠商互相交流，也…" at bounding box center [1108, 451] width 291 height 108
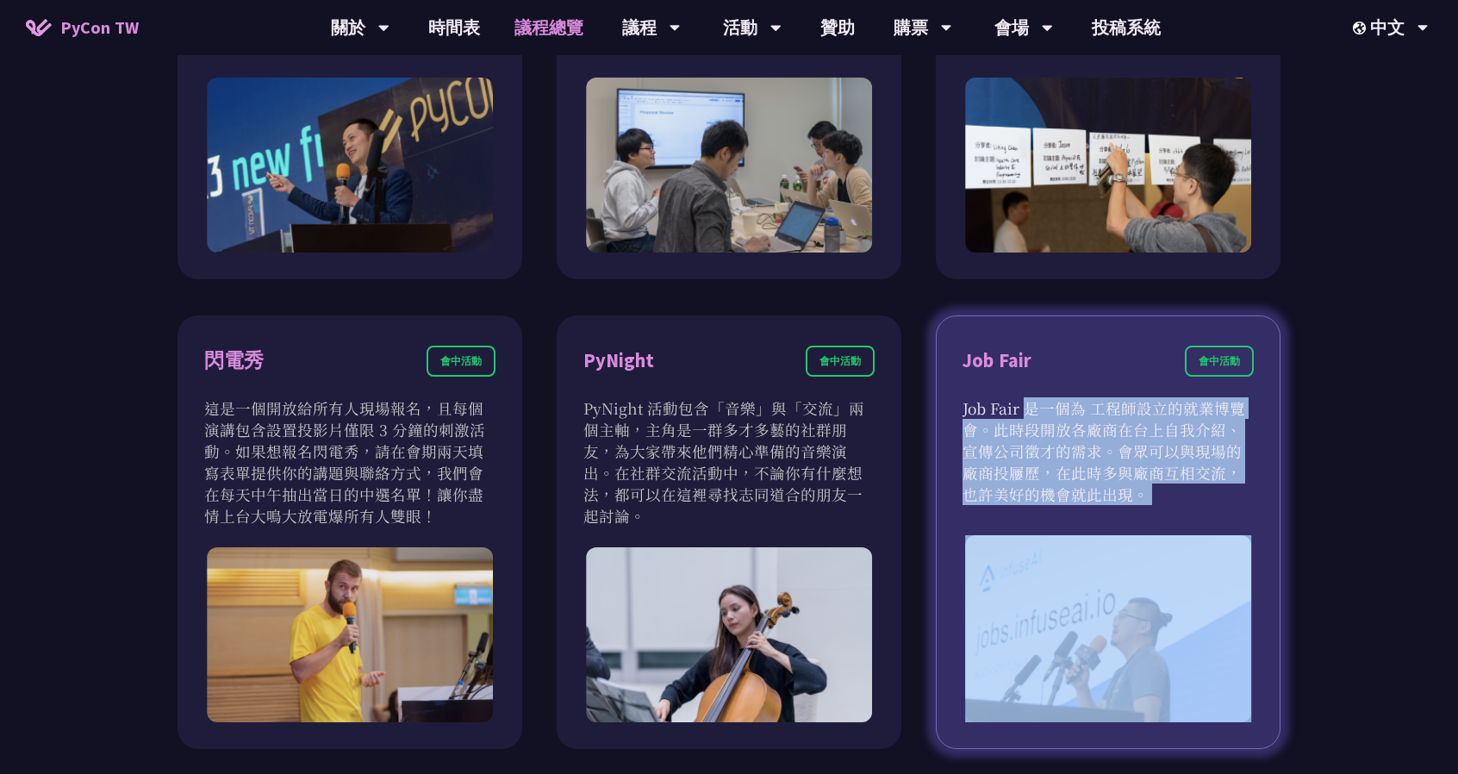
click at [1106, 410] on p "Job Fair 是一個為 工程師設立的就業博覽會。此時段開放各廠商在台上自我介紹、宣傳公司徵才的需求。會眾可以與現場的廠商投屨歷，在此時多與廠商互相交流，也…" at bounding box center [1108, 451] width 291 height 108
click at [1023, 422] on p "Job Fair 是一個為 工程師設立的就業博覽會。此時段開放各廠商在台上自我介紹、宣傳公司徵才的需求。會眾可以與現場的廠商投屨歷，在此時多與廠商互相交流，也…" at bounding box center [1108, 451] width 291 height 108
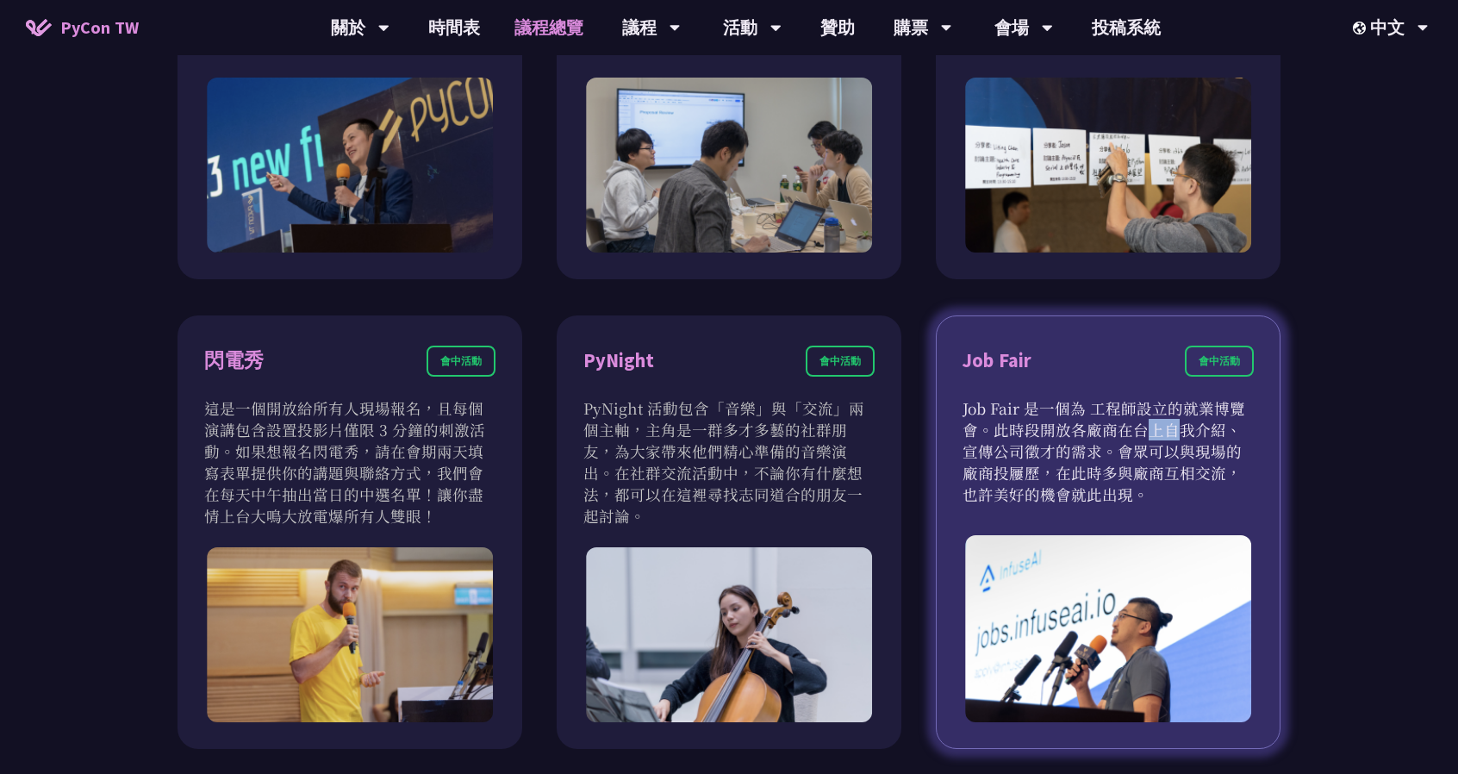
click at [1023, 422] on p "Job Fair 是一個為 工程師設立的就業博覽會。此時段開放各廠商在台上自我介紹、宣傳公司徵才的需求。會眾可以與現場的廠商投屨歷，在此時多與廠商互相交流，也…" at bounding box center [1108, 451] width 291 height 108
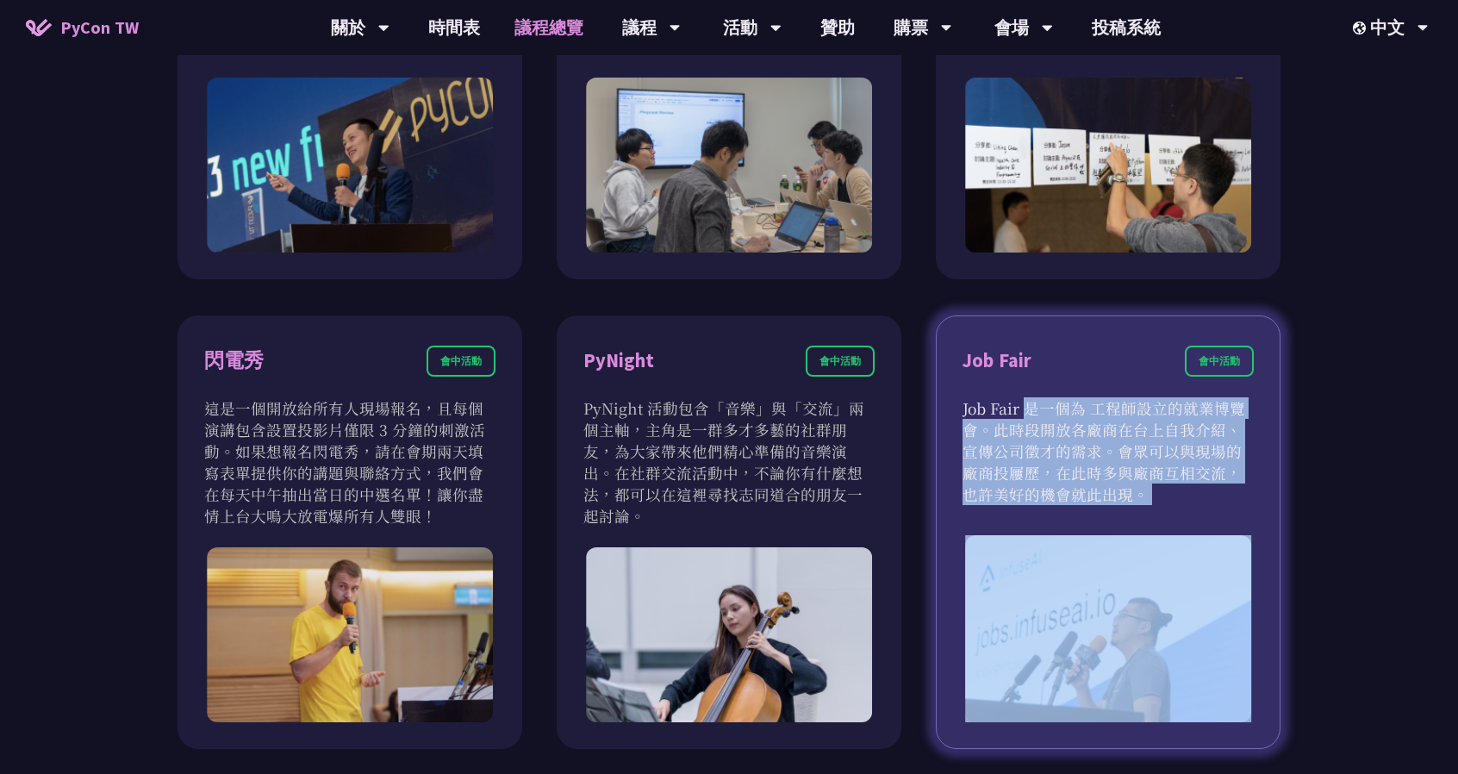
click at [1023, 422] on p "Job Fair 是一個為 工程師設立的就業博覽會。此時段開放各廠商在台上自我介紹、宣傳公司徵才的需求。會眾可以與現場的廠商投屨歷，在此時多與廠商互相交流，也…" at bounding box center [1108, 451] width 291 height 108
click at [1016, 427] on p "Job Fair 是一個為 工程師設立的就業博覽會。此時段開放各廠商在台上自我介紹、宣傳公司徵才的需求。會眾可以與現場的廠商投屨歷，在此時多與廠商互相交流，也…" at bounding box center [1108, 451] width 291 height 108
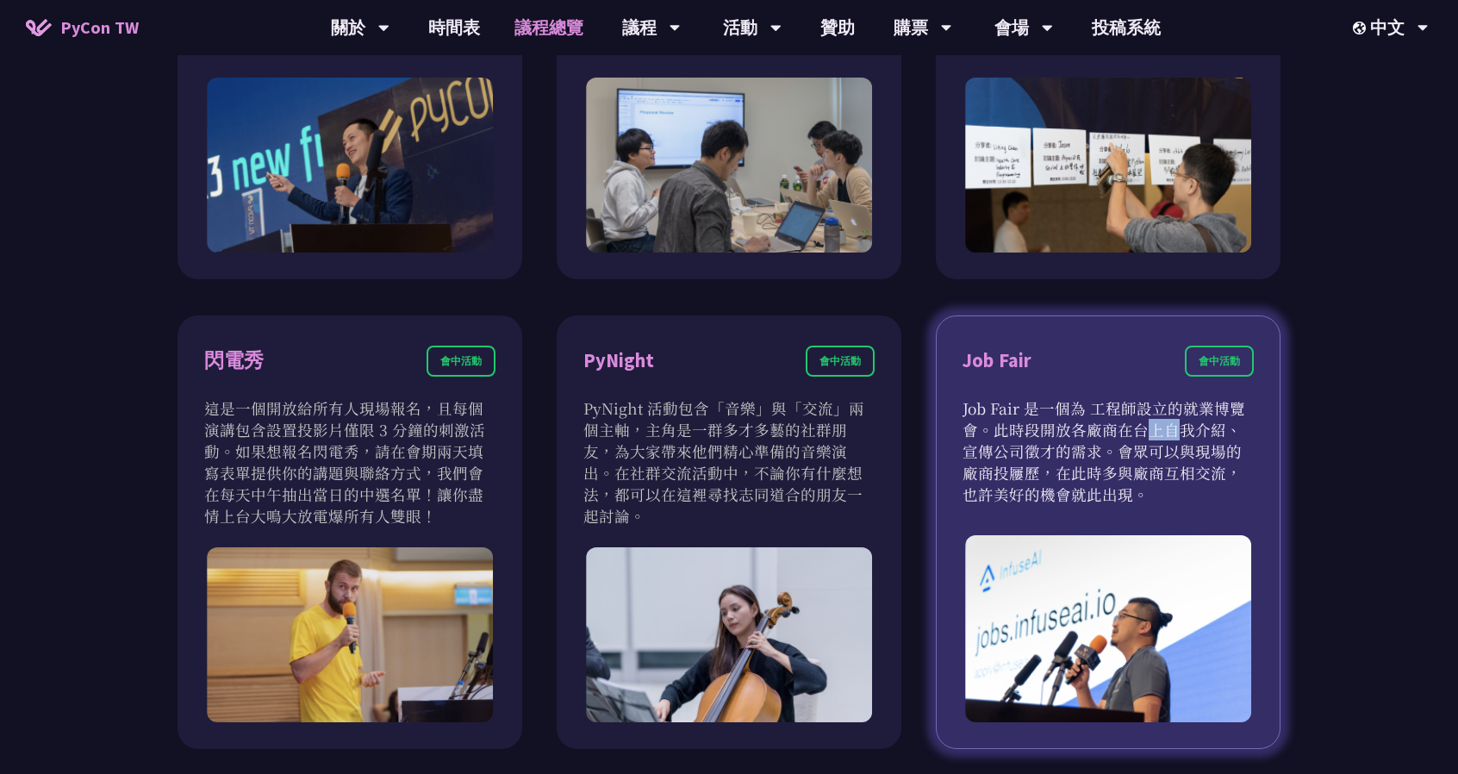
click at [1016, 427] on p "Job Fair 是一個為 工程師設立的就業博覽會。此時段開放各廠商在台上自我介紹、宣傳公司徵才的需求。會眾可以與現場的廠商投屨歷，在此時多與廠商互相交流，也…" at bounding box center [1108, 451] width 291 height 108
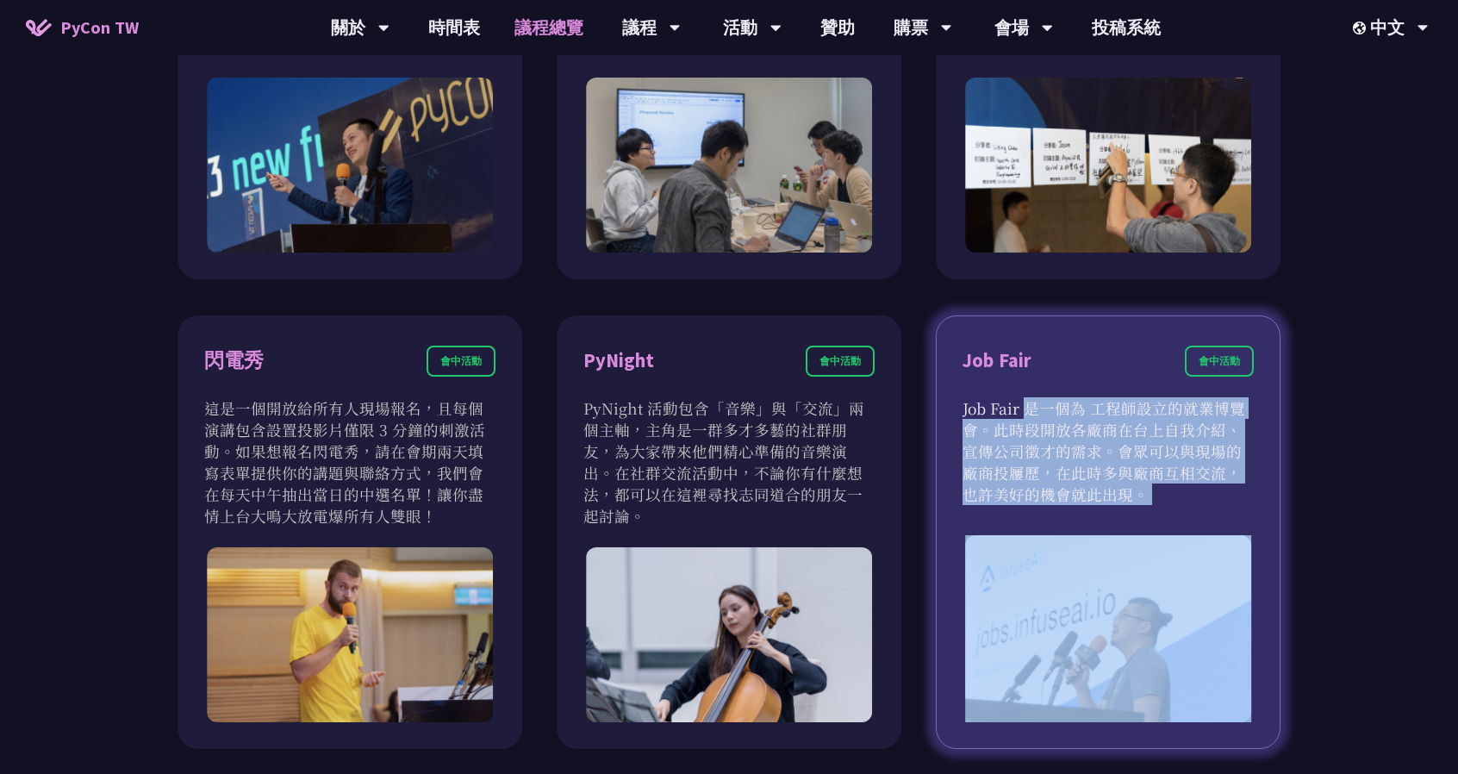
click at [1016, 427] on p "Job Fair 是一個為 工程師設立的就業博覽會。此時段開放各廠商在台上自我介紹、宣傳公司徵才的需求。會眾可以與現場的廠商投屨歷，在此時多與廠商互相交流，也…" at bounding box center [1108, 451] width 291 height 108
click at [1017, 409] on p "Job Fair 是一個為 工程師設立的就業博覽會。此時段開放各廠商在台上自我介紹、宣傳公司徵才的需求。會眾可以與現場的廠商投屨歷，在此時多與廠商互相交流，也…" at bounding box center [1108, 451] width 291 height 108
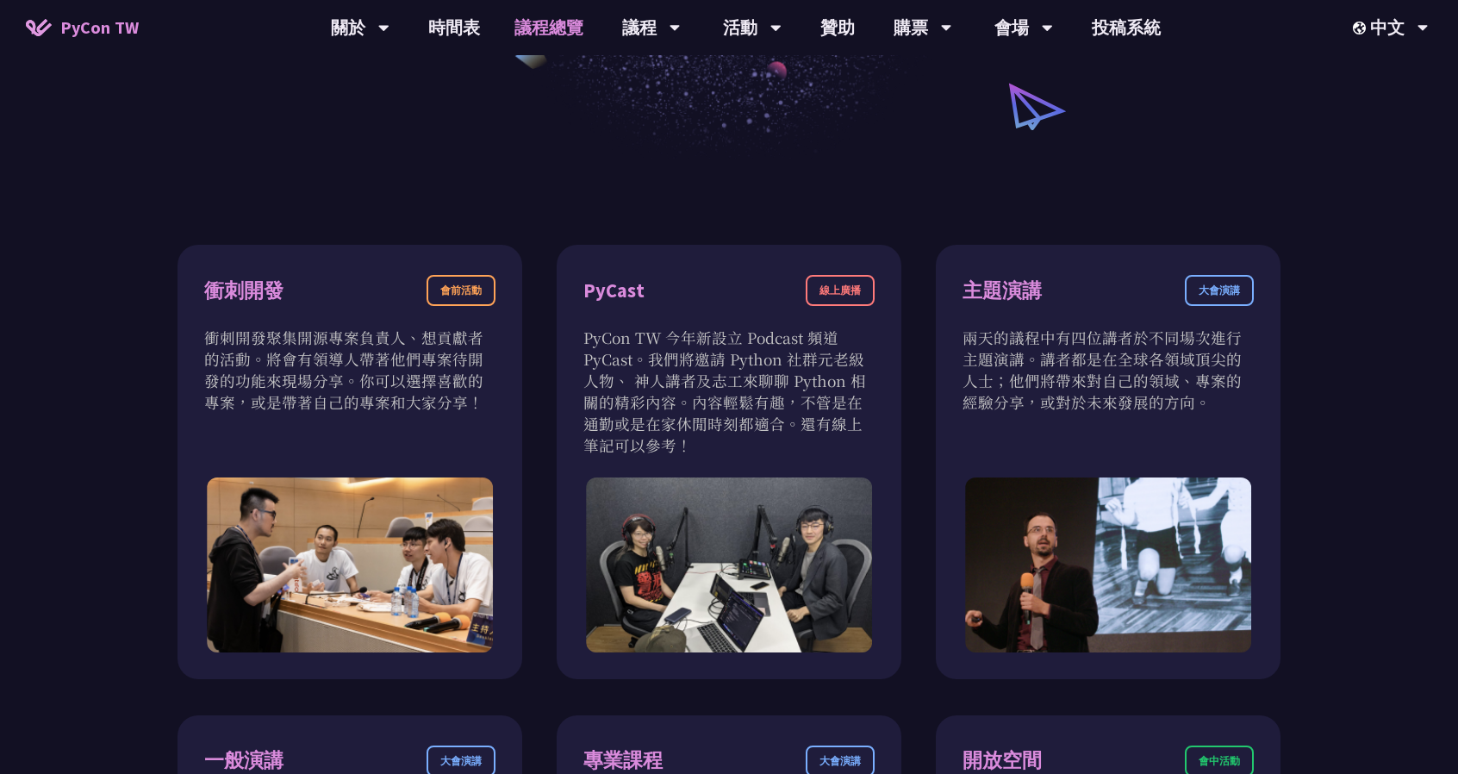
scroll to position [0, 0]
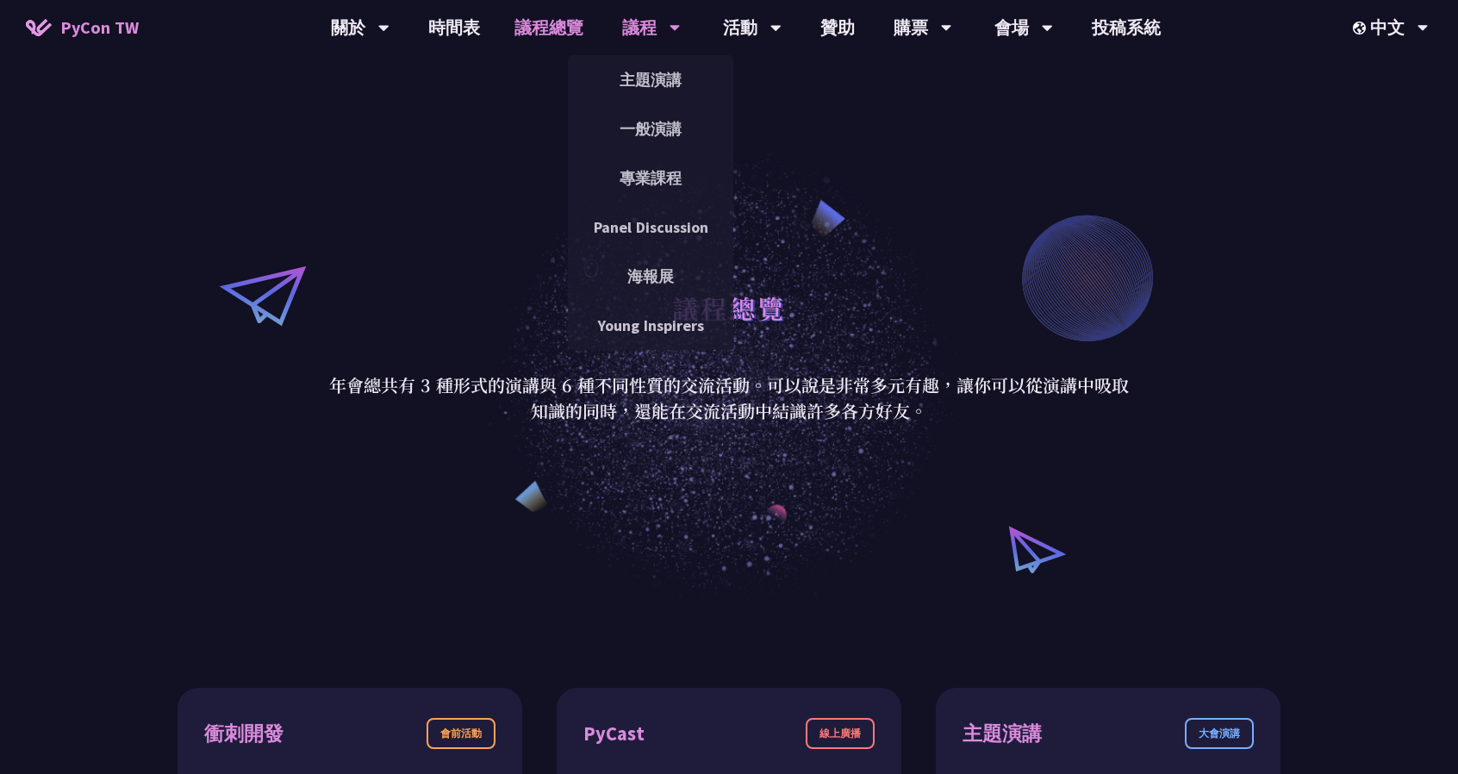
click at [390, 25] on div "議程" at bounding box center [360, 27] width 59 height 55
click at [633, 134] on link "一般演講" at bounding box center [650, 129] width 165 height 41
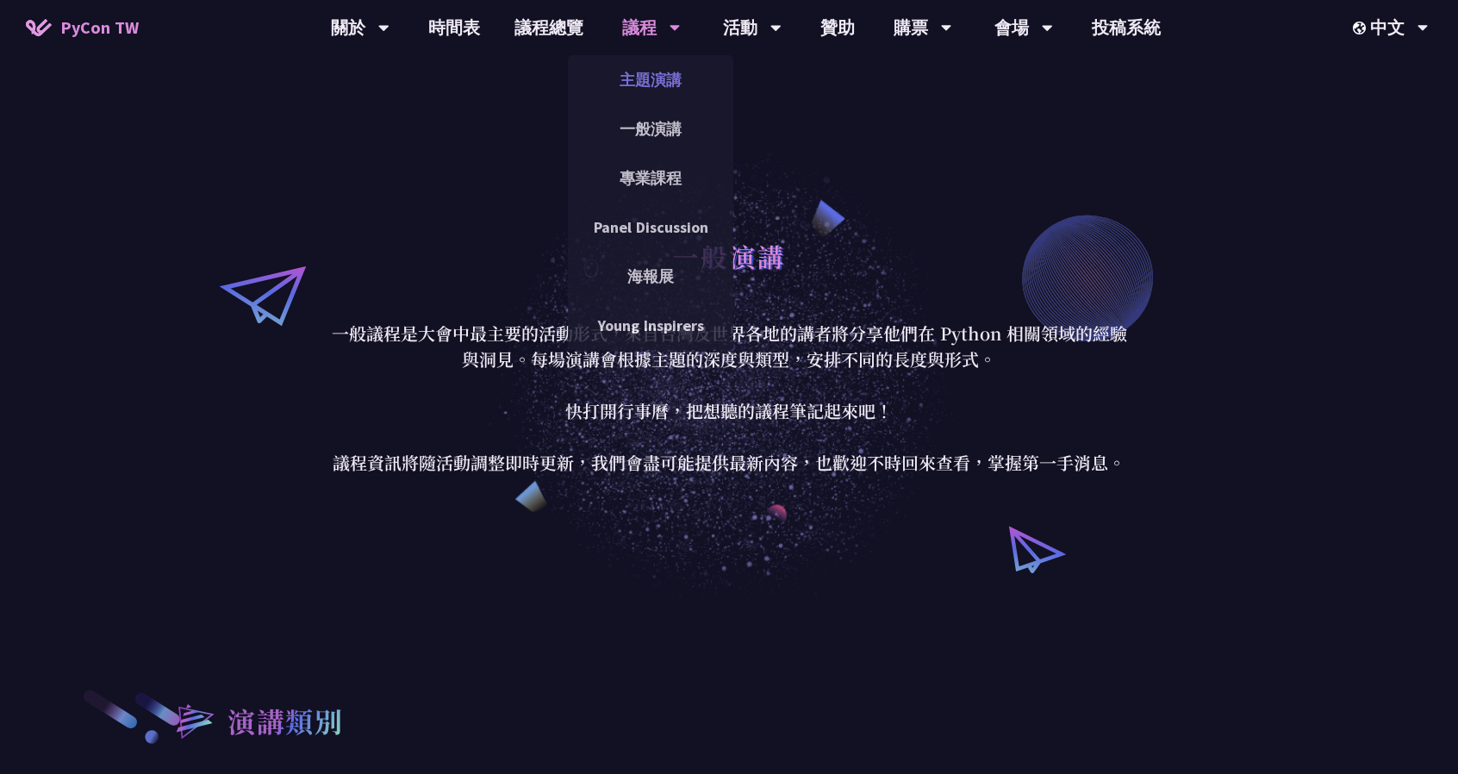
click at [649, 72] on link "主題演講" at bounding box center [650, 79] width 165 height 41
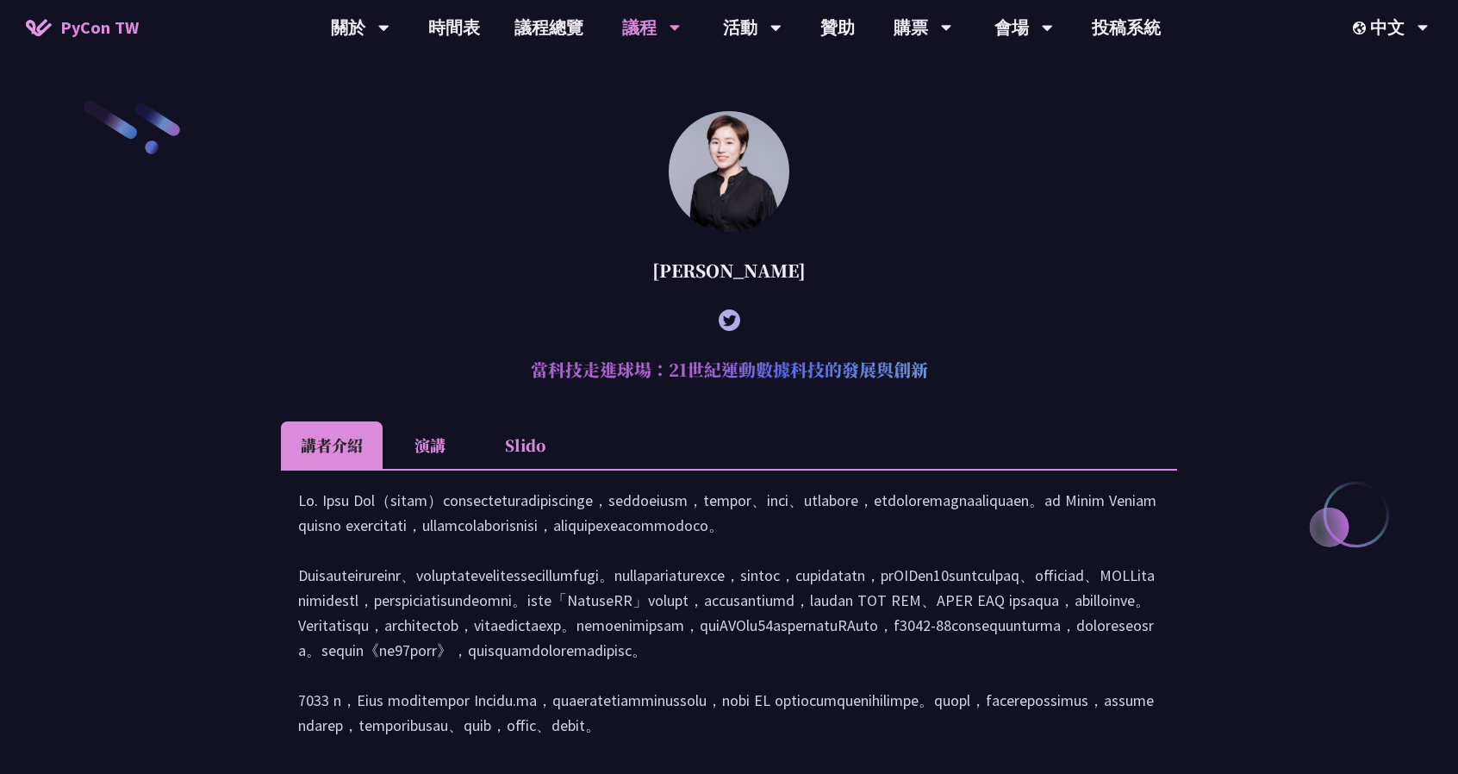
scroll to position [603, 0]
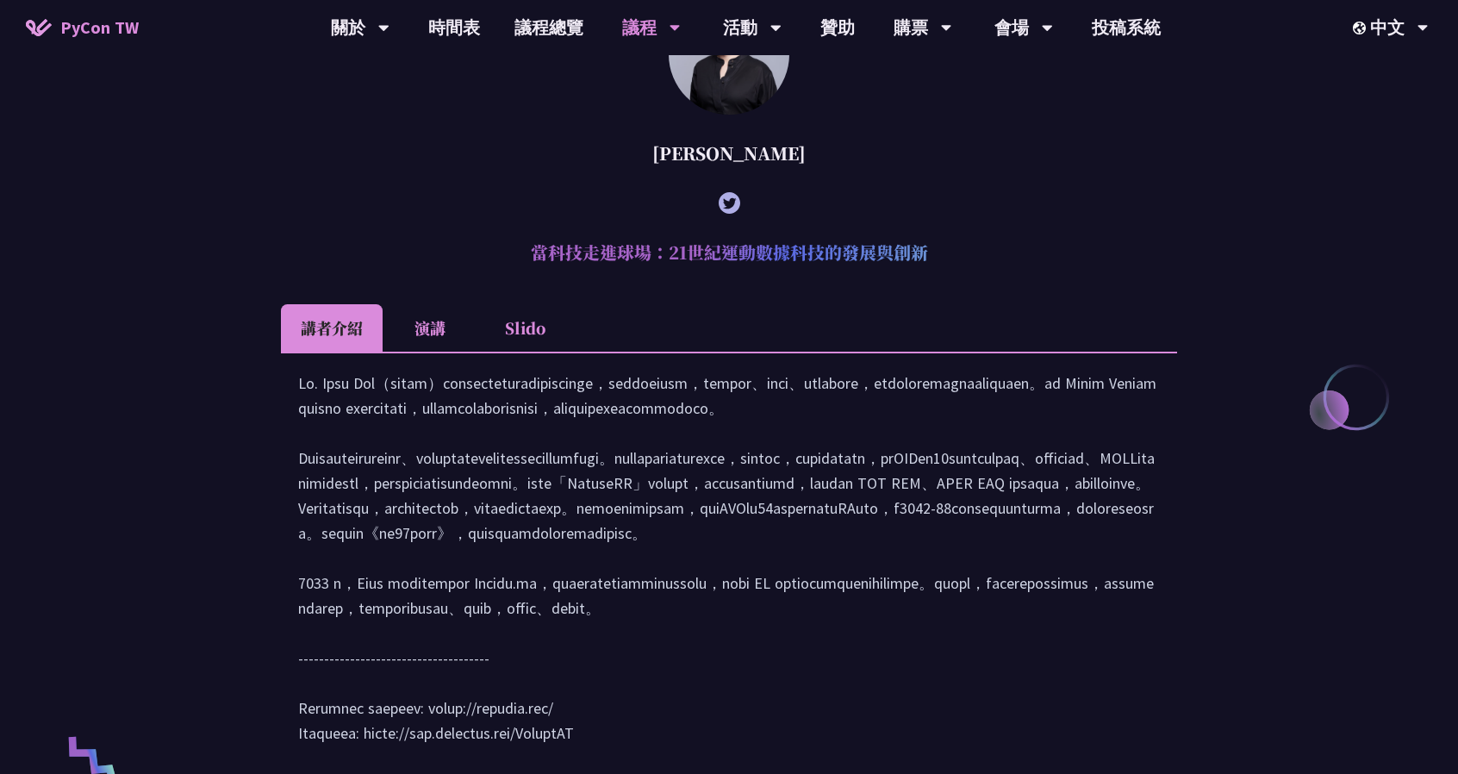
click at [419, 321] on li "演講" at bounding box center [430, 327] width 95 height 47
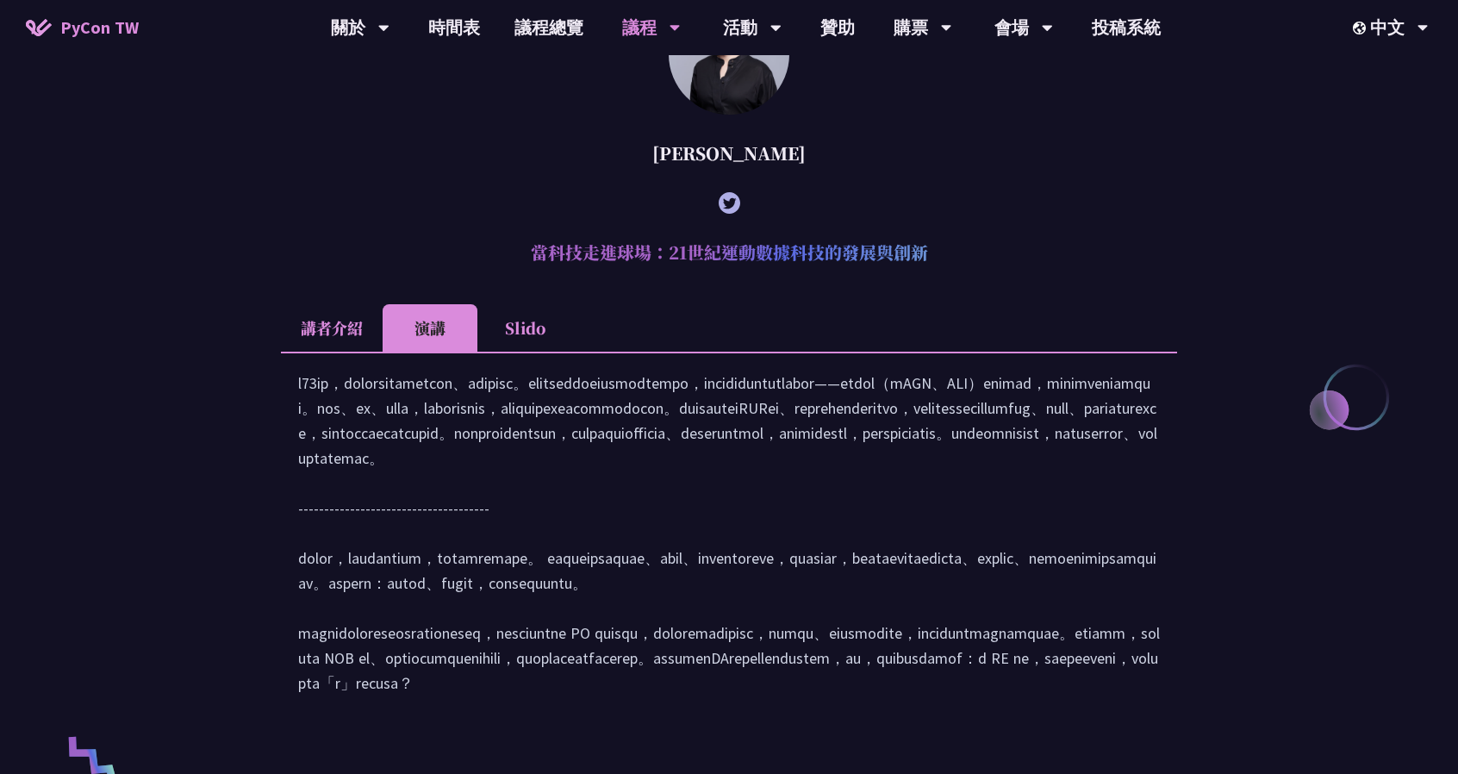
click at [336, 337] on li "講者介紹" at bounding box center [332, 327] width 102 height 47
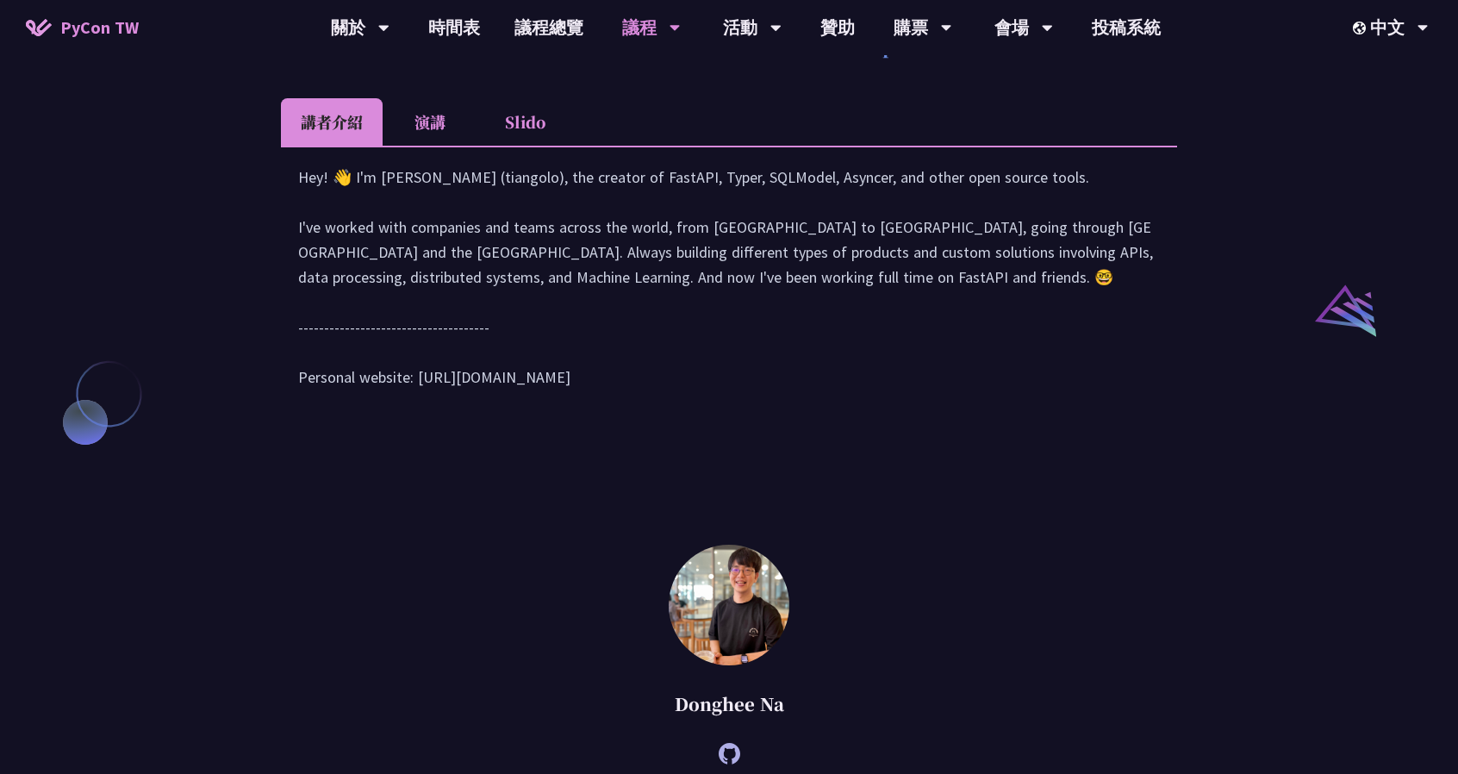
scroll to position [1723, 0]
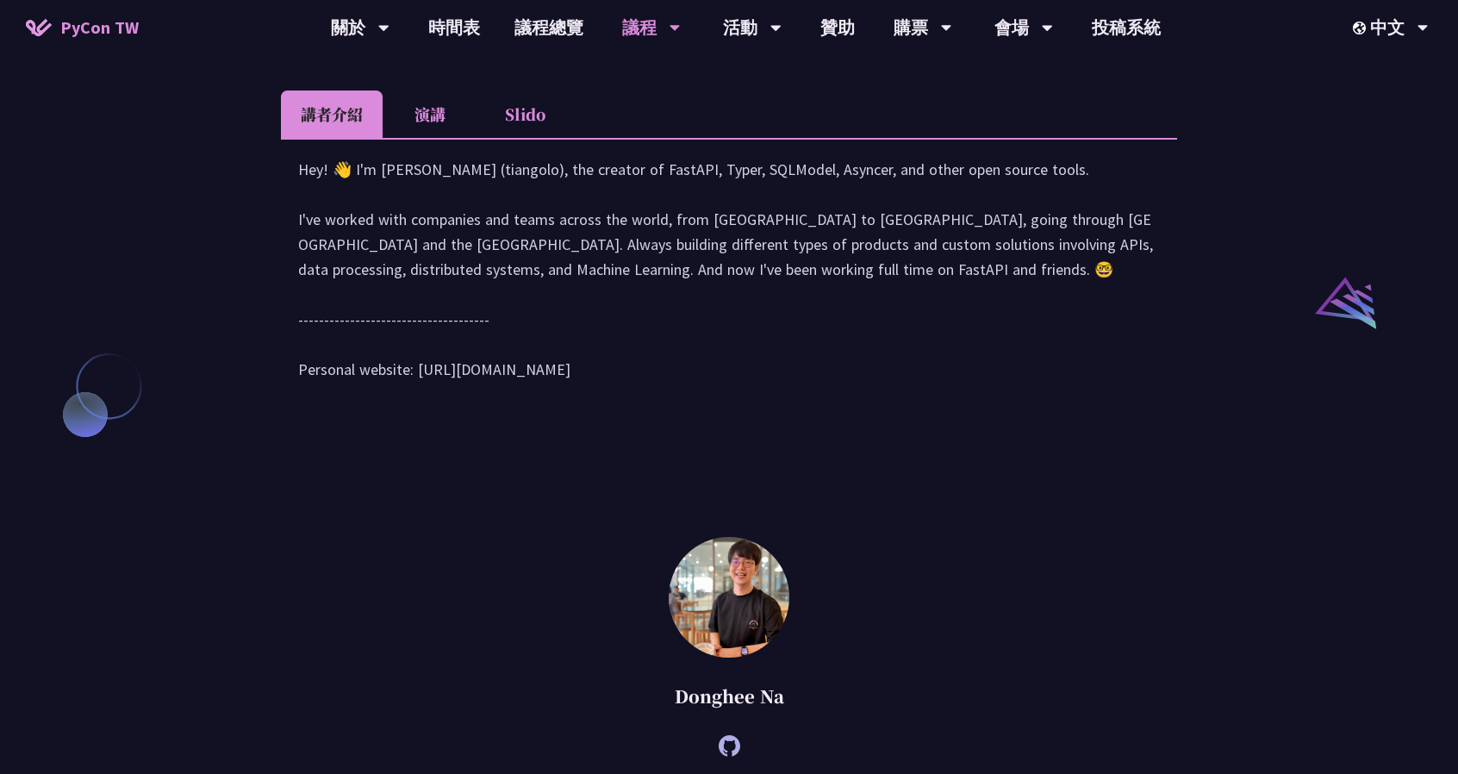
drag, startPoint x: 433, startPoint y: 177, endPoint x: 801, endPoint y: 175, distance: 368.0
click at [801, 65] on h2 "Behind the scenes of FastAPI and friends for developers and builders" at bounding box center [729, 39] width 896 height 52
drag, startPoint x: 548, startPoint y: 189, endPoint x: 438, endPoint y: 189, distance: 110.3
click at [438, 65] on h2 "Behind the scenes of FastAPI and friends for developers and builders" at bounding box center [729, 39] width 896 height 52
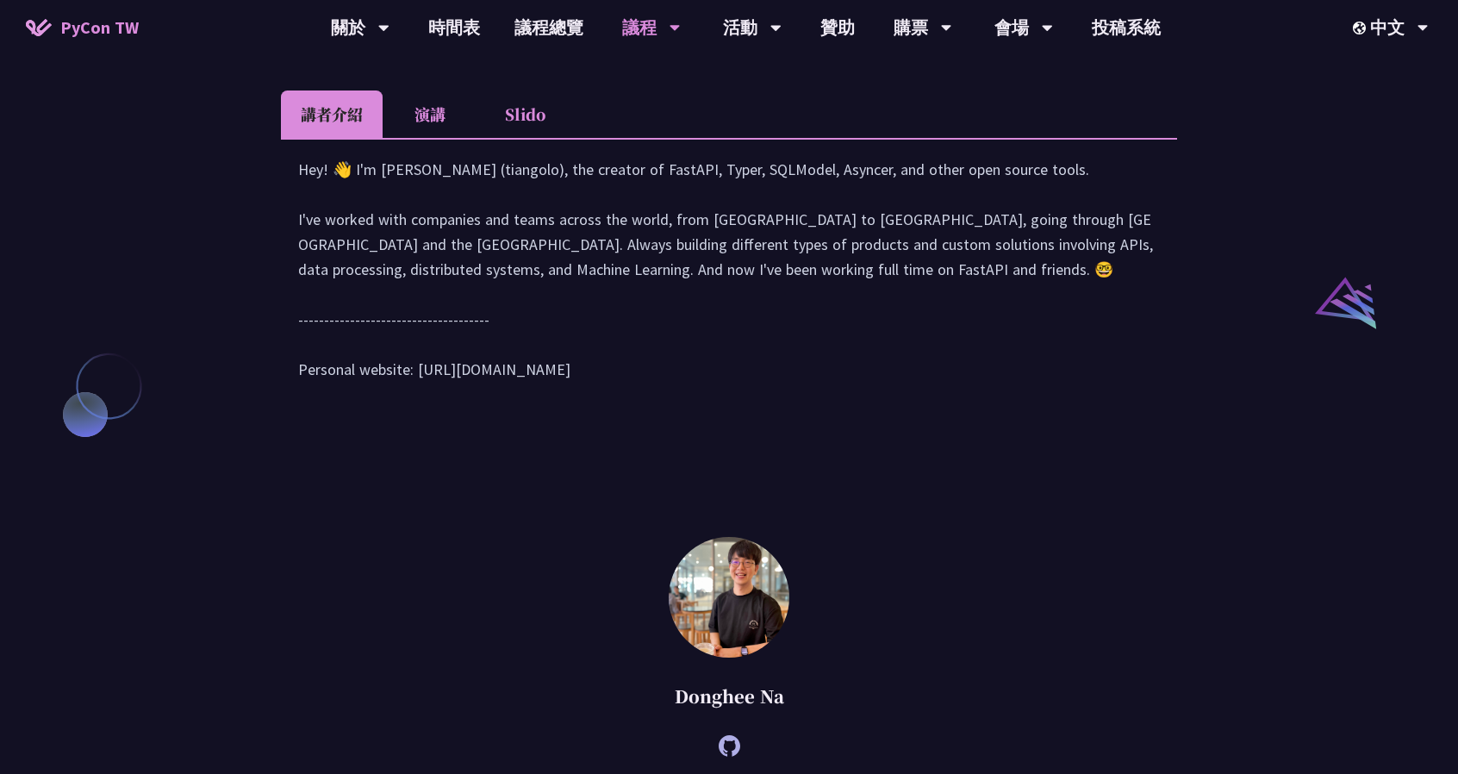
click at [438, 65] on h2 "Behind the scenes of FastAPI and friends for developers and builders" at bounding box center [729, 39] width 896 height 52
drag, startPoint x: 426, startPoint y: 191, endPoint x: 938, endPoint y: 180, distance: 512.9
click at [938, 65] on h2 "Behind the scenes of FastAPI and friends for developers and builders" at bounding box center [729, 39] width 896 height 52
drag, startPoint x: 678, startPoint y: 192, endPoint x: 559, endPoint y: 177, distance: 119.9
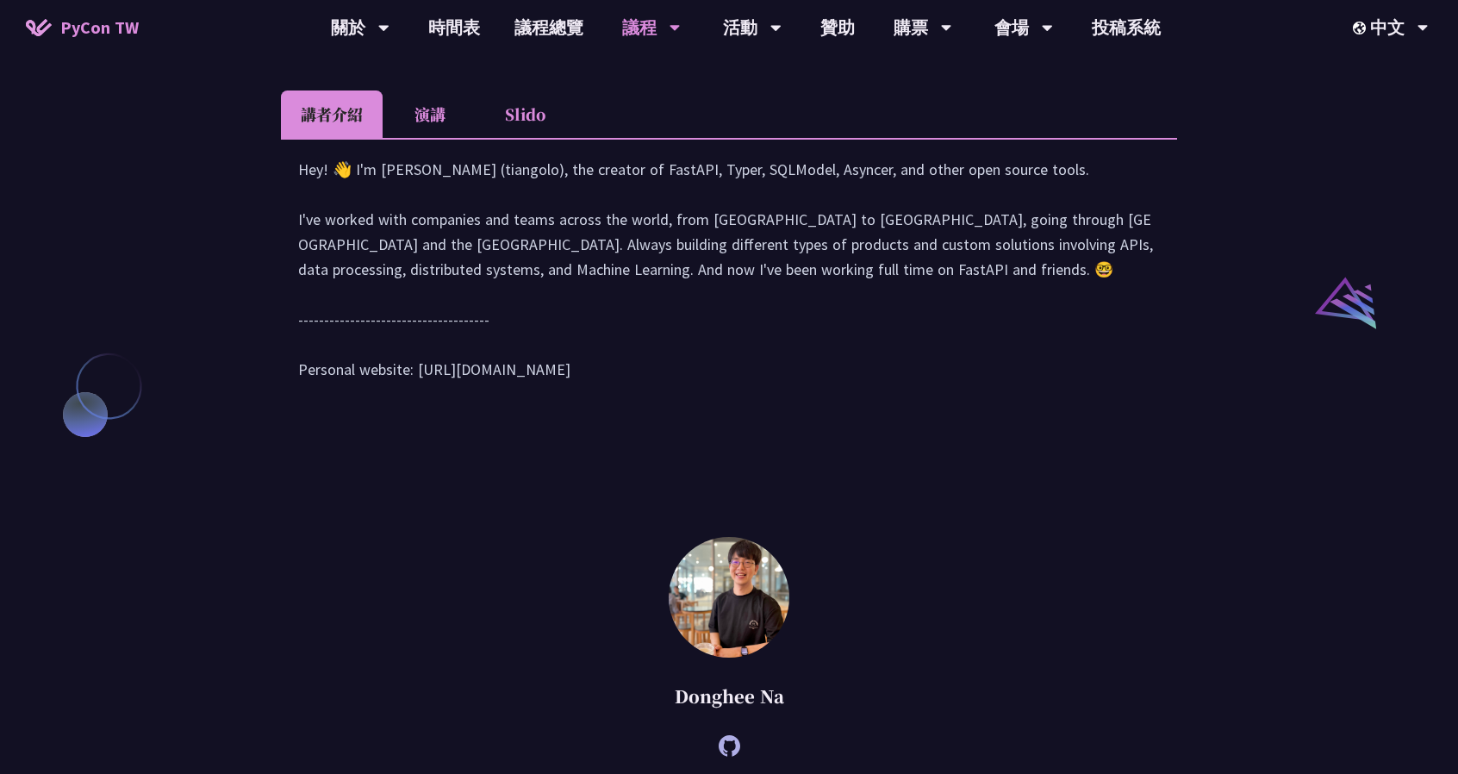
click at [559, 65] on h2 "Behind the scenes of FastAPI and friends for developers and builders" at bounding box center [729, 39] width 896 height 52
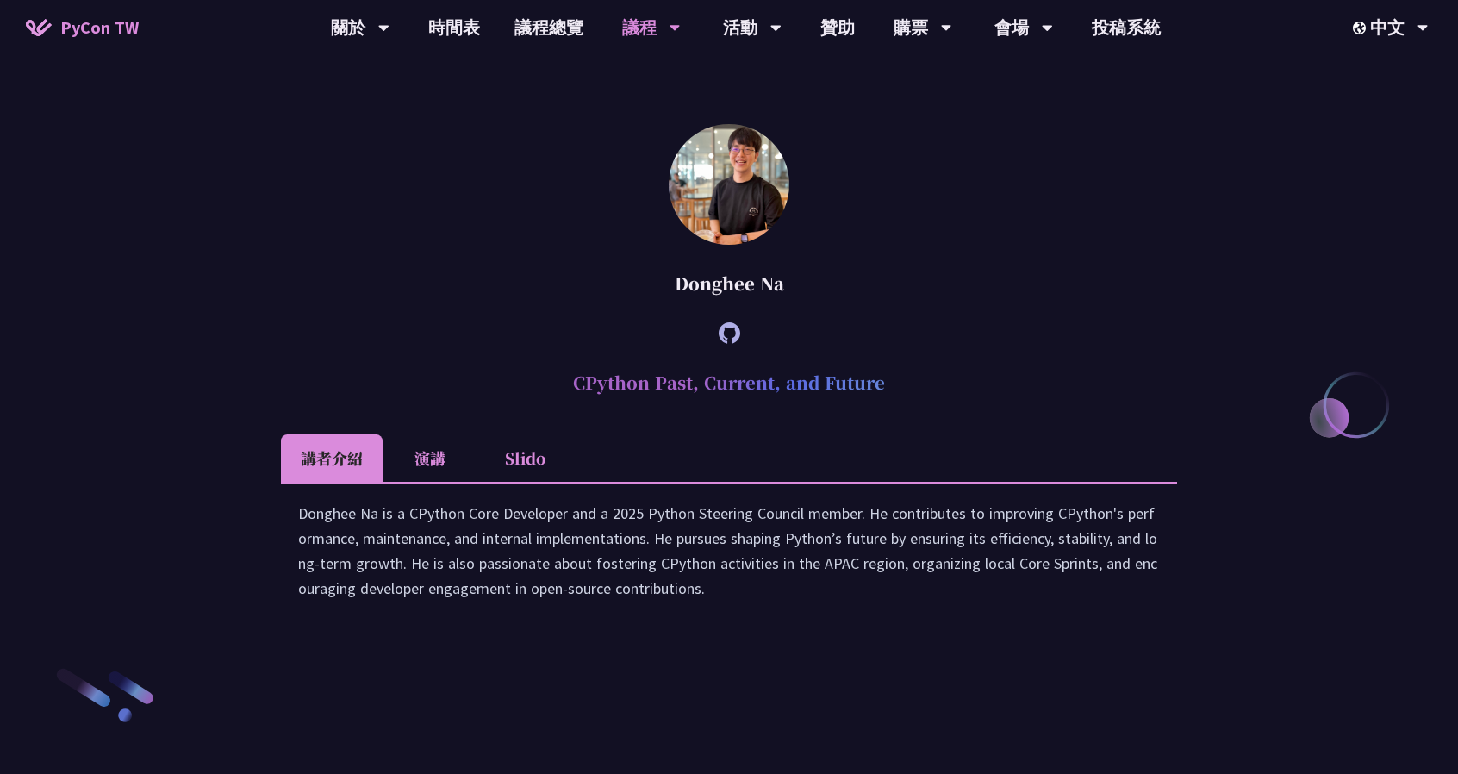
scroll to position [2154, 0]
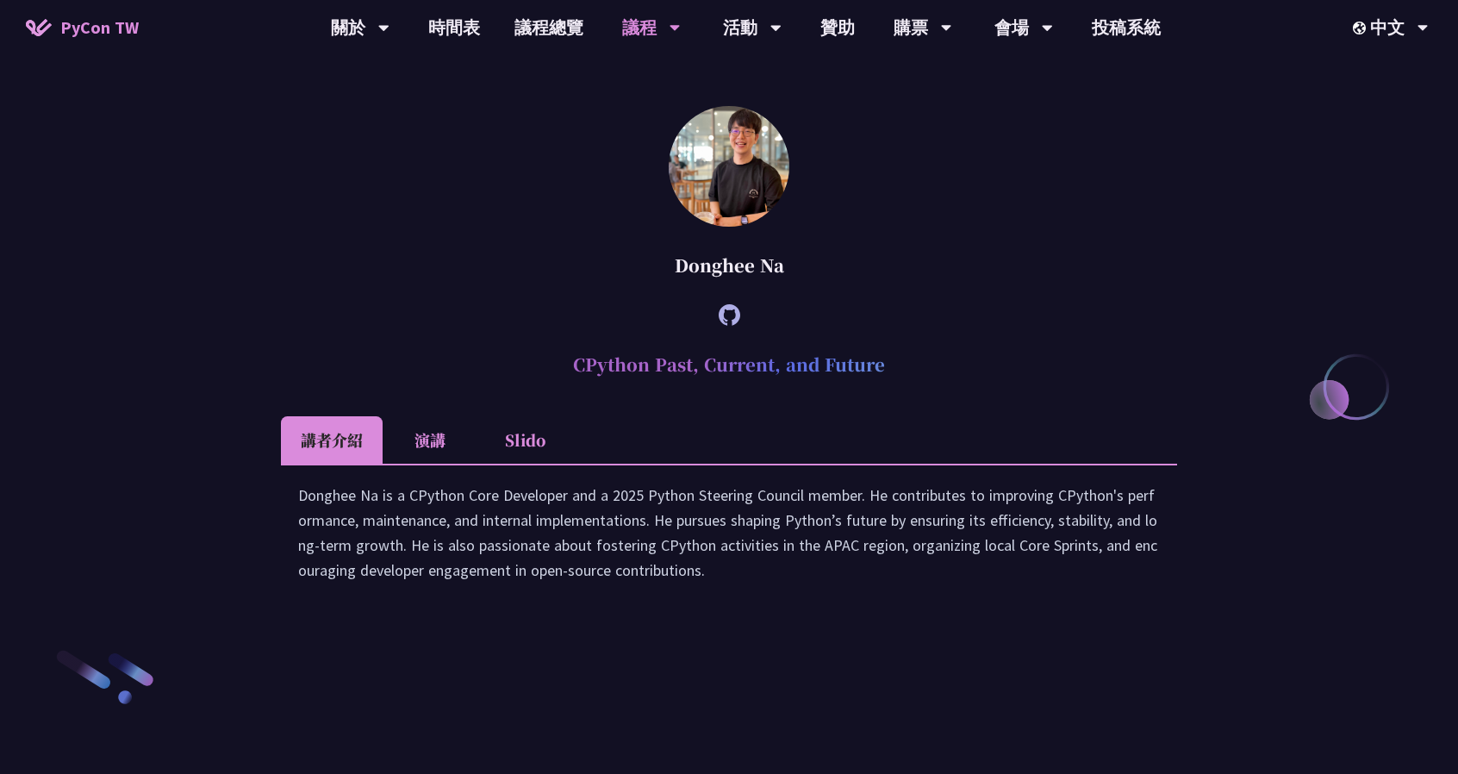
click at [614, 390] on h2 "CPython Past, Current, and Future" at bounding box center [729, 365] width 896 height 52
click at [628, 390] on h2 "CPython Past, Current, and Future" at bounding box center [729, 365] width 896 height 52
click at [620, 390] on h2 "CPython Past, Current, and Future" at bounding box center [729, 365] width 896 height 52
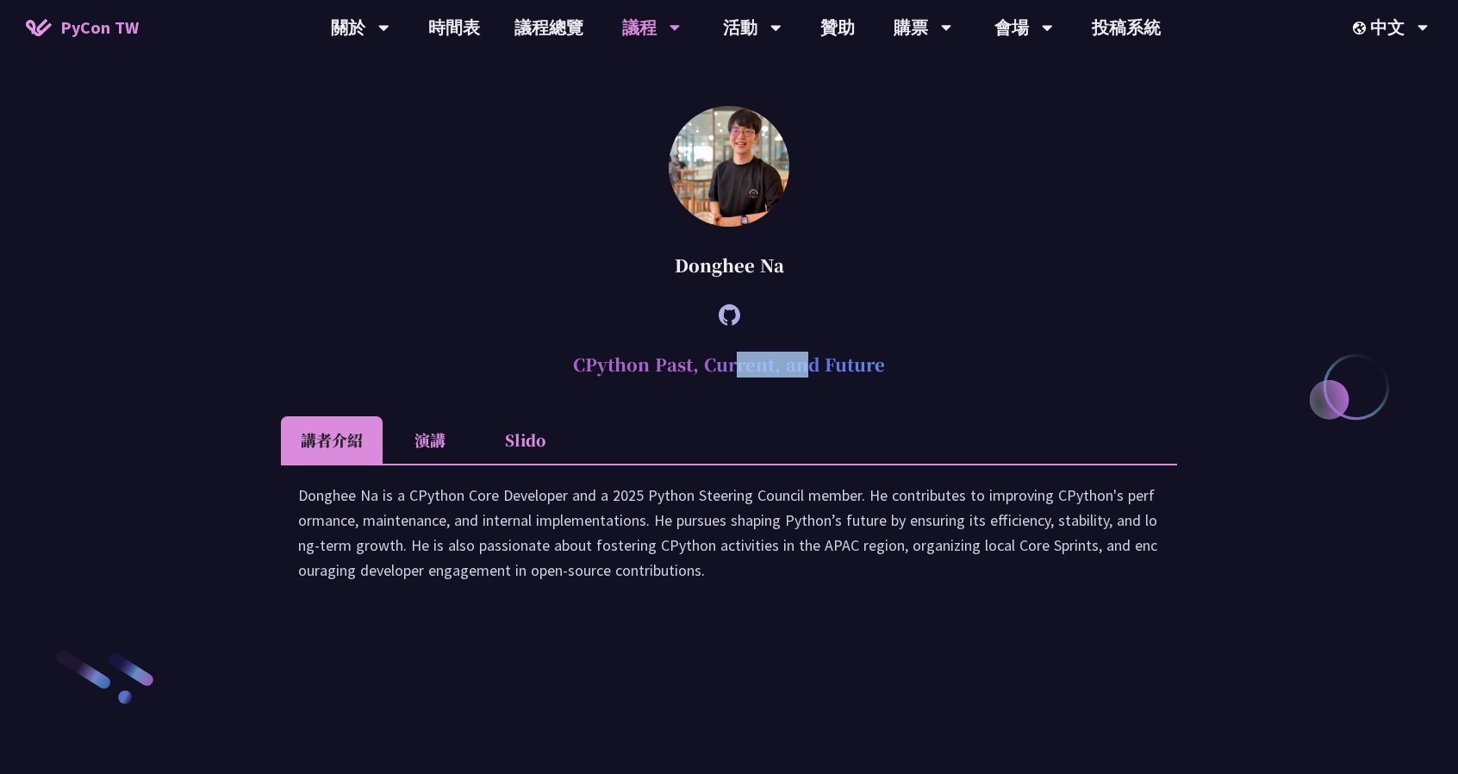
click at [620, 390] on h2 "CPython Past, Current, and Future" at bounding box center [729, 365] width 896 height 52
click at [614, 390] on h2 "CPython Past, Current, and Future" at bounding box center [729, 365] width 896 height 52
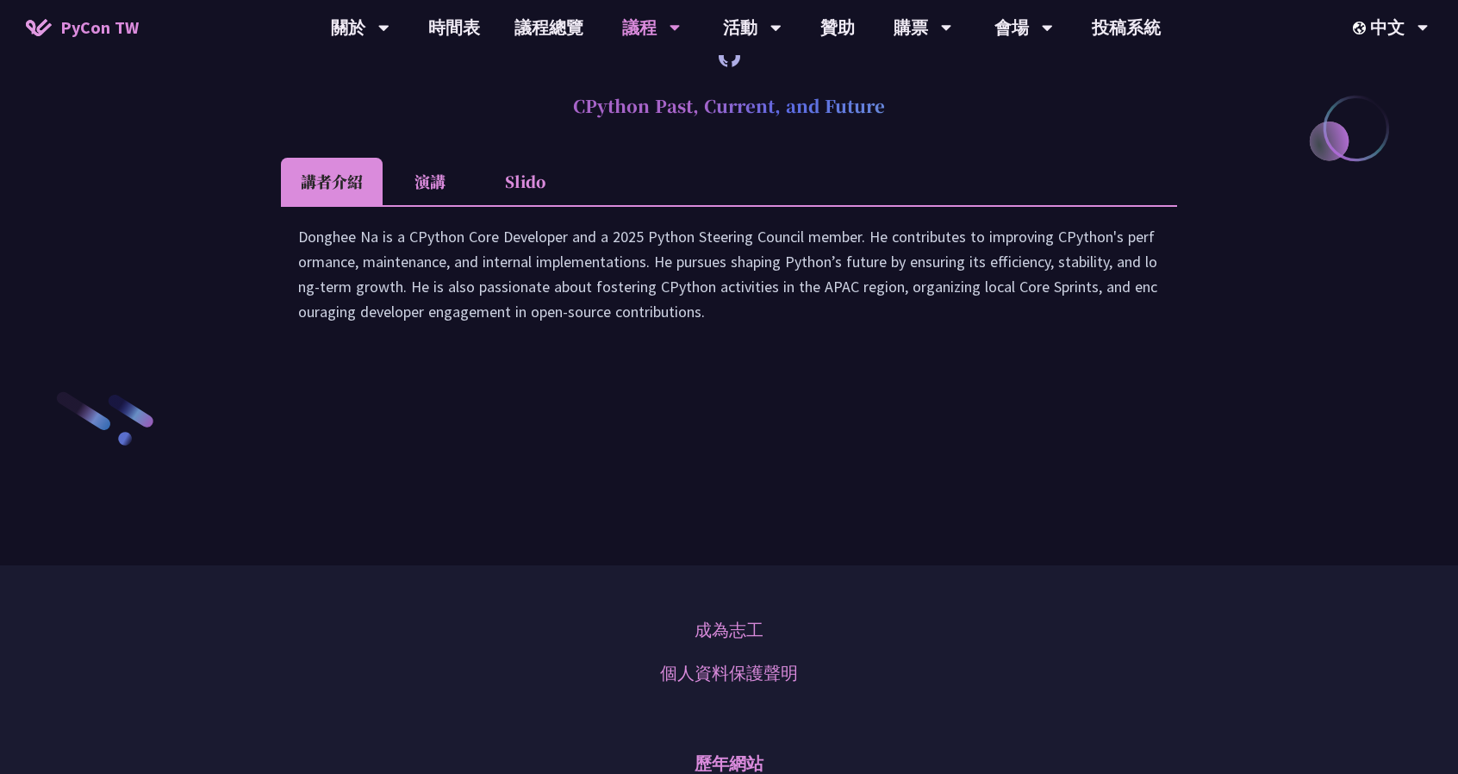
scroll to position [2413, 0]
click at [447, 205] on li "演講" at bounding box center [430, 181] width 95 height 47
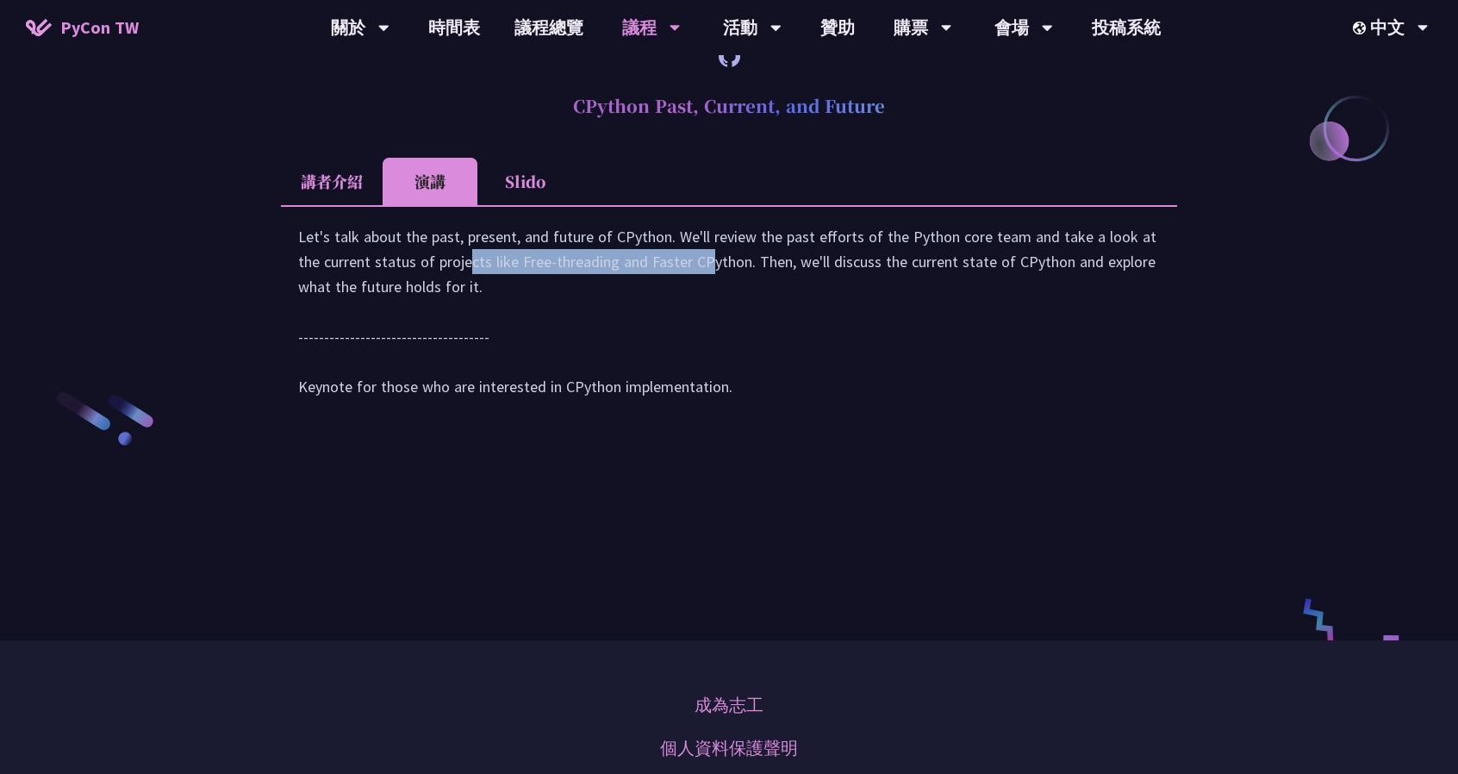
drag, startPoint x: 368, startPoint y: 449, endPoint x: 523, endPoint y: 471, distance: 156.6
click at [523, 416] on div "Let's talk about the past, present, and future of CPython. We'll review the pas…" at bounding box center [729, 320] width 862 height 192
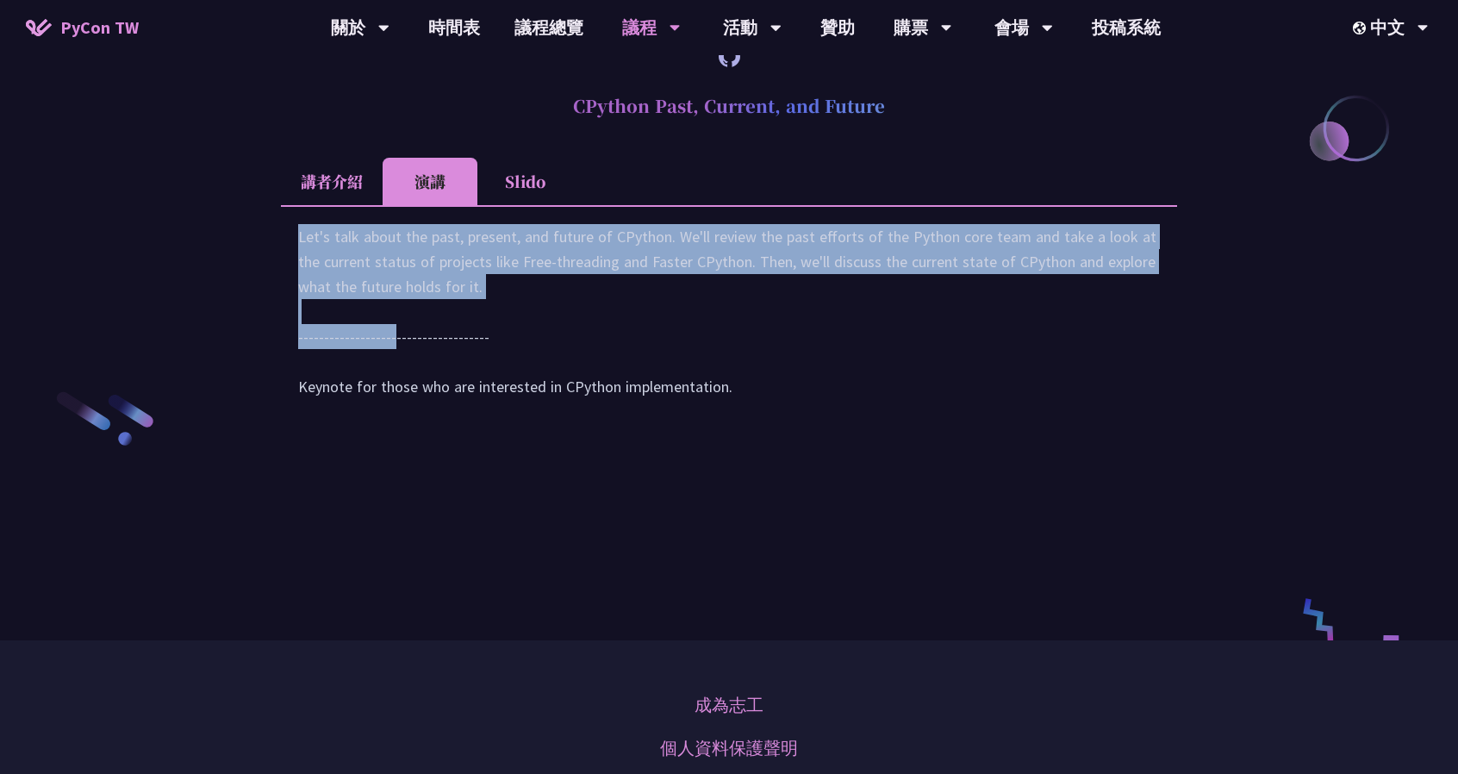
drag, startPoint x: 363, startPoint y: 452, endPoint x: 274, endPoint y: 421, distance: 94.0
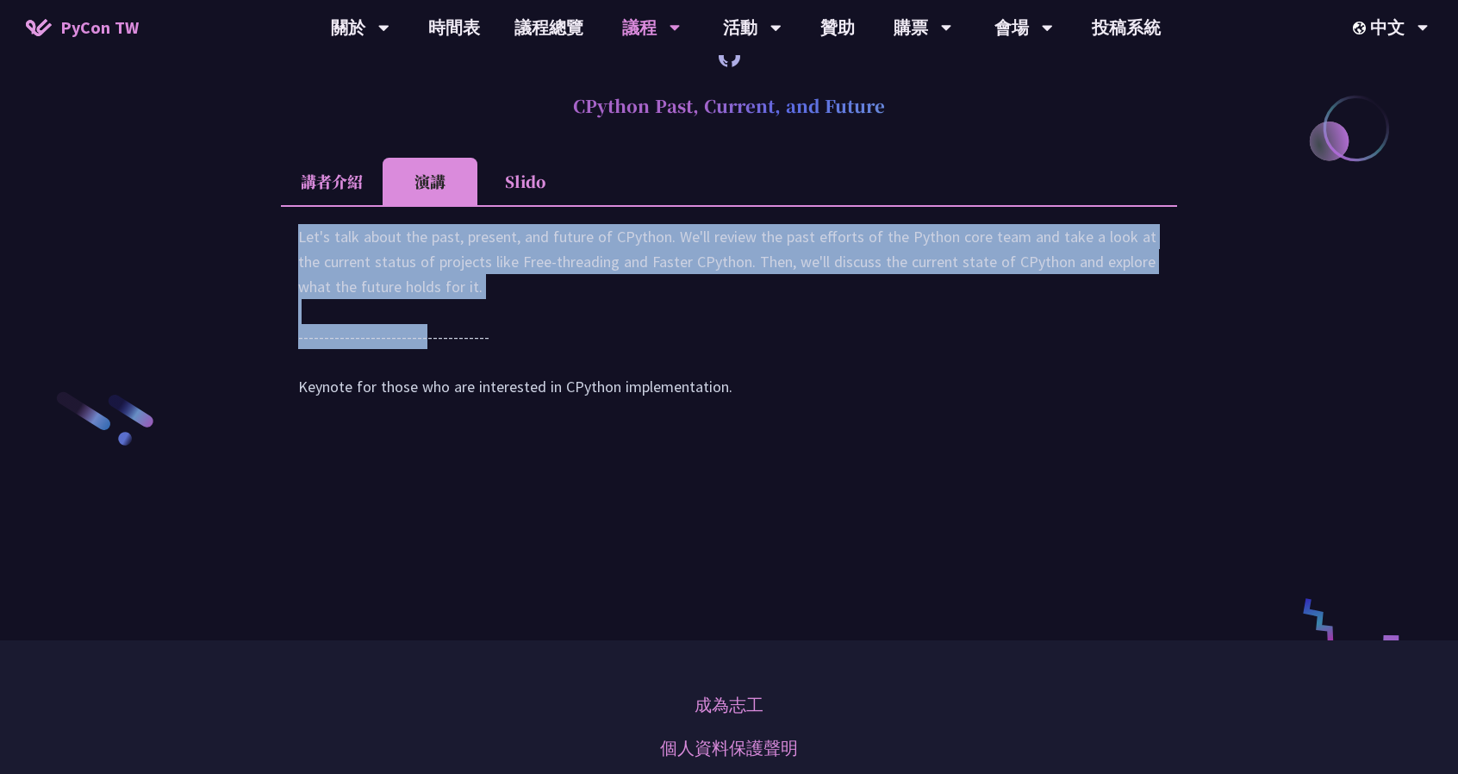
drag, startPoint x: 274, startPoint y: 431, endPoint x: 530, endPoint y: 498, distance: 264.6
click at [530, 416] on div "Let's talk about the past, present, and future of CPython. We'll review the pas…" at bounding box center [729, 320] width 862 height 192
drag, startPoint x: 455, startPoint y: 498, endPoint x: 246, endPoint y: 442, distance: 215.9
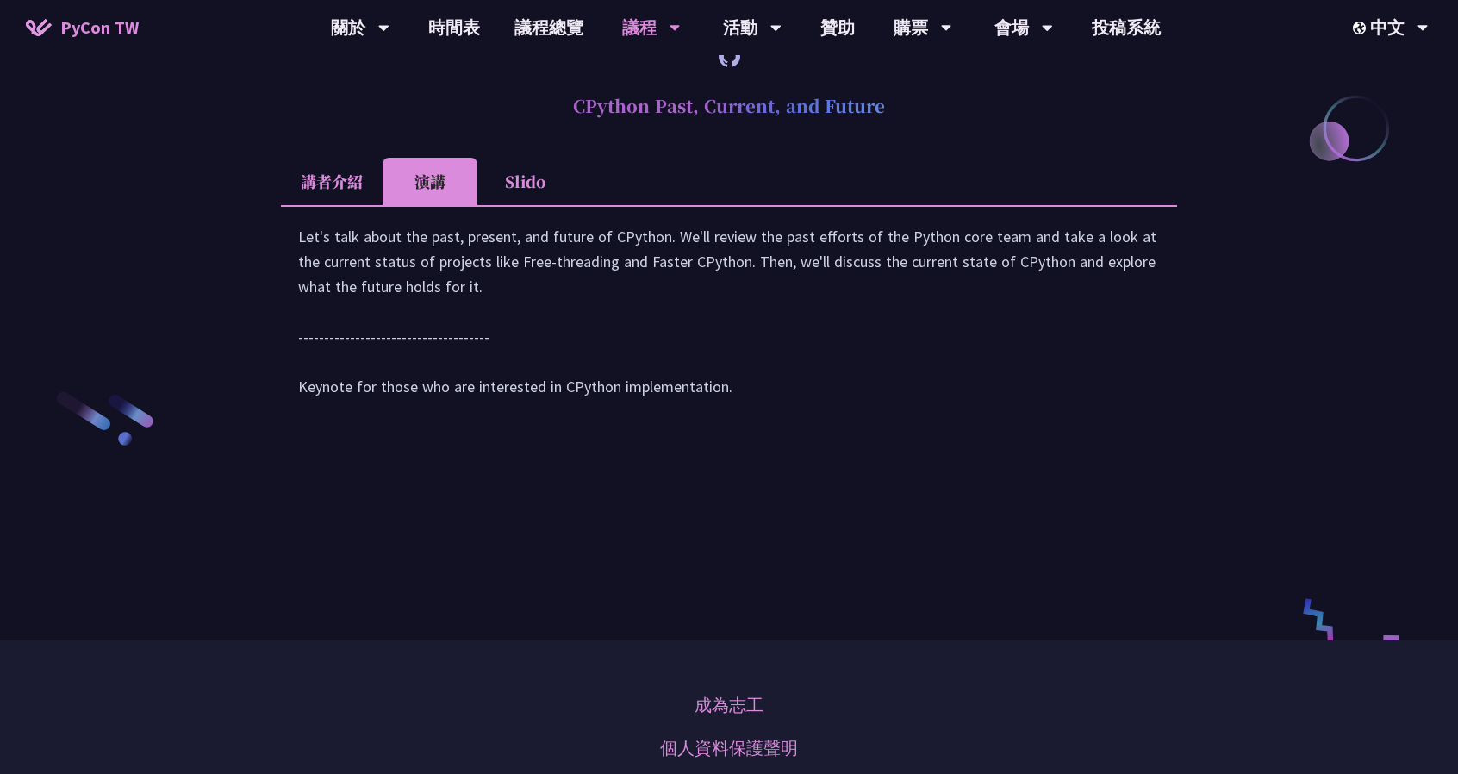
click at [450, 416] on div "Let's talk about the past, present, and future of CPython. We'll review the pas…" at bounding box center [729, 320] width 862 height 192
